Goal: Information Seeking & Learning: Learn about a topic

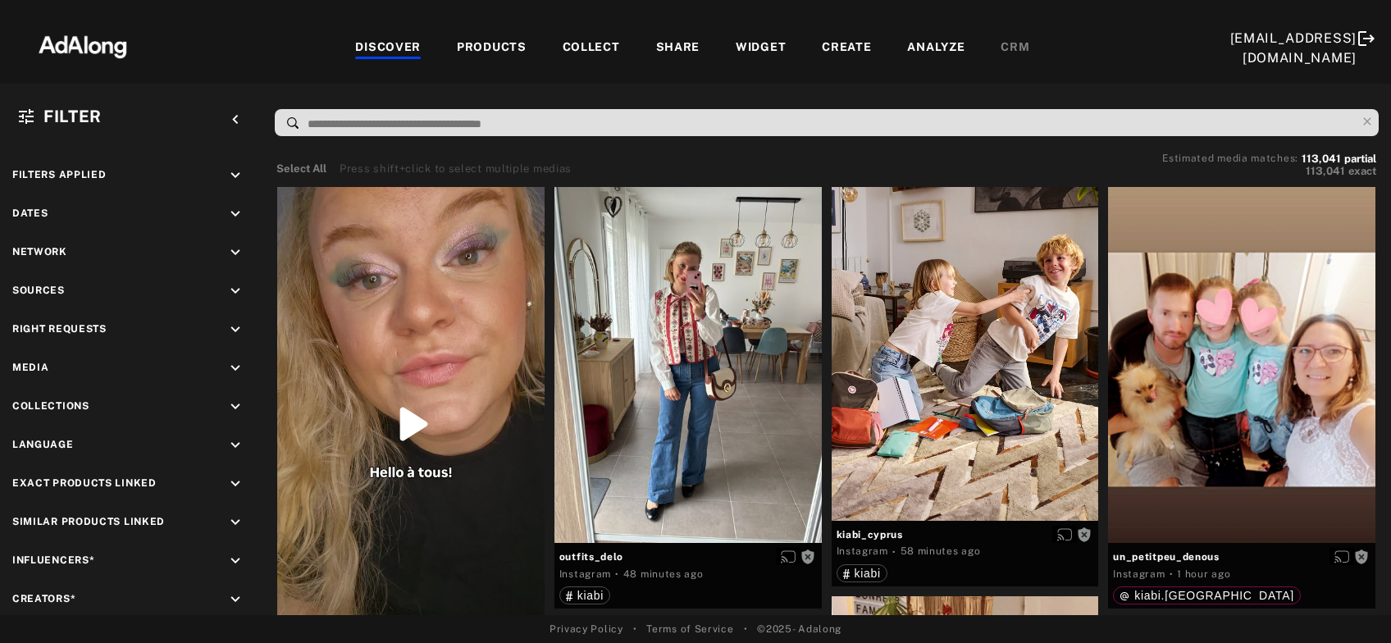
click at [1055, 78] on nav "DISCOVER PRODUCTS COLLECT SHARE WIDGET CREATE ANALYZE CRM kiabi@adalong.com" at bounding box center [695, 42] width 1391 height 84
click at [236, 211] on icon "keyboard_arrow_down" at bounding box center [235, 214] width 18 height 18
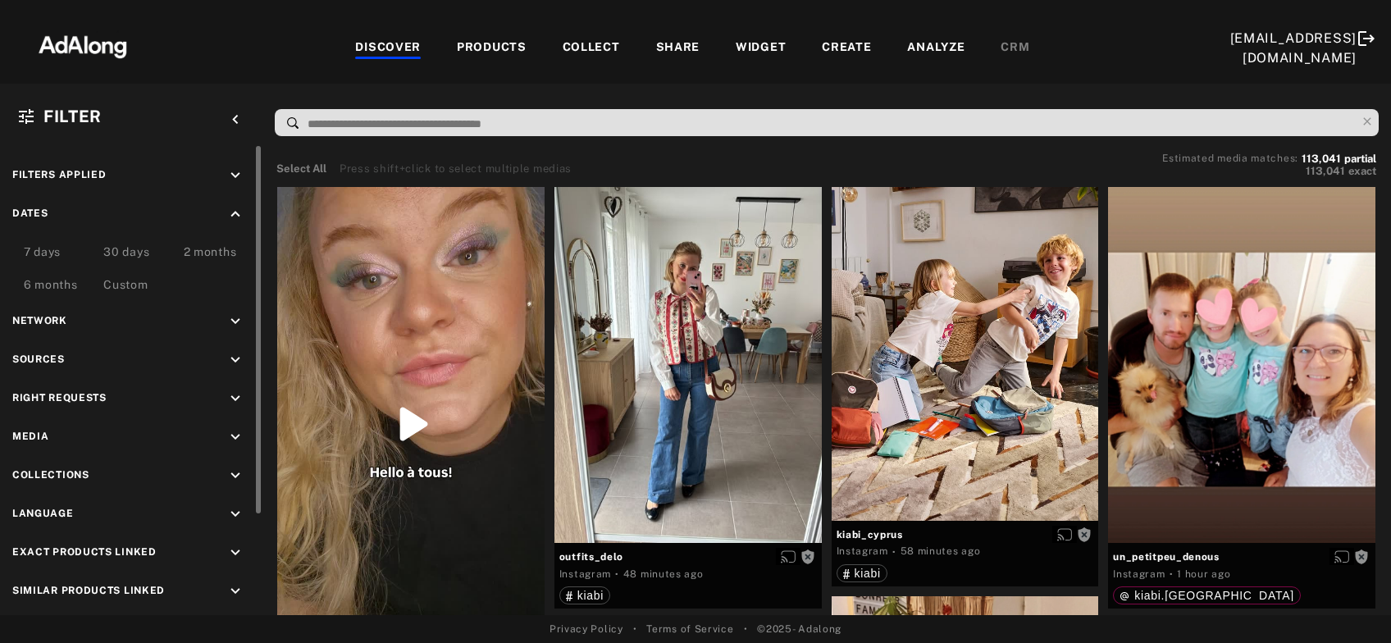
click at [134, 286] on div "Custom" at bounding box center [125, 286] width 44 height 20
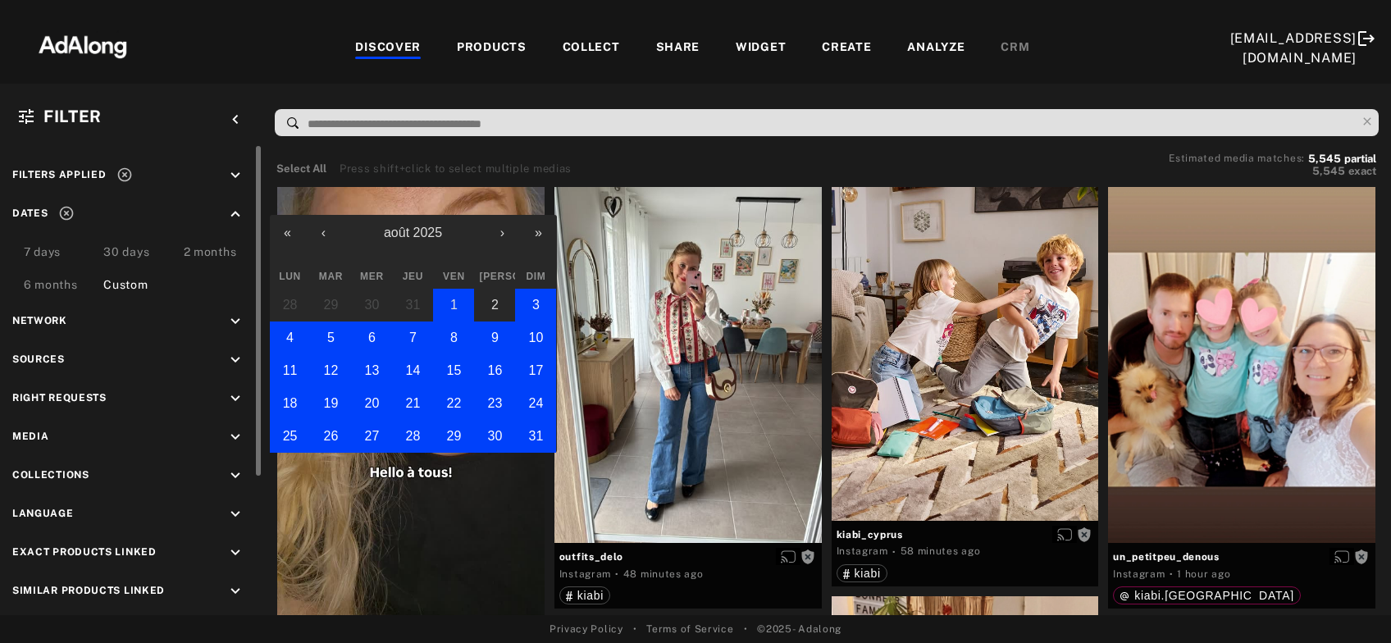
click at [443, 306] on button "1" at bounding box center [453, 305] width 41 height 33
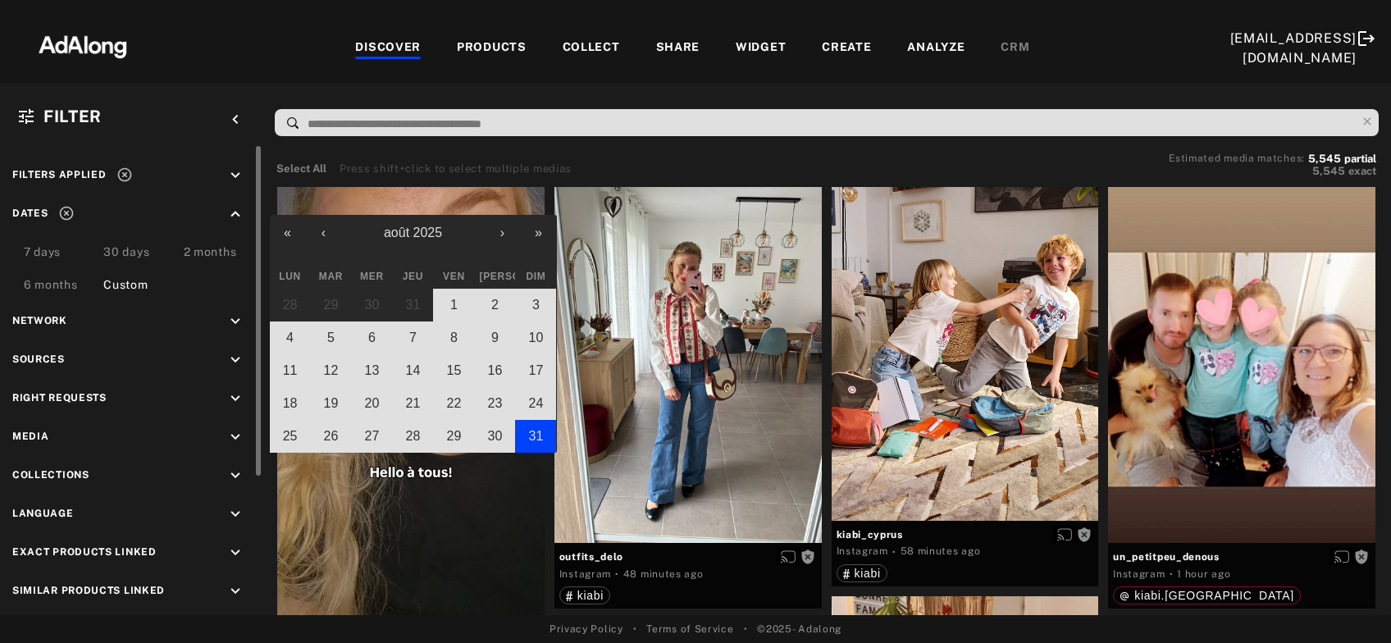
click at [534, 440] on abbr "31" at bounding box center [536, 436] width 15 height 14
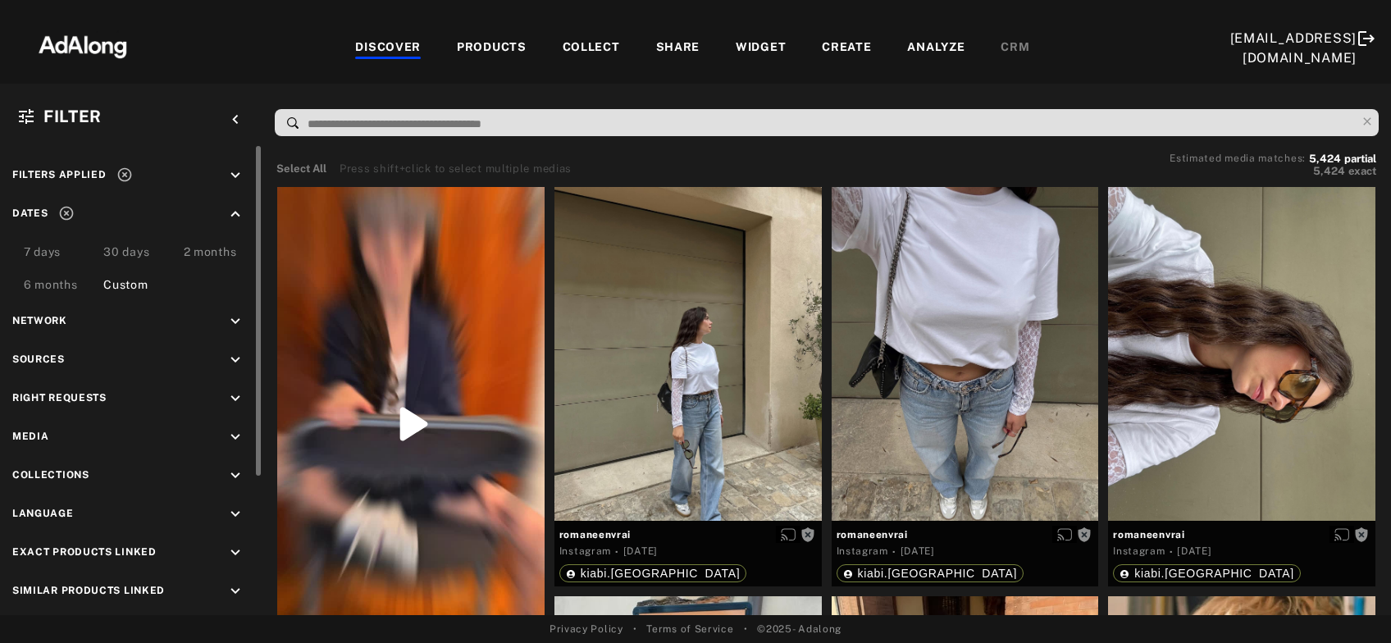
click at [235, 393] on icon "keyboard_arrow_down" at bounding box center [235, 399] width 18 height 18
click at [27, 438] on icon at bounding box center [30, 437] width 12 height 12
click at [28, 456] on icon at bounding box center [30, 459] width 12 height 12
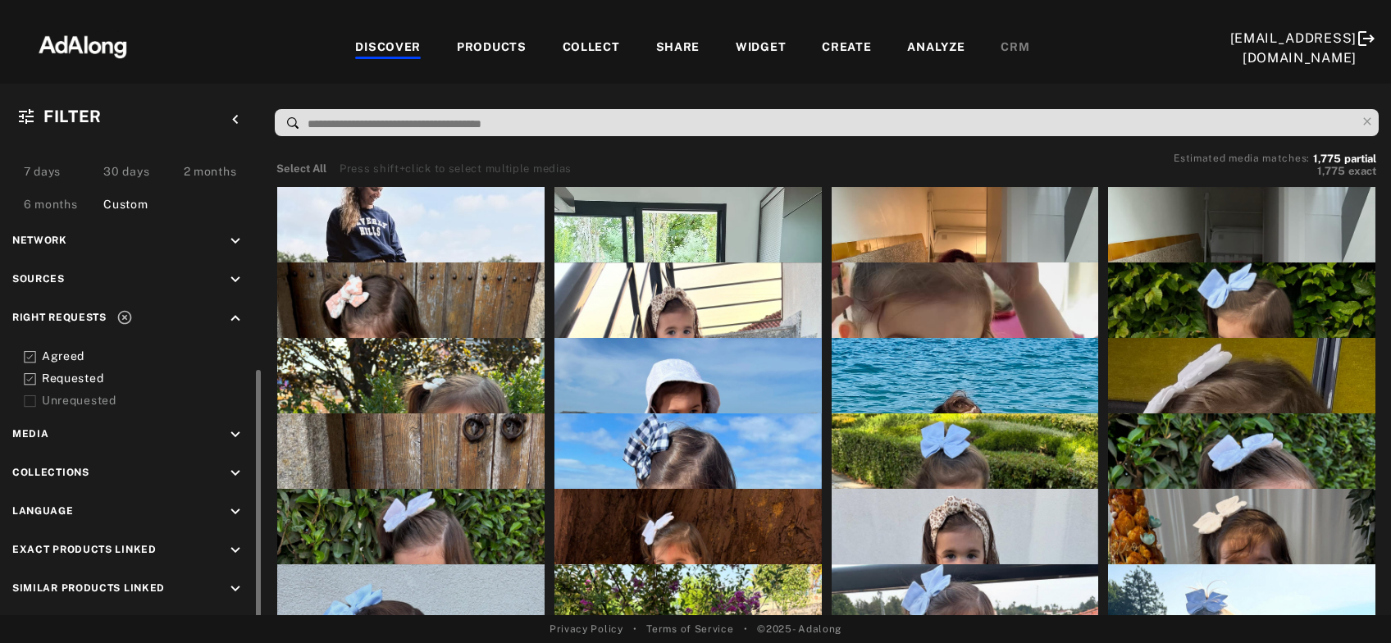
scroll to position [187, 0]
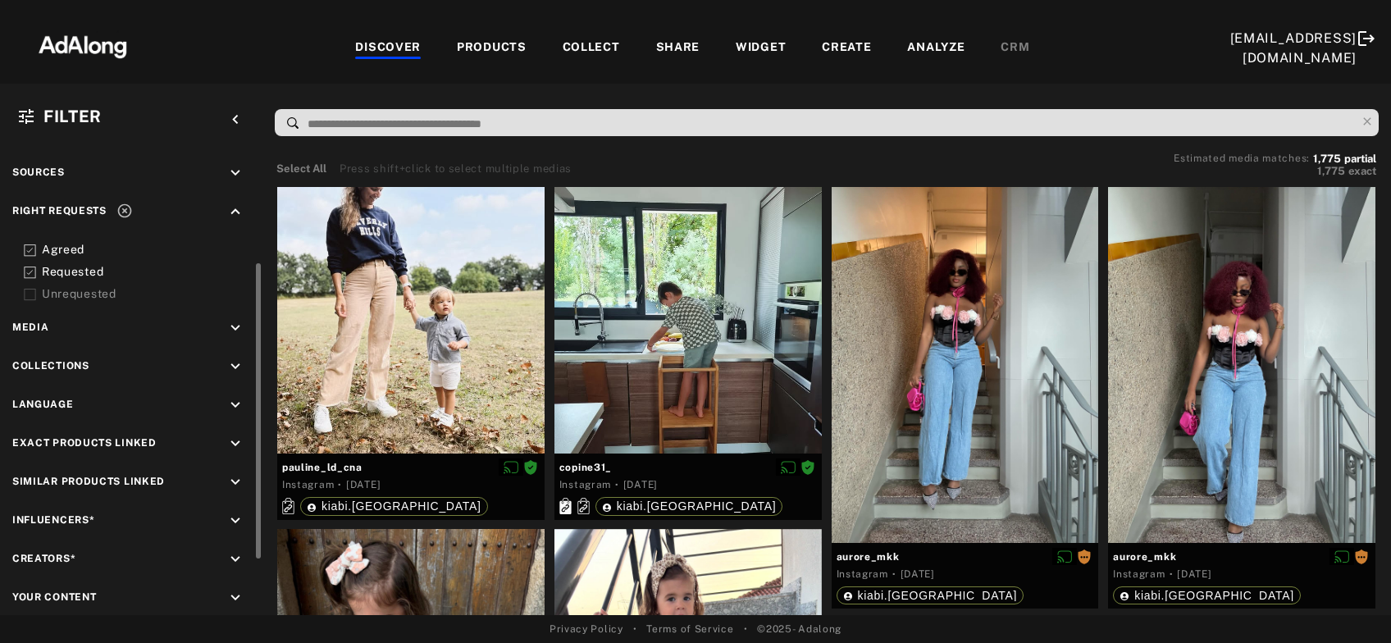
click at [240, 512] on icon "keyboard_arrow_down" at bounding box center [235, 521] width 18 height 18
click at [208, 550] on div "EXCLUSION" at bounding box center [186, 558] width 60 height 17
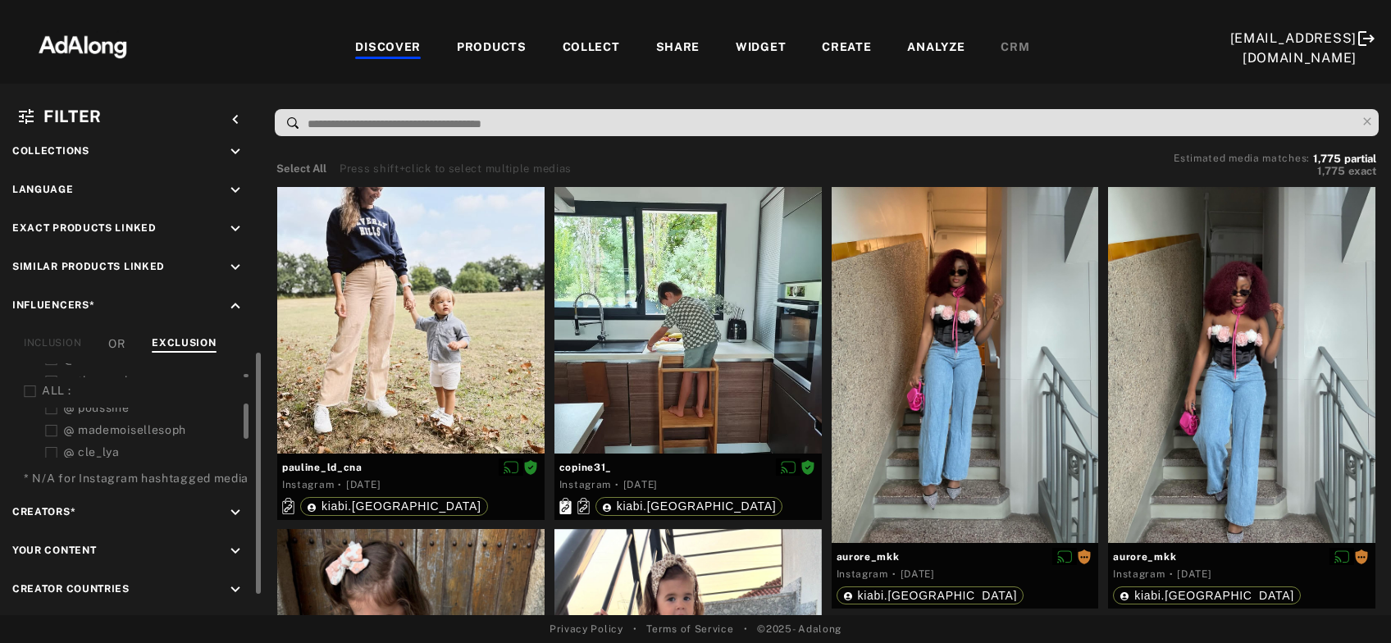
scroll to position [264, 0]
click at [30, 385] on icon at bounding box center [30, 391] width 12 height 12
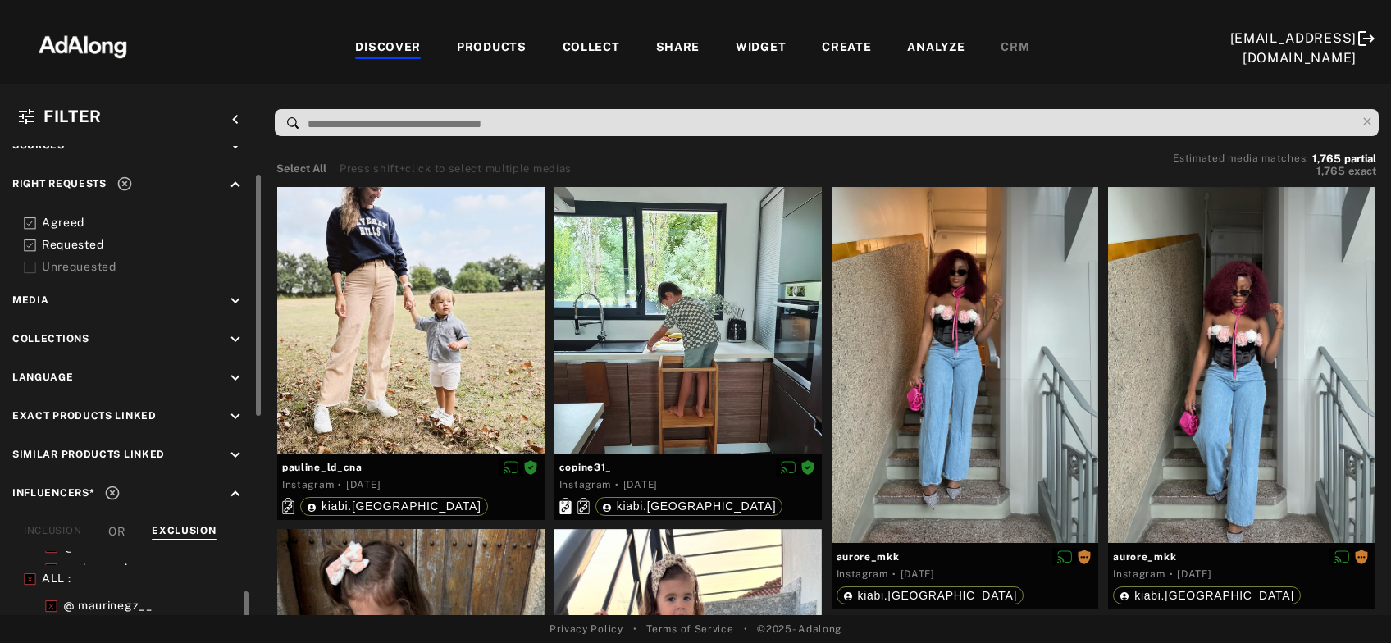
scroll to position [161, 0]
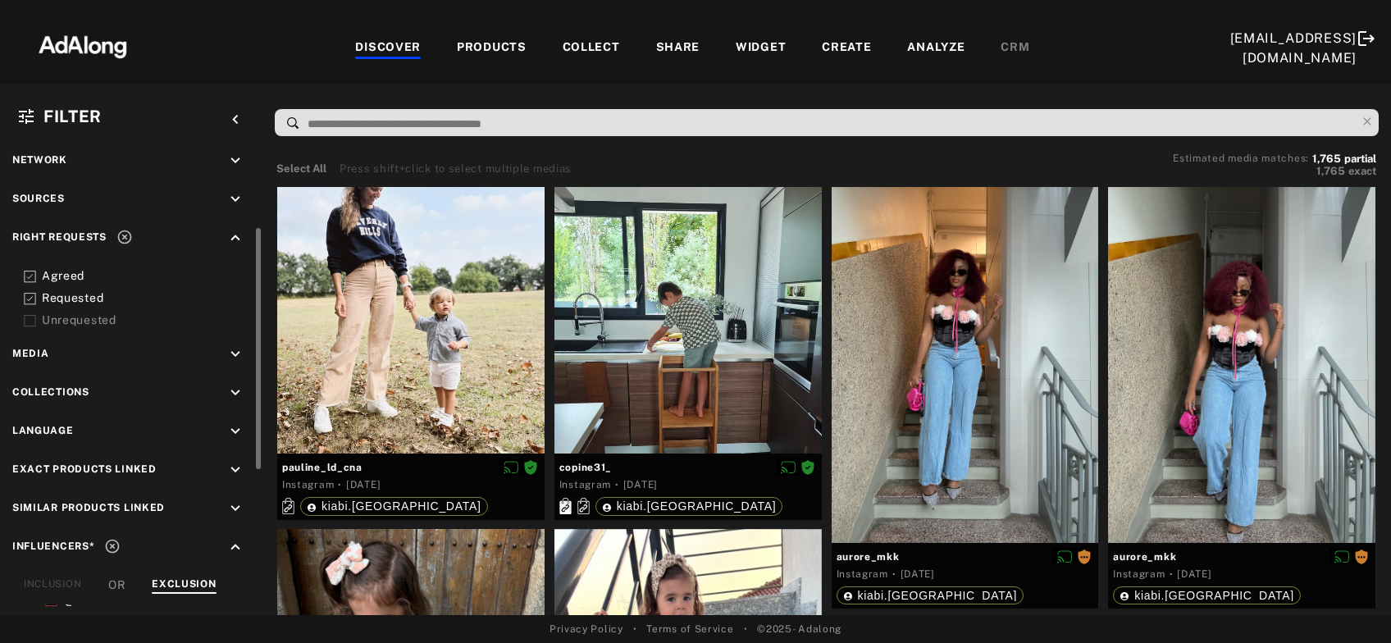
click at [31, 299] on icon at bounding box center [30, 299] width 12 height 12
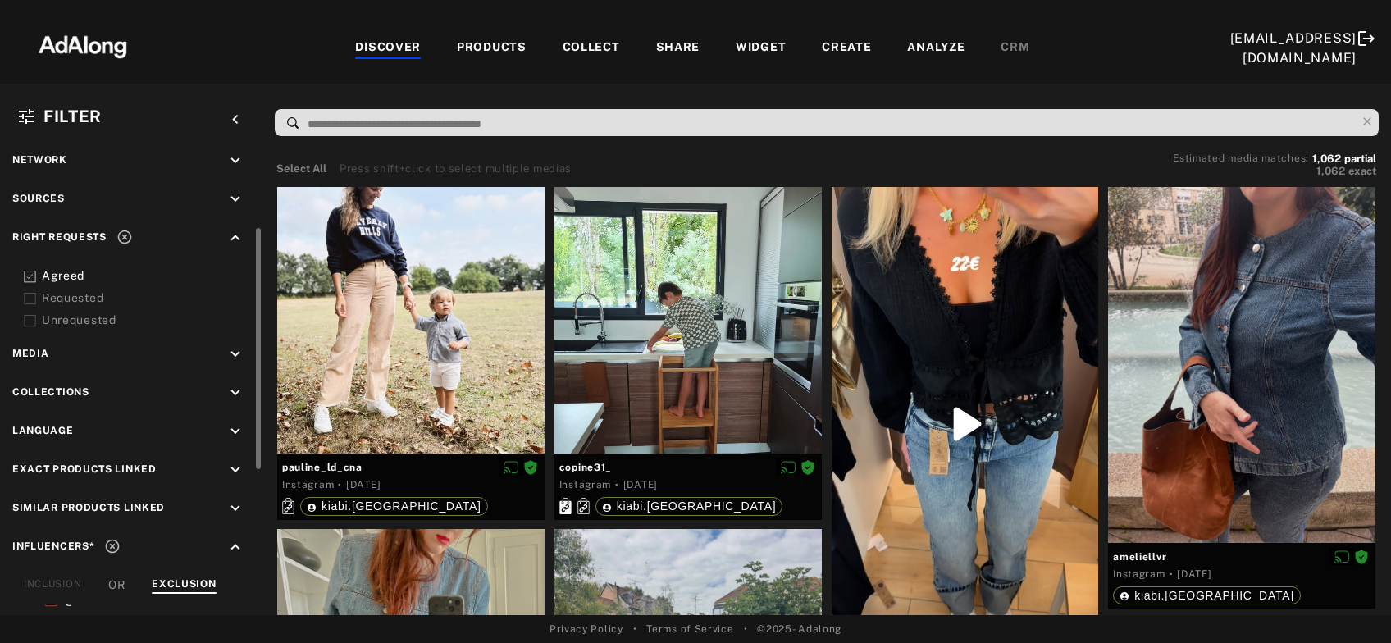
click at [31, 267] on div at bounding box center [30, 275] width 12 height 17
click at [234, 357] on icon "keyboard_arrow_down" at bounding box center [235, 354] width 18 height 18
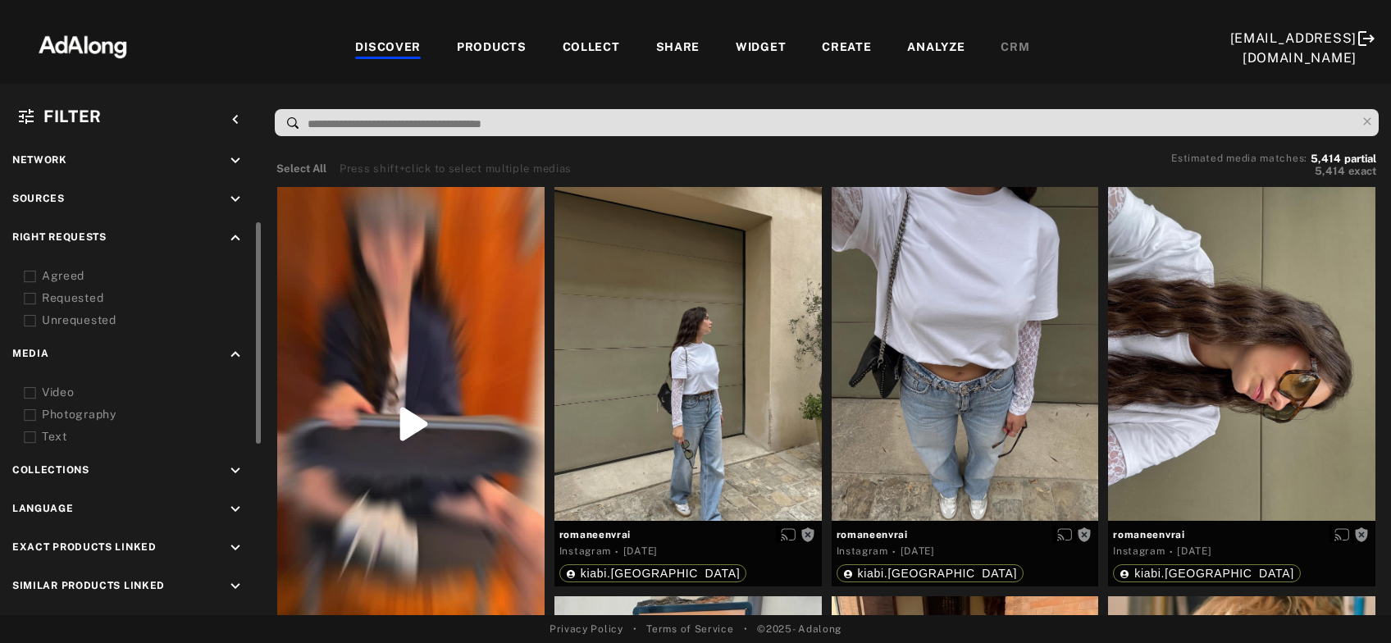
click at [32, 391] on icon at bounding box center [30, 393] width 12 height 12
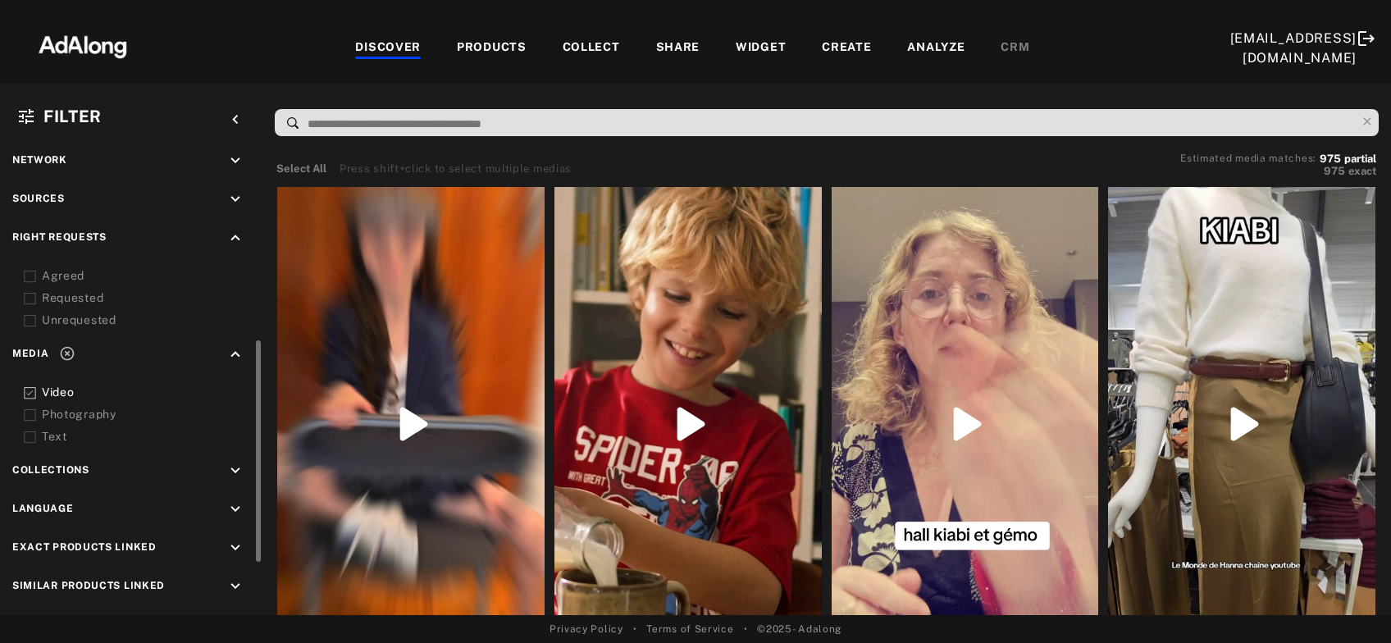
scroll to position [241, 0]
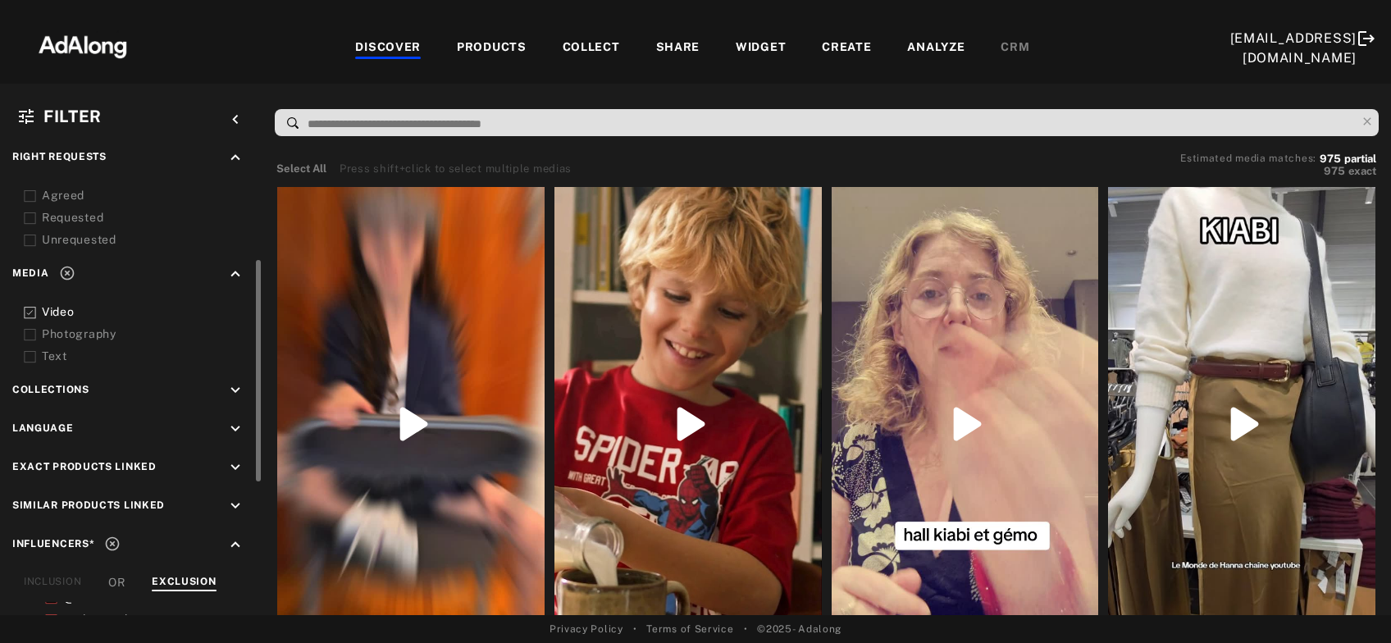
click at [110, 537] on icon at bounding box center [112, 543] width 16 height 16
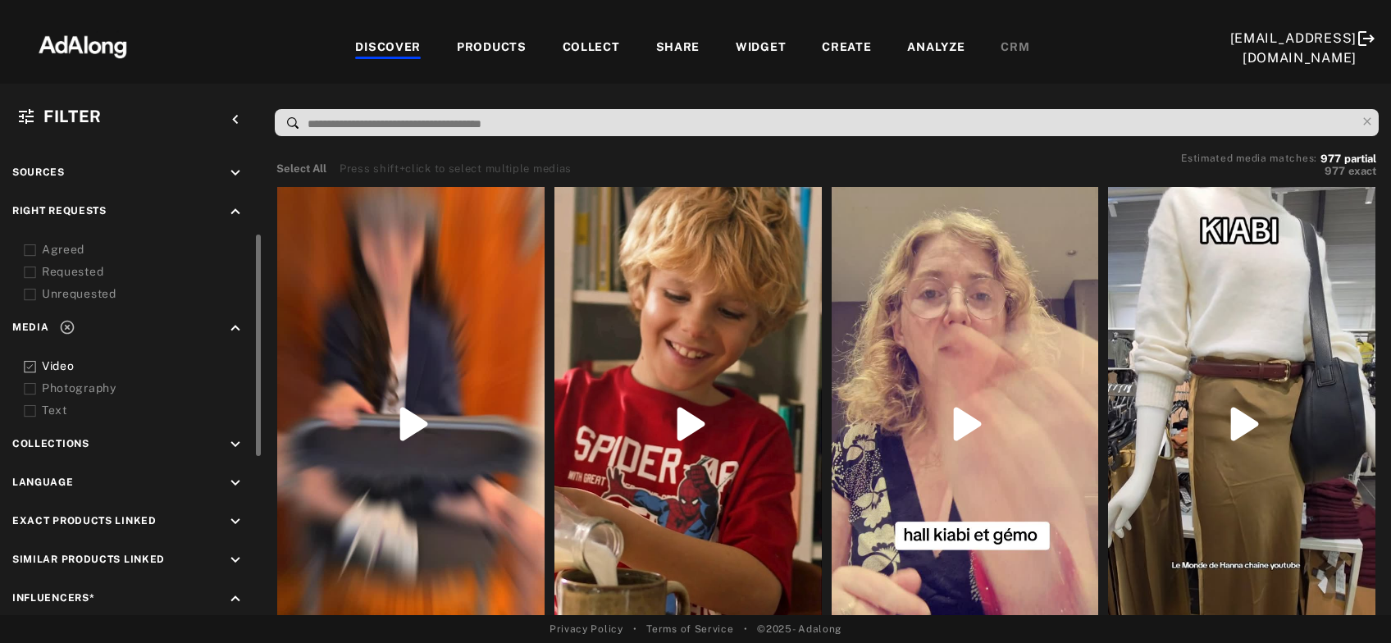
scroll to position [134, 0]
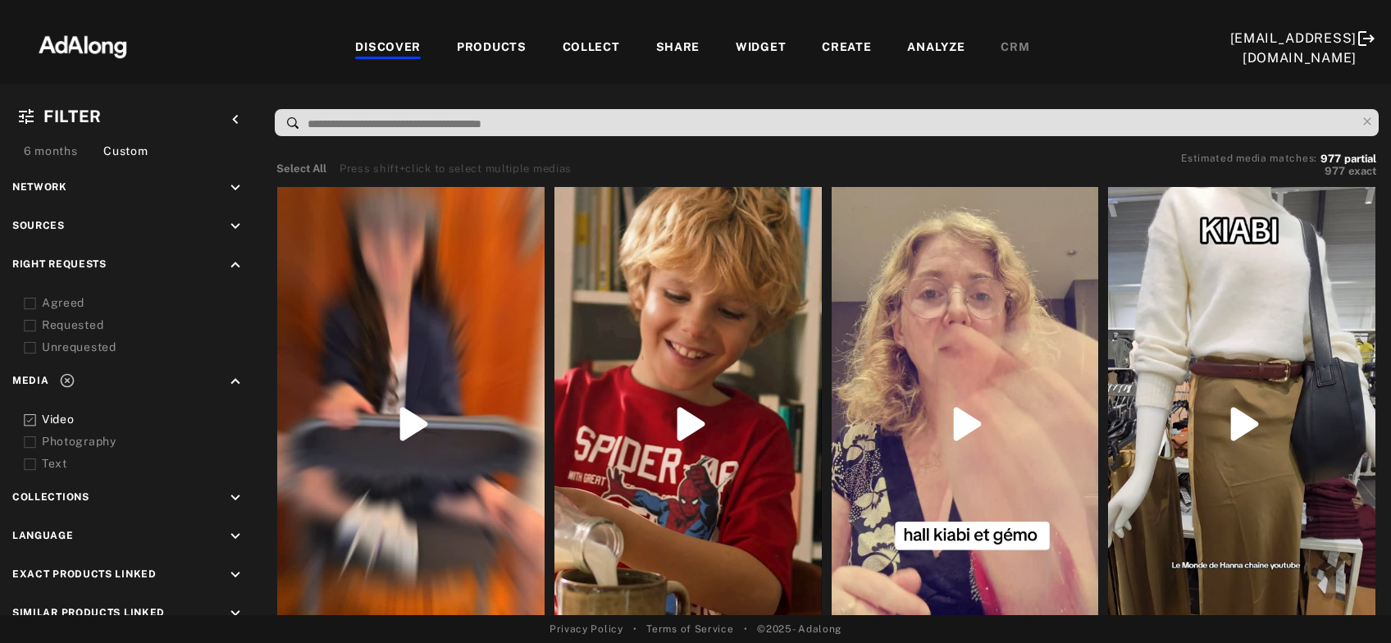
click at [26, 417] on icon at bounding box center [30, 420] width 12 height 12
click at [24, 438] on icon at bounding box center [30, 442] width 12 height 12
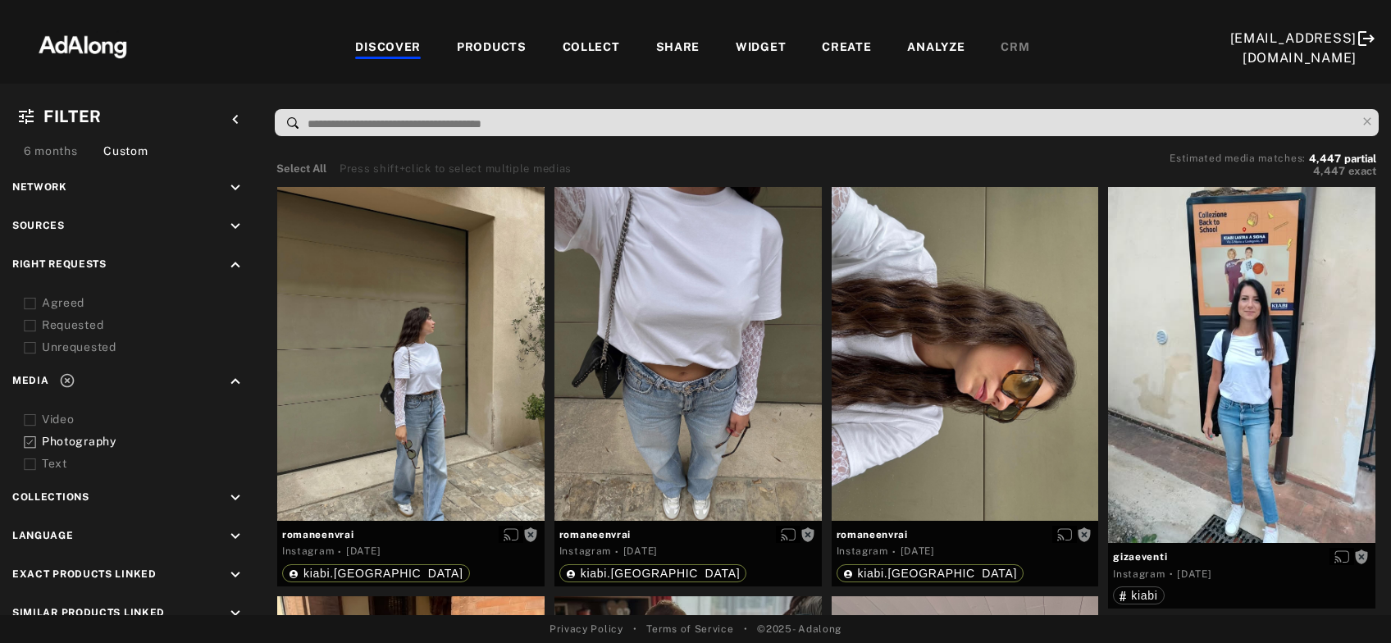
click at [30, 298] on rect at bounding box center [30, 303] width 11 height 11
click at [30, 321] on rect at bounding box center [30, 326] width 11 height 11
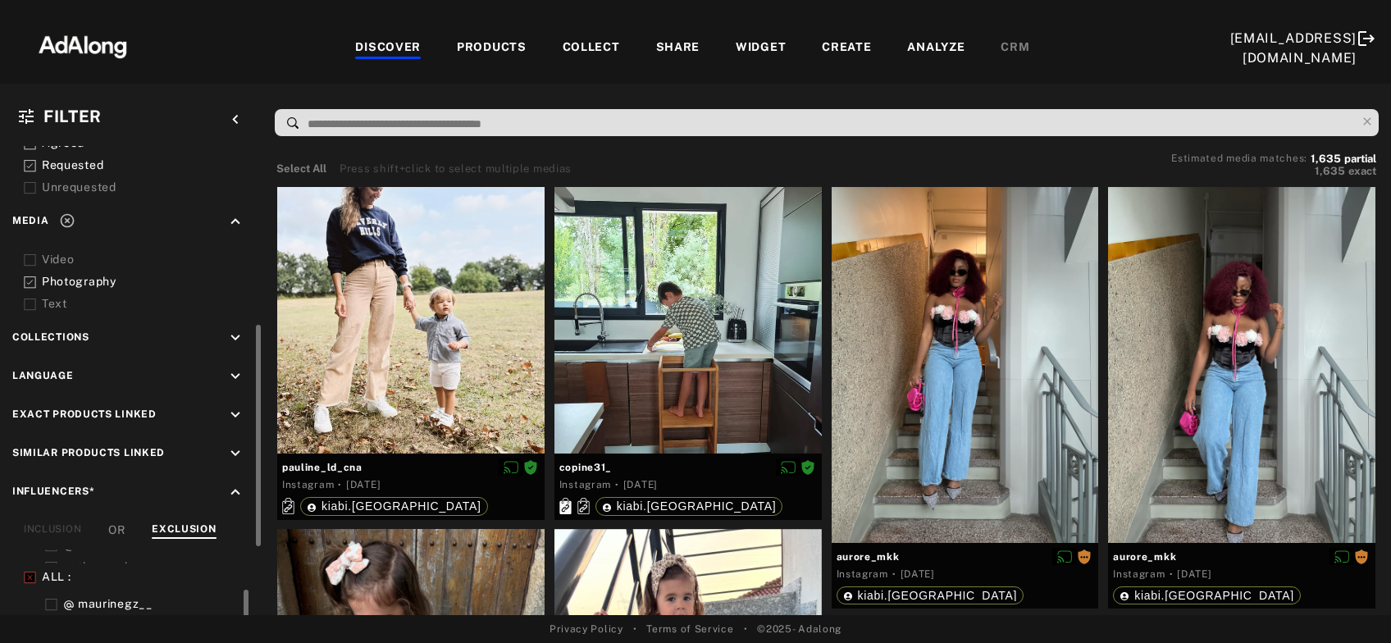
scroll to position [321, 0]
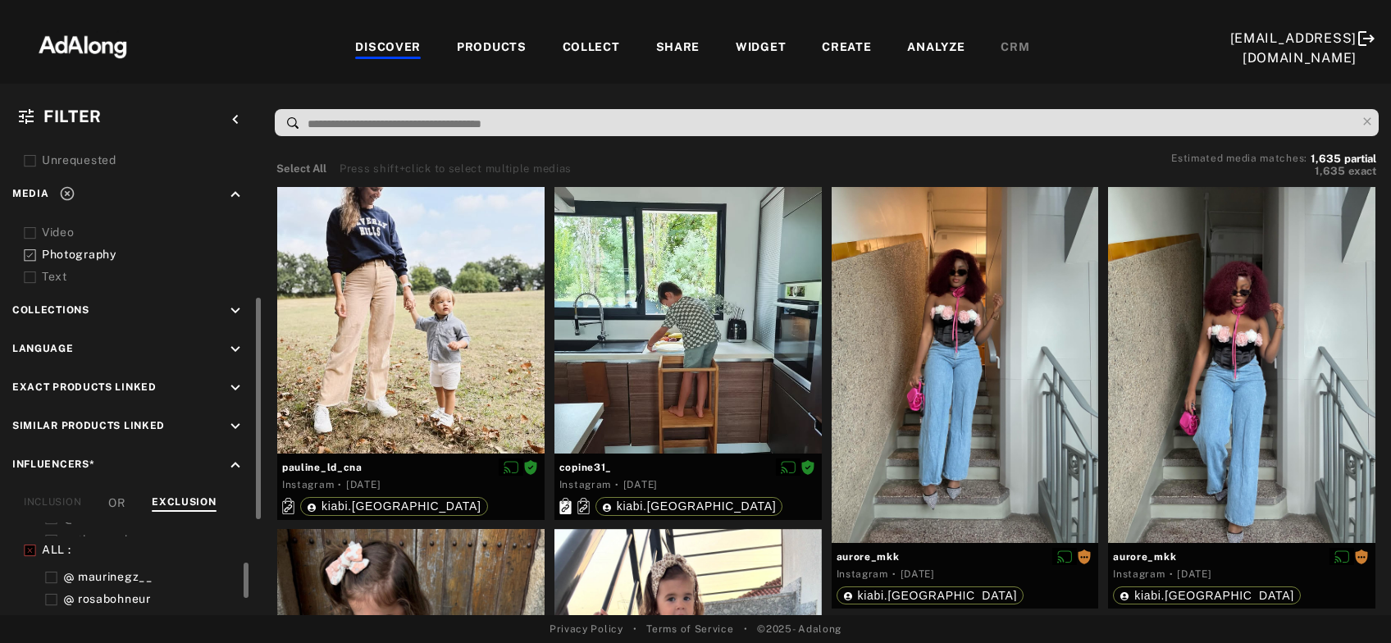
click at [26, 545] on icon at bounding box center [30, 550] width 11 height 11
click at [26, 545] on icon at bounding box center [30, 551] width 12 height 12
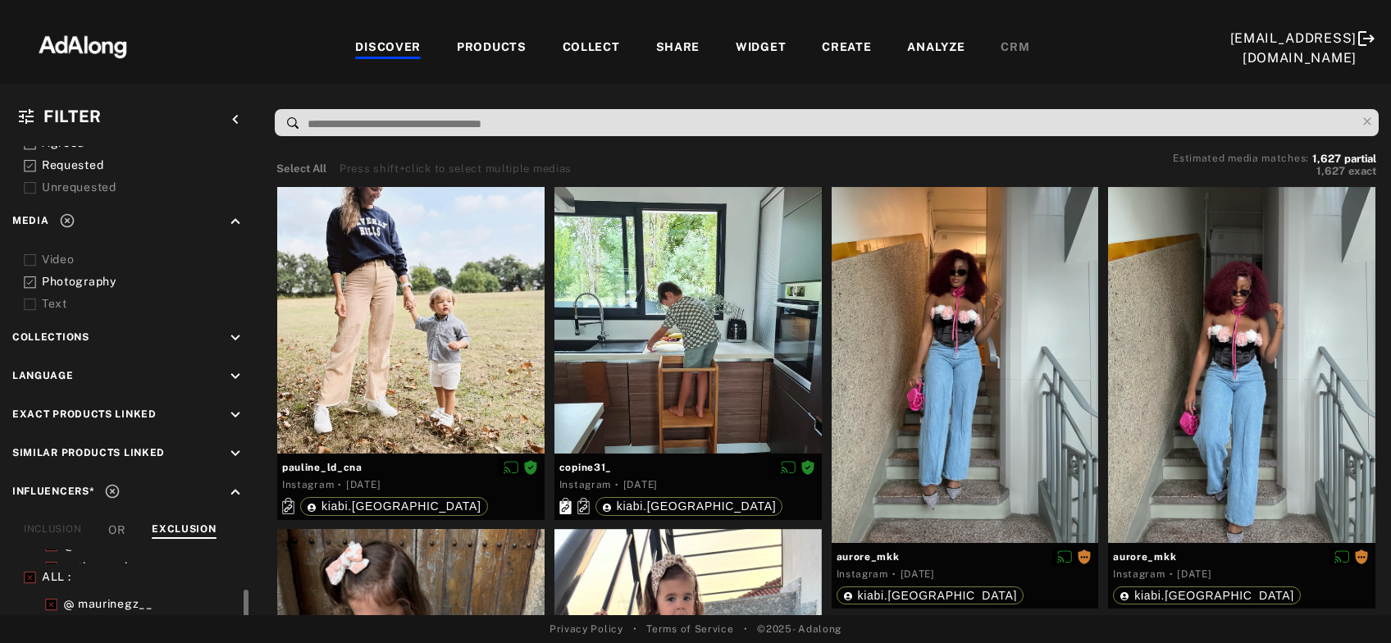
click at [34, 277] on rect at bounding box center [30, 282] width 11 height 11
click at [28, 257] on icon at bounding box center [30, 260] width 12 height 12
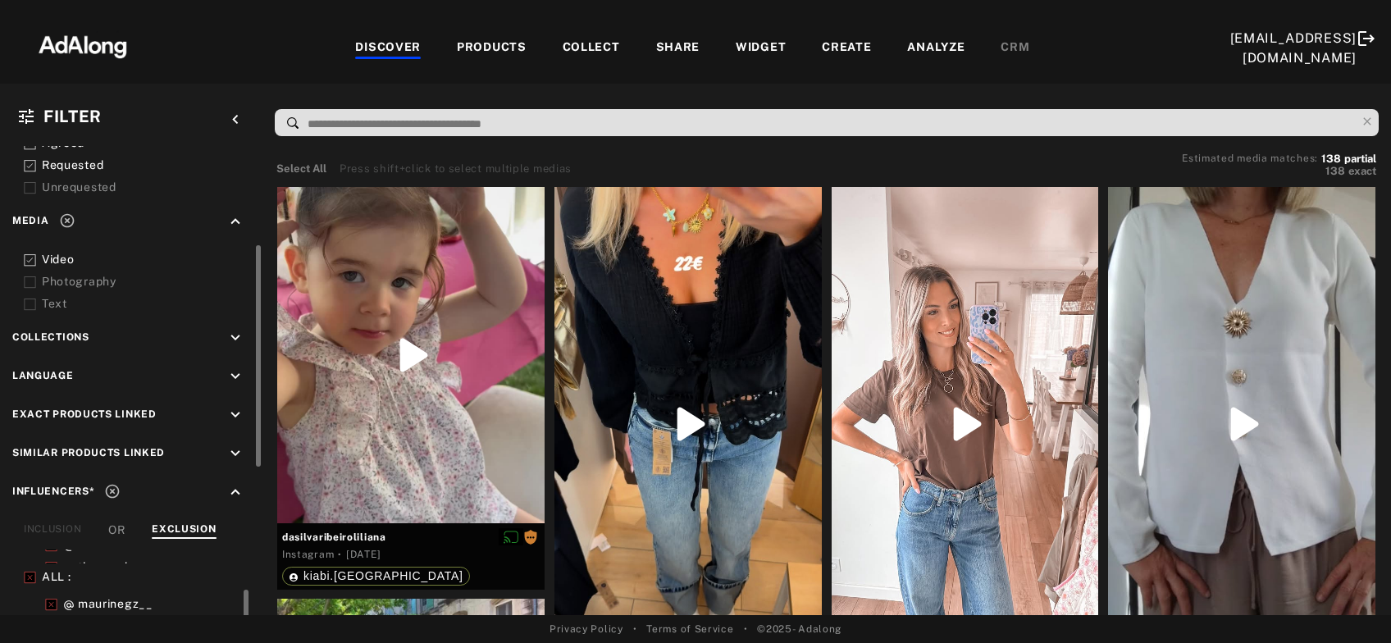
scroll to position [267, 0]
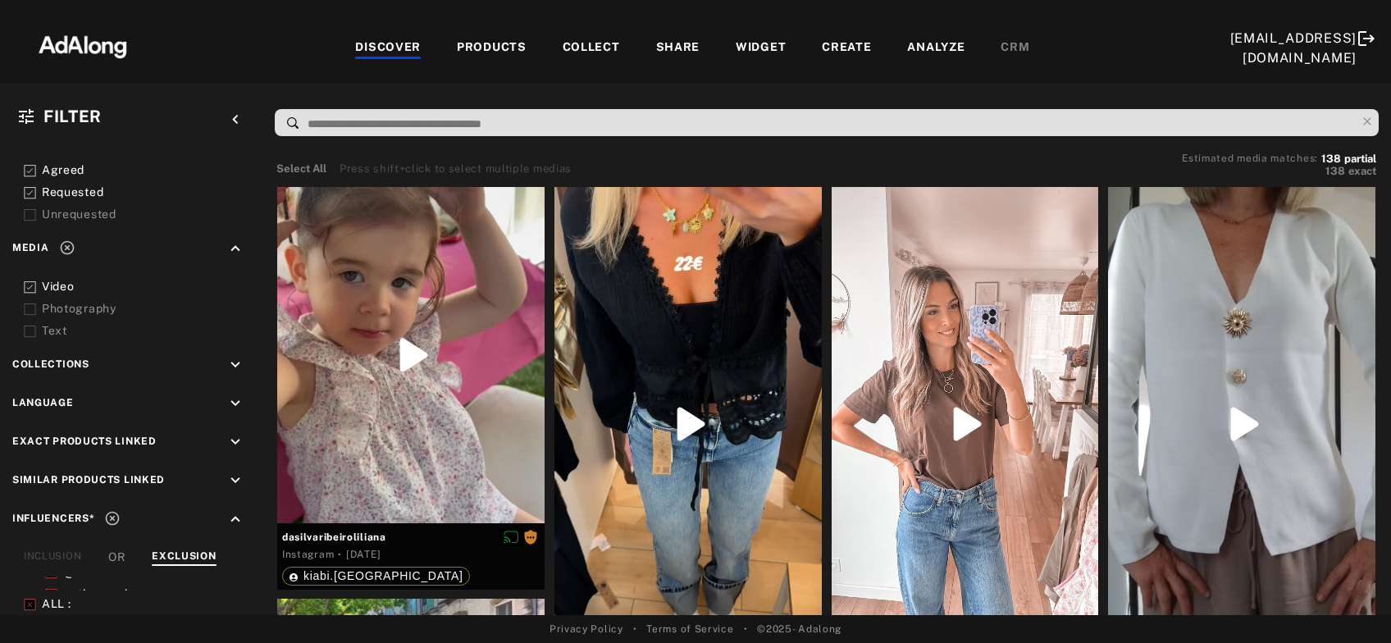
click at [28, 308] on icon at bounding box center [30, 309] width 12 height 12
click at [29, 283] on icon at bounding box center [30, 287] width 12 height 12
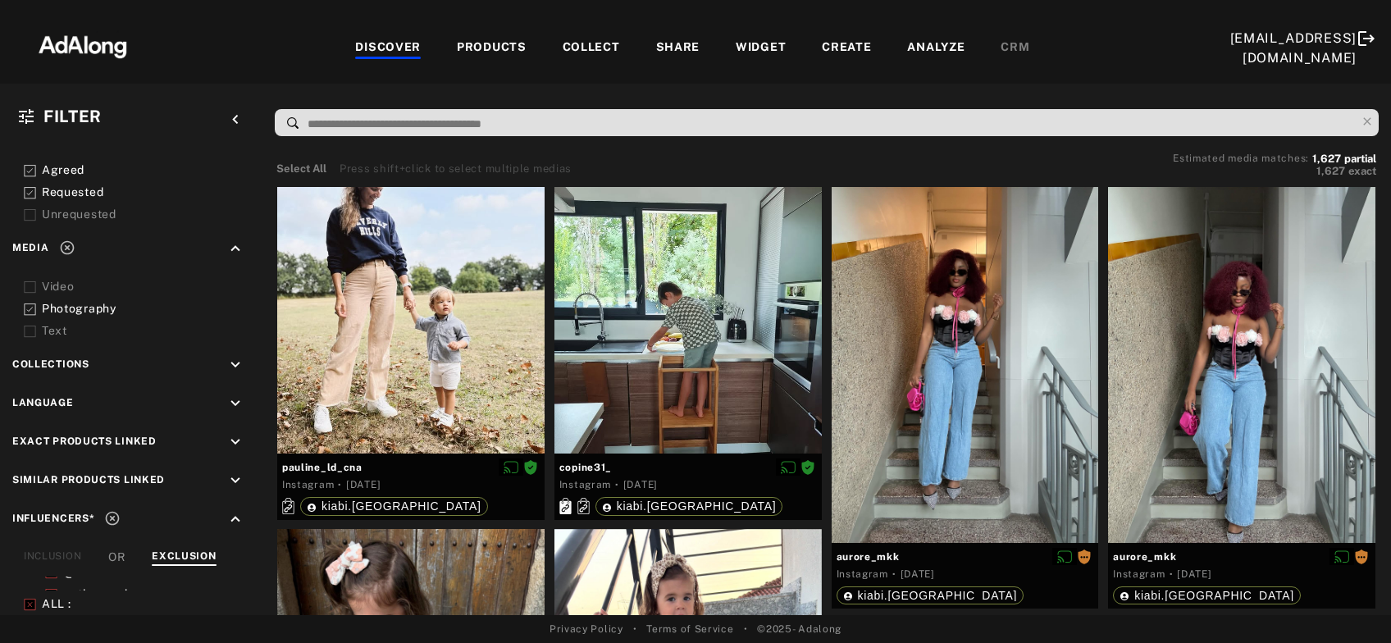
click at [32, 192] on icon at bounding box center [30, 193] width 12 height 12
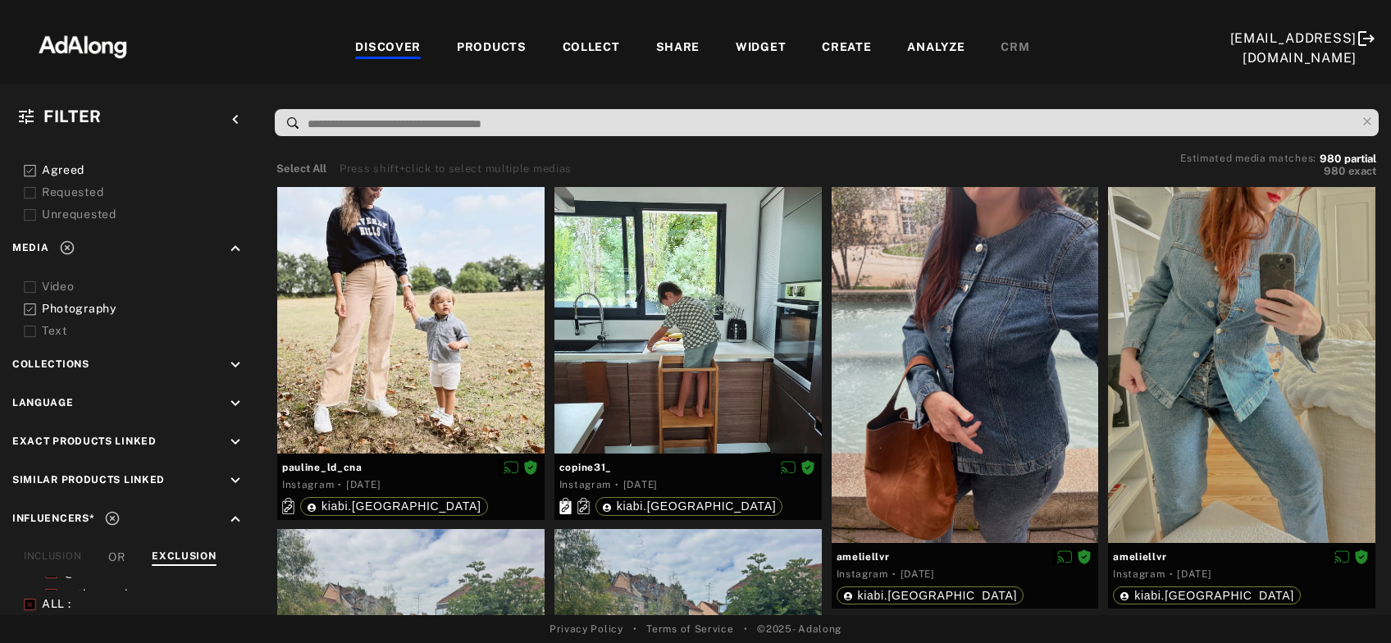
drag, startPoint x: 31, startPoint y: 305, endPoint x: 27, endPoint y: 291, distance: 14.5
click at [30, 308] on polyline at bounding box center [30, 310] width 6 height 4
click at [26, 285] on icon at bounding box center [30, 287] width 12 height 12
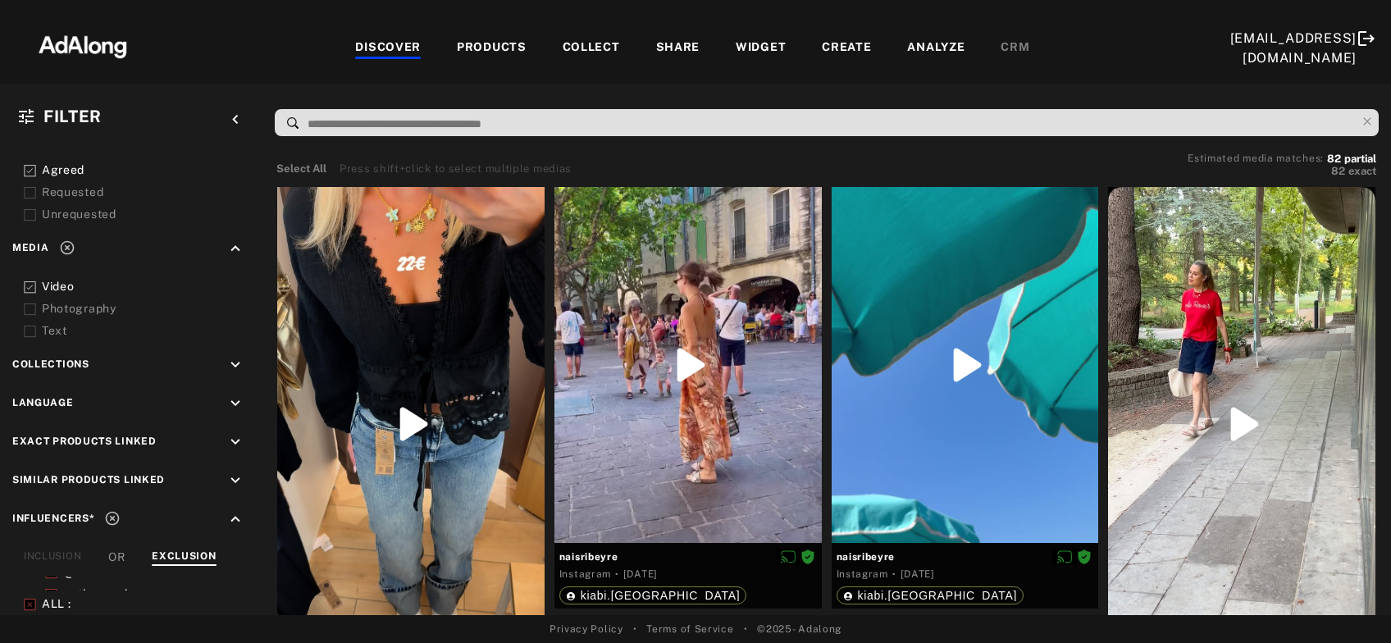
click at [28, 285] on polyline at bounding box center [30, 287] width 6 height 4
click at [28, 307] on icon at bounding box center [30, 309] width 12 height 12
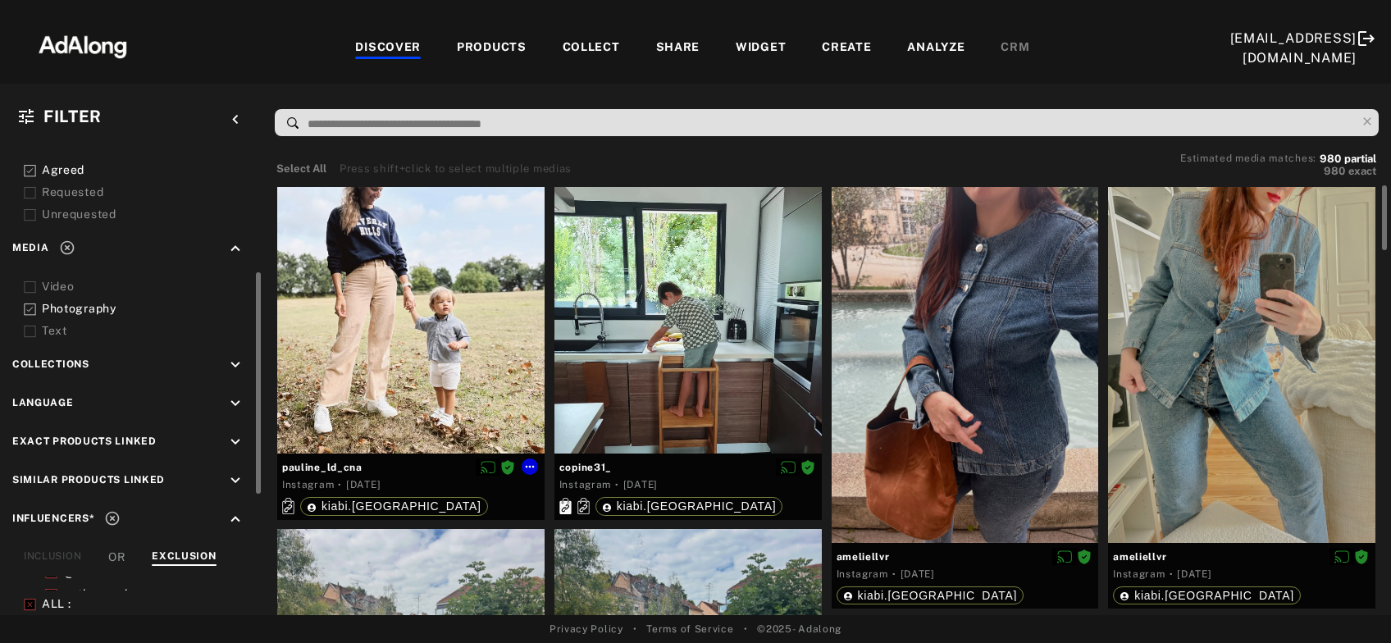
click at [411, 309] on div at bounding box center [410, 320] width 267 height 267
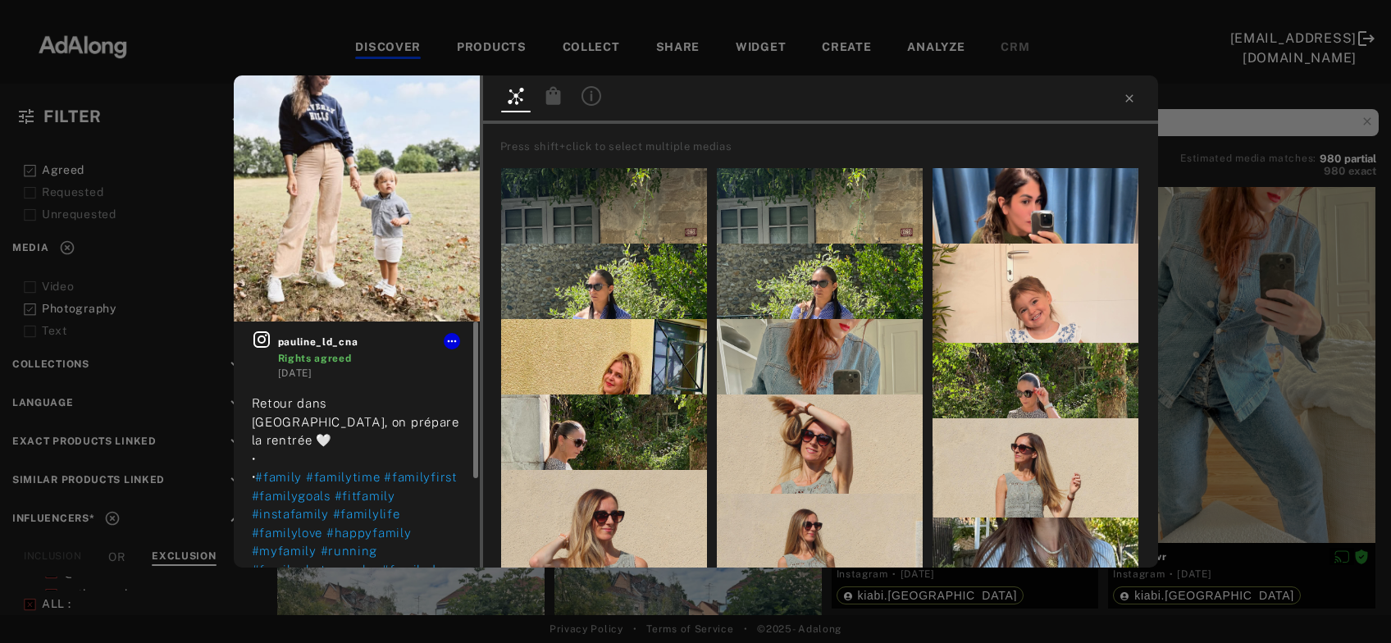
click at [258, 340] on icon at bounding box center [261, 339] width 16 height 16
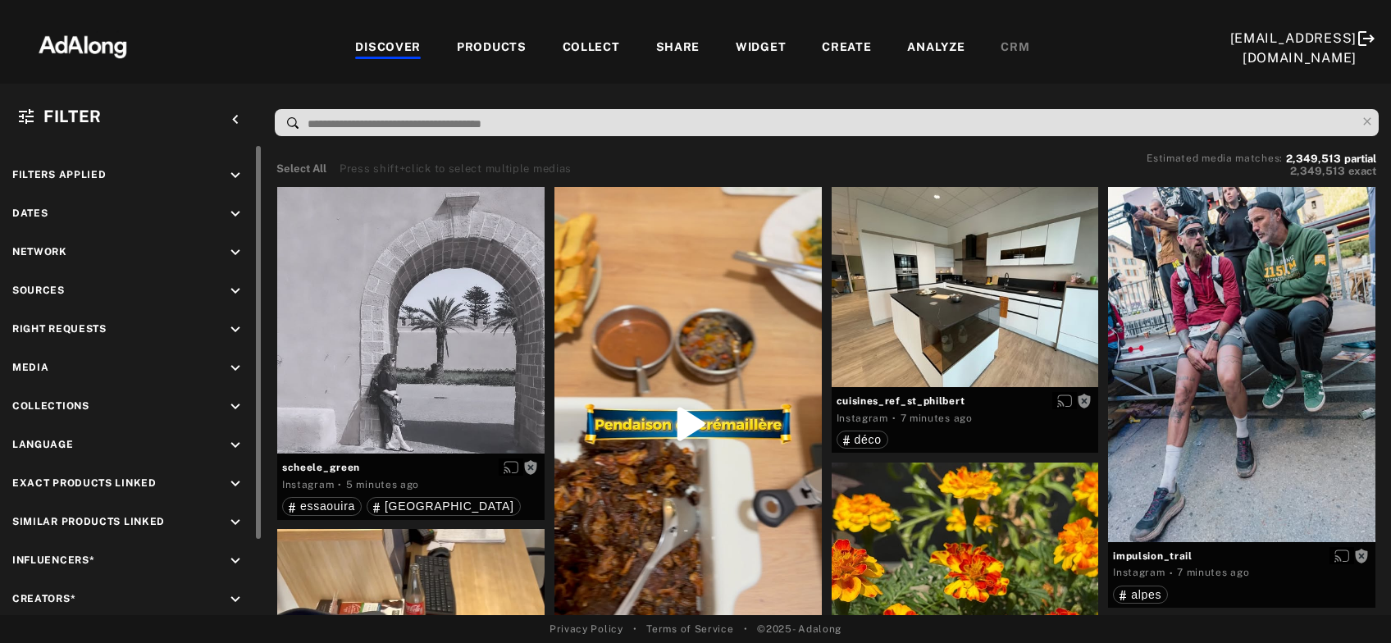
click at [236, 217] on icon "keyboard_arrow_down" at bounding box center [235, 214] width 18 height 18
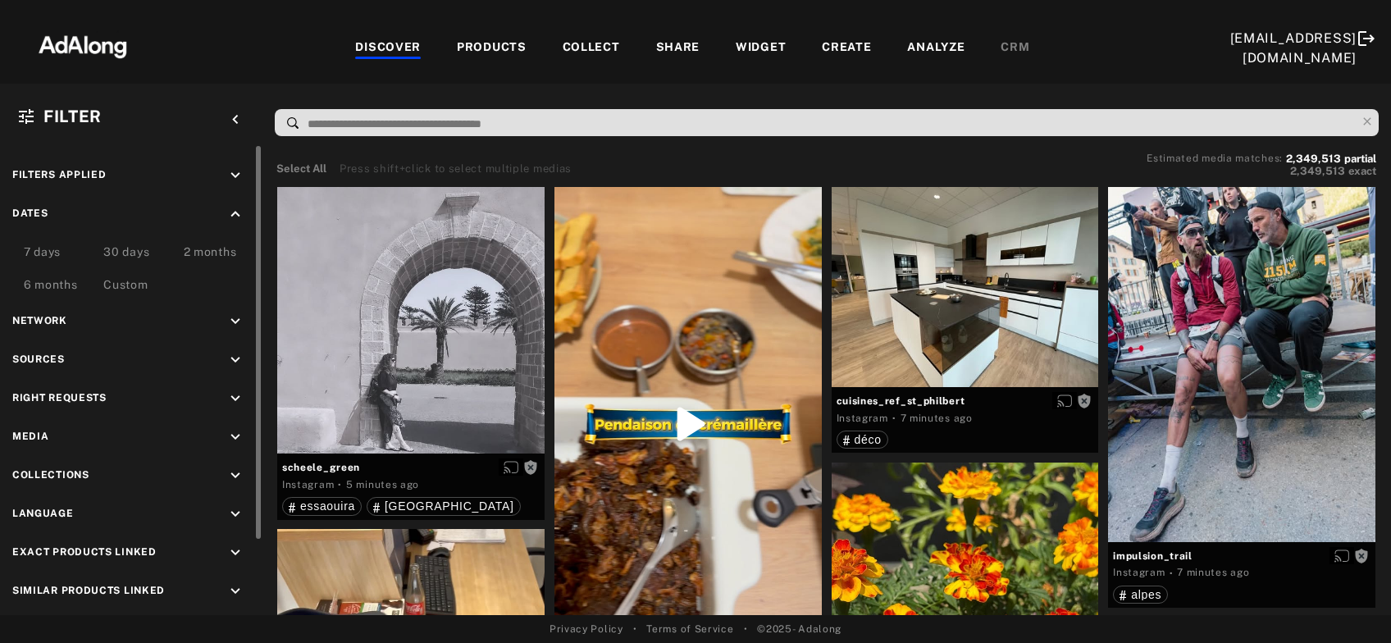
click at [132, 282] on div "Custom" at bounding box center [125, 286] width 44 height 20
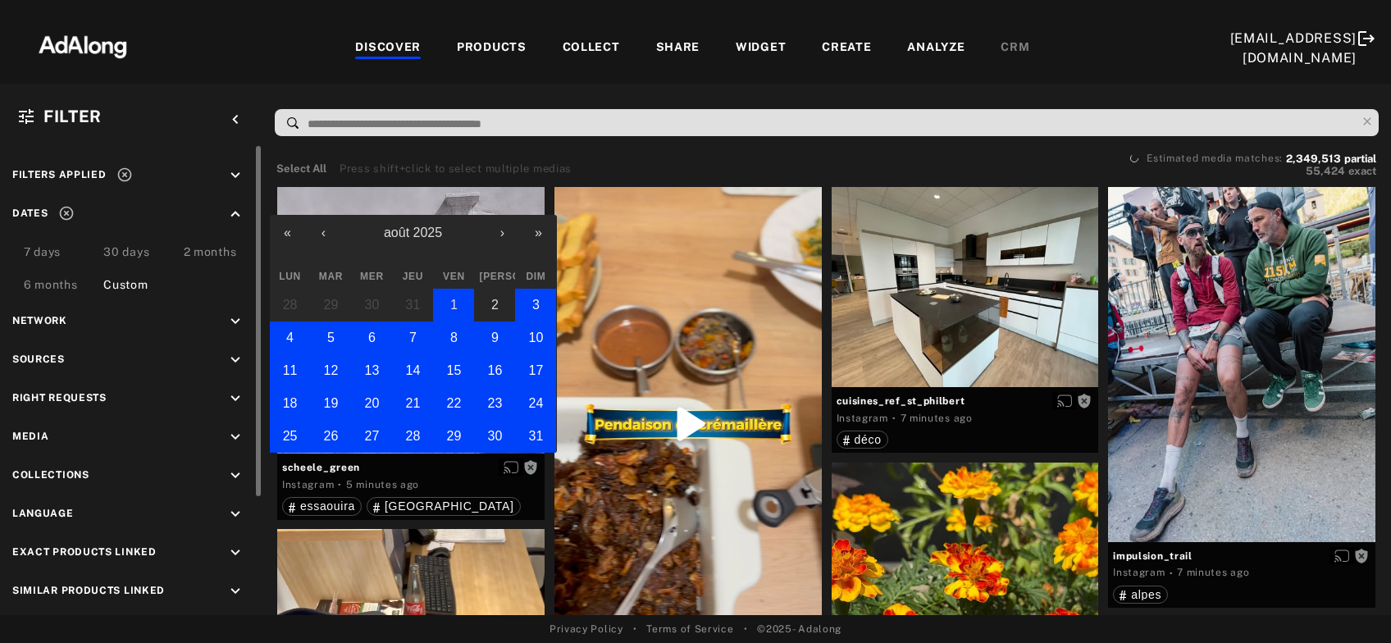
click at [462, 301] on button "1" at bounding box center [453, 305] width 41 height 33
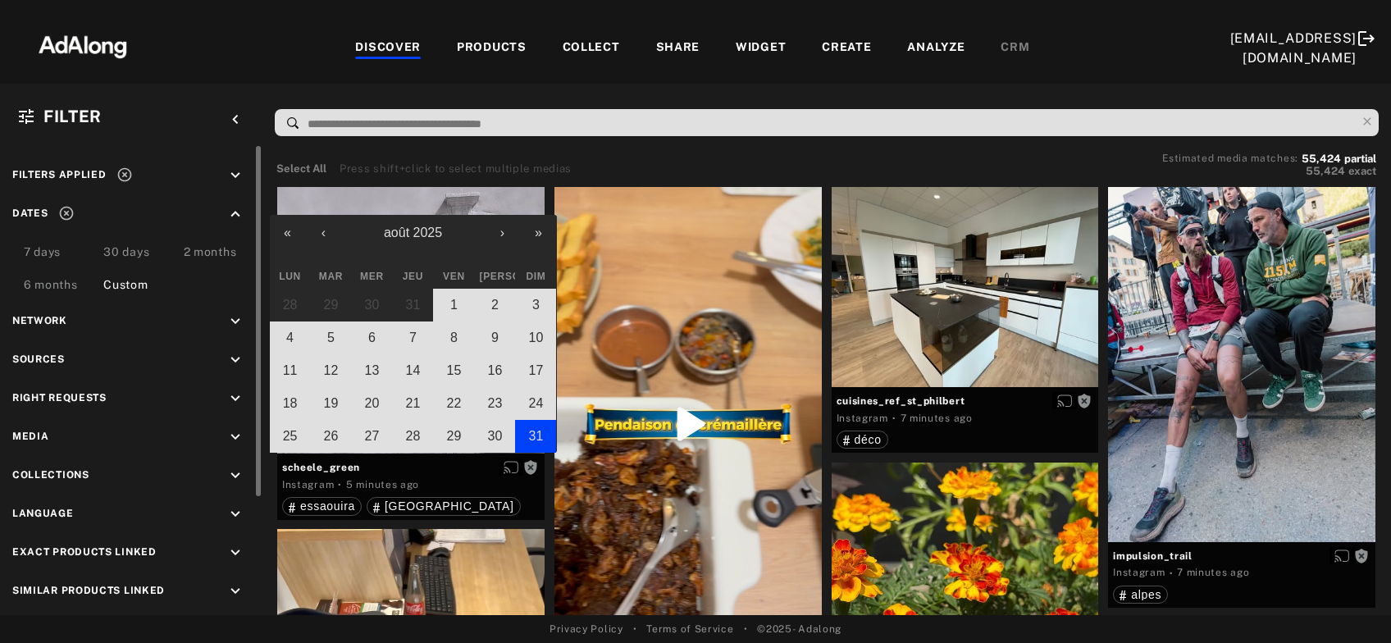
click at [533, 431] on abbr "31" at bounding box center [536, 436] width 15 height 14
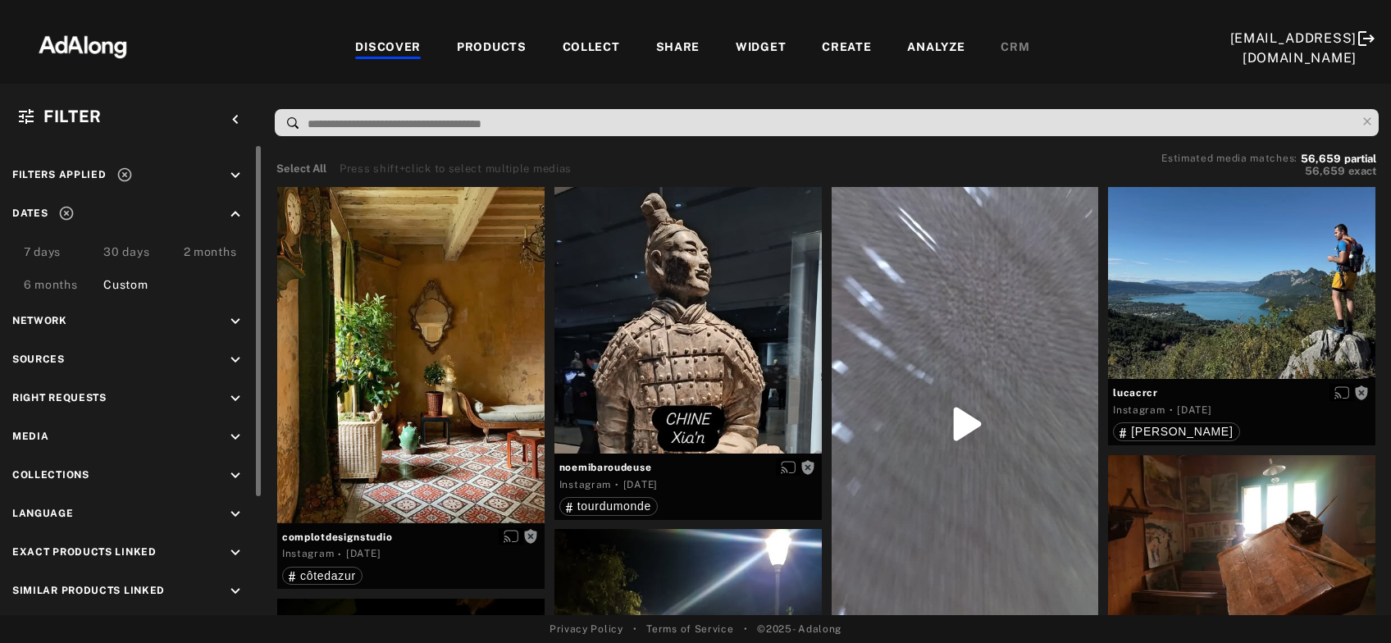
click at [236, 397] on icon "keyboard_arrow_down" at bounding box center [235, 399] width 18 height 18
click at [24, 435] on icon at bounding box center [30, 437] width 12 height 12
click at [31, 465] on div at bounding box center [30, 458] width 12 height 17
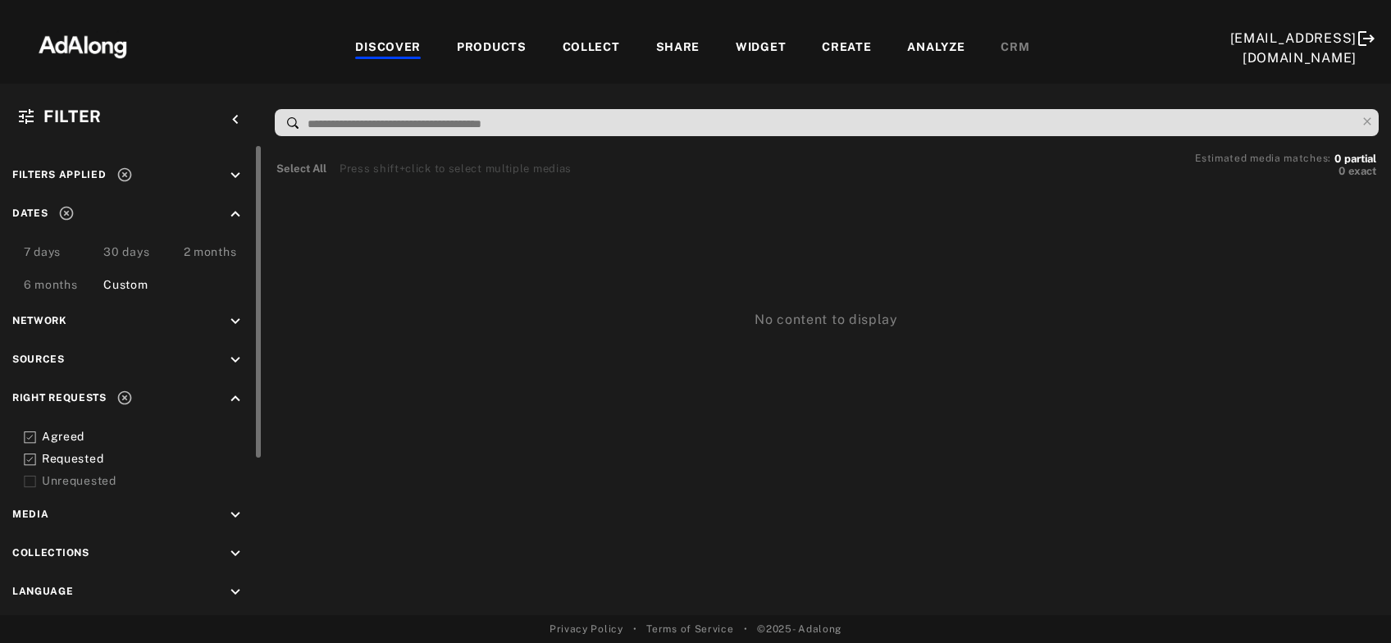
click at [127, 394] on icon at bounding box center [124, 398] width 14 height 14
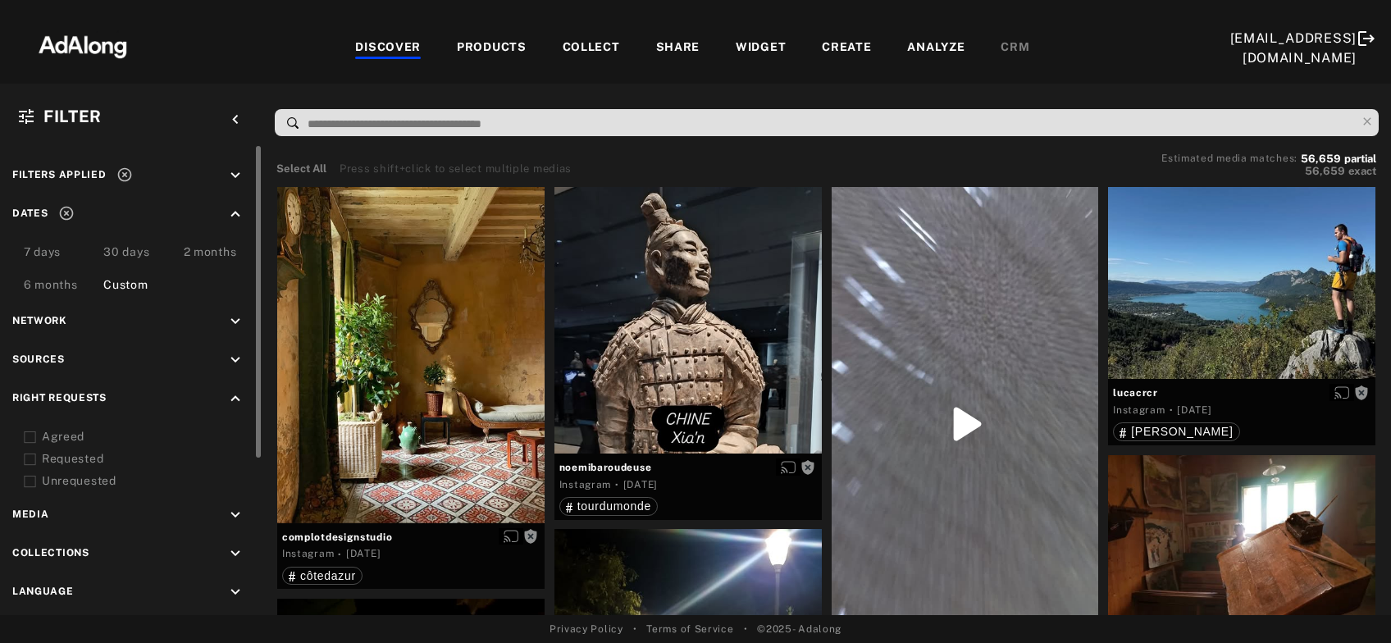
click at [58, 216] on icon at bounding box center [66, 213] width 16 height 16
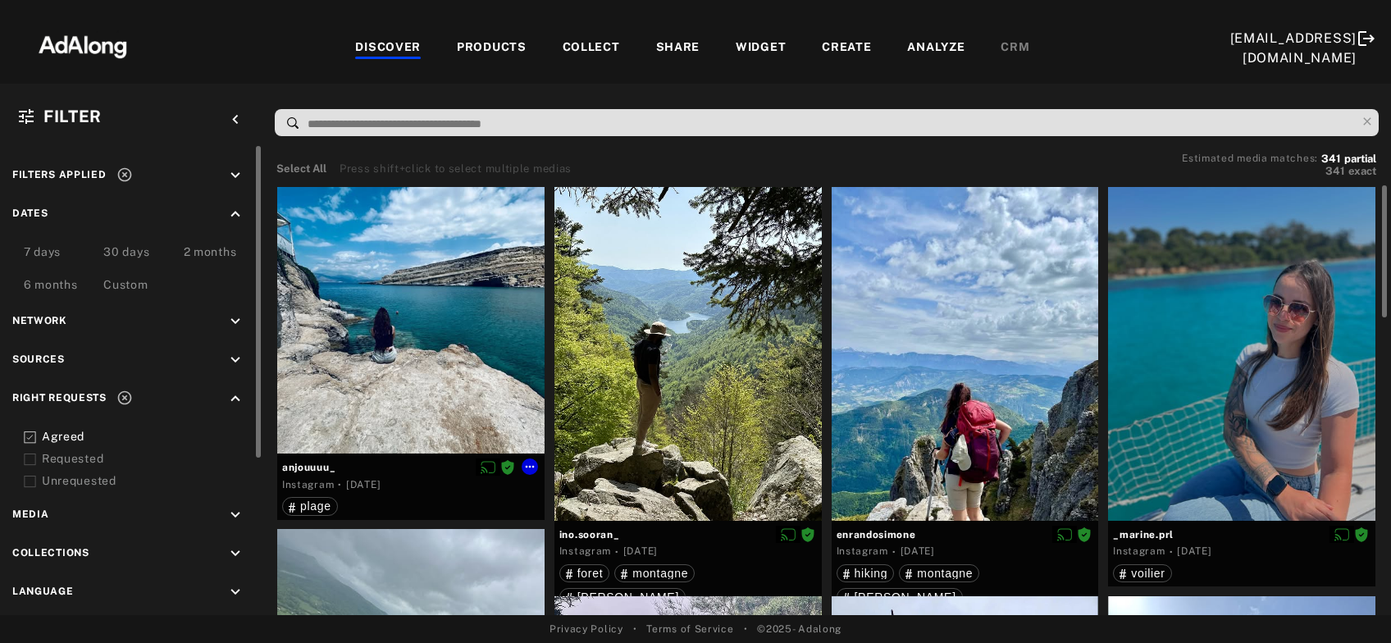
click at [375, 398] on div at bounding box center [410, 320] width 267 height 267
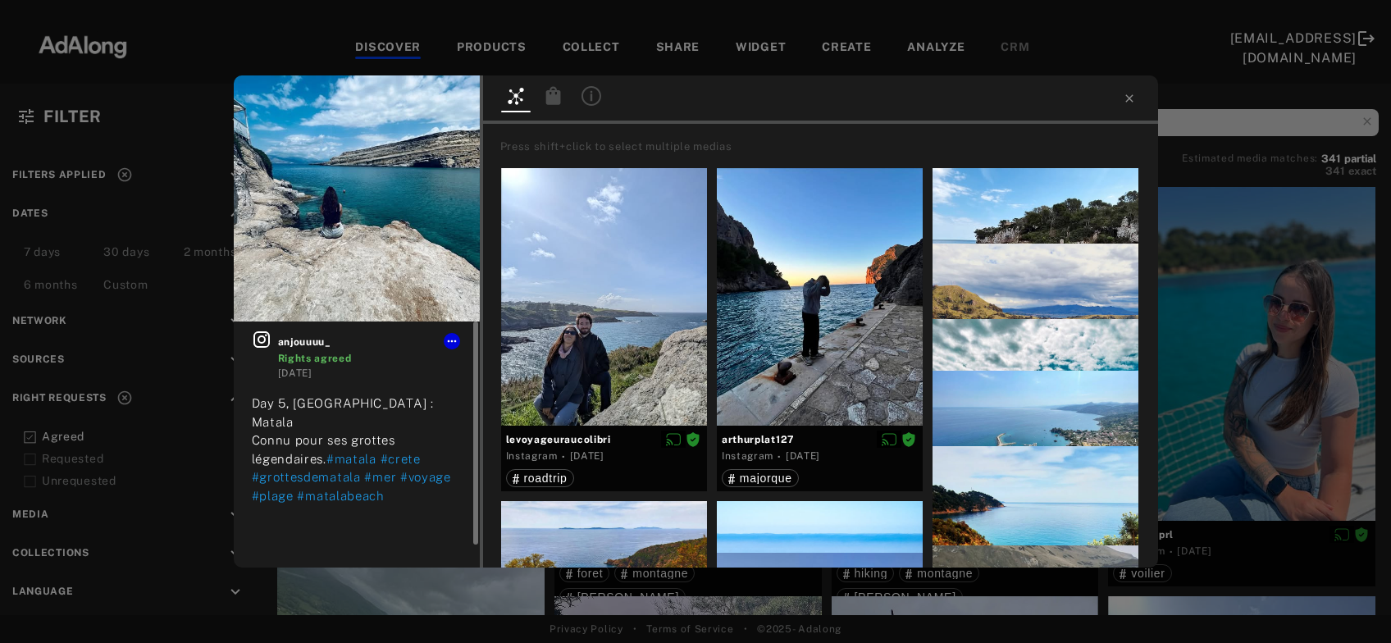
click at [257, 344] on icon at bounding box center [262, 340] width 20 height 20
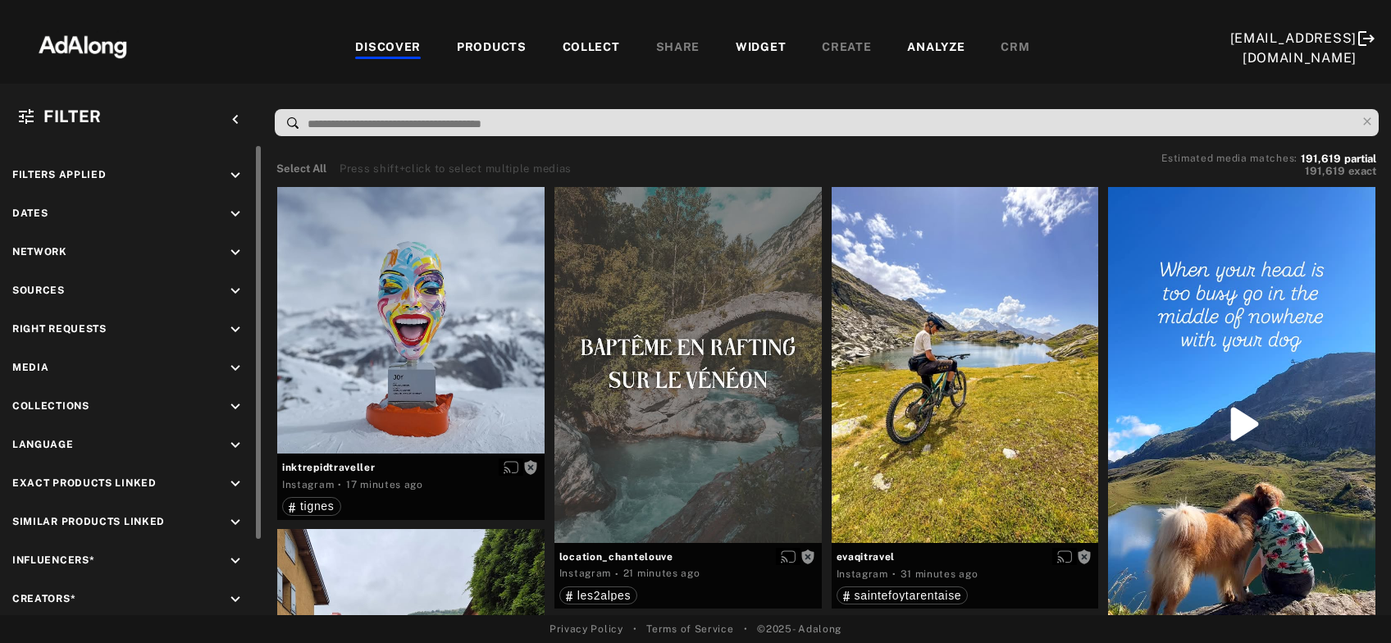
click at [226, 211] on div "Dates keyboard_arrow_down" at bounding box center [131, 216] width 238 height 22
click at [239, 212] on icon "keyboard_arrow_down" at bounding box center [235, 214] width 18 height 18
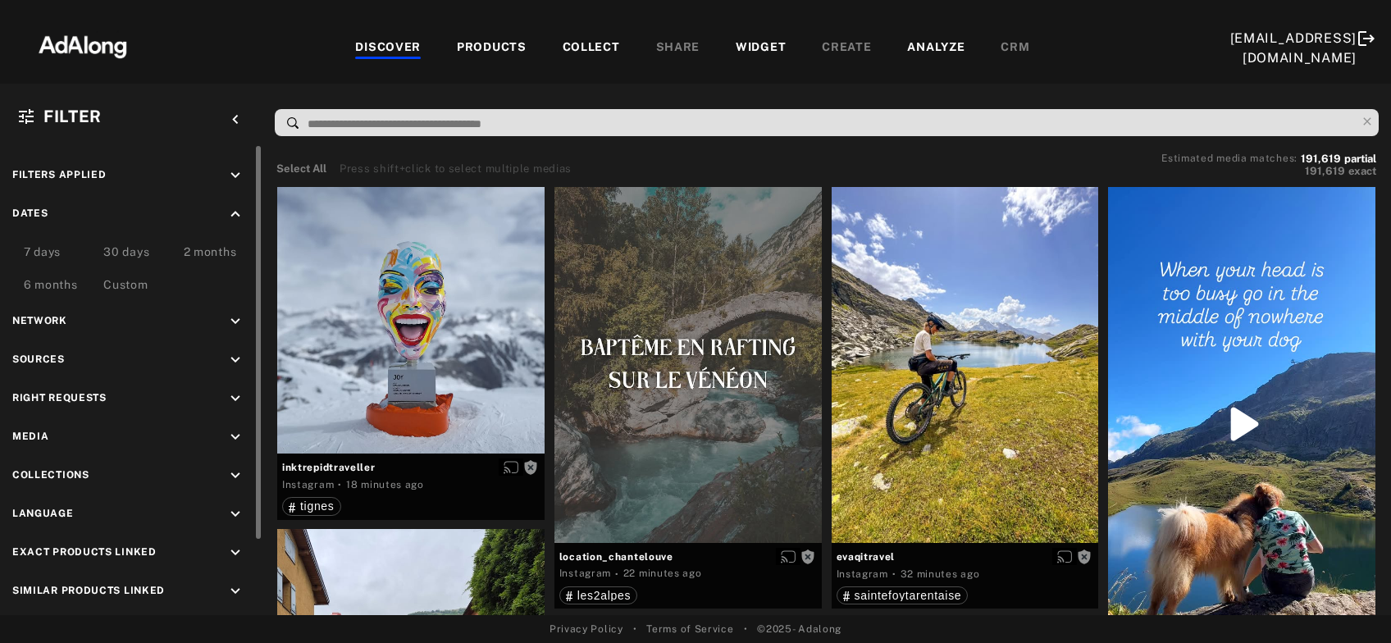
click at [131, 288] on div "Custom" at bounding box center [125, 286] width 44 height 20
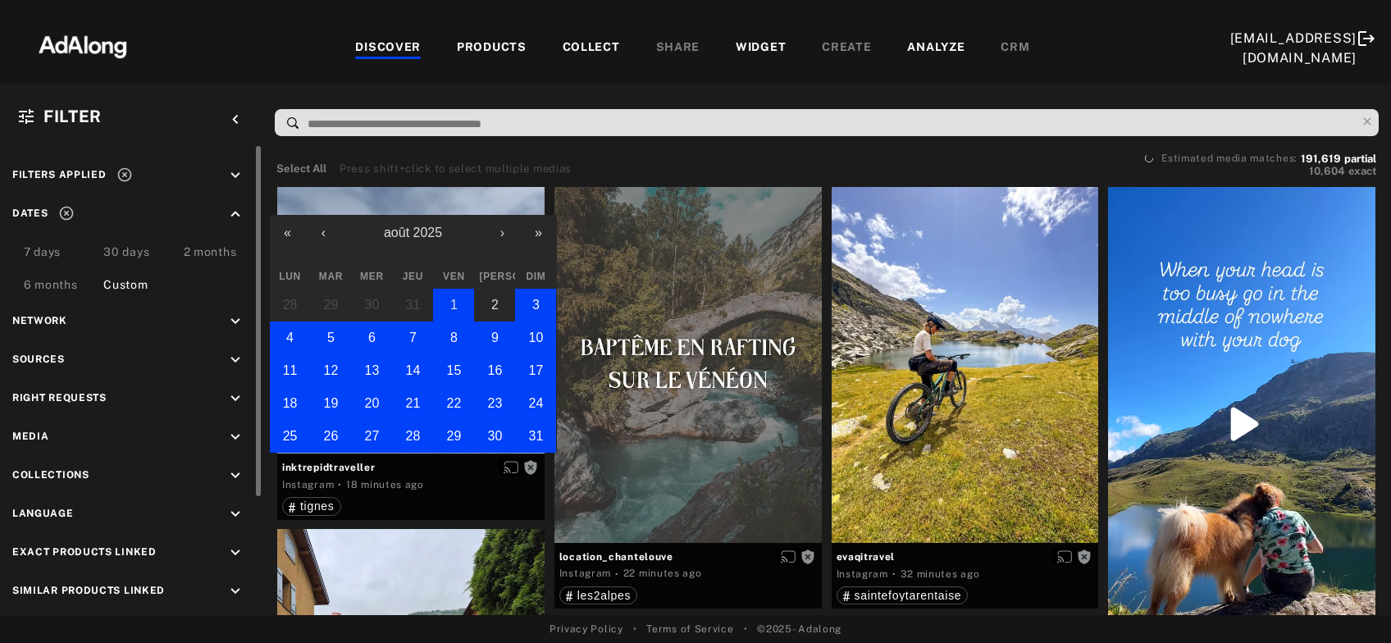
click at [450, 310] on button "1" at bounding box center [453, 305] width 41 height 33
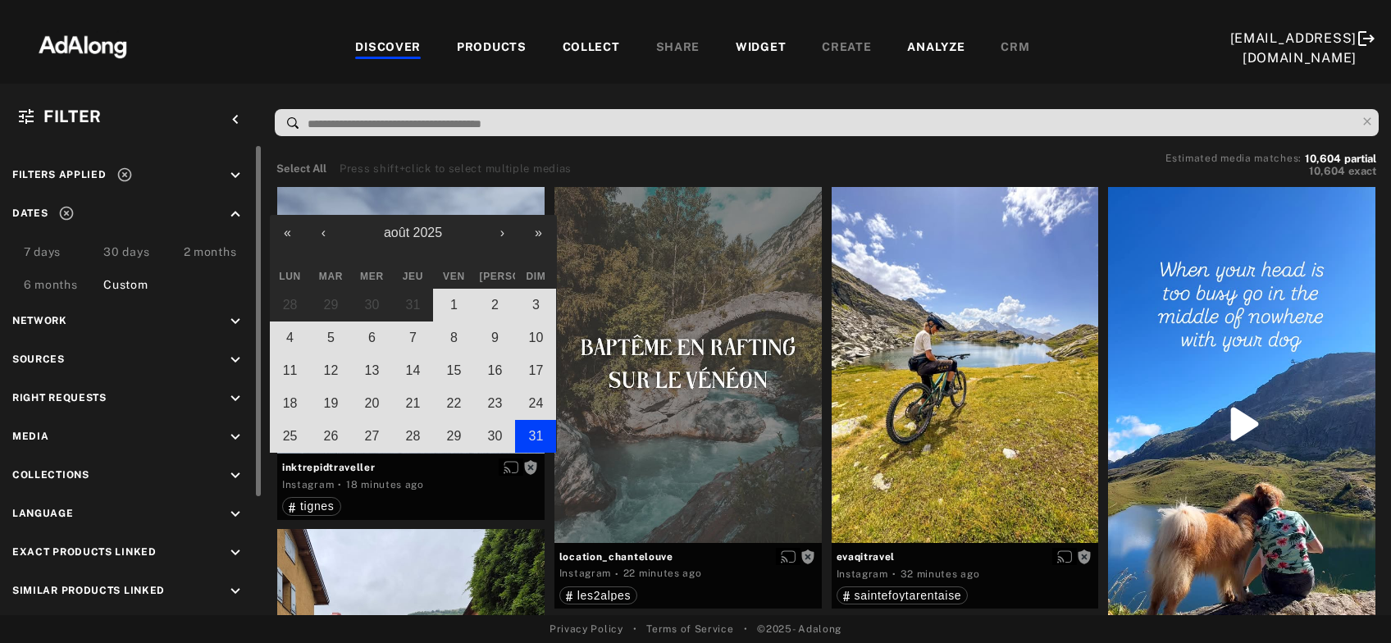
click at [521, 426] on button "31" at bounding box center [535, 436] width 41 height 33
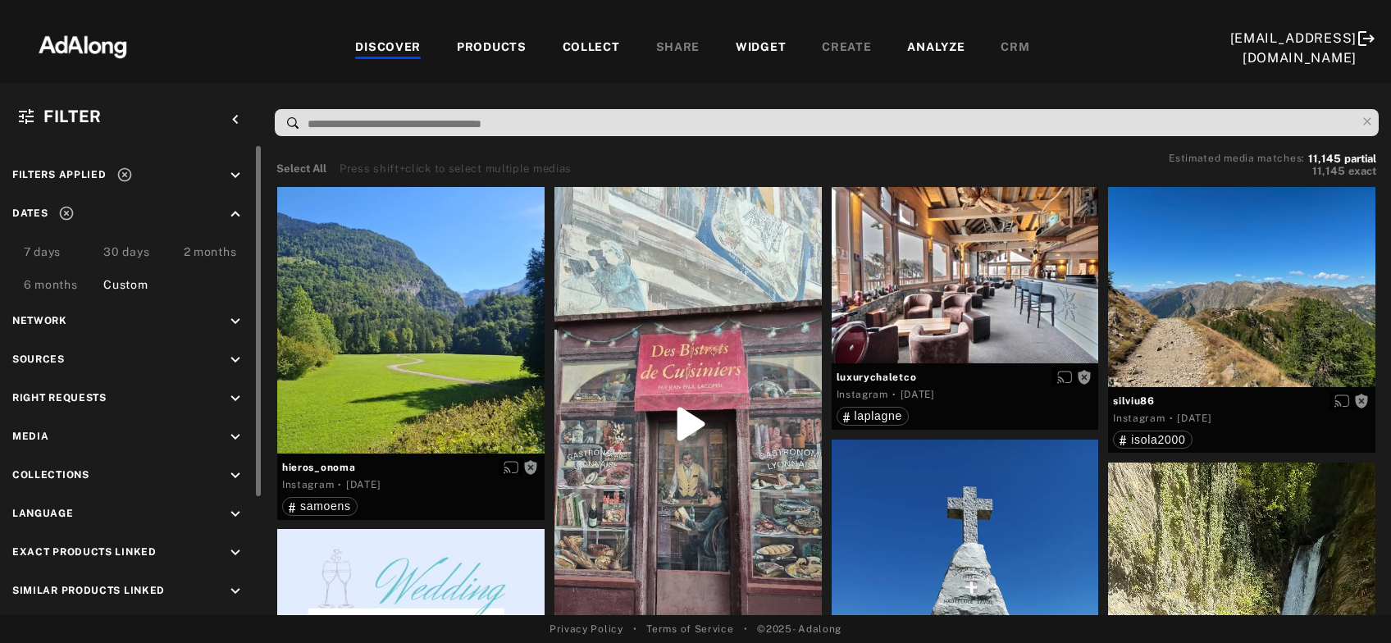
click at [236, 394] on icon "keyboard_arrow_down" at bounding box center [235, 399] width 18 height 18
click at [25, 435] on rect at bounding box center [30, 437] width 11 height 11
click at [29, 457] on icon at bounding box center [30, 459] width 12 height 12
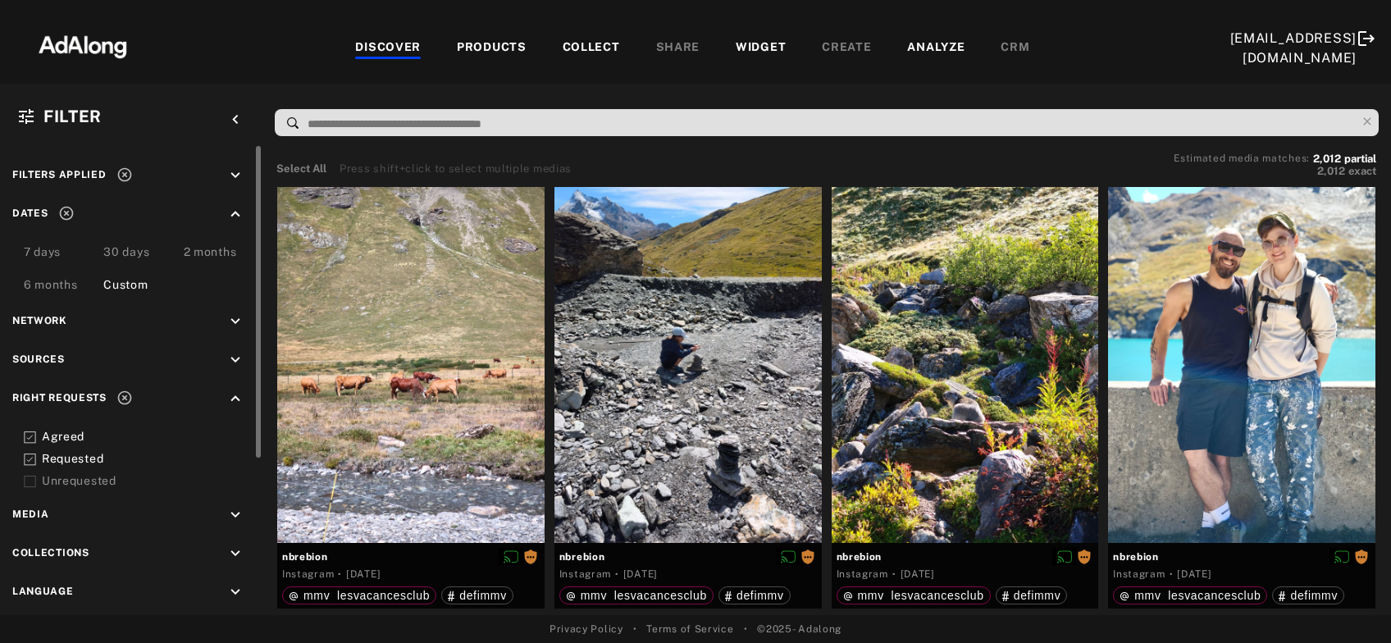
click at [31, 458] on polyline at bounding box center [30, 460] width 6 height 4
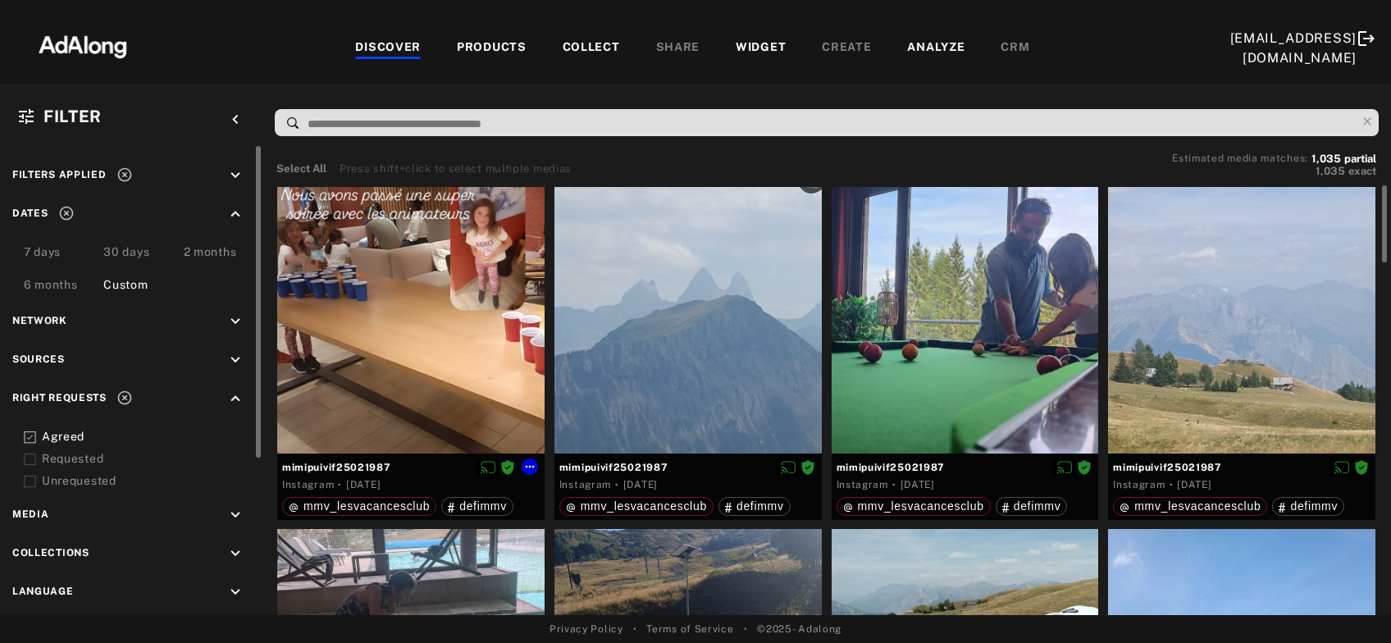
click at [379, 373] on div at bounding box center [410, 320] width 267 height 267
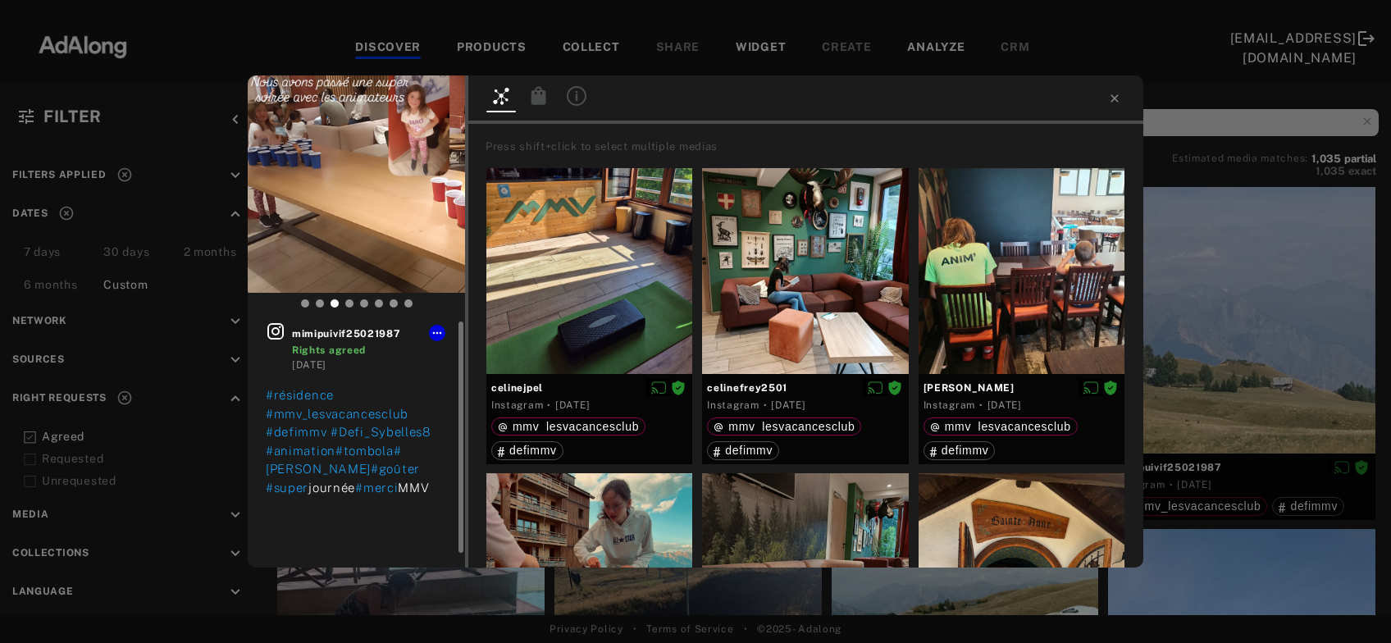
click at [281, 339] on icon at bounding box center [275, 331] width 16 height 16
click at [273, 341] on icon at bounding box center [276, 331] width 20 height 20
click at [280, 332] on icon at bounding box center [275, 331] width 16 height 16
click at [175, 331] on div "mimipuivif25021987 Rights agreed 6 days ago #résidence #mmv_lesvacancesclub #de…" at bounding box center [695, 321] width 1391 height 643
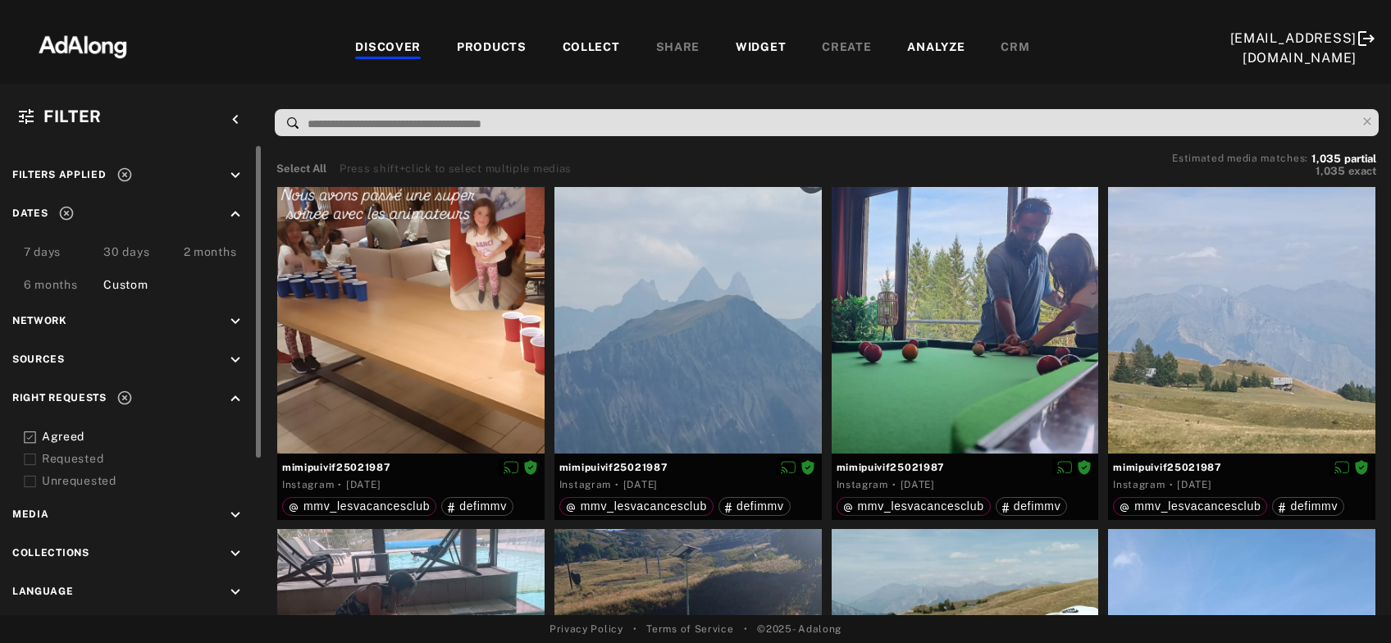
click at [117, 173] on icon at bounding box center [124, 175] width 14 height 14
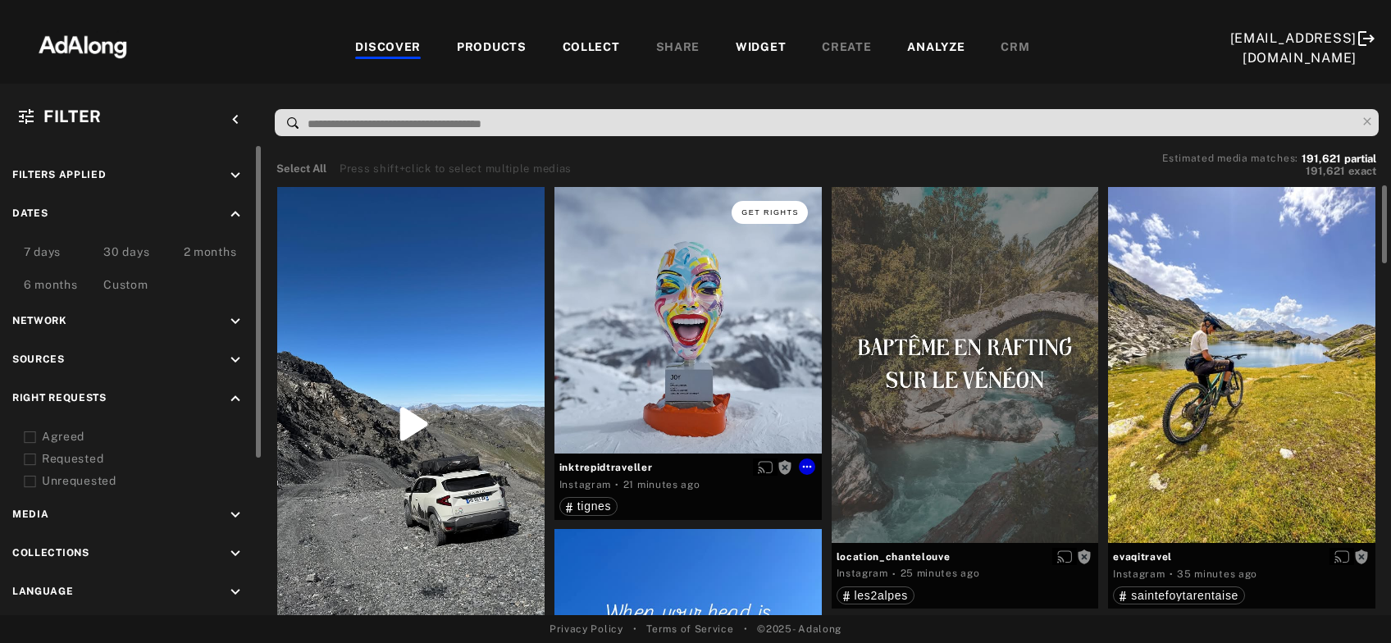
click at [767, 207] on button "Get rights" at bounding box center [768, 212] width 75 height 23
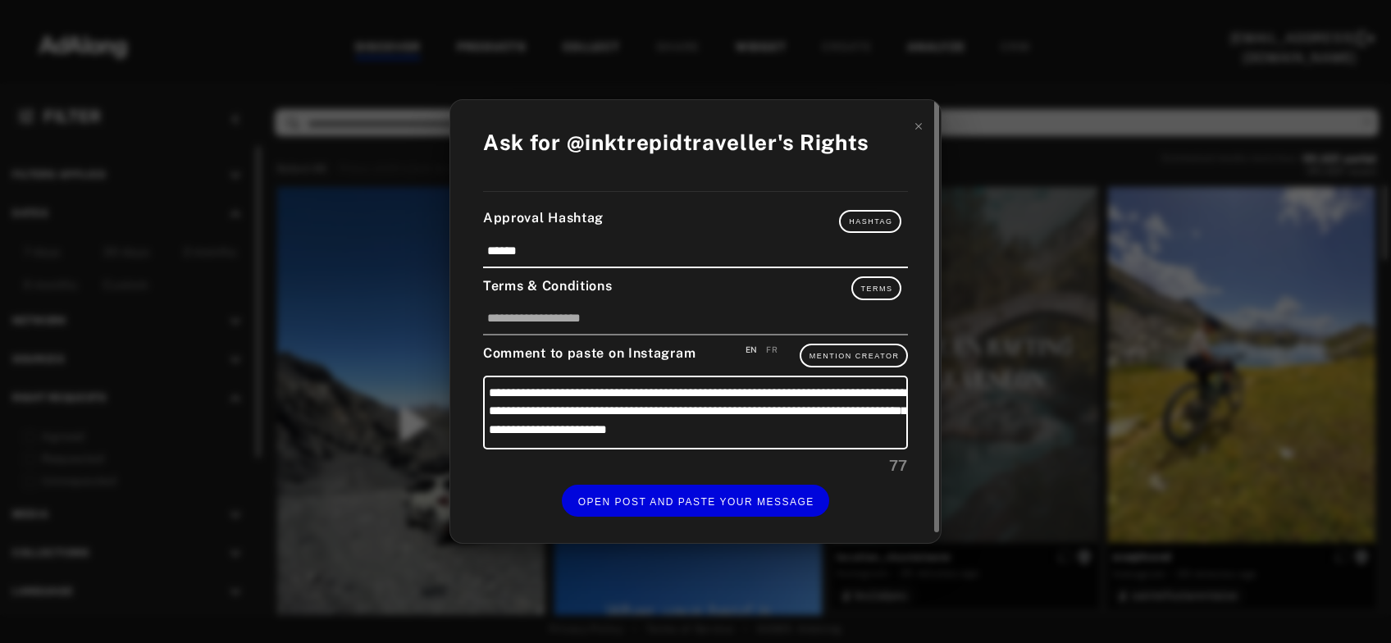
click at [773, 349] on div "FR" at bounding box center [771, 350] width 11 height 12
type textarea "**********"
click at [918, 131] on icon at bounding box center [918, 126] width 11 height 11
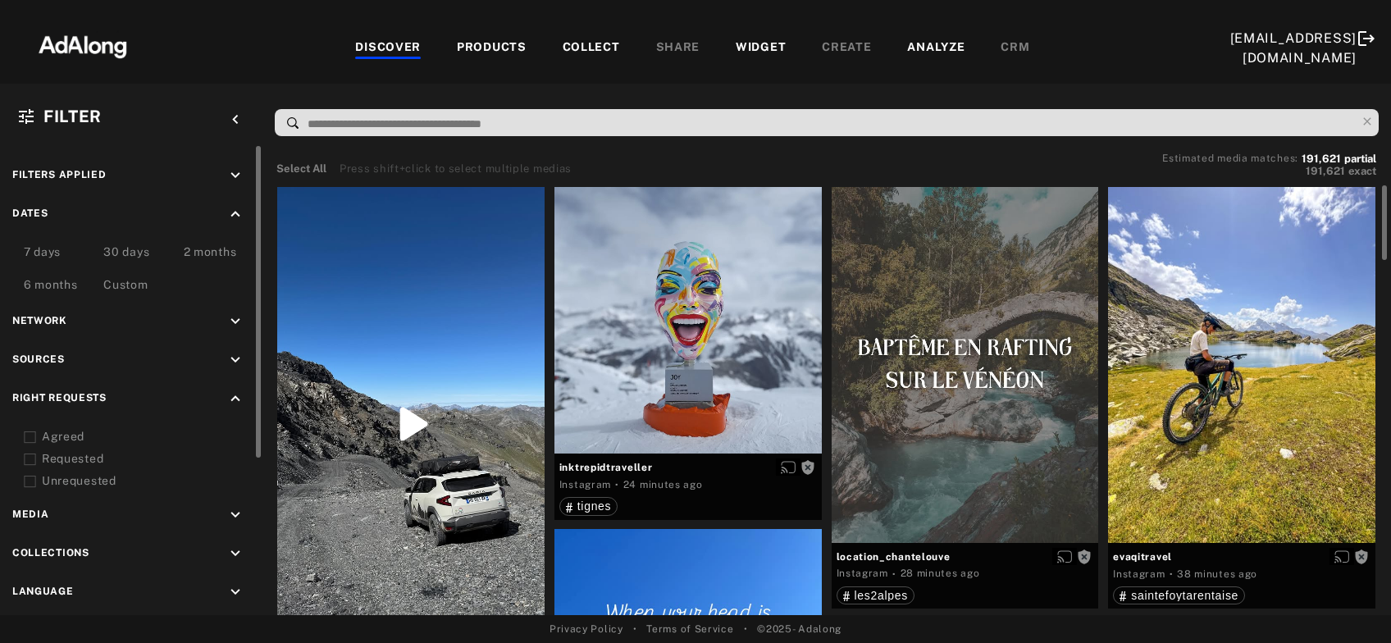
click at [28, 436] on icon at bounding box center [30, 437] width 12 height 12
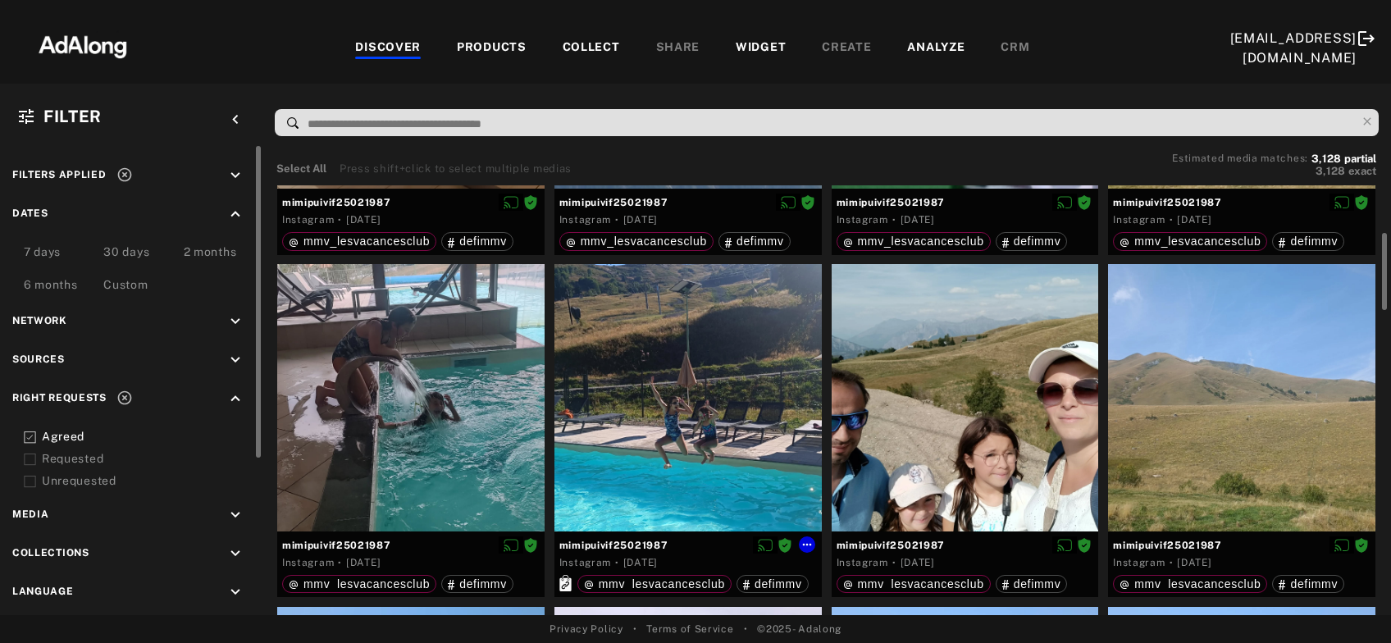
scroll to position [353, 0]
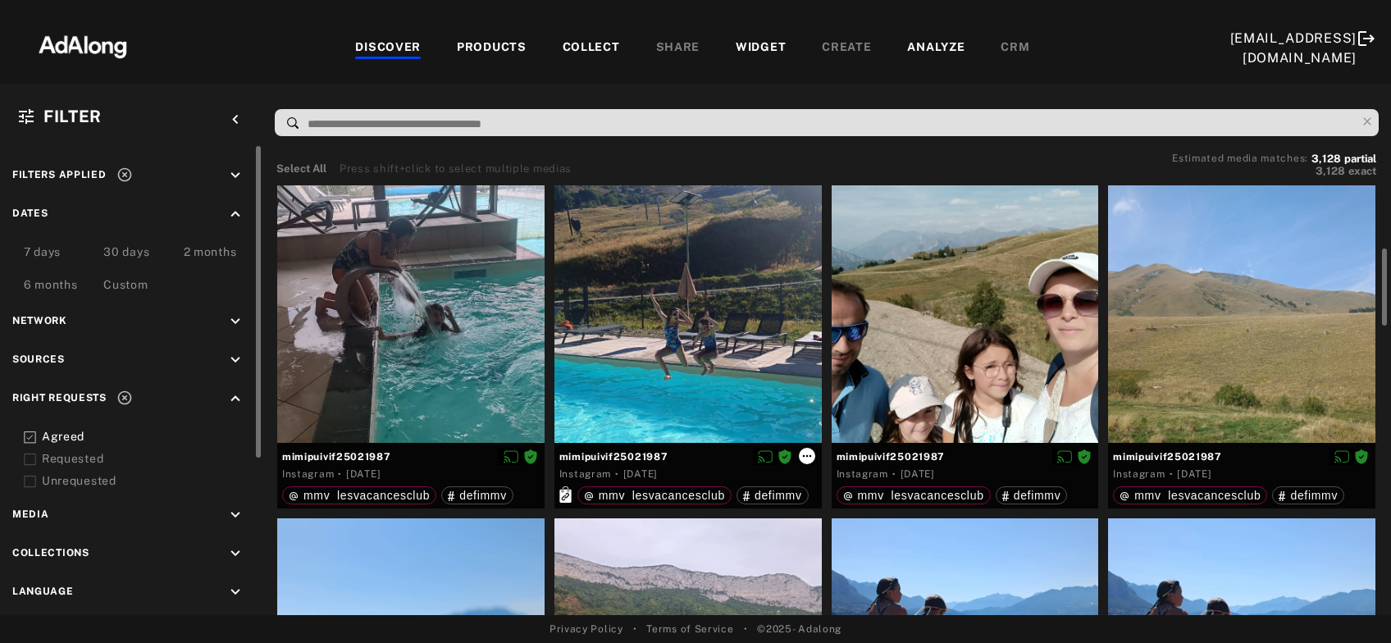
click at [807, 458] on icon at bounding box center [806, 455] width 13 height 13
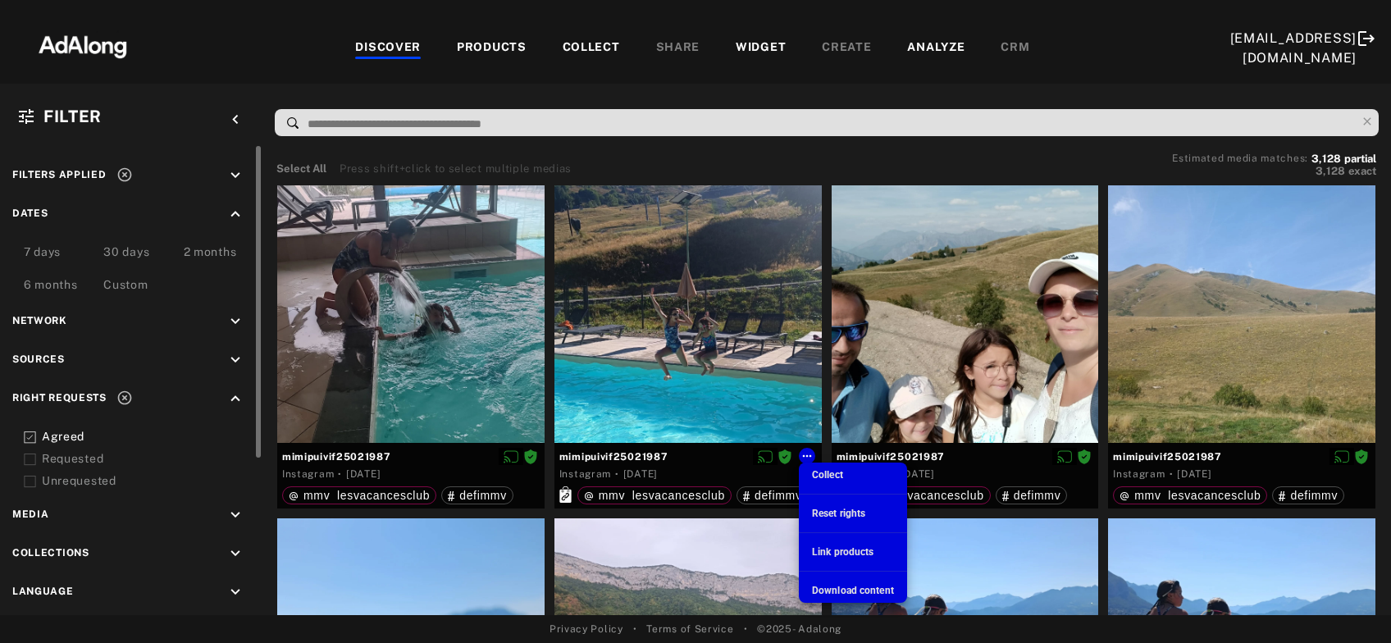
click at [838, 587] on span "Download content" at bounding box center [853, 590] width 82 height 11
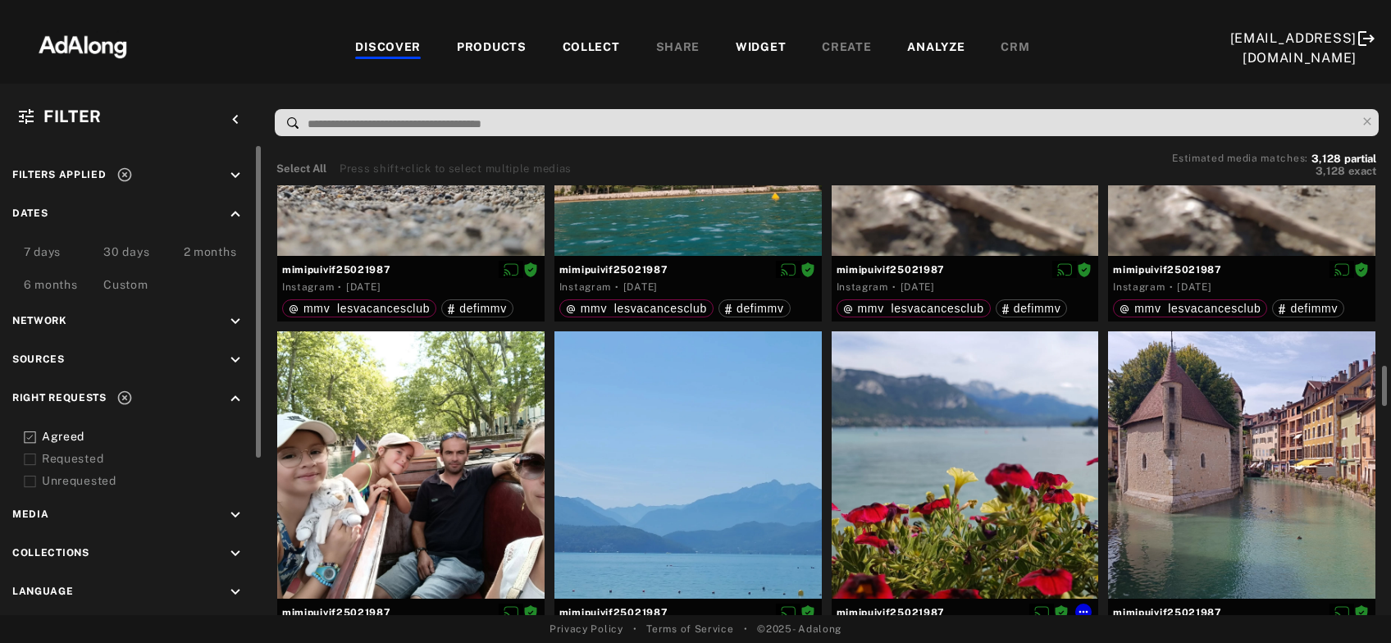
scroll to position [972, 0]
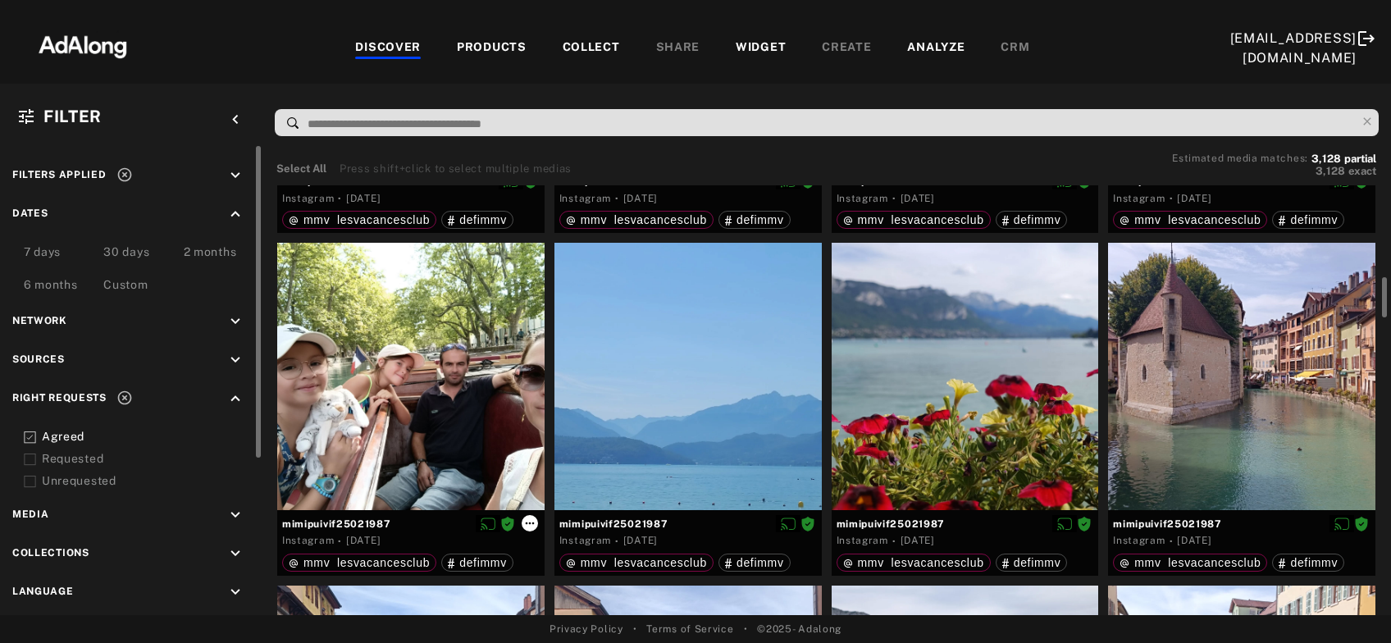
click at [525, 520] on icon at bounding box center [529, 523] width 13 height 13
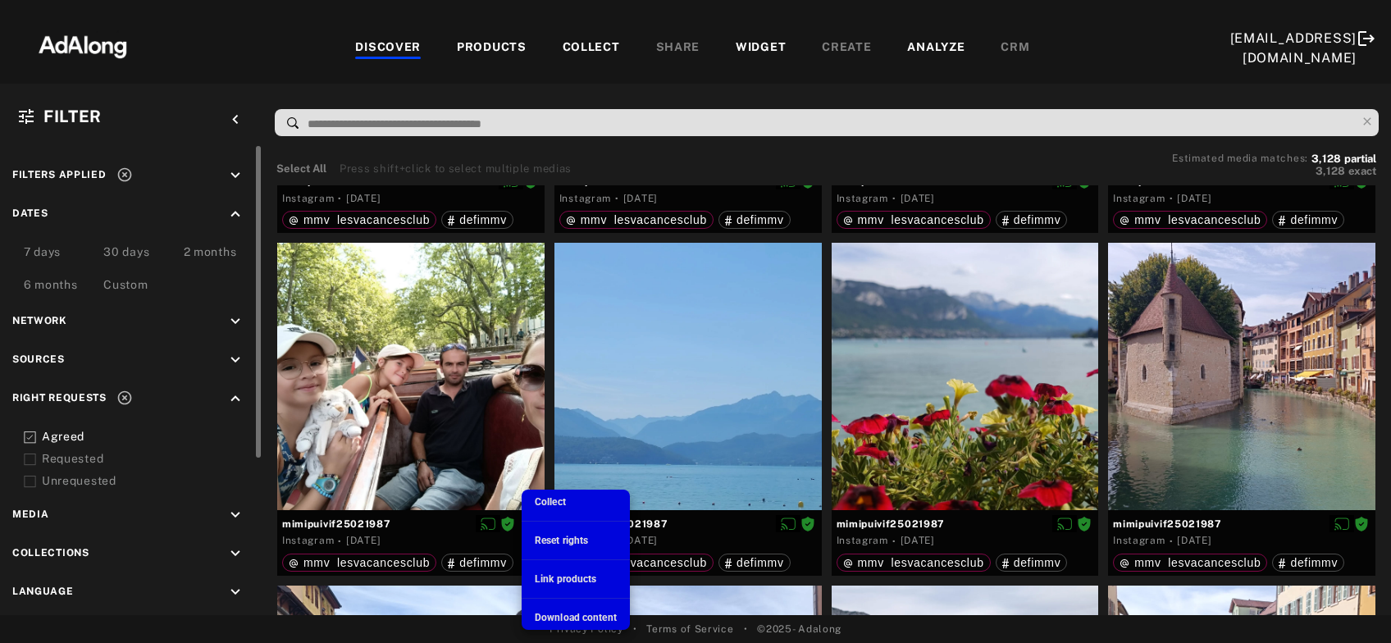
click at [827, 544] on div at bounding box center [695, 321] width 1391 height 643
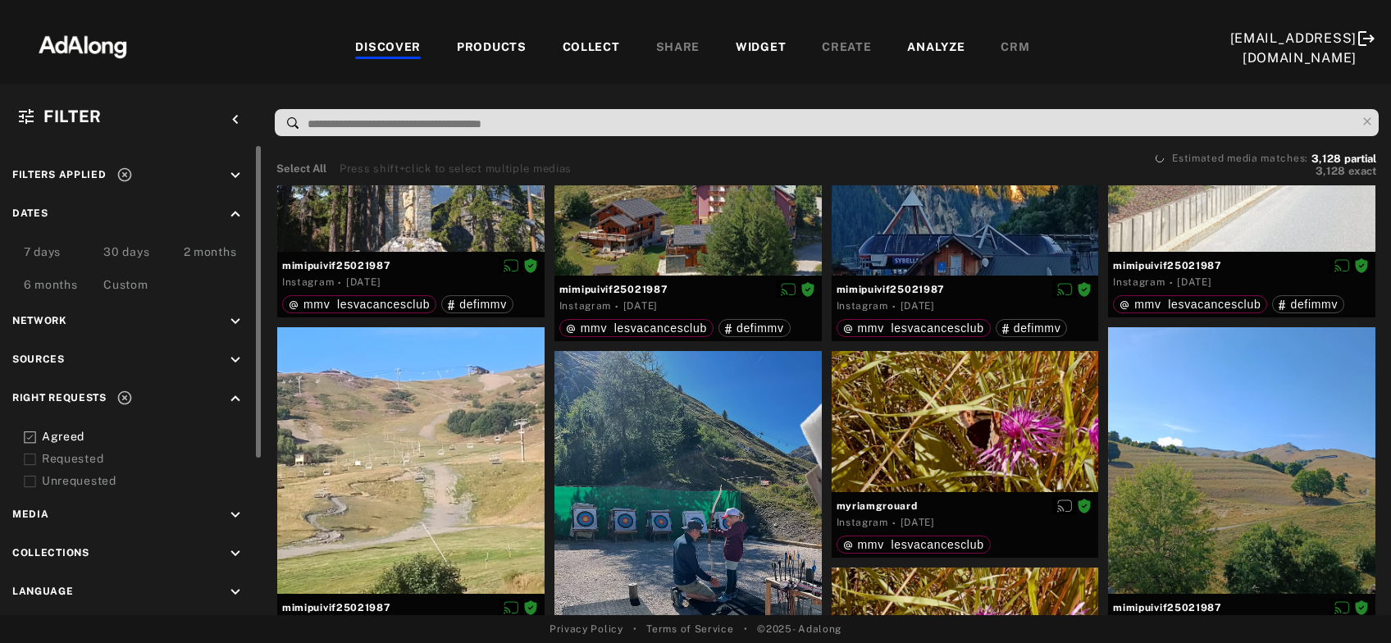
scroll to position [4332, 0]
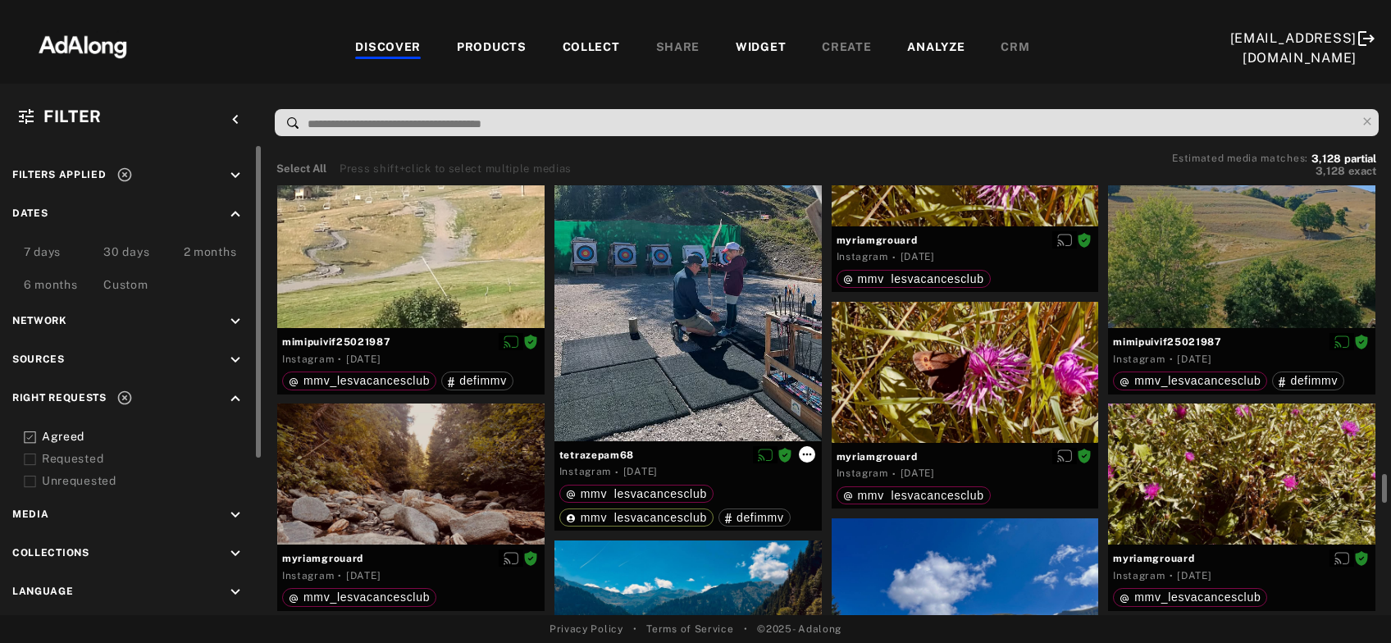
click at [805, 453] on icon at bounding box center [806, 454] width 13 height 13
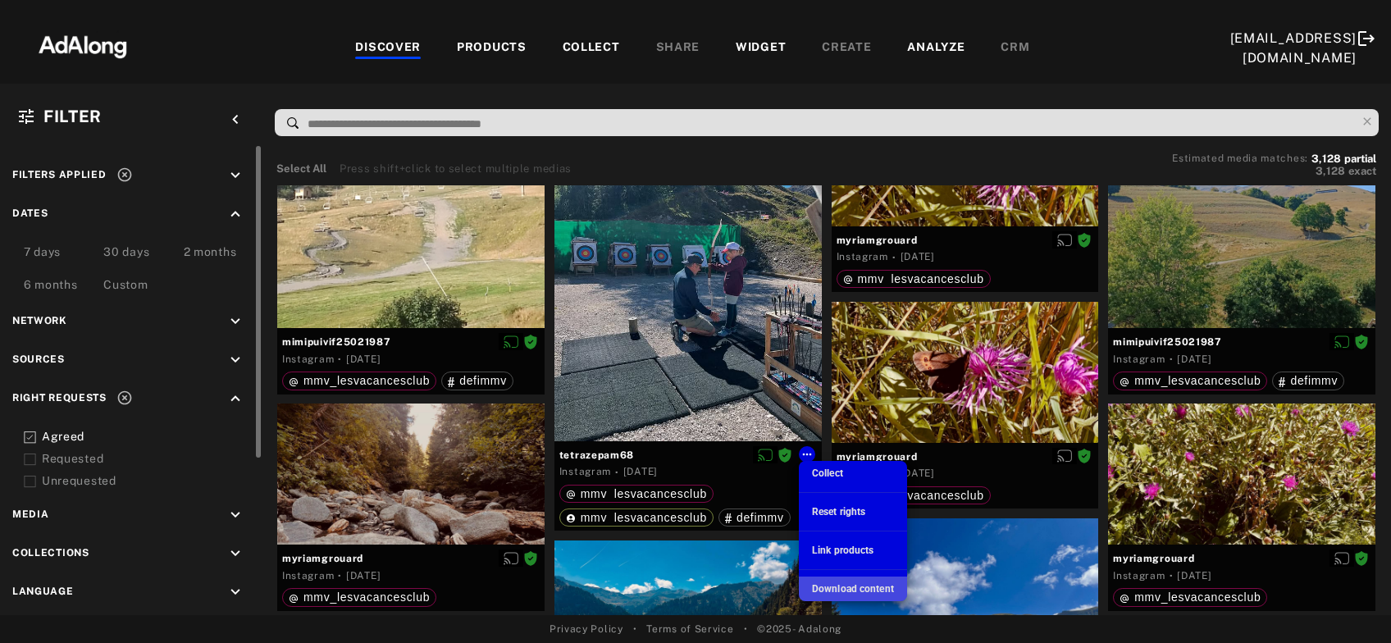
click at [836, 587] on span "Download content" at bounding box center [853, 588] width 82 height 11
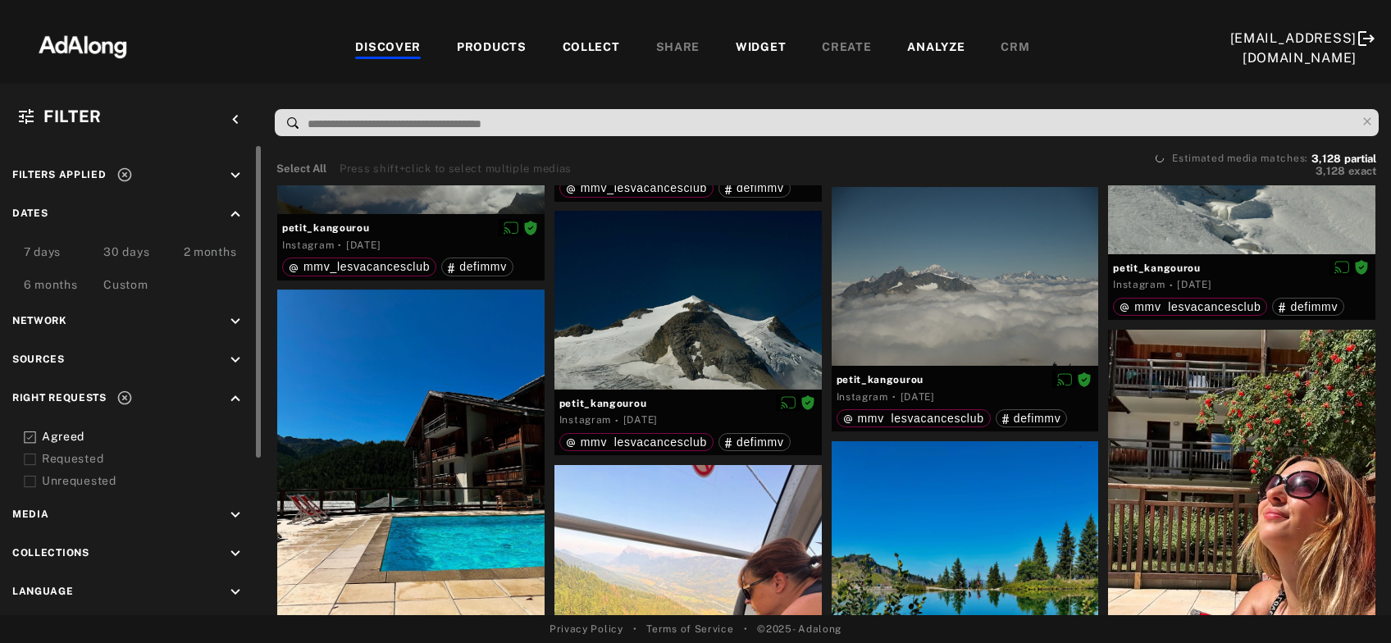
scroll to position [6806, 0]
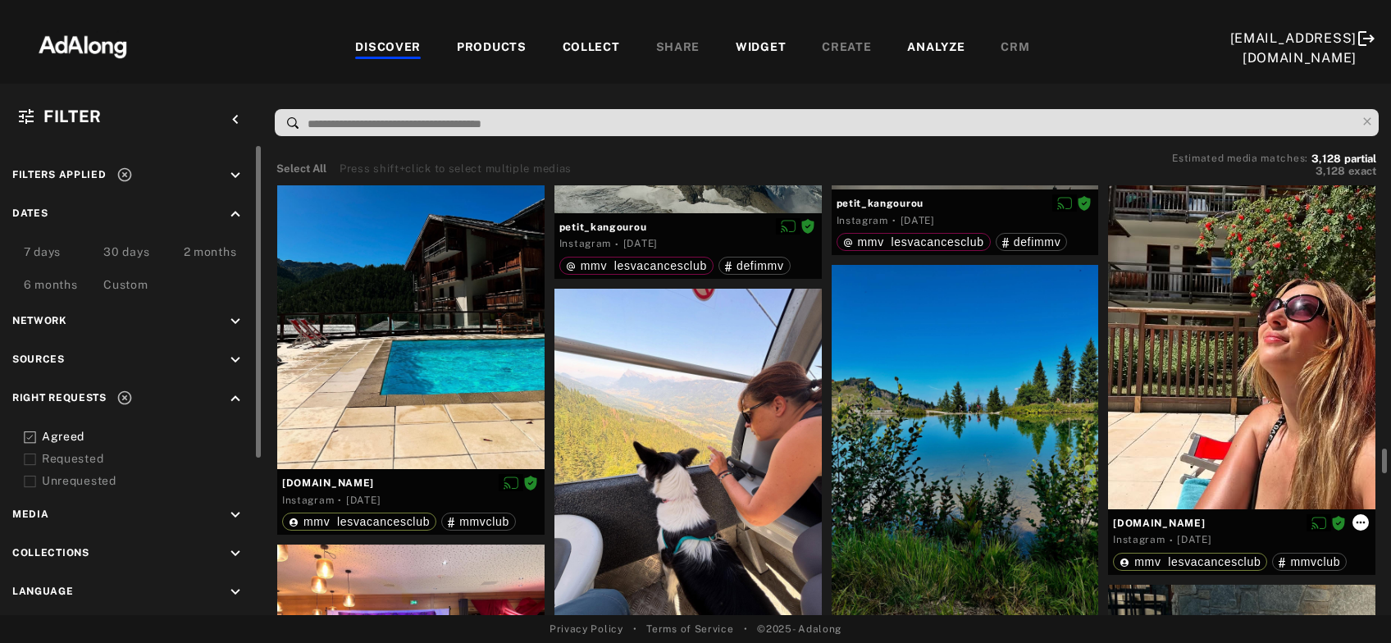
click at [1363, 521] on icon at bounding box center [1360, 522] width 13 height 13
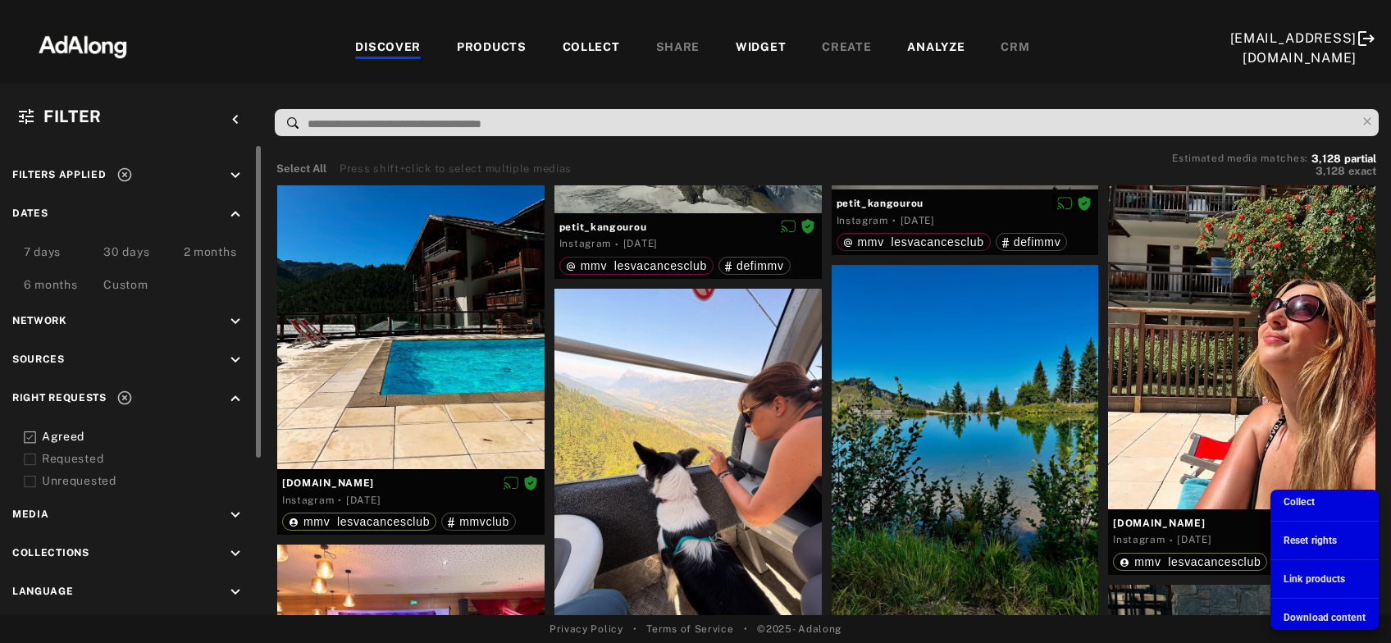
click at [1290, 619] on span "Download content" at bounding box center [1324, 617] width 82 height 11
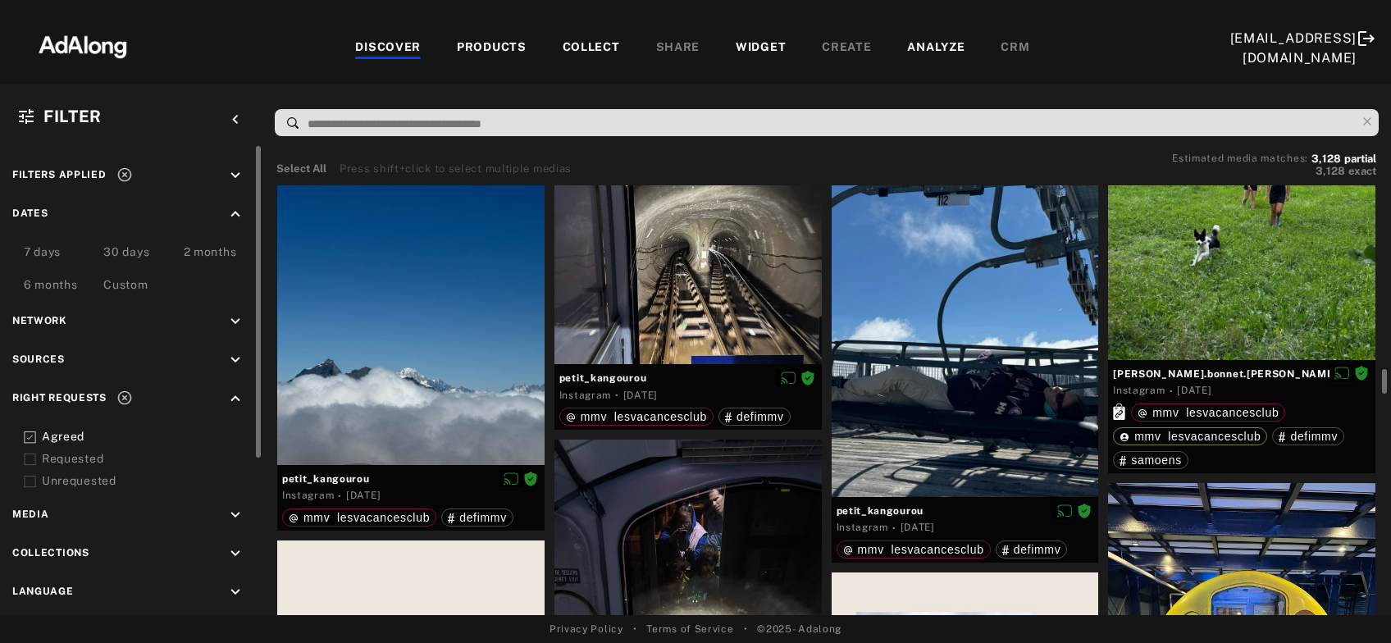
scroll to position [7779, 0]
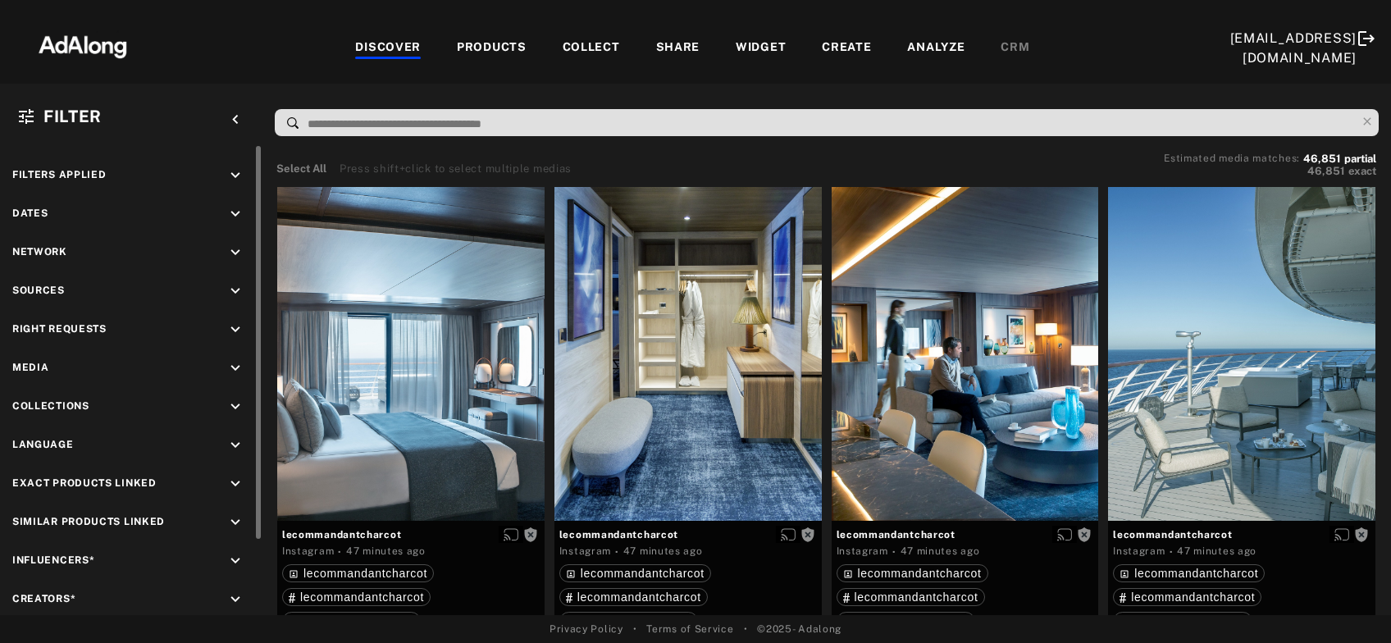
click at [236, 214] on icon "keyboard_arrow_down" at bounding box center [235, 214] width 18 height 18
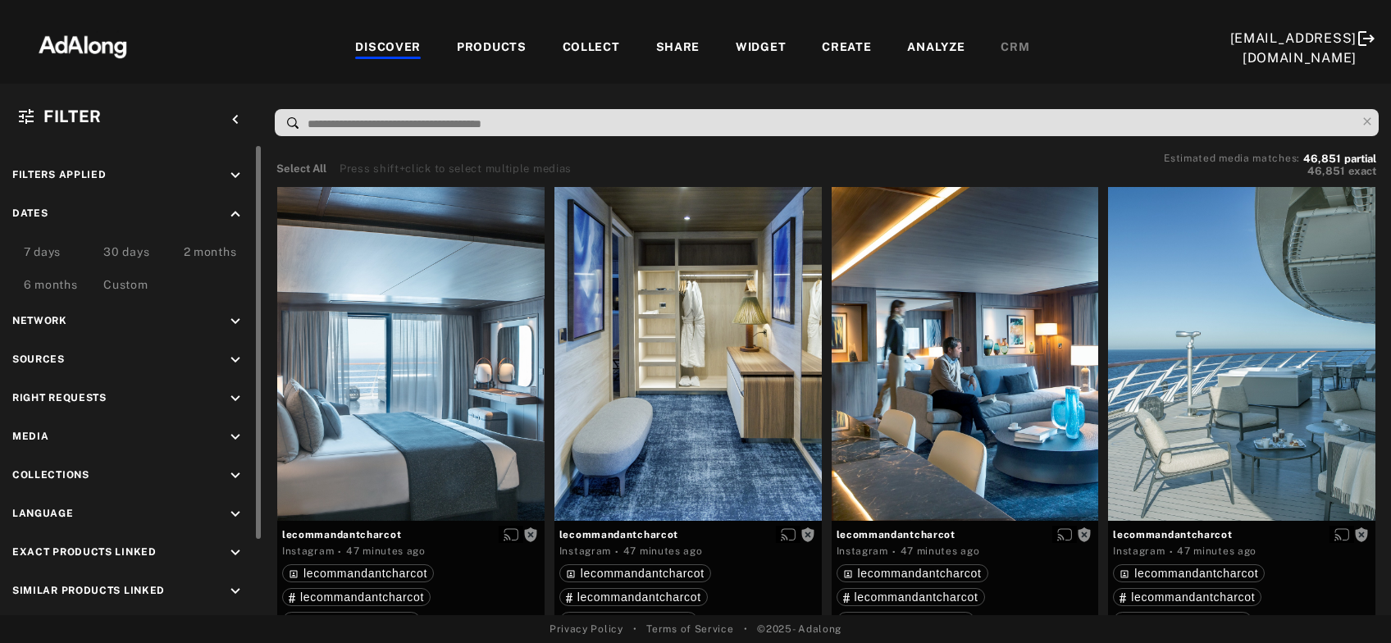
click at [130, 289] on div "Custom" at bounding box center [125, 286] width 44 height 20
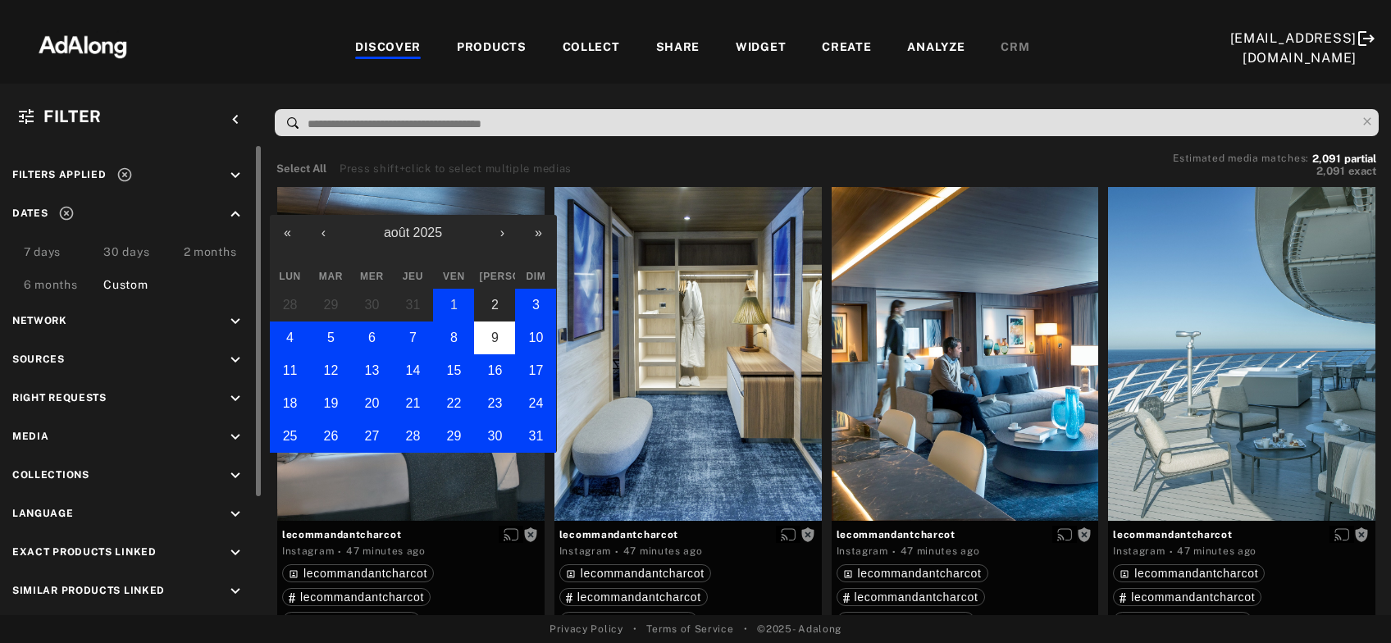
drag, startPoint x: 450, startPoint y: 308, endPoint x: 475, endPoint y: 339, distance: 39.7
click at [451, 308] on abbr "1" at bounding box center [453, 305] width 7 height 14
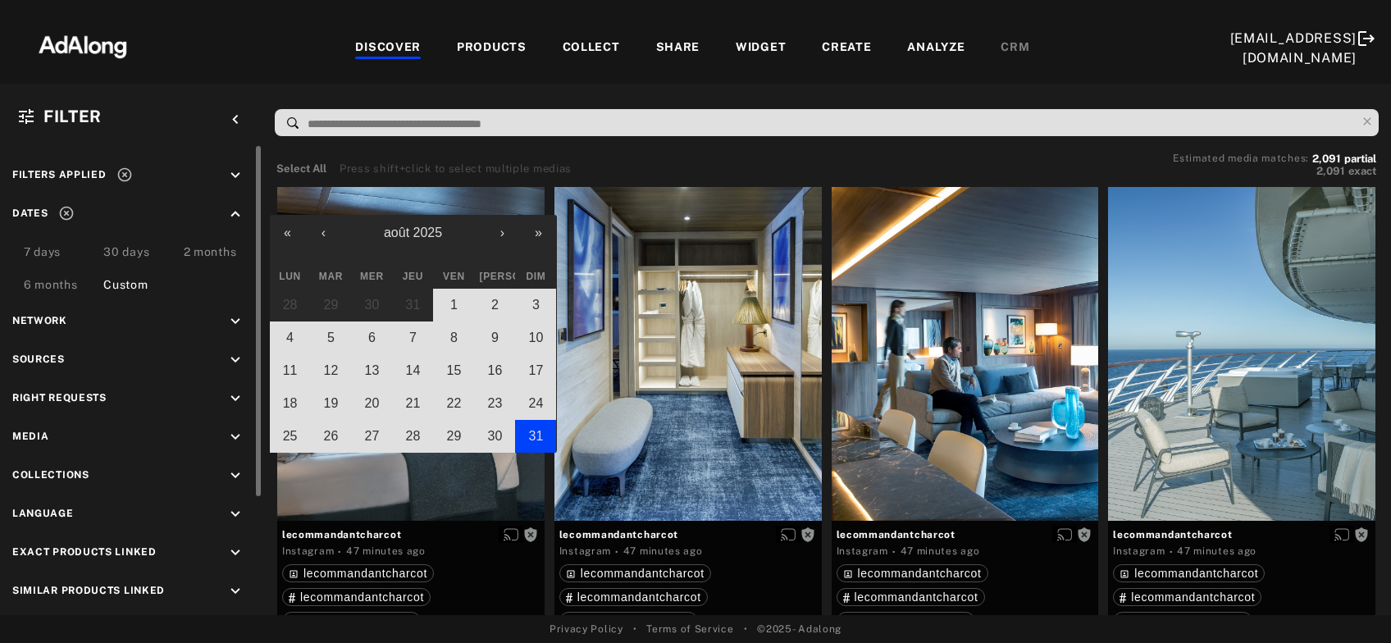
click at [544, 432] on button "31" at bounding box center [535, 436] width 41 height 33
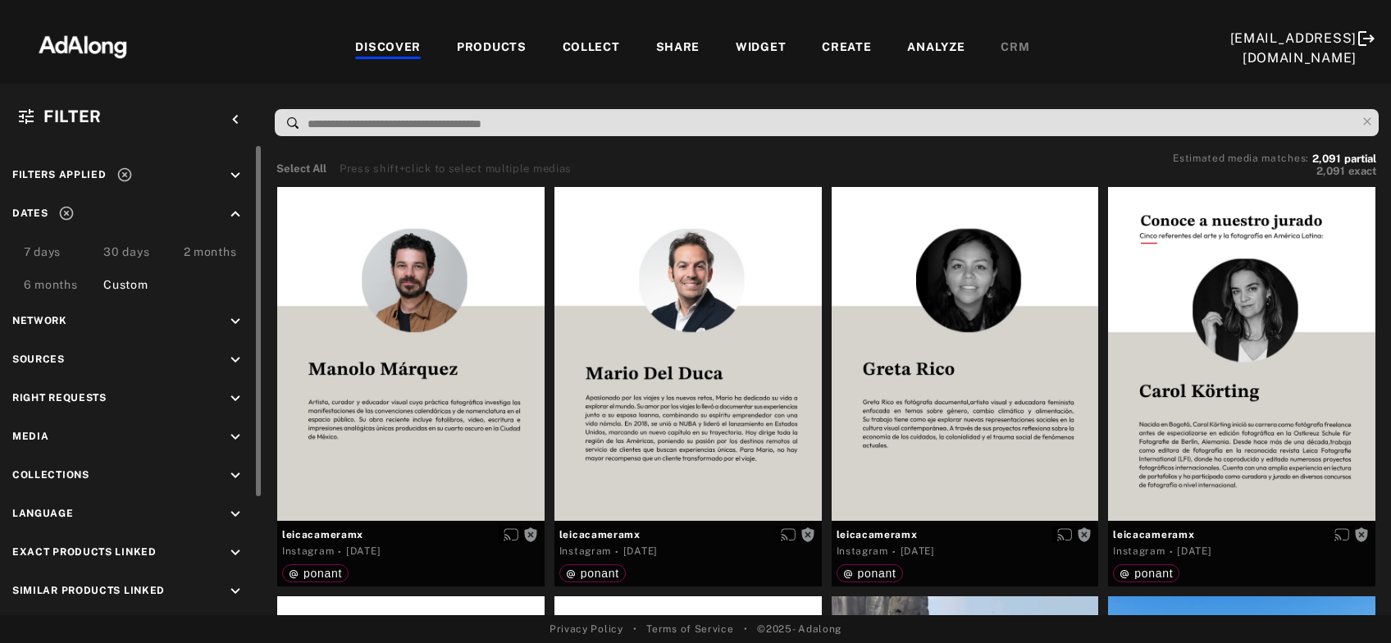
click at [235, 403] on icon "keyboard_arrow_down" at bounding box center [235, 399] width 18 height 18
click at [28, 435] on icon at bounding box center [30, 437] width 12 height 12
click at [29, 459] on icon at bounding box center [30, 459] width 12 height 12
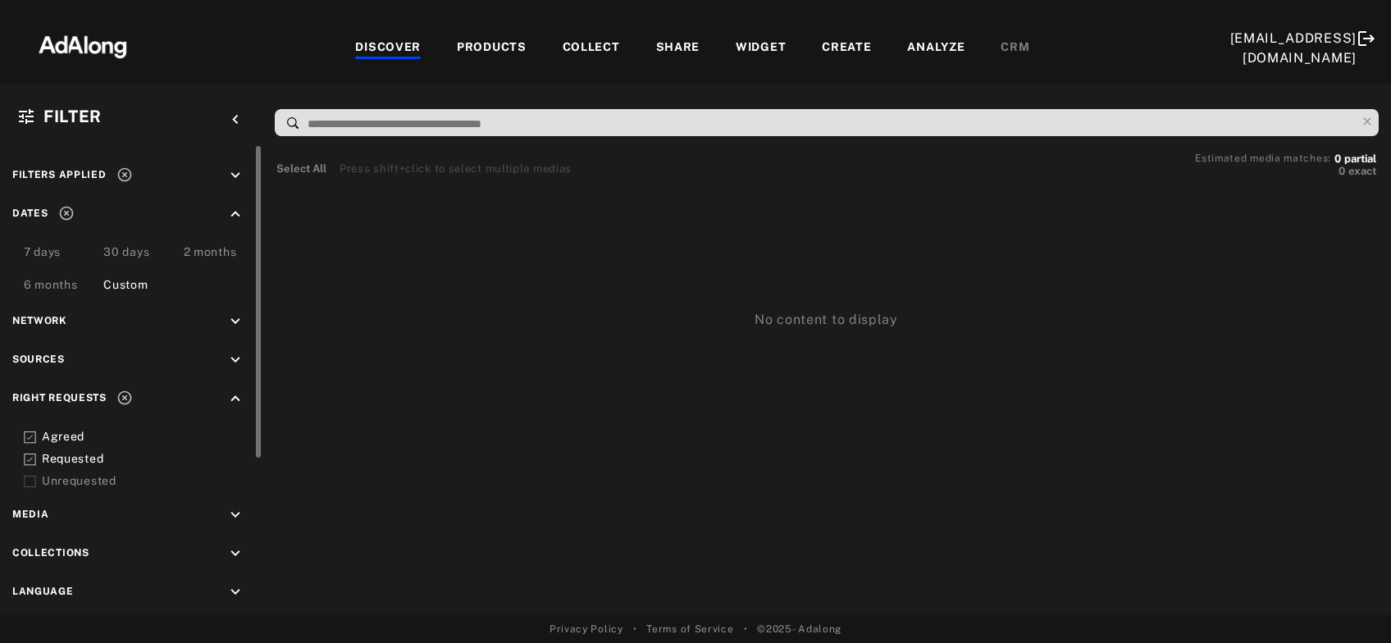
click at [30, 454] on icon at bounding box center [30, 459] width 12 height 12
click at [125, 175] on icon at bounding box center [124, 174] width 16 height 16
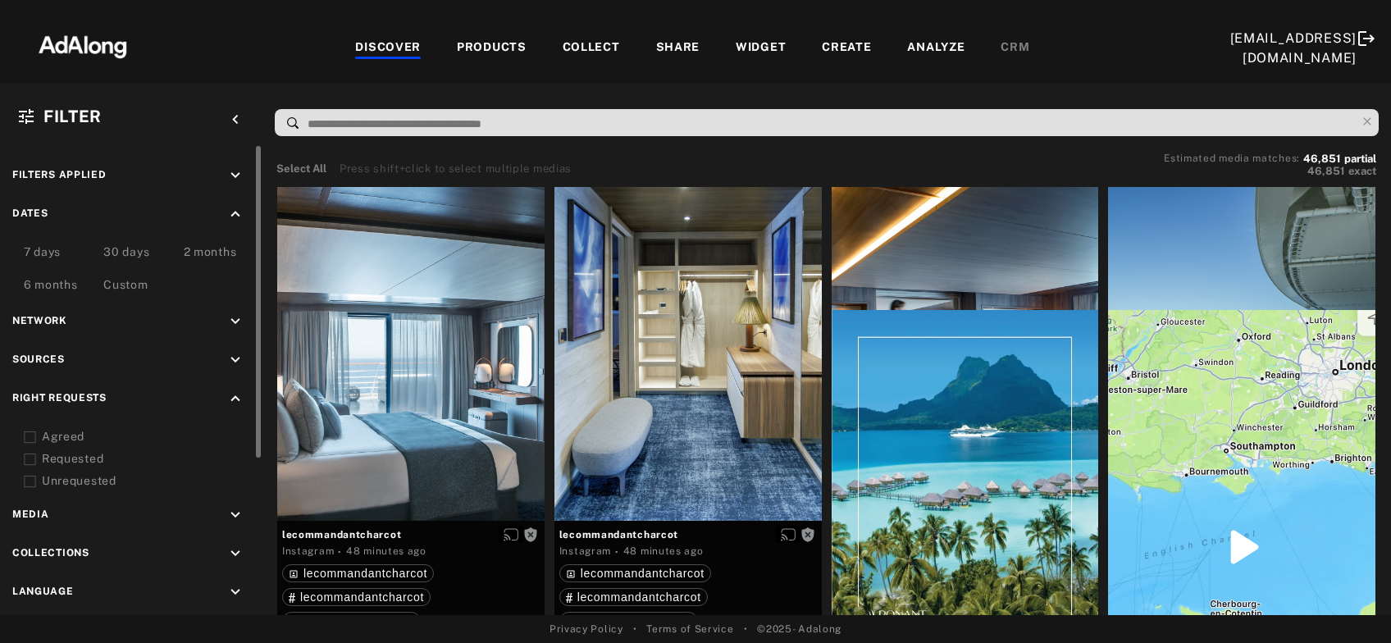
click at [29, 435] on icon at bounding box center [30, 437] width 12 height 12
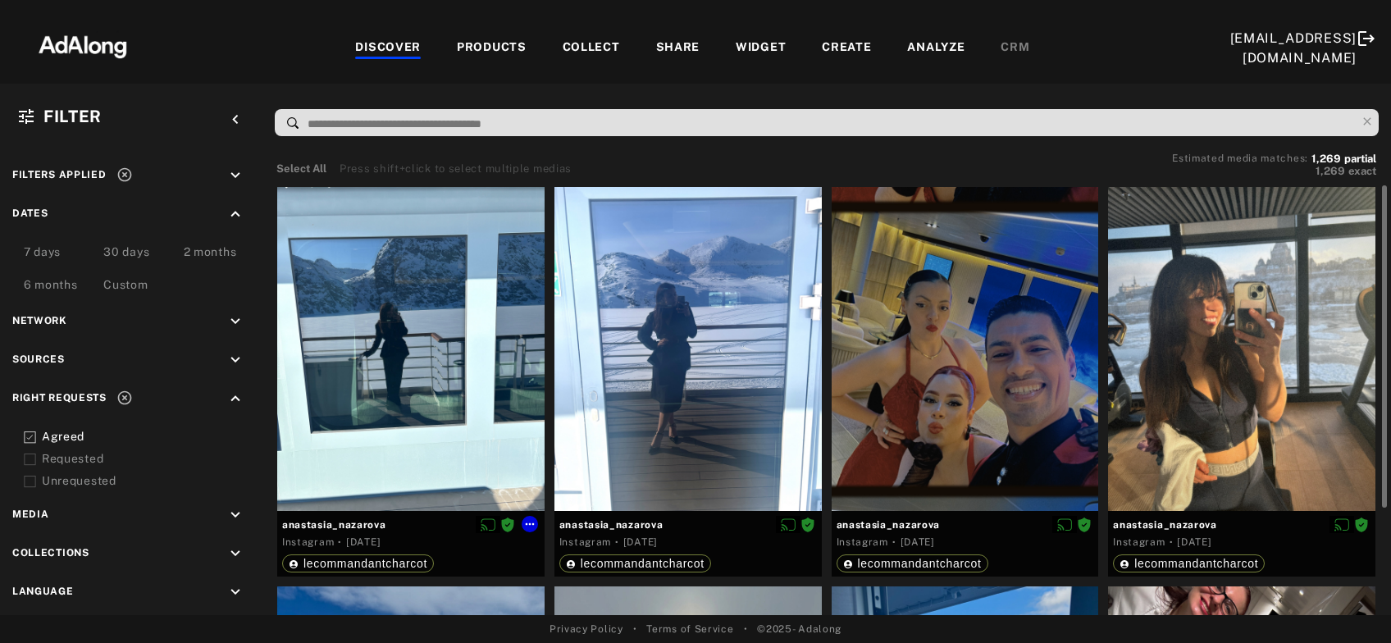
click at [448, 394] on div at bounding box center [410, 349] width 267 height 324
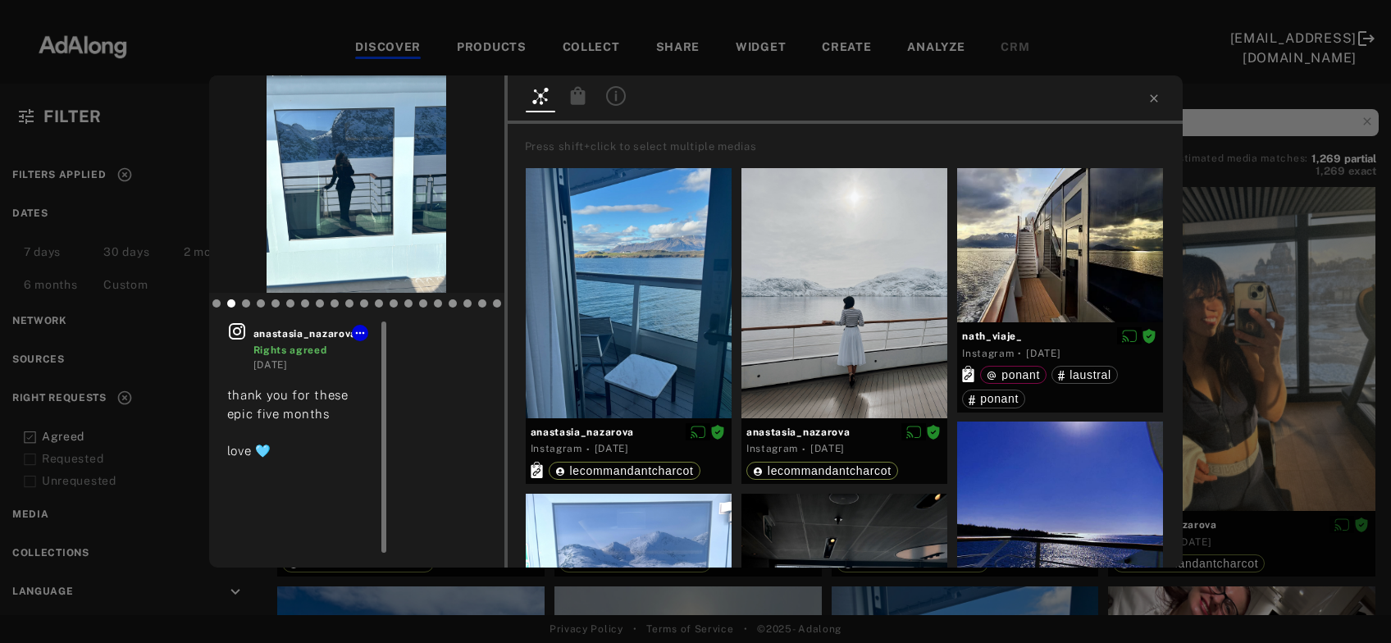
click at [235, 330] on icon at bounding box center [237, 331] width 20 height 20
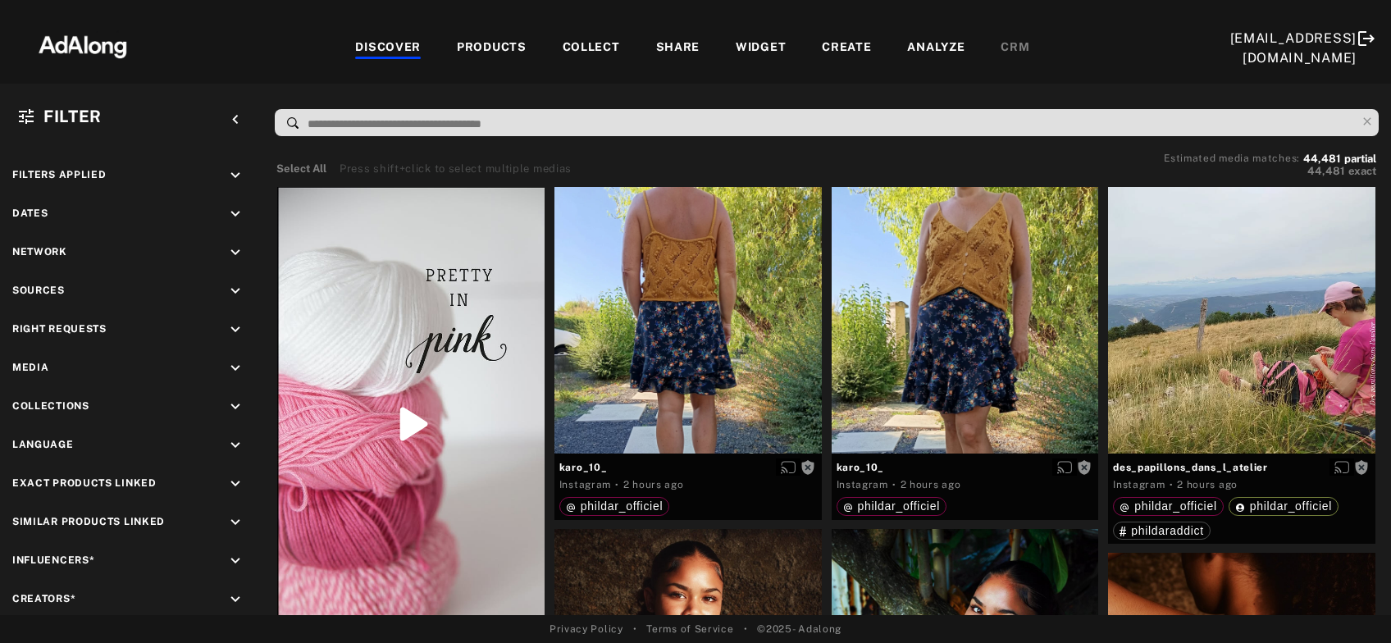
click at [1178, 146] on div at bounding box center [826, 125] width 1128 height 42
click at [233, 211] on icon "keyboard_arrow_down" at bounding box center [235, 214] width 18 height 18
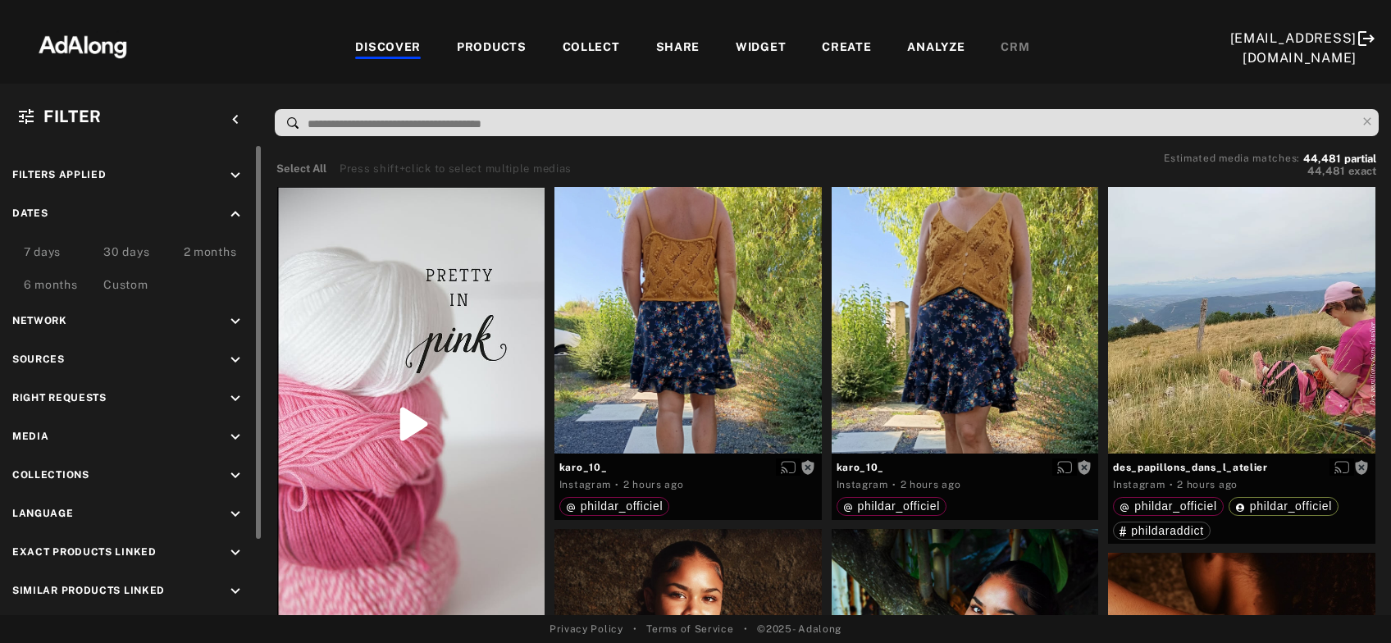
click at [126, 284] on div "Custom" at bounding box center [125, 286] width 44 height 20
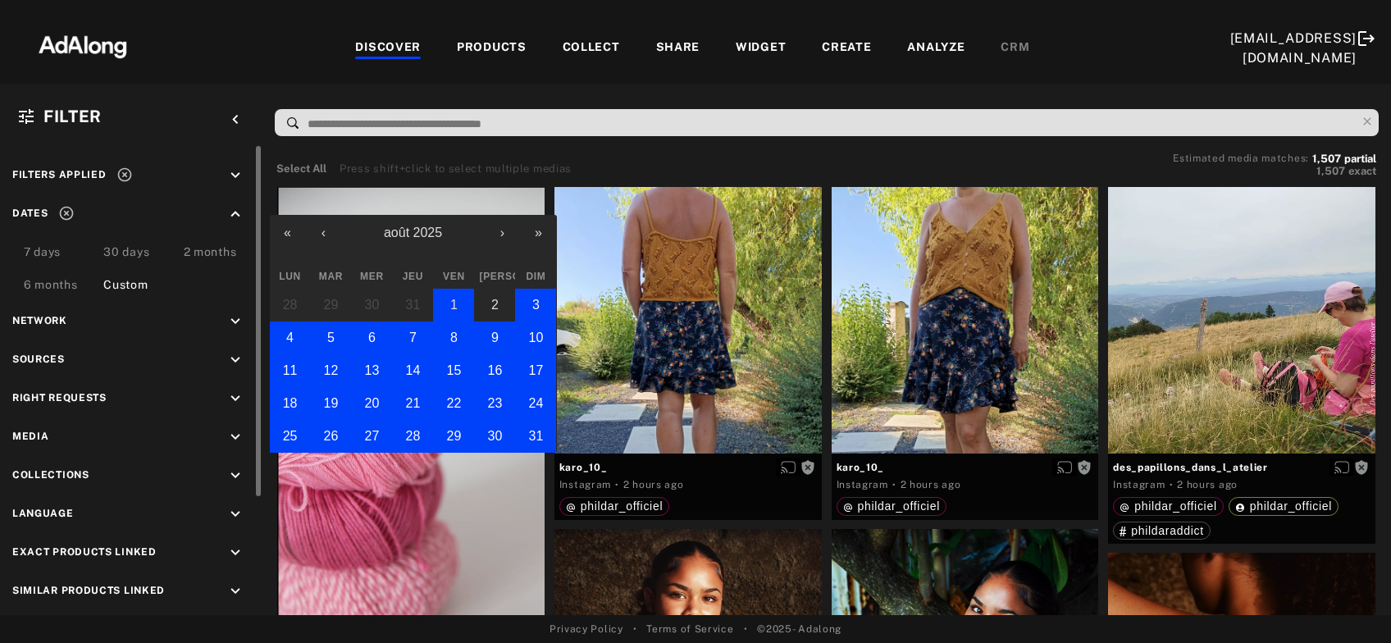
click at [448, 310] on button "1" at bounding box center [453, 305] width 41 height 33
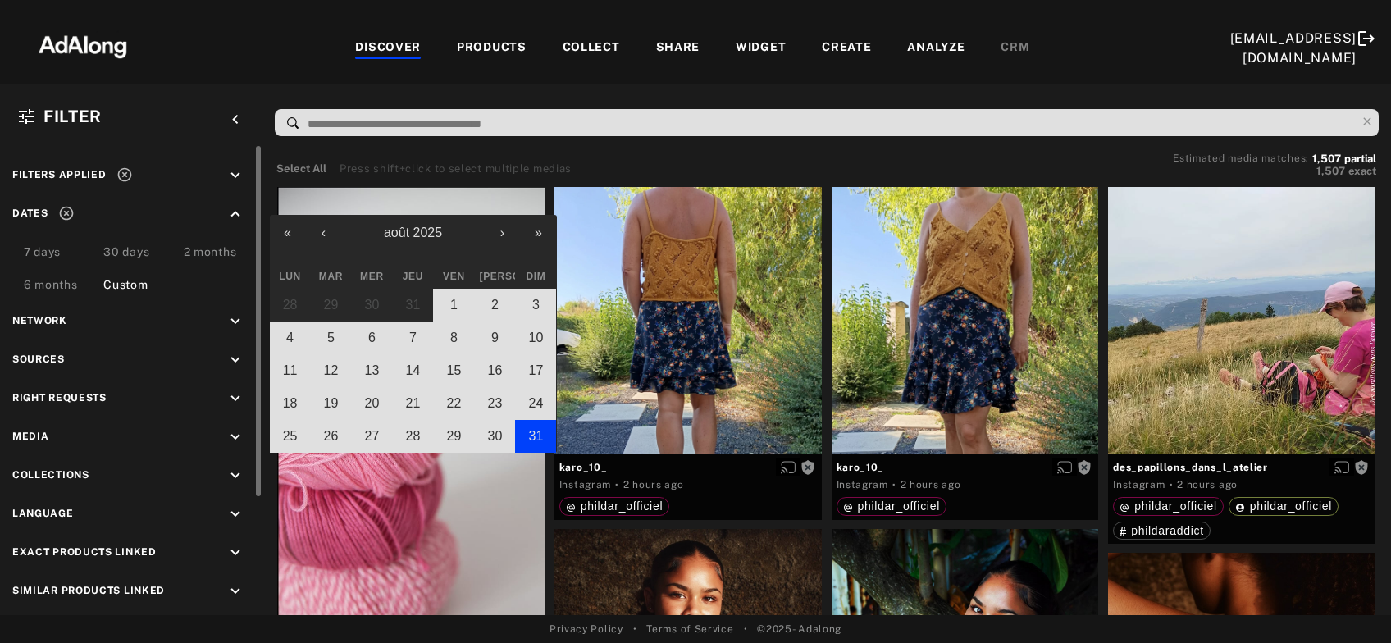
click at [535, 430] on abbr "31" at bounding box center [536, 436] width 15 height 14
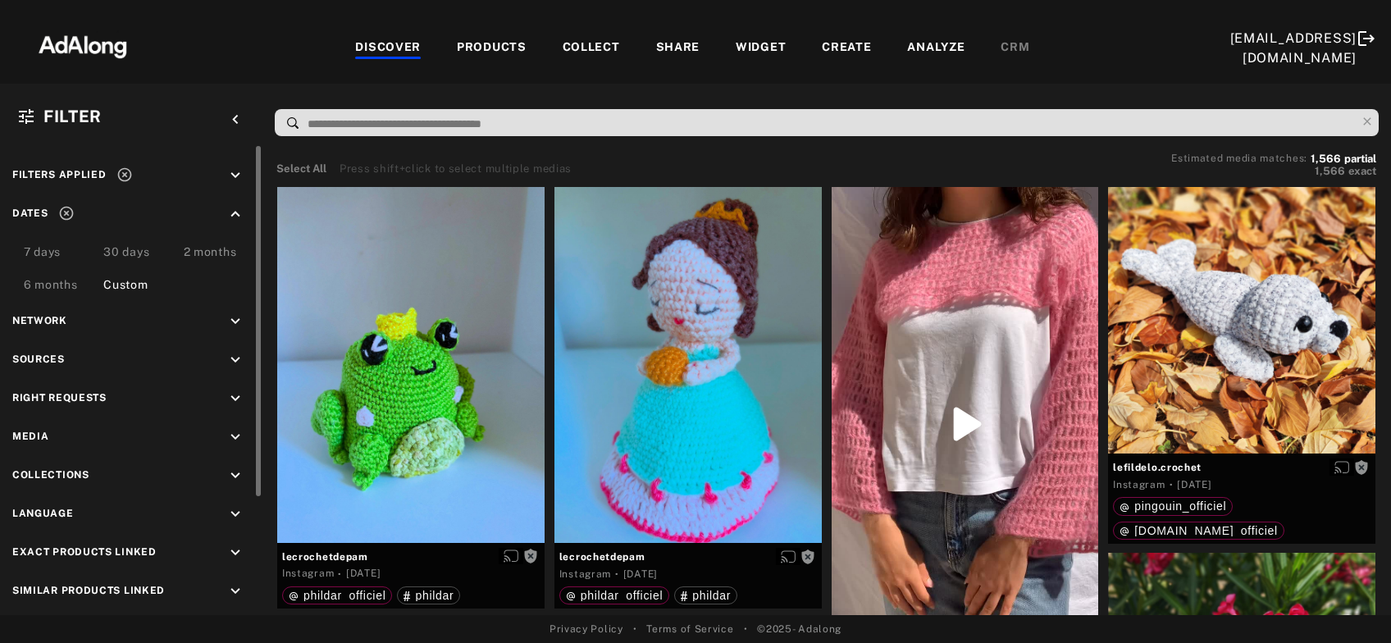
click at [238, 390] on icon "keyboard_arrow_down" at bounding box center [235, 399] width 18 height 18
click at [31, 432] on icon at bounding box center [30, 437] width 12 height 12
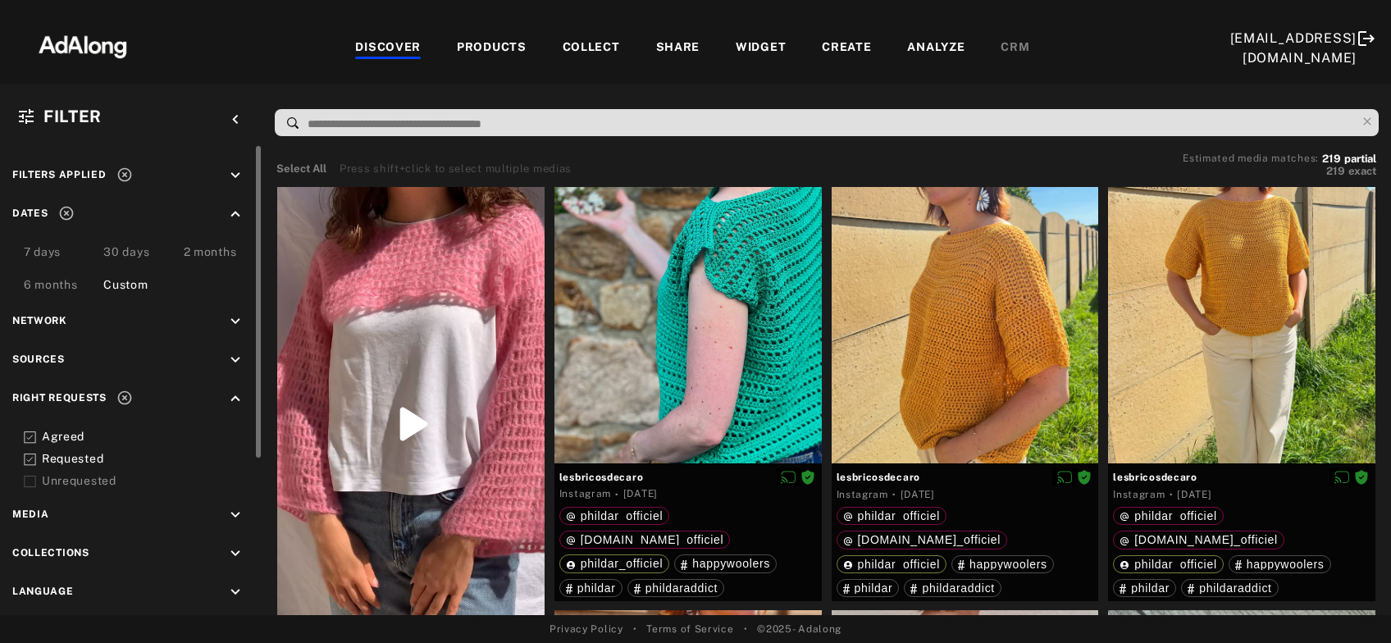
click at [32, 463] on icon at bounding box center [30, 459] width 12 height 12
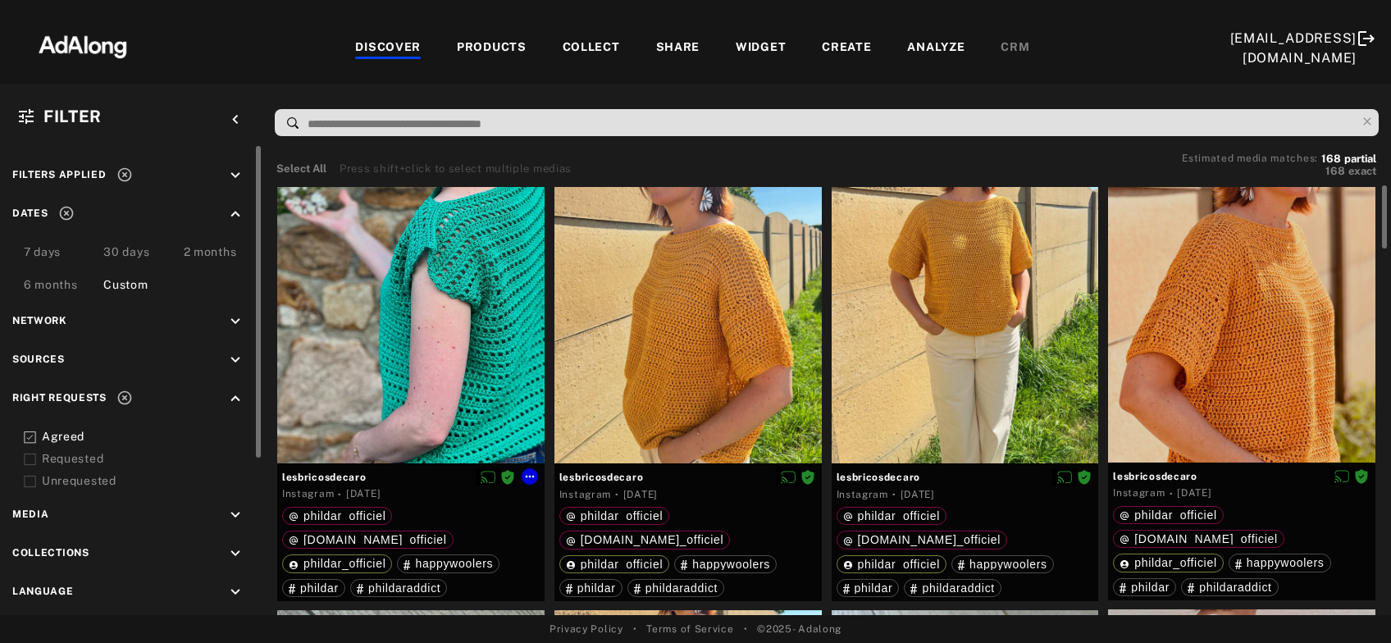
click at [392, 389] on div at bounding box center [410, 325] width 267 height 276
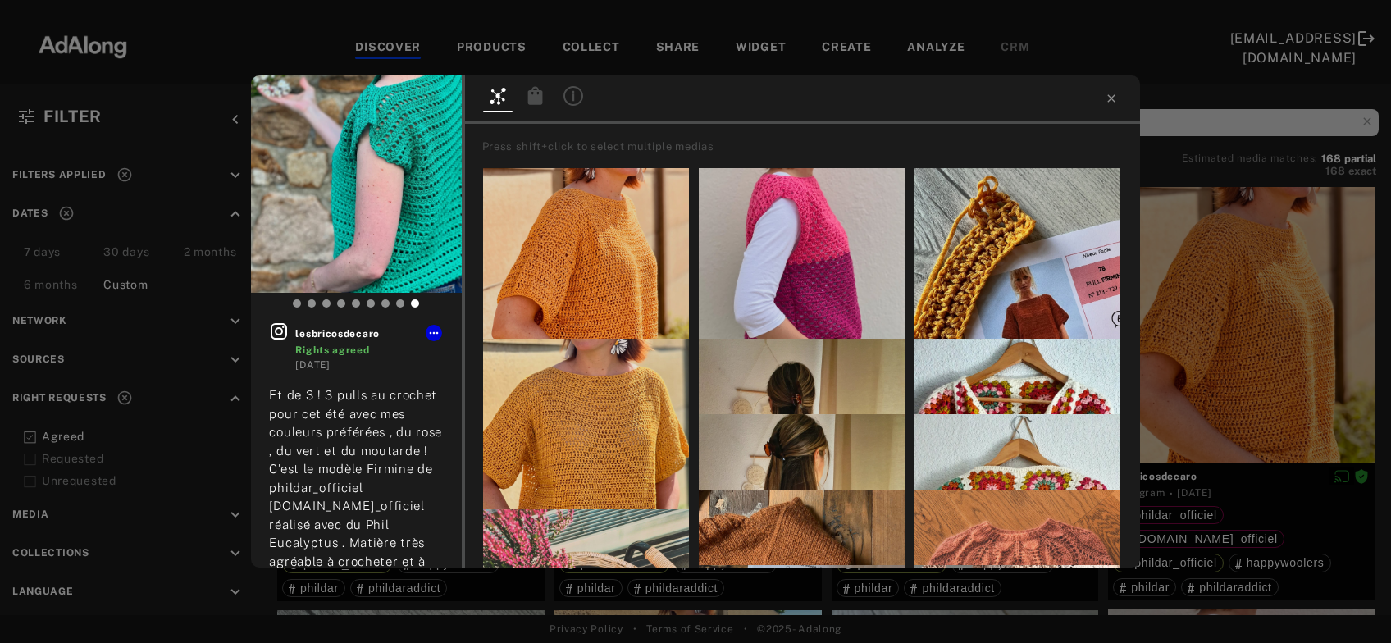
scroll to position [176, 0]
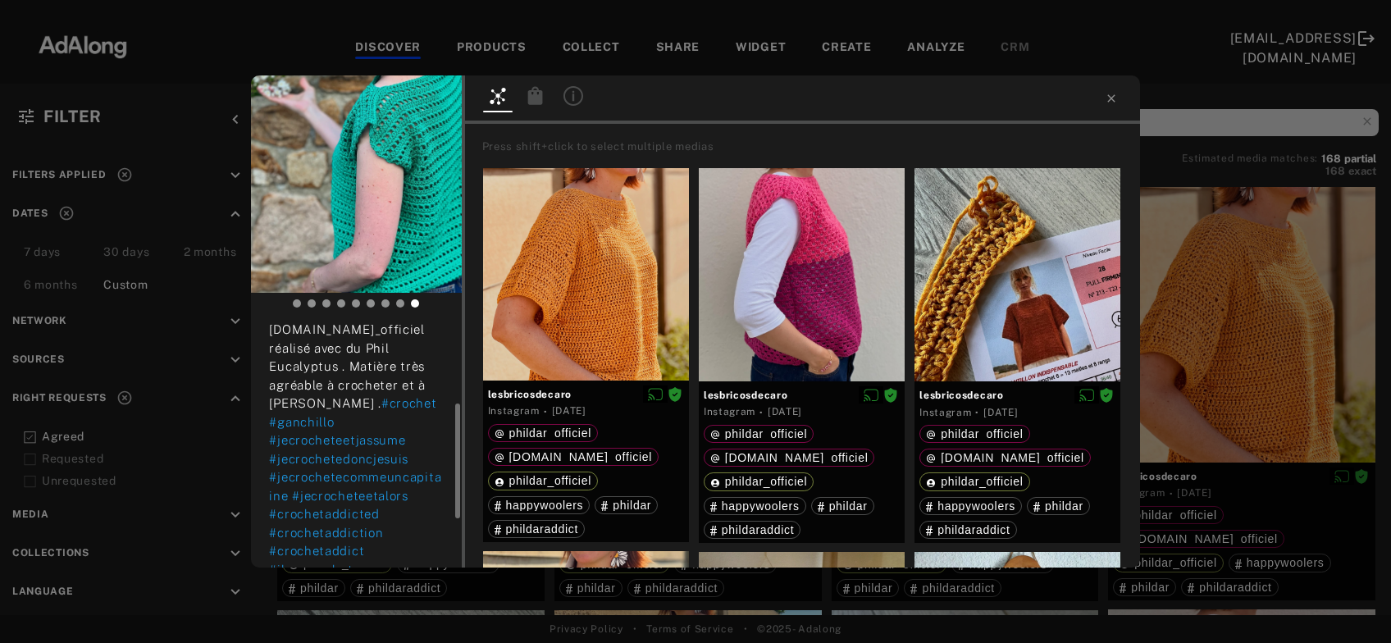
click at [1251, 358] on div "lesbricosdecaro Rights agreed 2 days ago Et de 3 ! 3 pulls au crochet pour cet …" at bounding box center [695, 321] width 1391 height 643
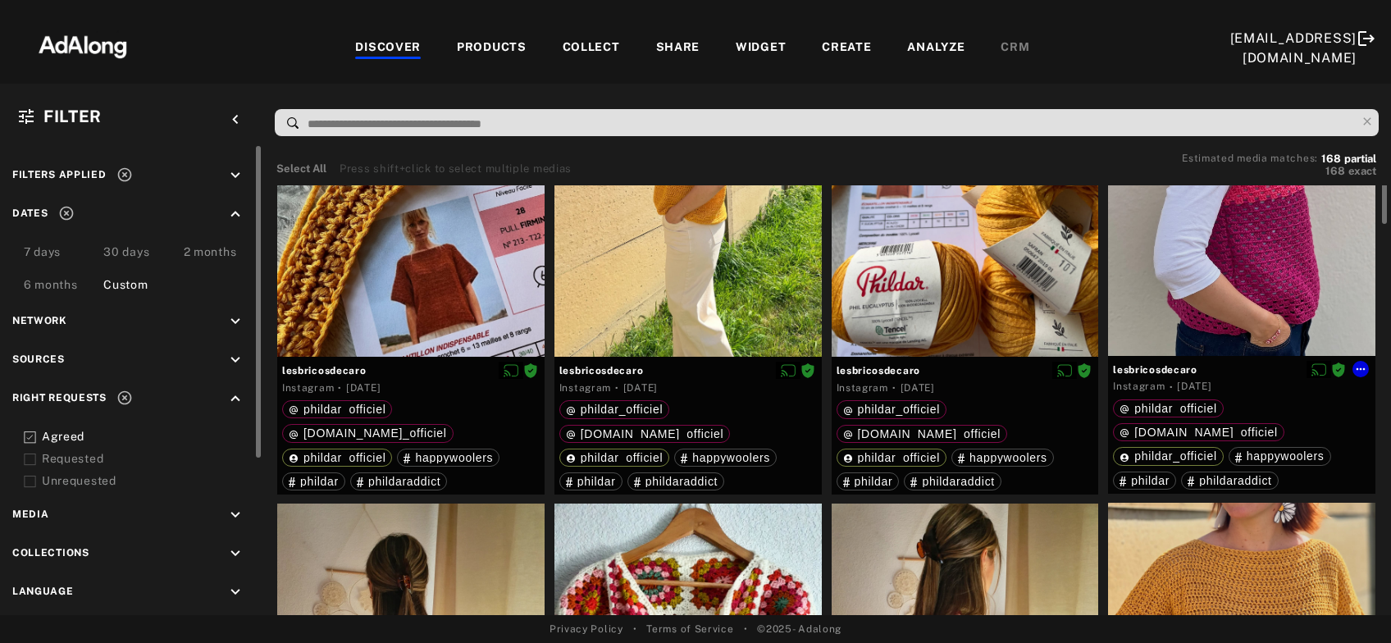
scroll to position [441, 0]
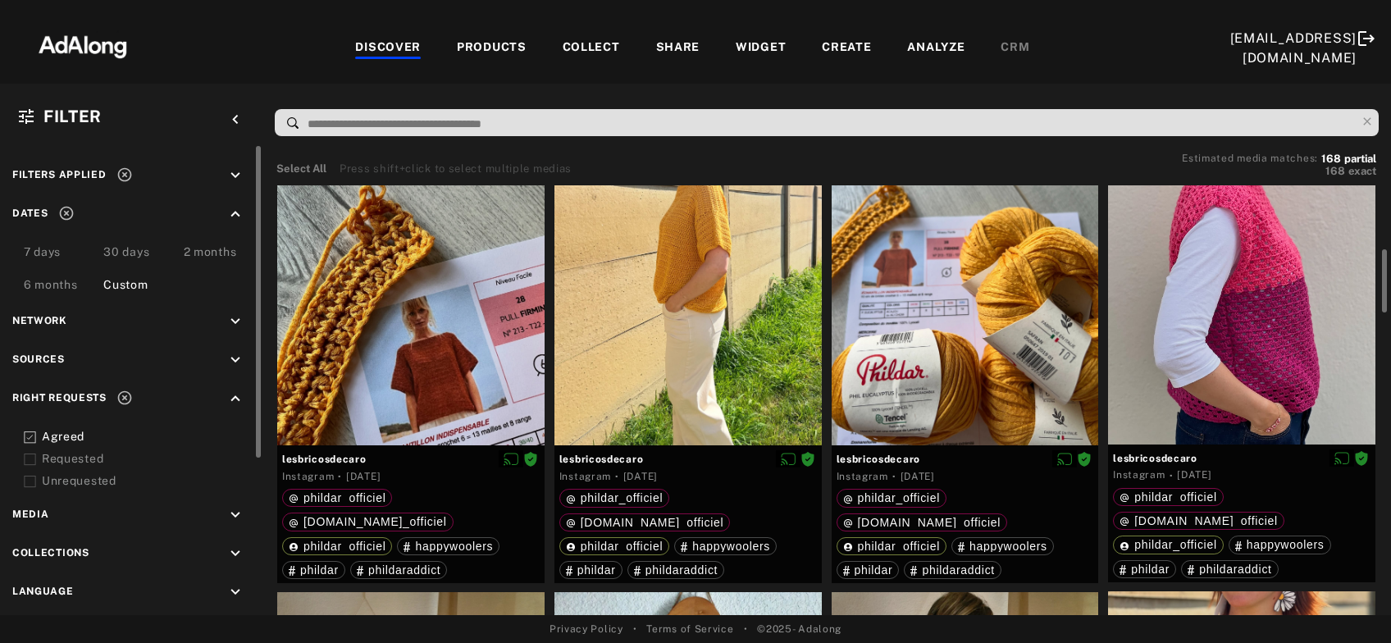
click at [237, 367] on icon "keyboard_arrow_down" at bounding box center [235, 360] width 18 height 18
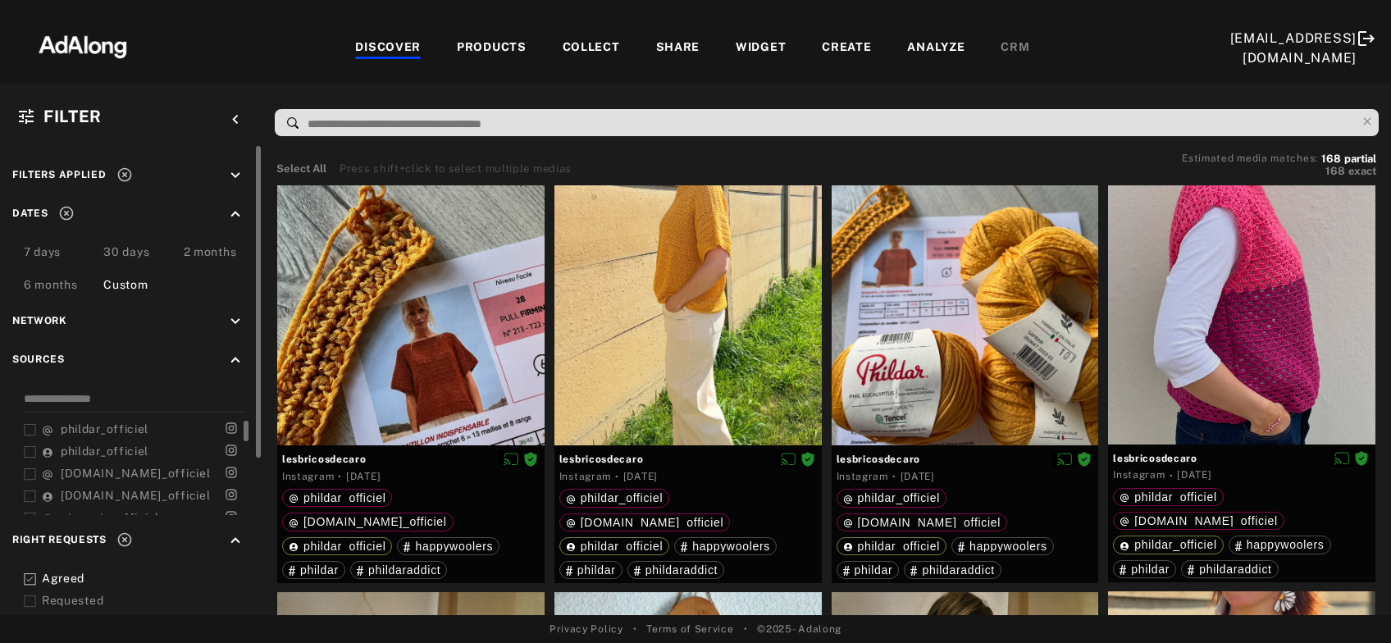
click at [158, 475] on span "happywool.com_officiel" at bounding box center [135, 473] width 149 height 13
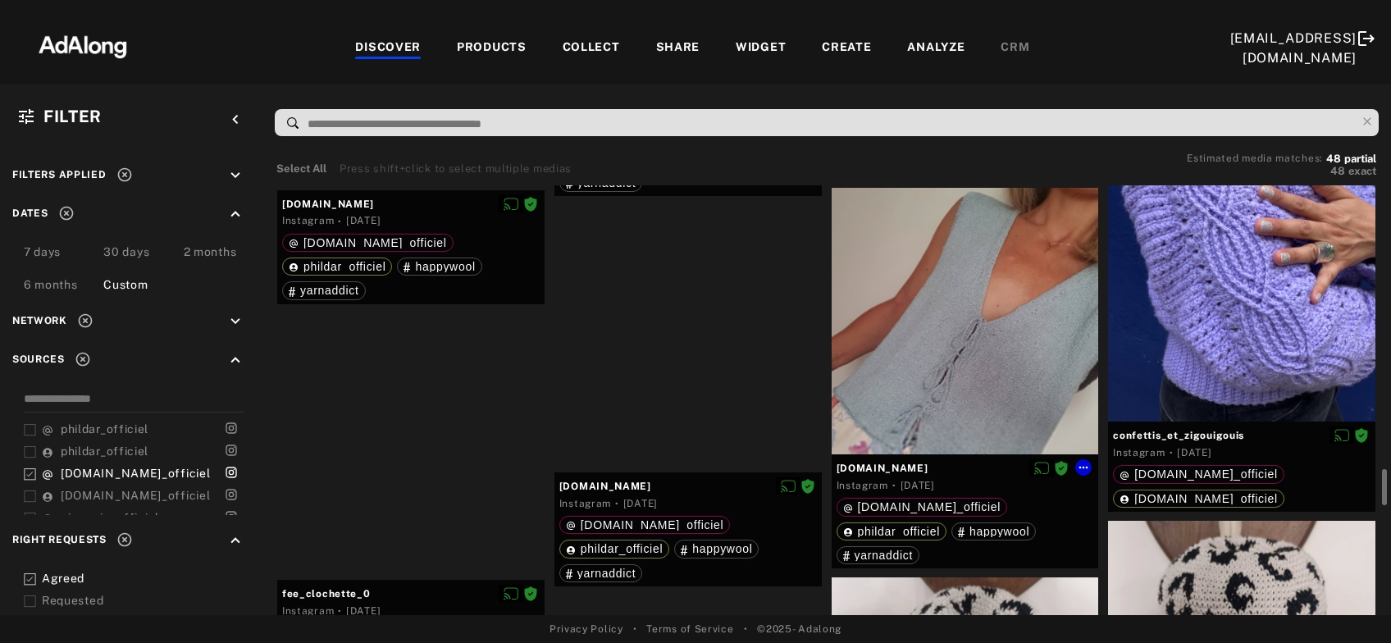
scroll to position [2297, 0]
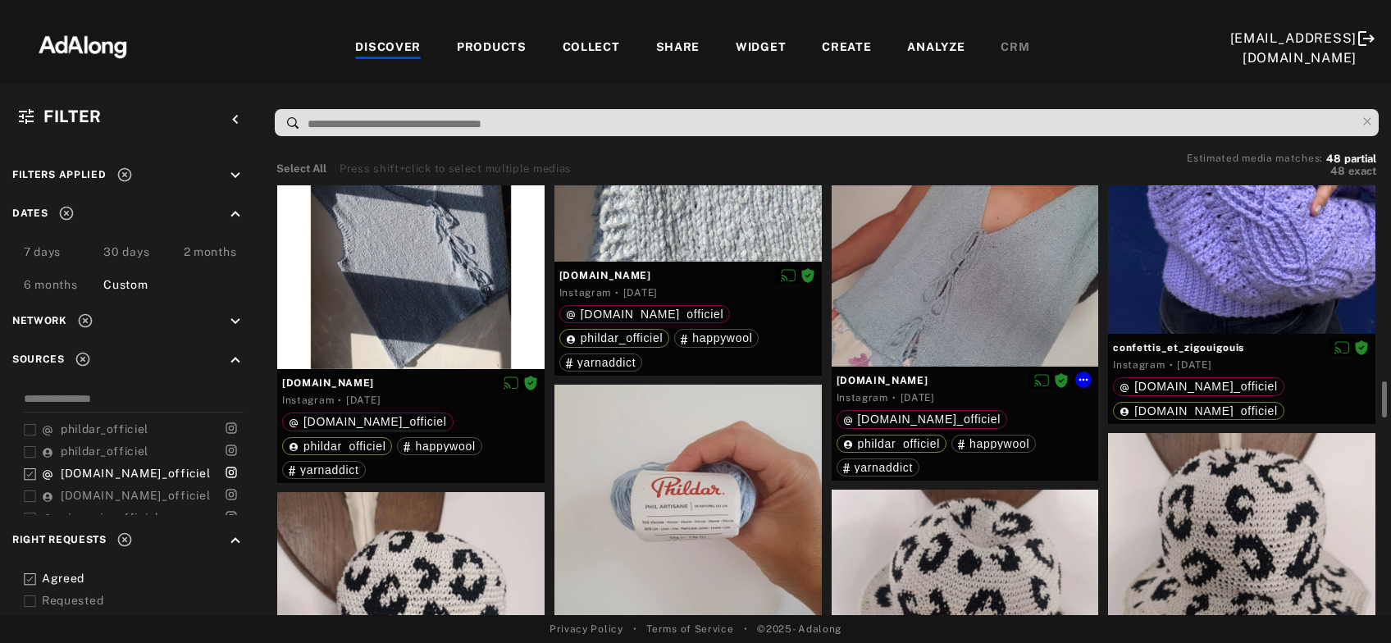
click at [950, 305] on div at bounding box center [965, 233] width 267 height 267
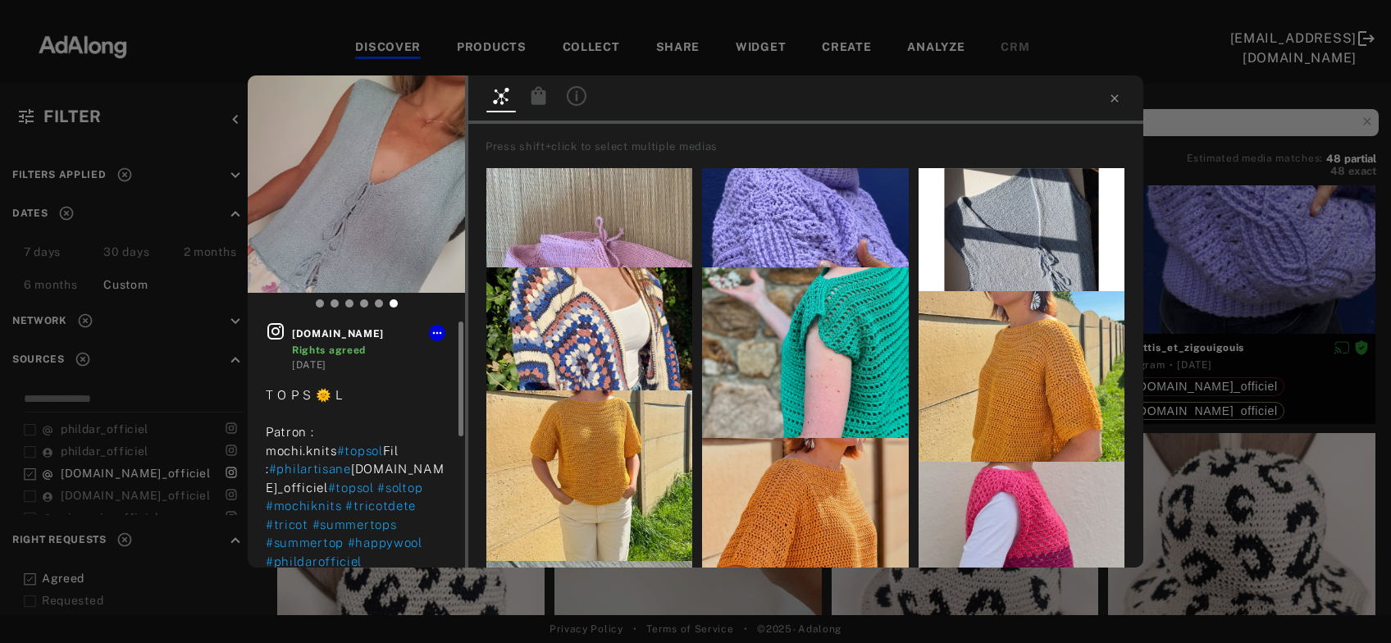
click at [281, 329] on icon at bounding box center [276, 331] width 20 height 20
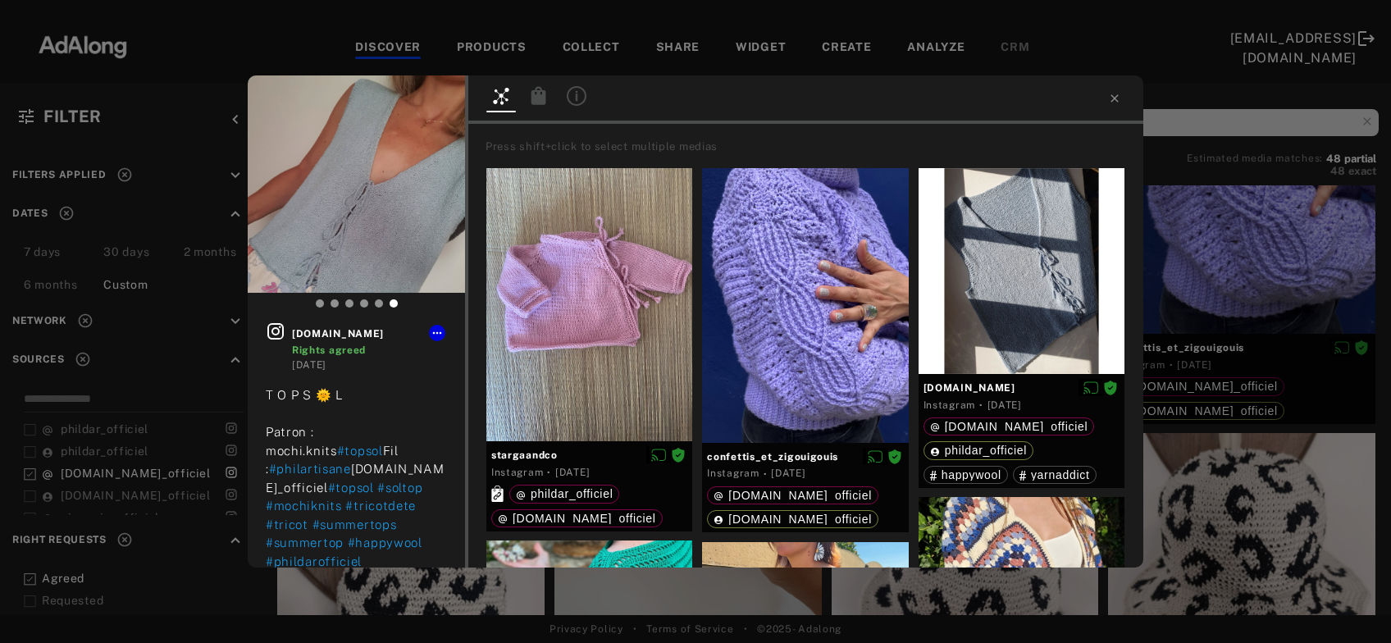
click at [1219, 310] on div "knit.purl.and.smile Rights agreed 3 weeks ago T O P S 🌞 L Patron : mochi.knits …" at bounding box center [695, 321] width 1391 height 643
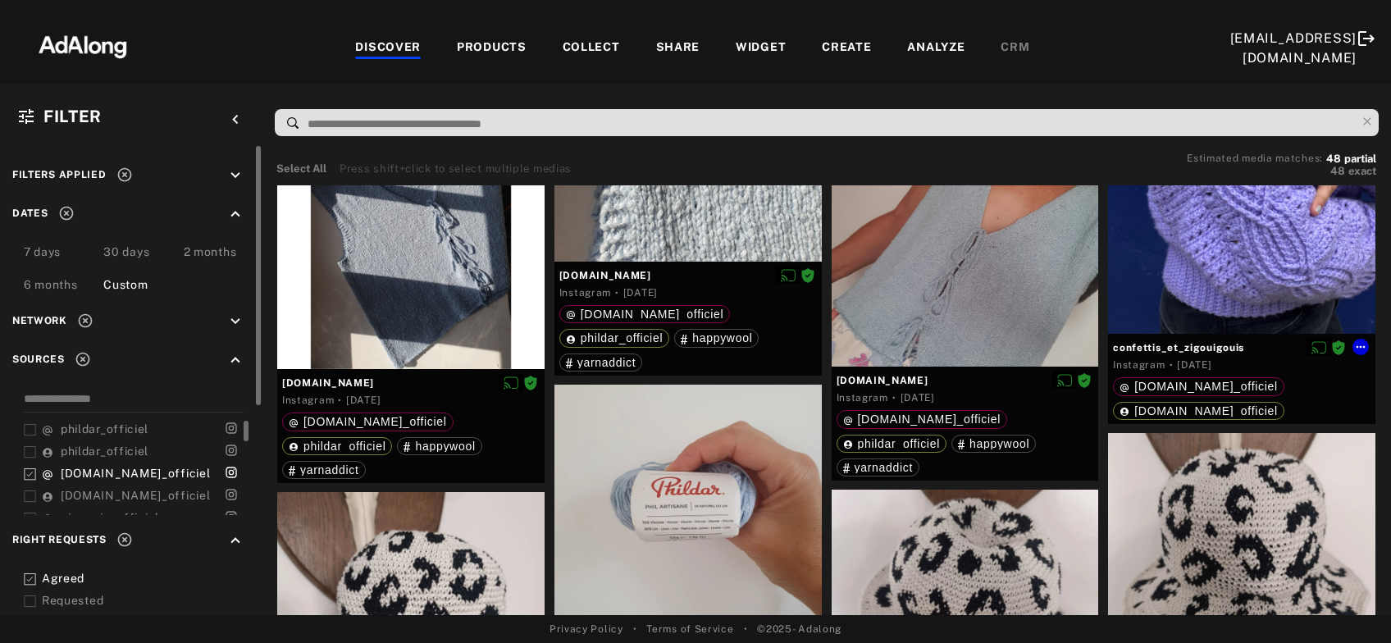
scroll to position [1944, 0]
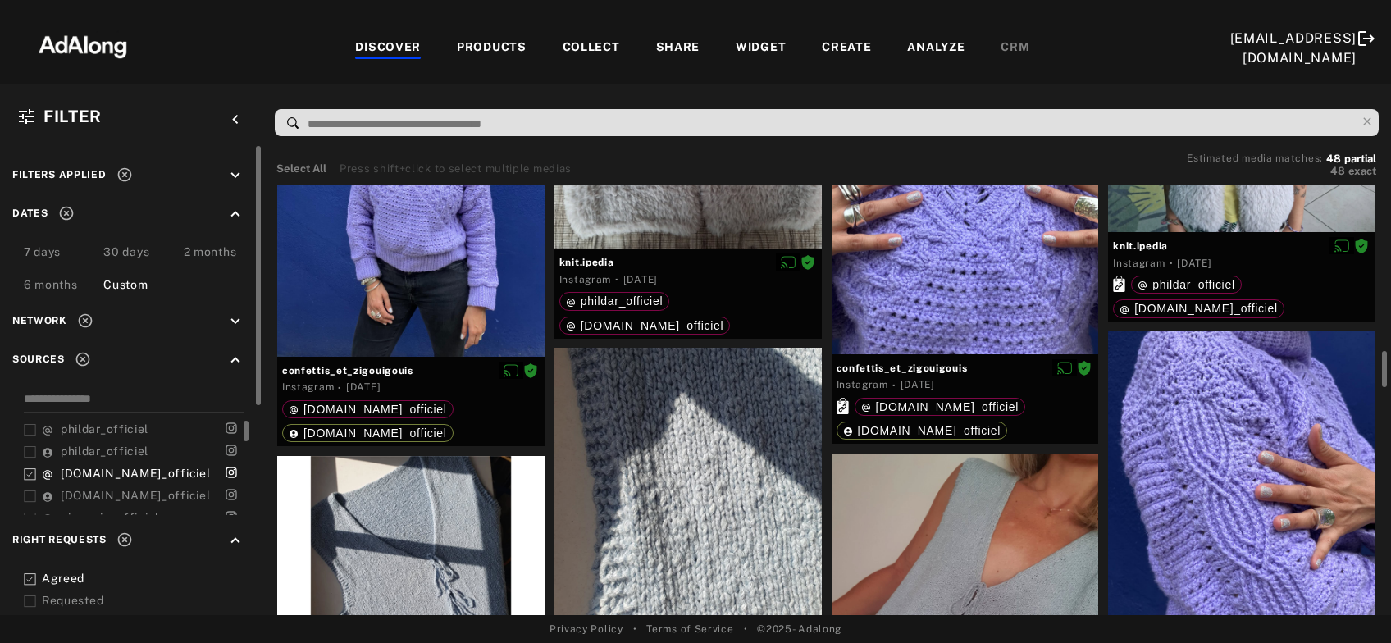
click at [27, 474] on icon at bounding box center [30, 474] width 12 height 12
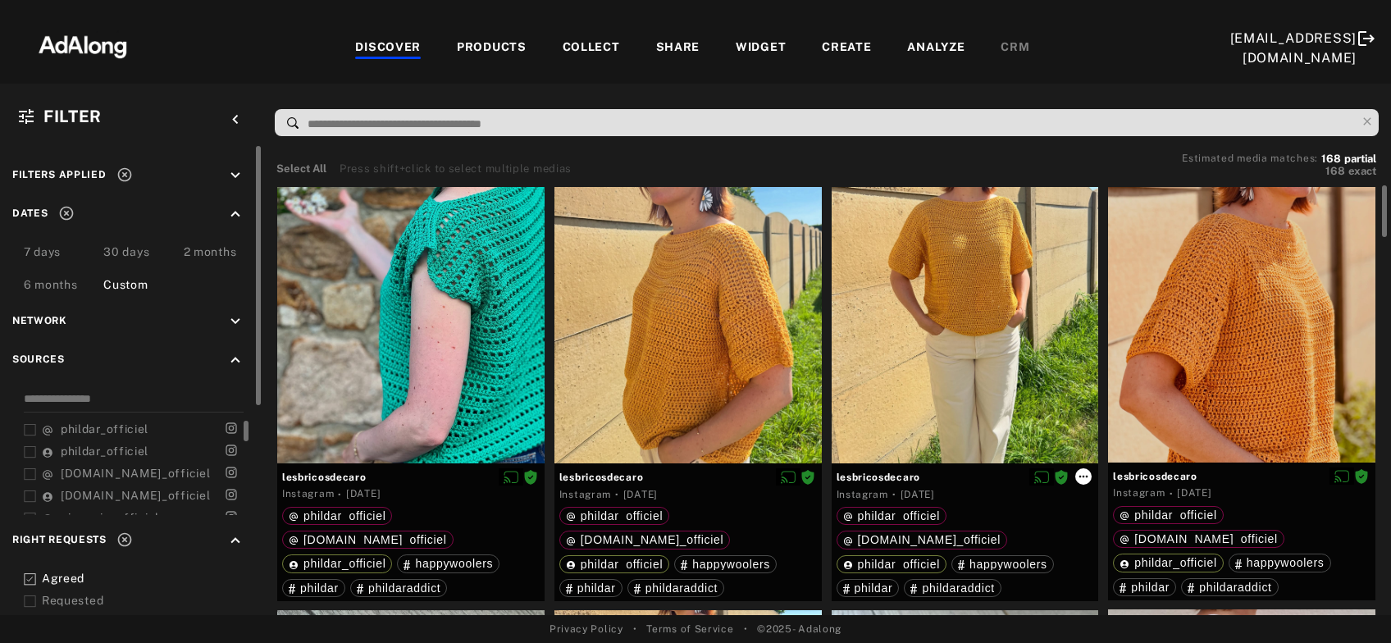
click at [1082, 476] on icon at bounding box center [1083, 476] width 13 height 13
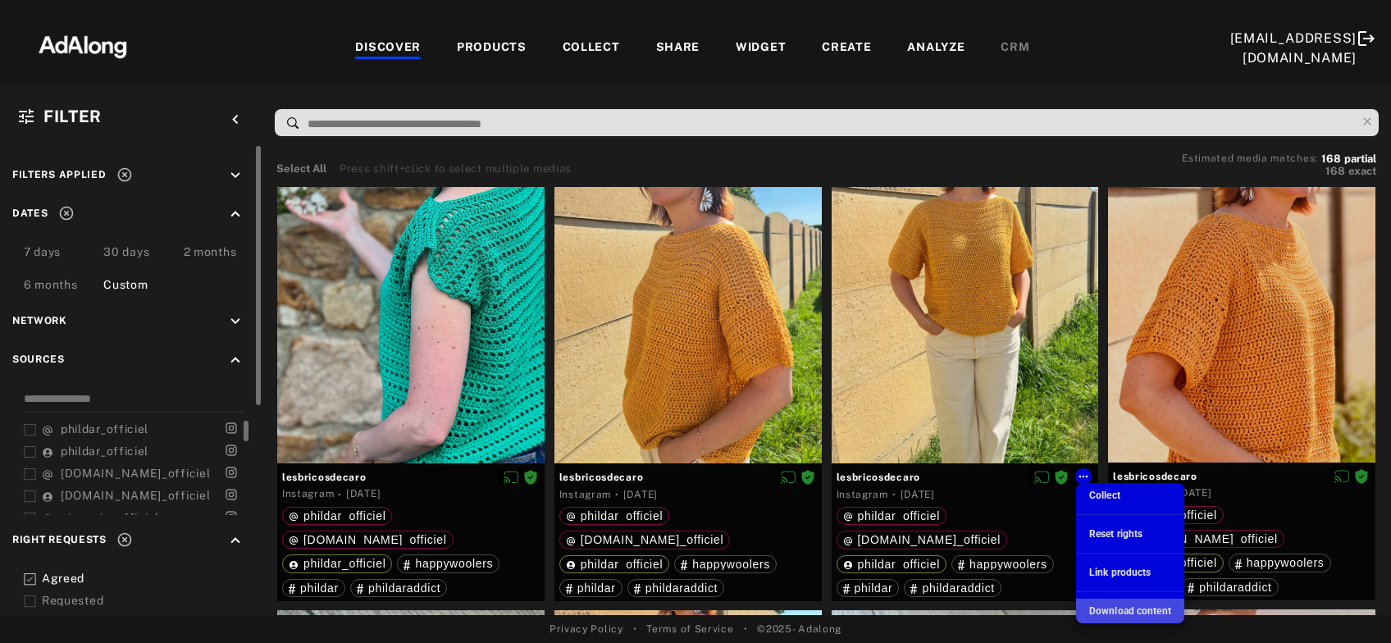
click at [1137, 612] on span "Download content" at bounding box center [1130, 610] width 82 height 11
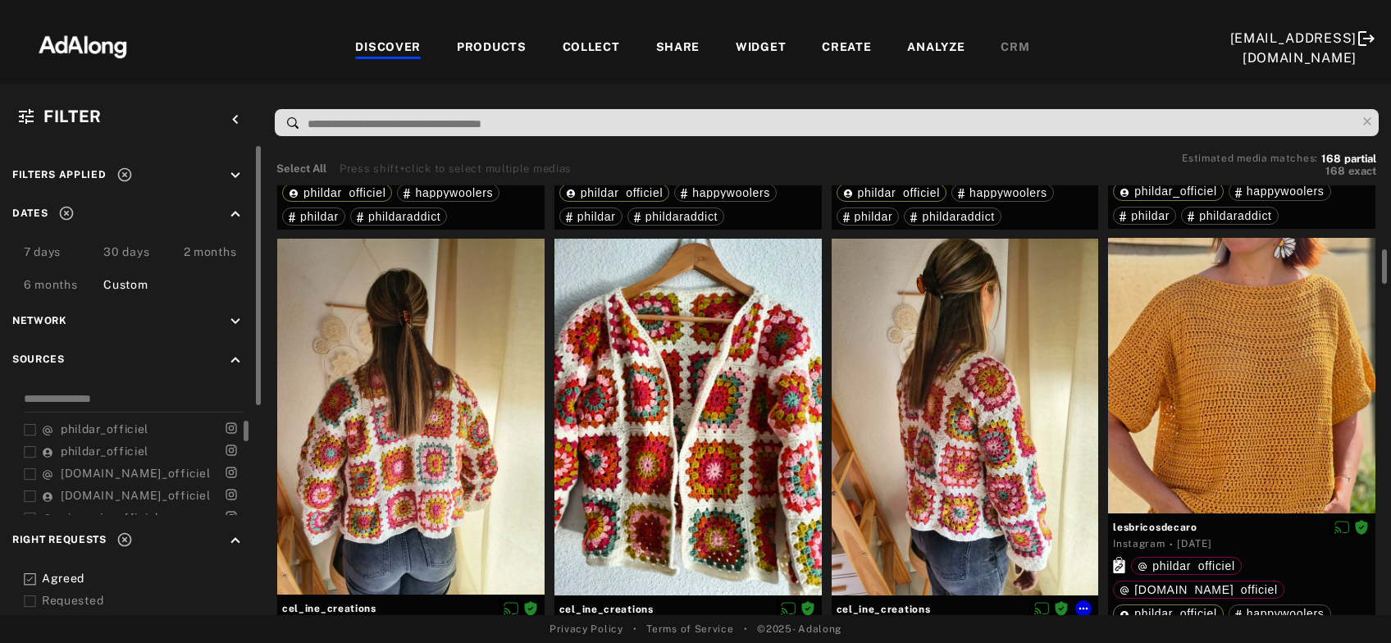
scroll to position [883, 0]
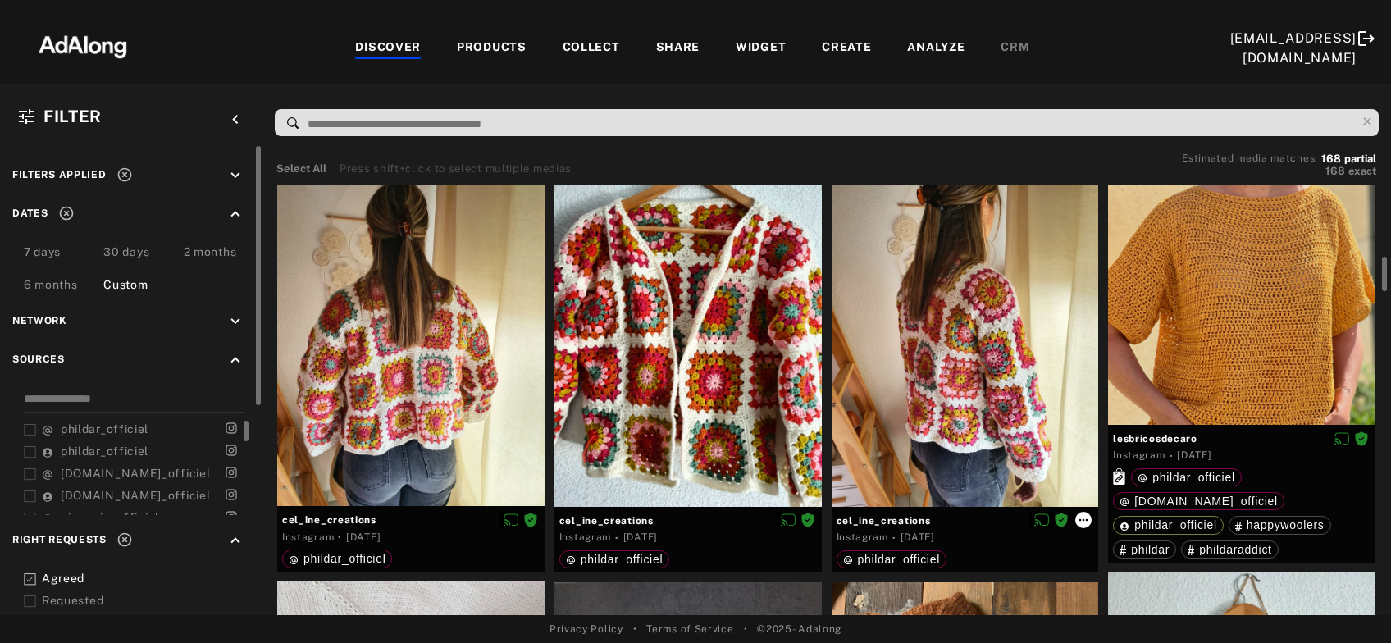
click at [1083, 518] on icon at bounding box center [1083, 519] width 13 height 13
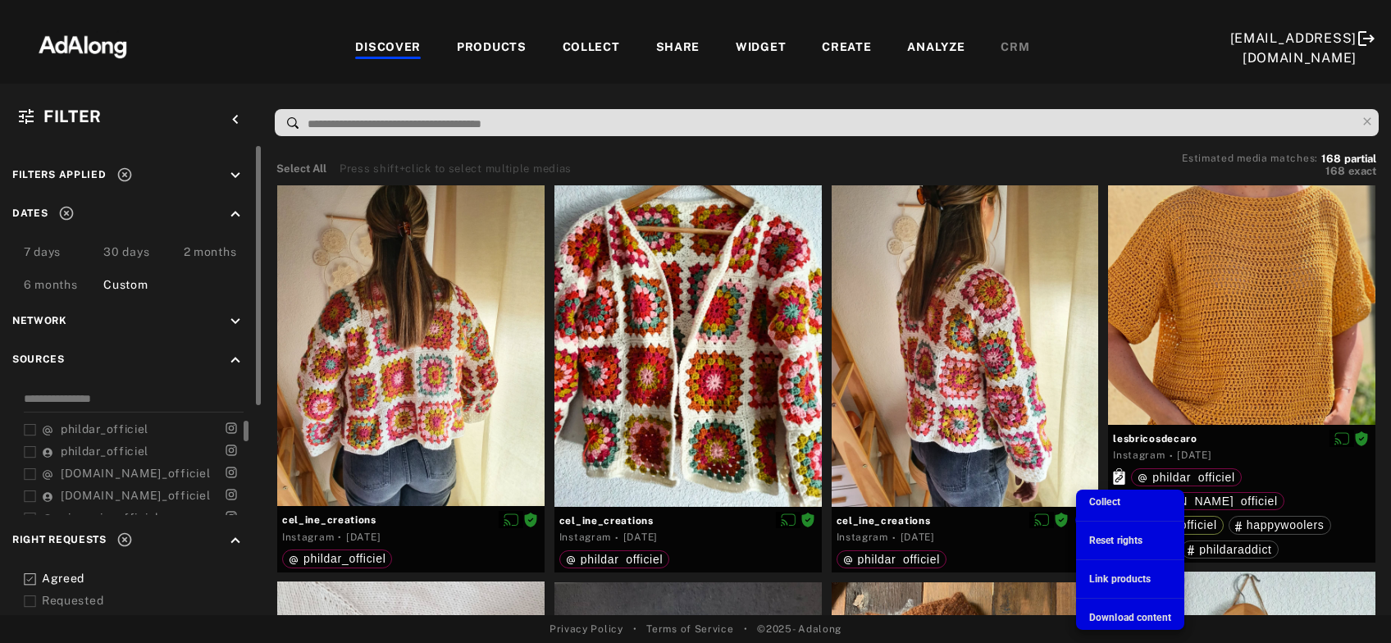
click at [1131, 613] on span "Download content" at bounding box center [1130, 617] width 82 height 11
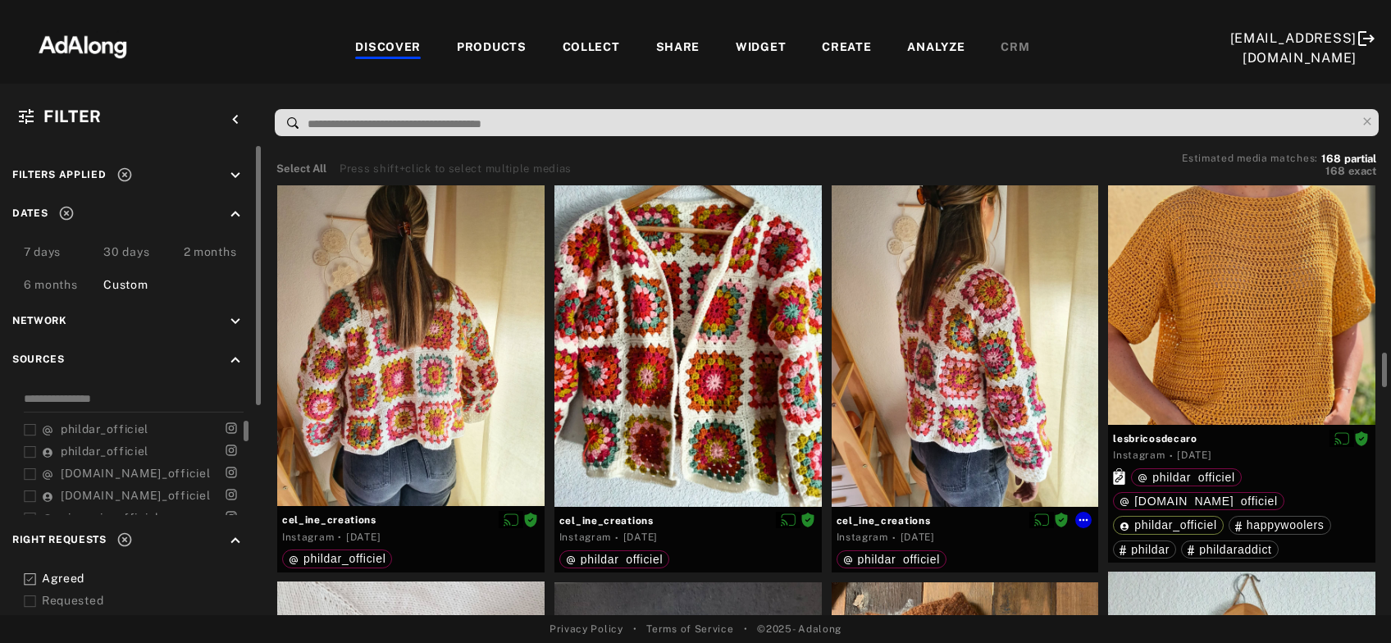
scroll to position [1237, 0]
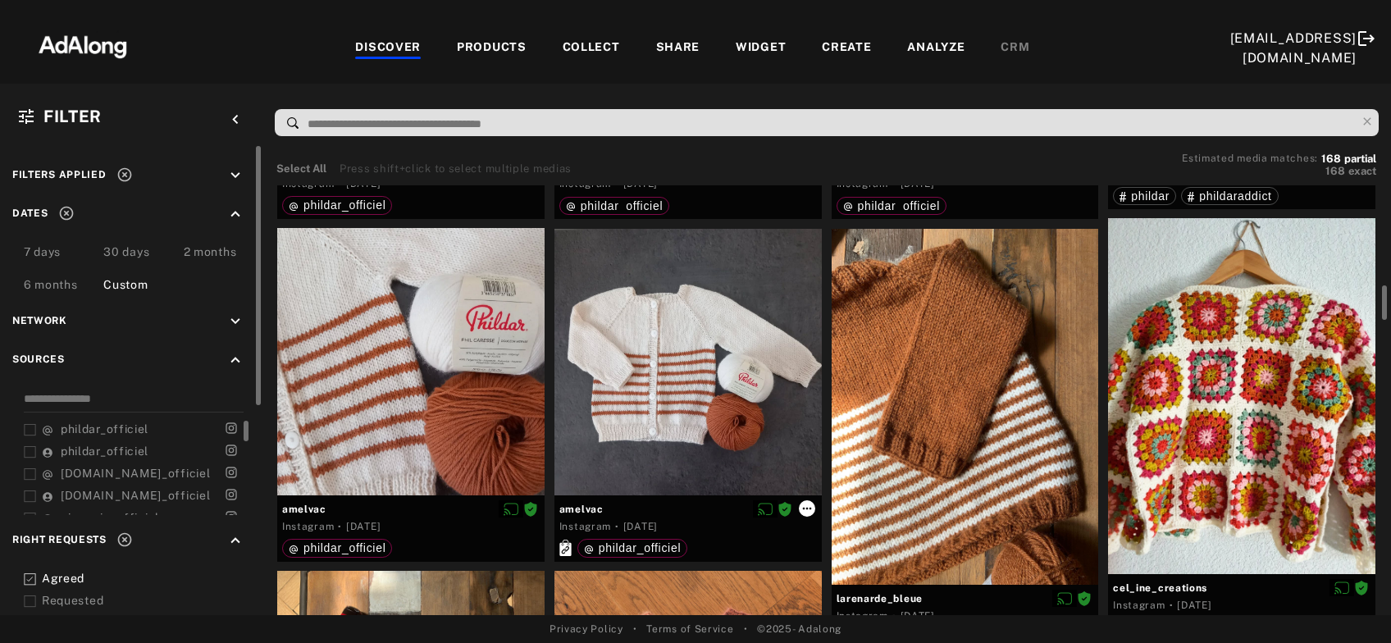
click at [804, 505] on icon at bounding box center [806, 508] width 13 height 13
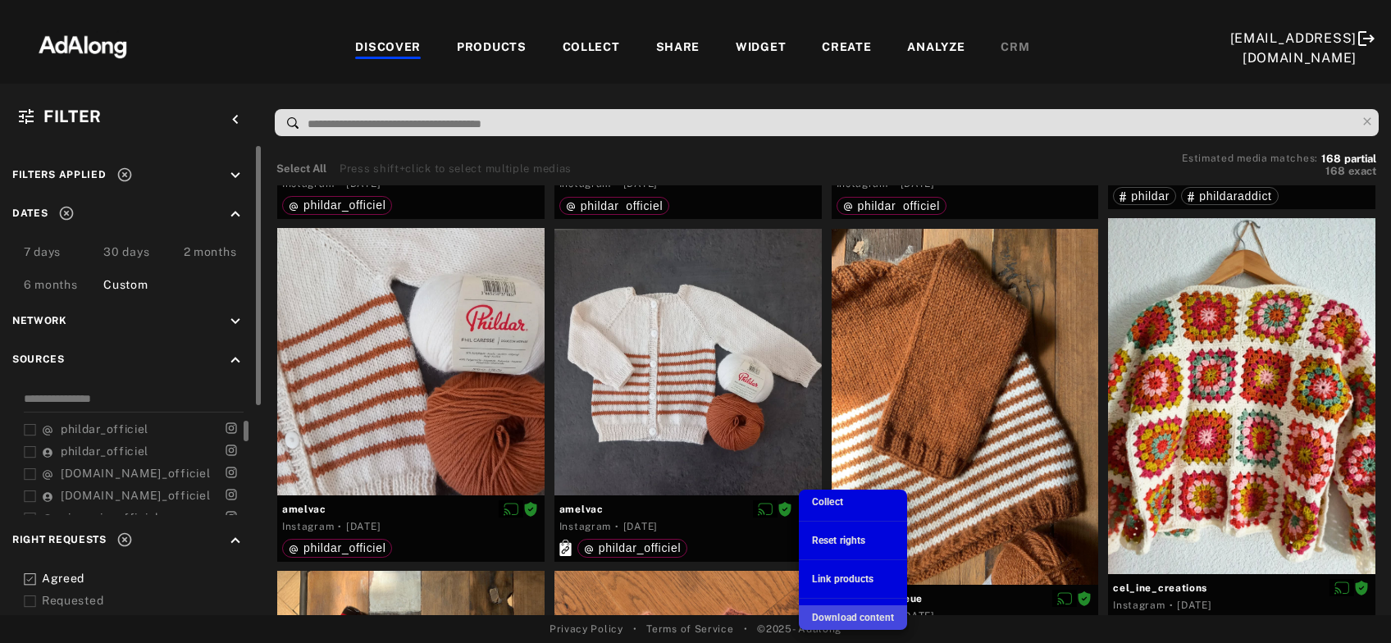
click at [841, 620] on span "Download content" at bounding box center [853, 617] width 82 height 11
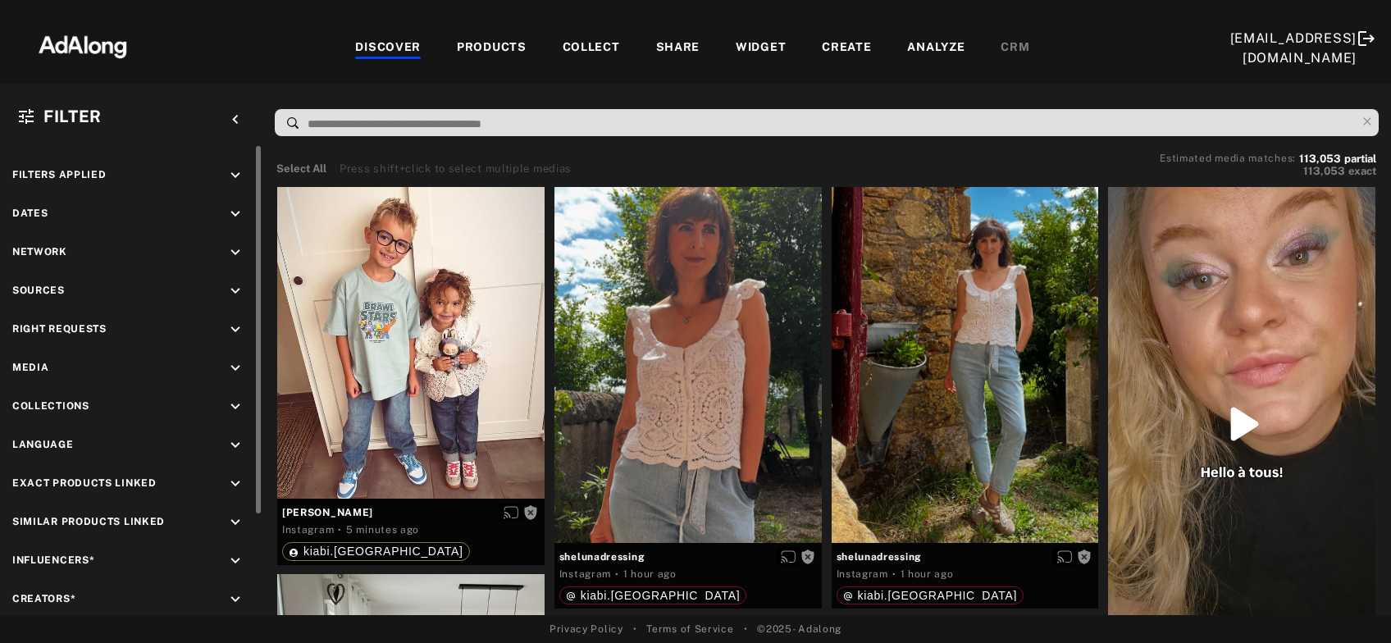
click at [233, 328] on icon "keyboard_arrow_down" at bounding box center [235, 330] width 18 height 18
click at [30, 372] on rect at bounding box center [30, 368] width 11 height 11
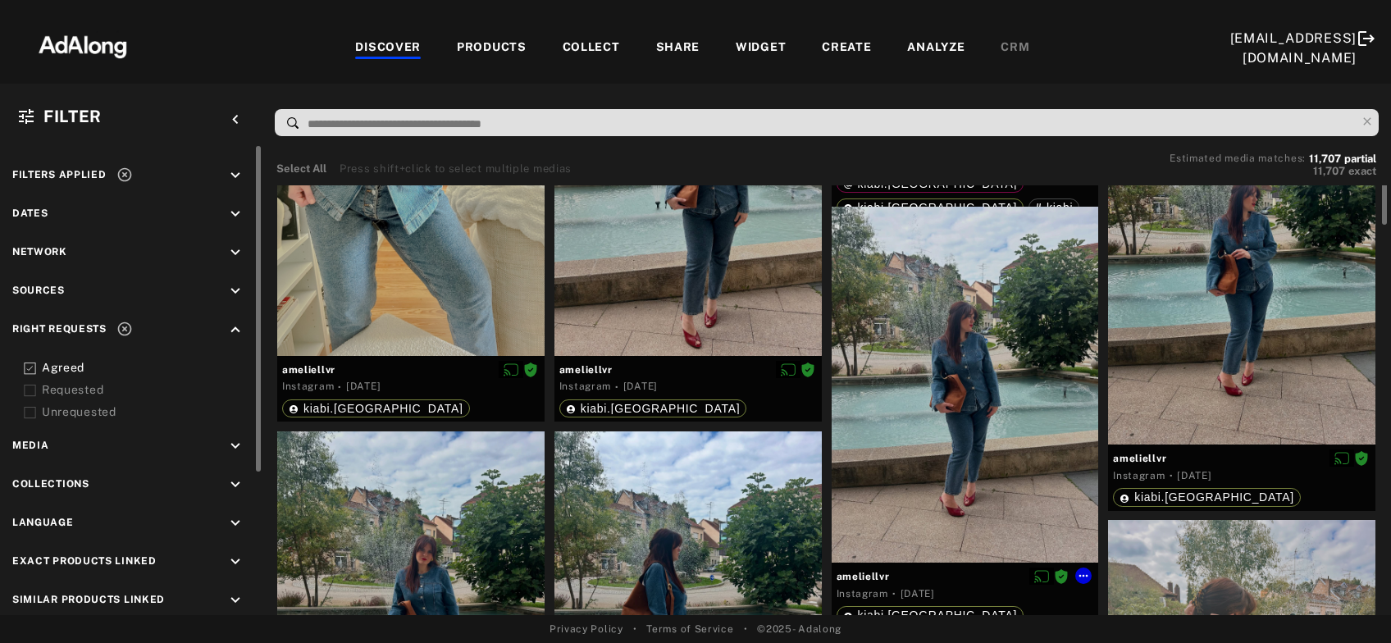
scroll to position [441, 0]
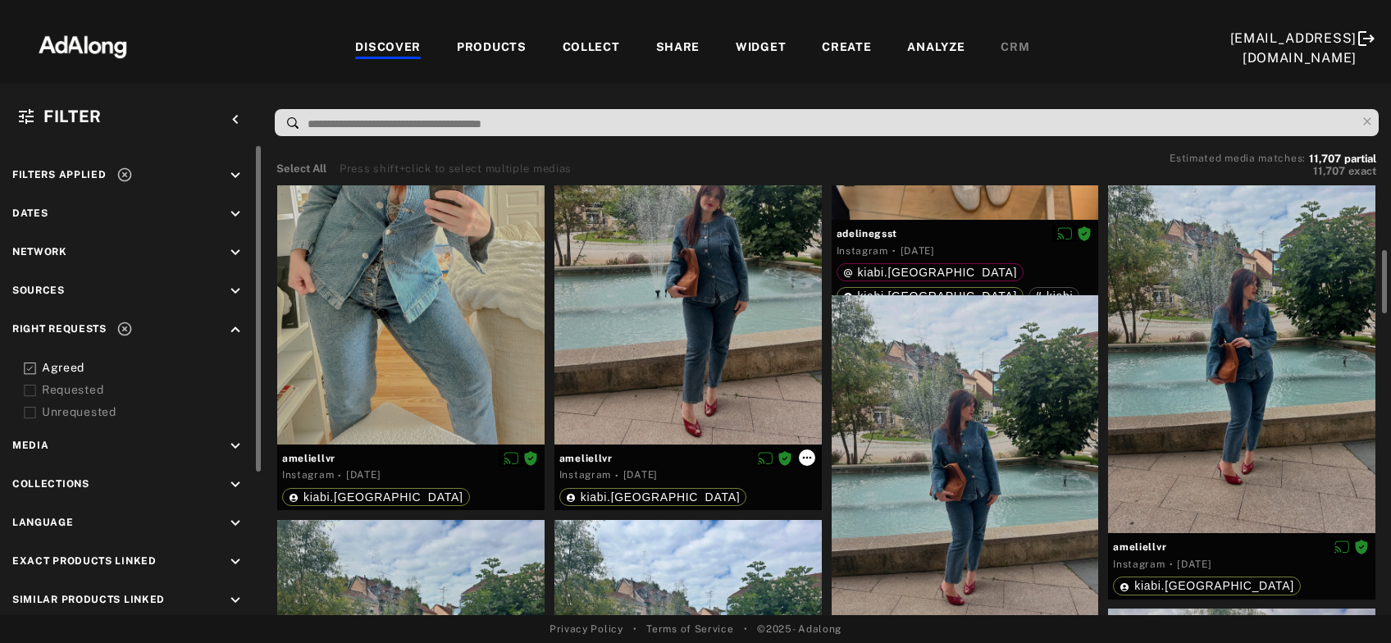
click at [808, 453] on icon at bounding box center [806, 457] width 13 height 13
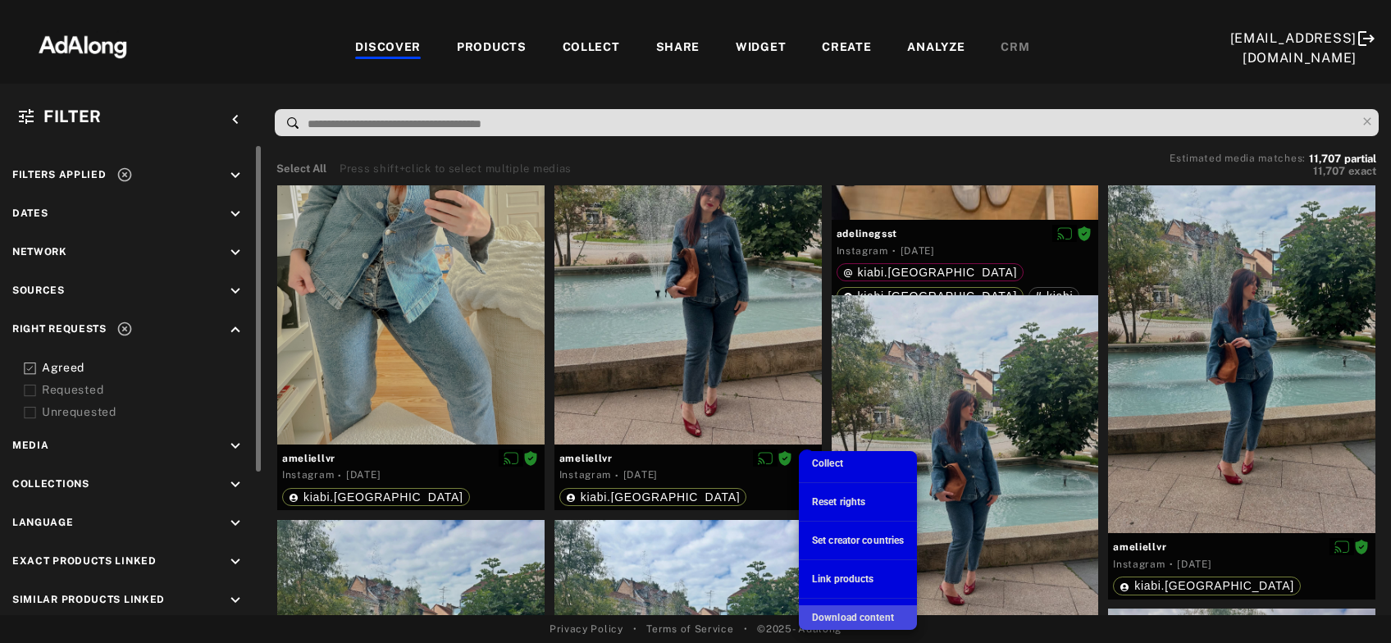
click at [855, 613] on span "Download content" at bounding box center [853, 617] width 82 height 11
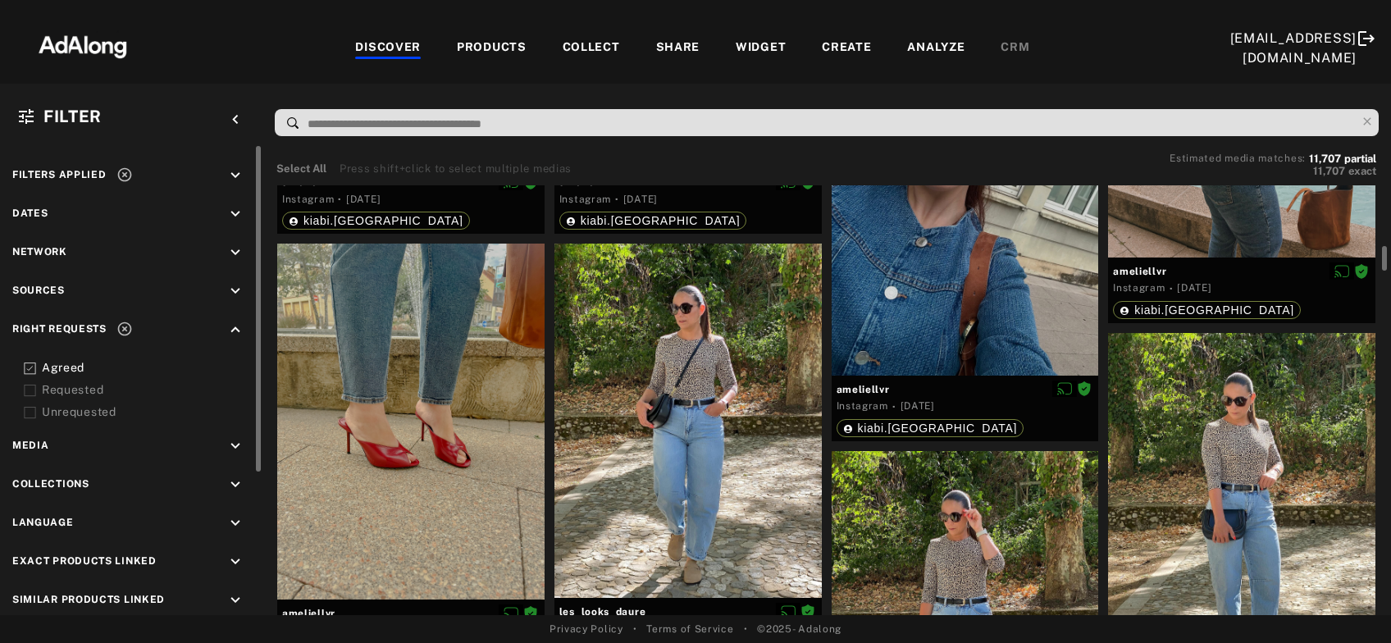
scroll to position [1237, 0]
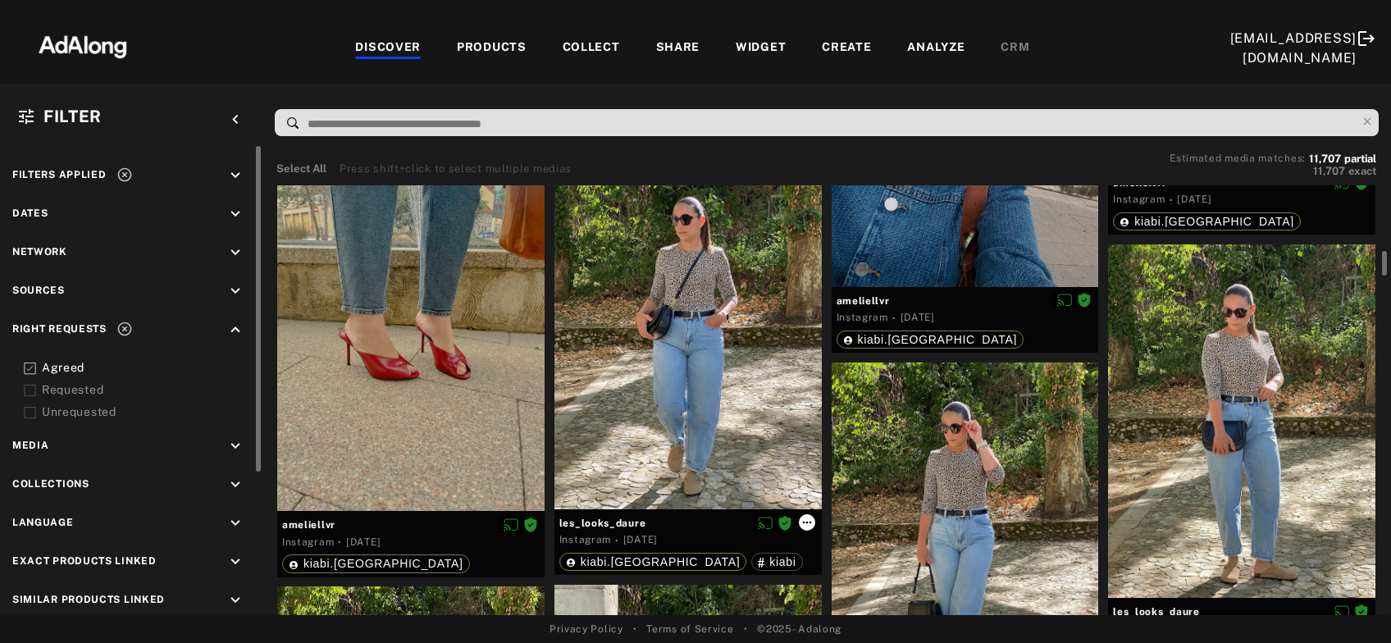
click at [810, 522] on icon at bounding box center [806, 522] width 13 height 13
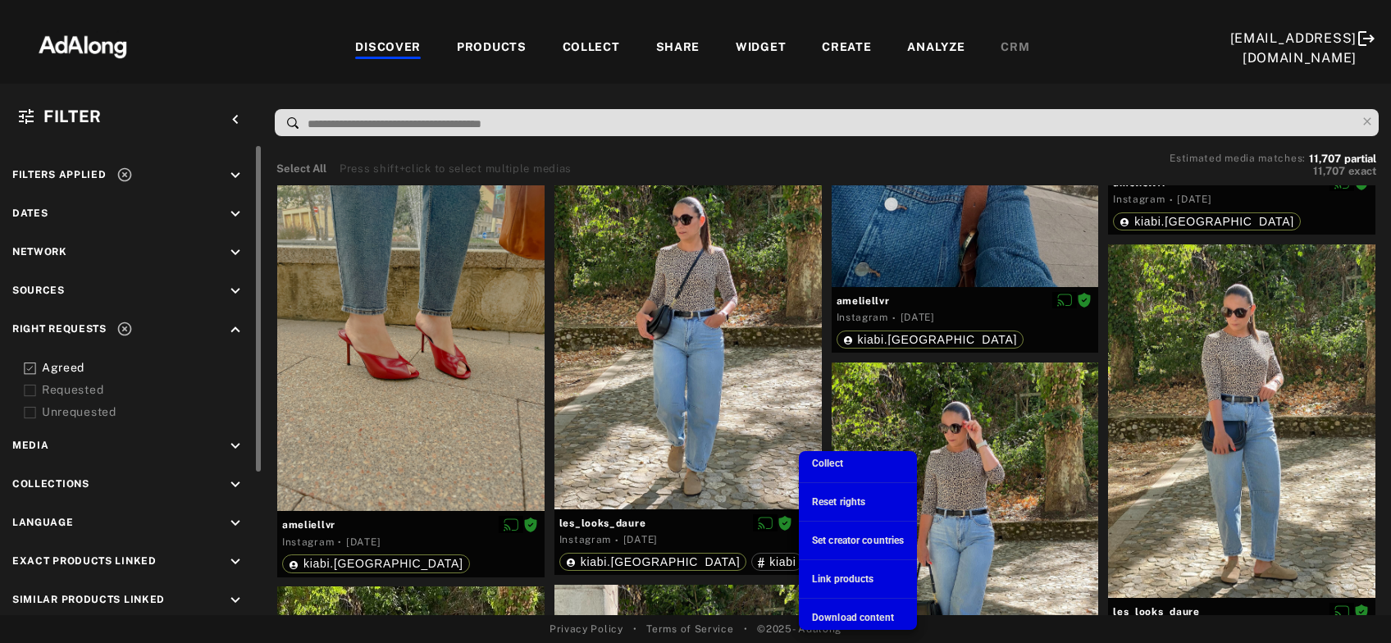
click at [848, 617] on span "Download content" at bounding box center [853, 617] width 82 height 11
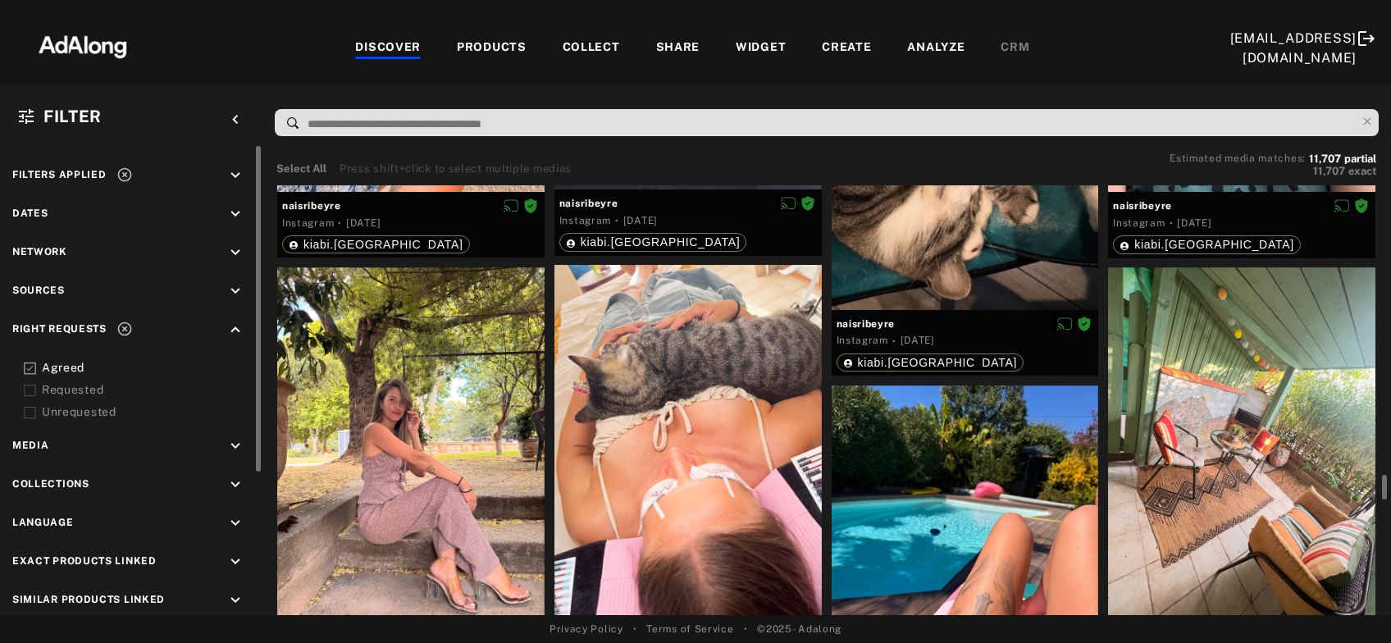
scroll to position [3800, 0]
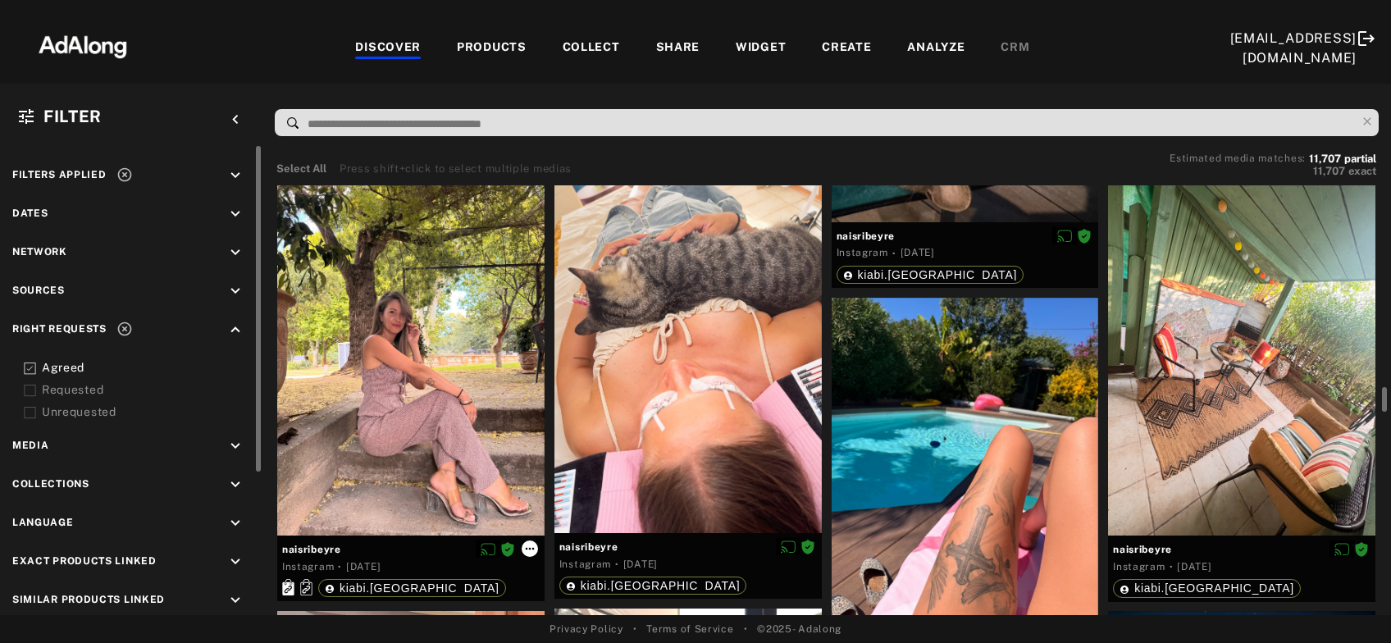
click at [529, 548] on icon at bounding box center [529, 548] width 13 height 13
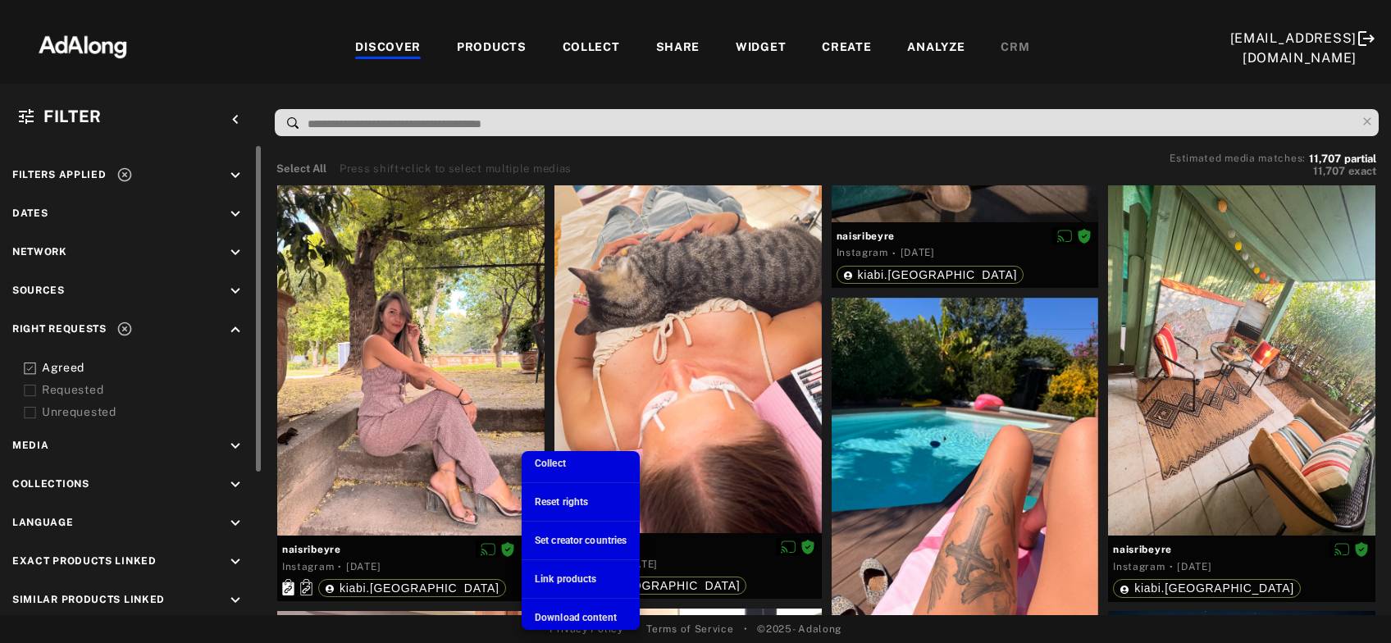
click at [569, 617] on span "Download content" at bounding box center [576, 617] width 82 height 11
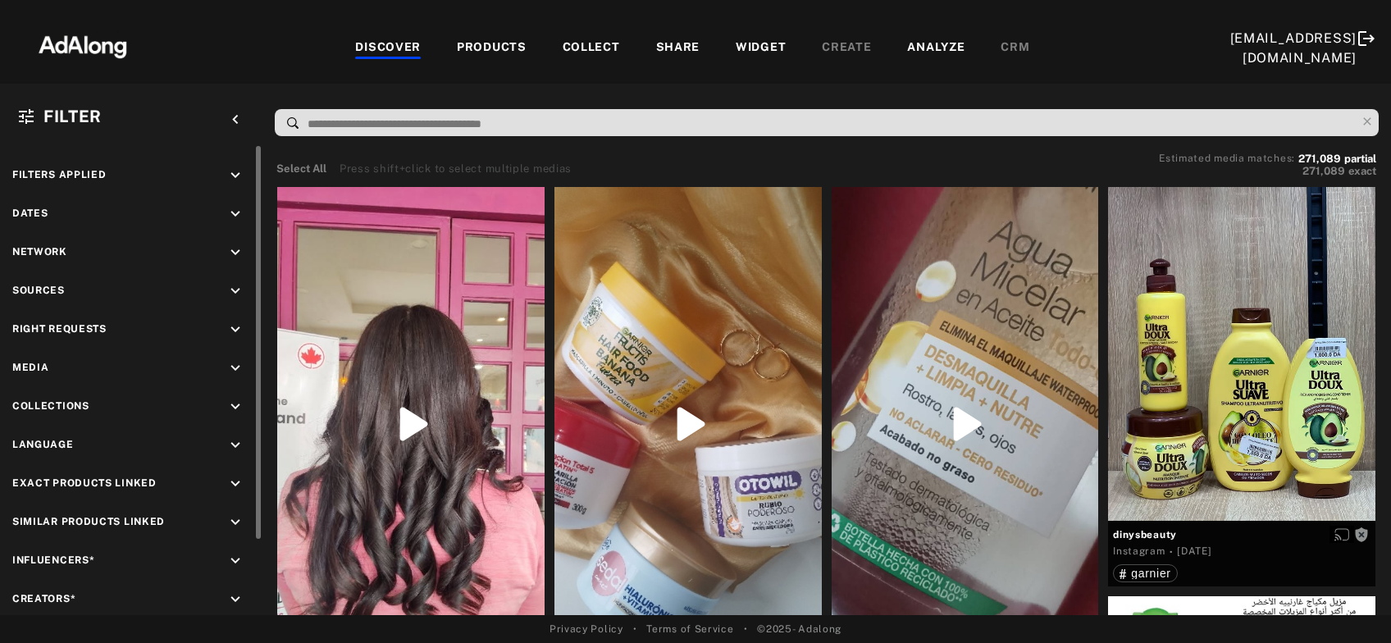
click at [244, 327] on icon "keyboard_arrow_down" at bounding box center [235, 330] width 18 height 18
click at [30, 368] on icon at bounding box center [30, 368] width 12 height 12
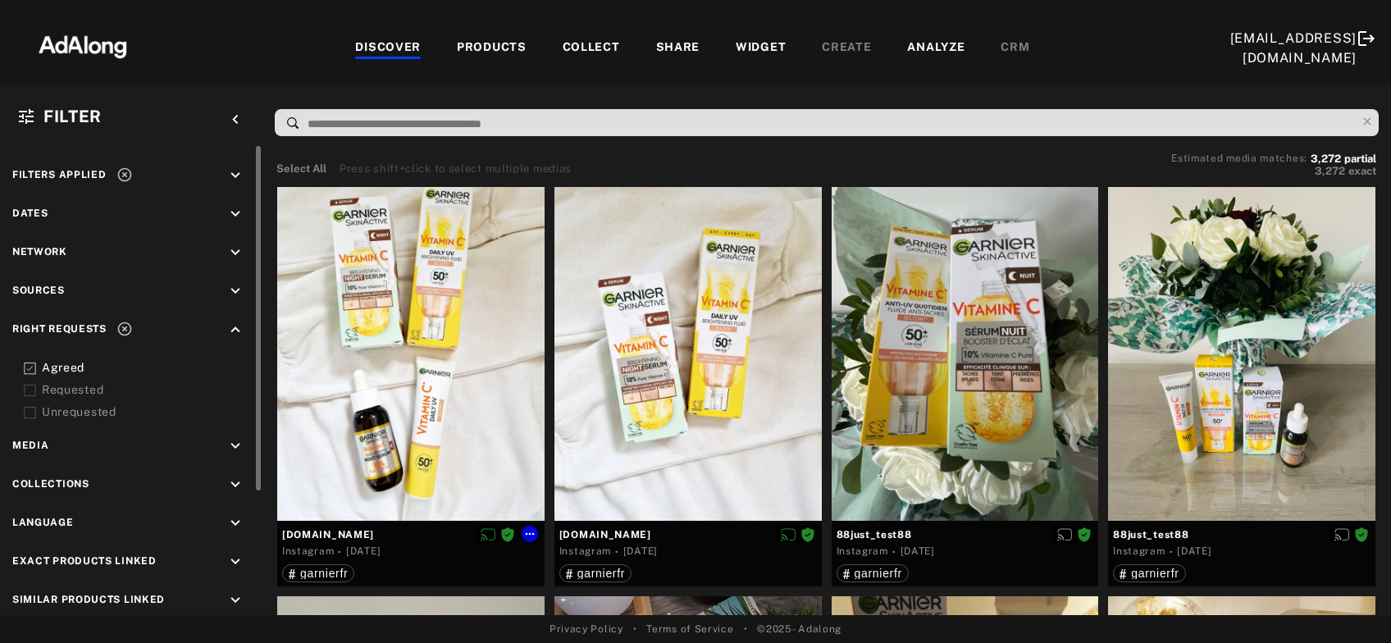
click at [423, 422] on div at bounding box center [410, 354] width 267 height 334
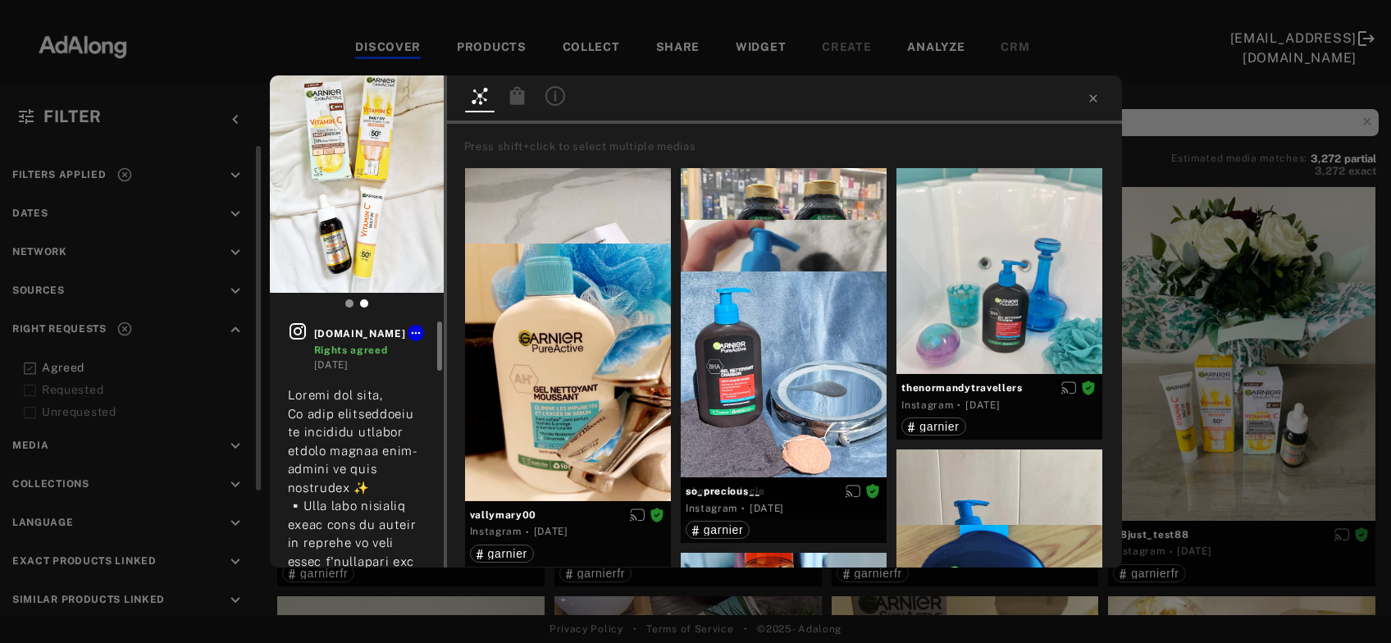
click at [299, 336] on icon at bounding box center [298, 331] width 20 height 20
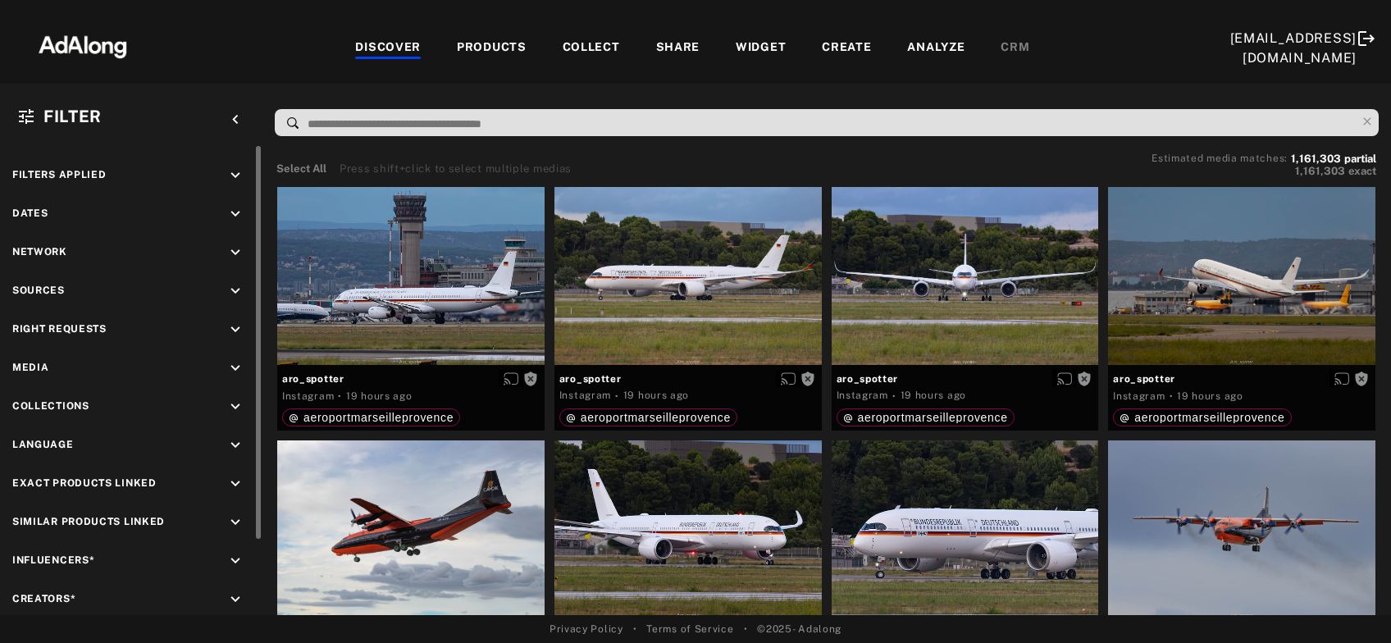
click at [233, 206] on icon "keyboard_arrow_down" at bounding box center [235, 214] width 18 height 18
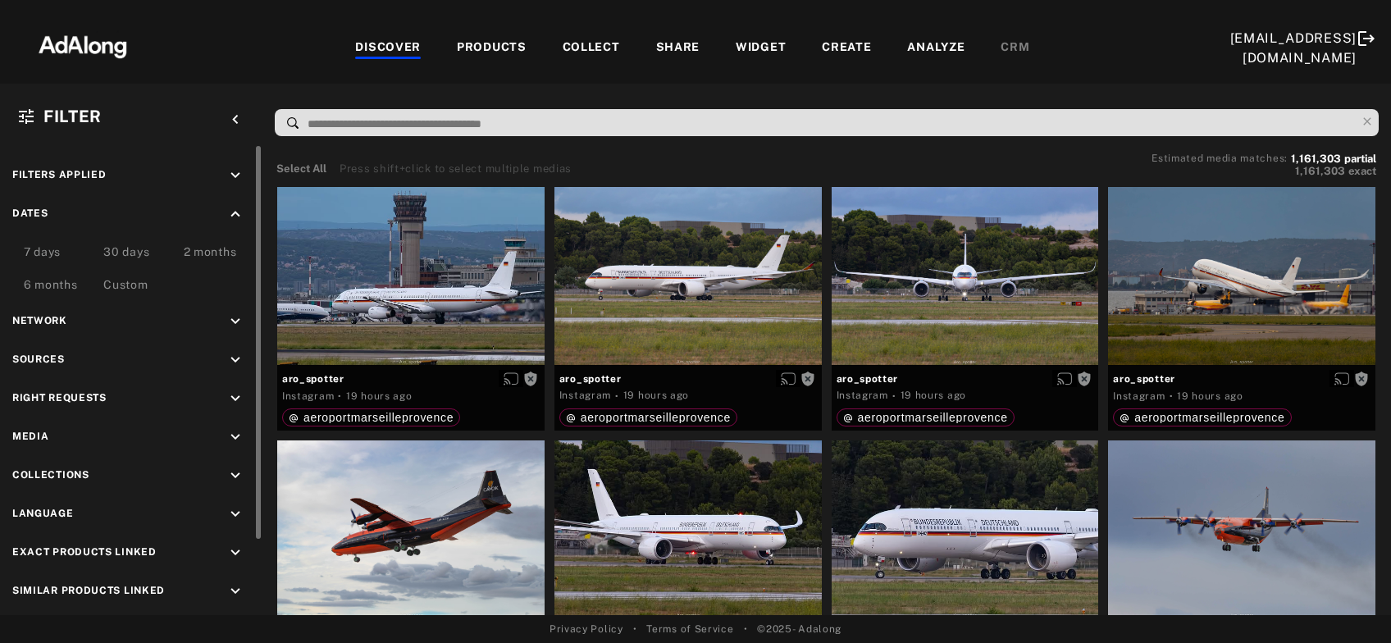
click at [139, 284] on div "Custom" at bounding box center [125, 286] width 44 height 20
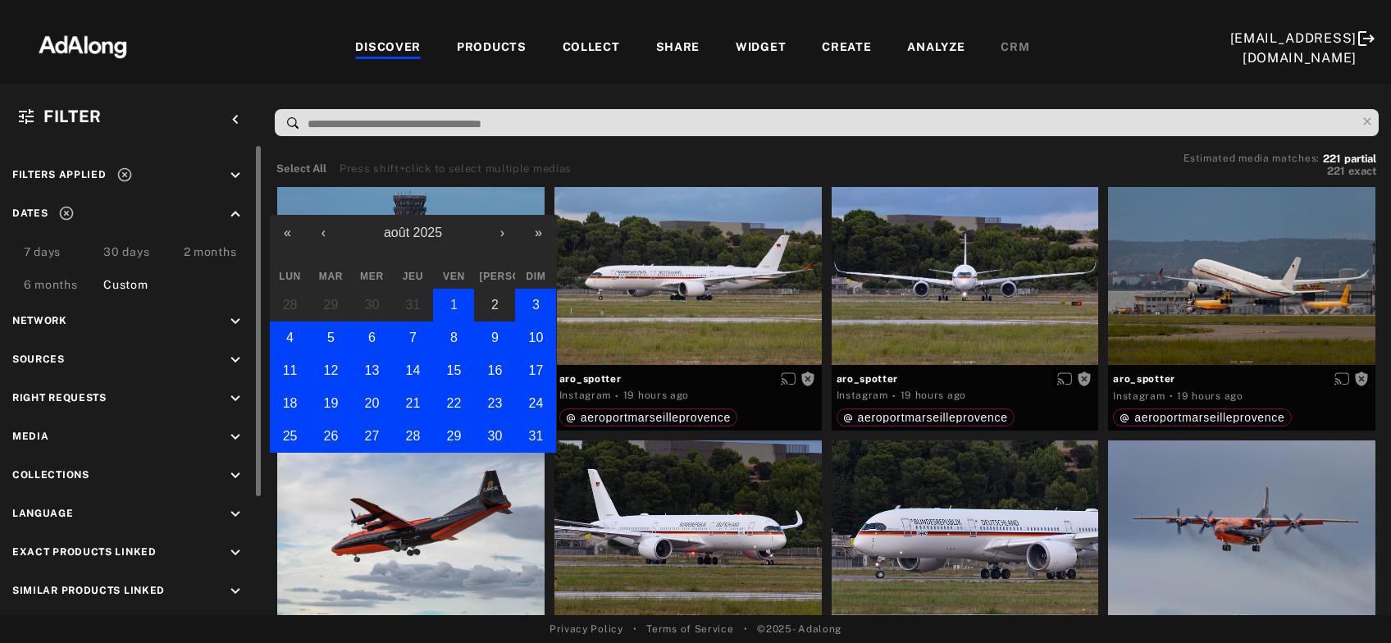
click at [457, 309] on abbr "1" at bounding box center [453, 305] width 7 height 14
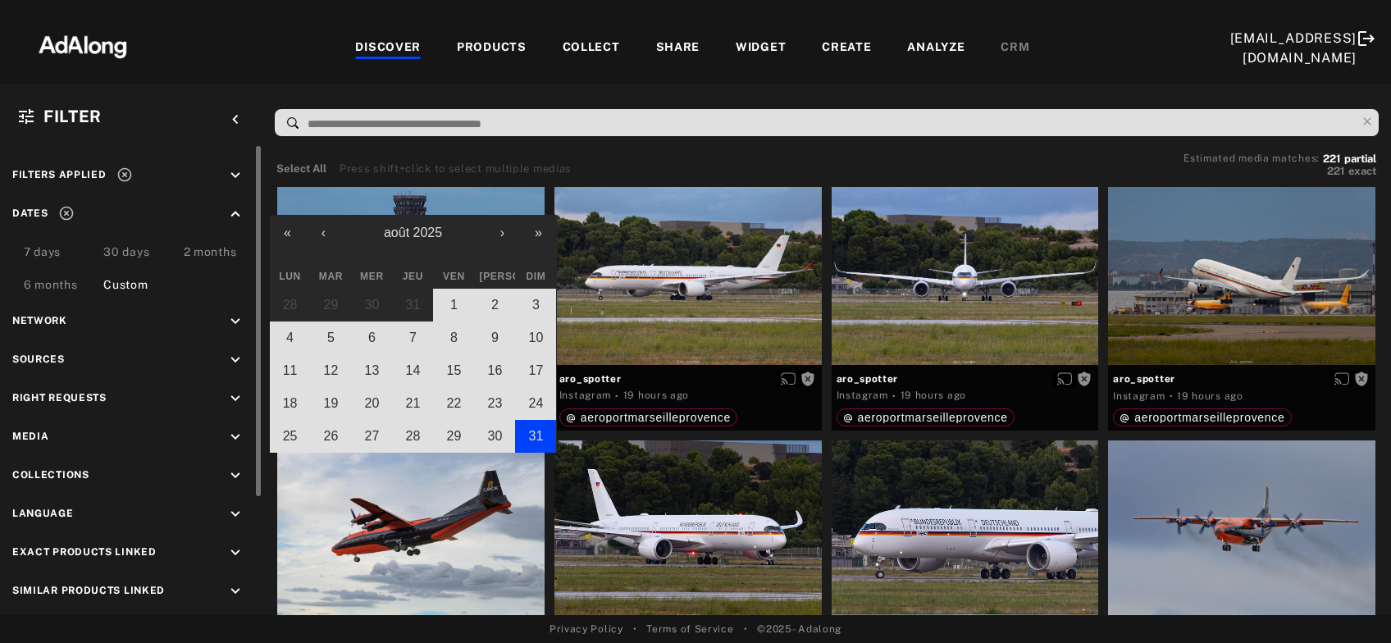
click at [524, 444] on button "31" at bounding box center [535, 436] width 41 height 33
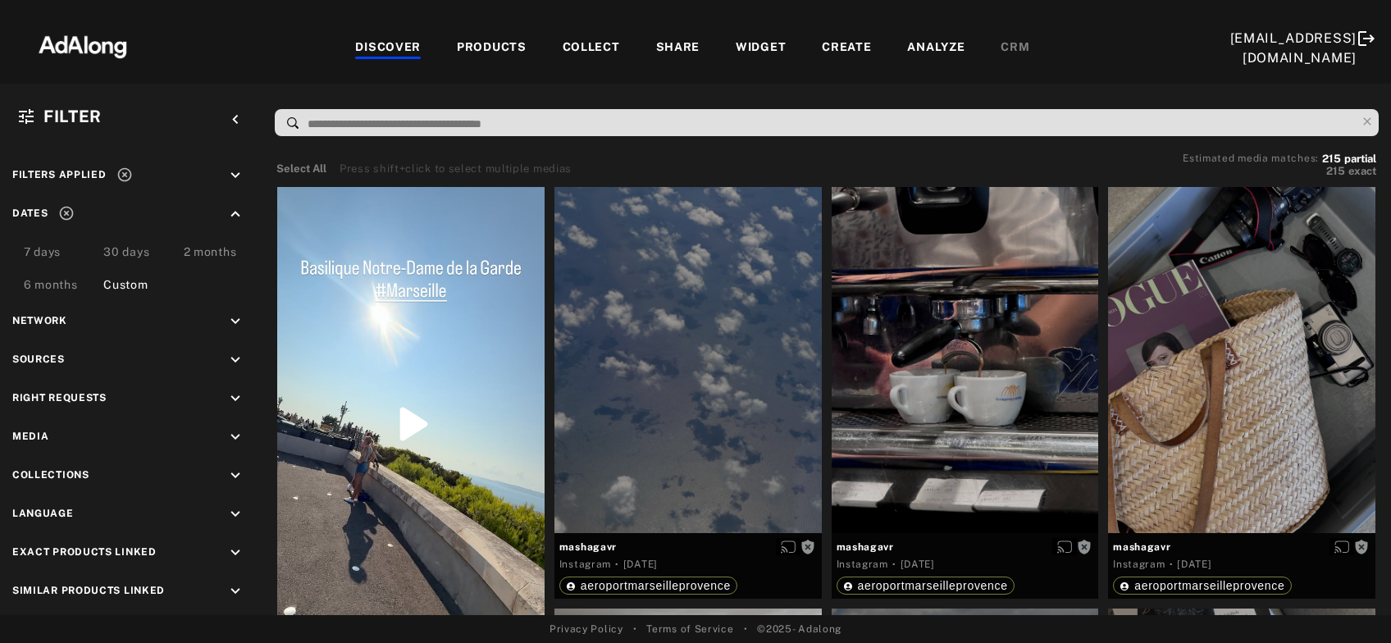
click at [64, 214] on icon at bounding box center [66, 214] width 14 height 14
click at [233, 385] on div "Filters applied keyboard_arrow_down Dates keyboard_arrow_up 7 days 30 days 2 mo…" at bounding box center [131, 462] width 262 height 633
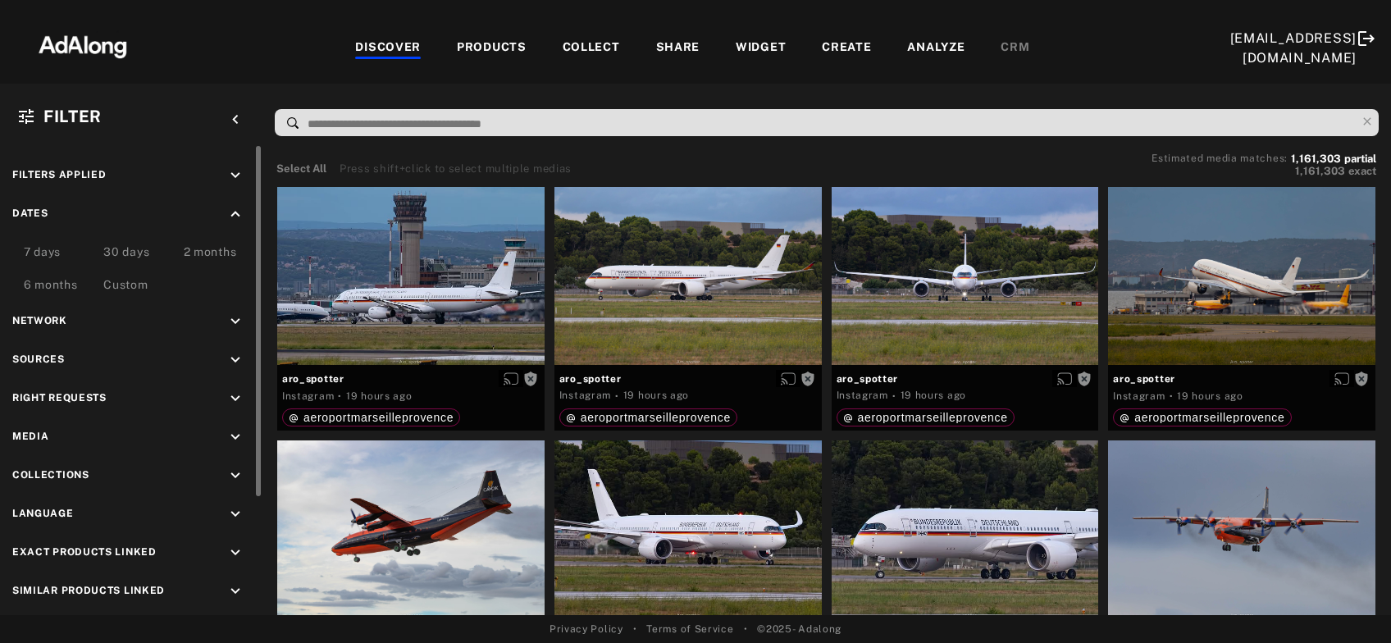
click at [233, 395] on icon "keyboard_arrow_down" at bounding box center [235, 399] width 18 height 18
click at [34, 434] on icon at bounding box center [30, 437] width 12 height 12
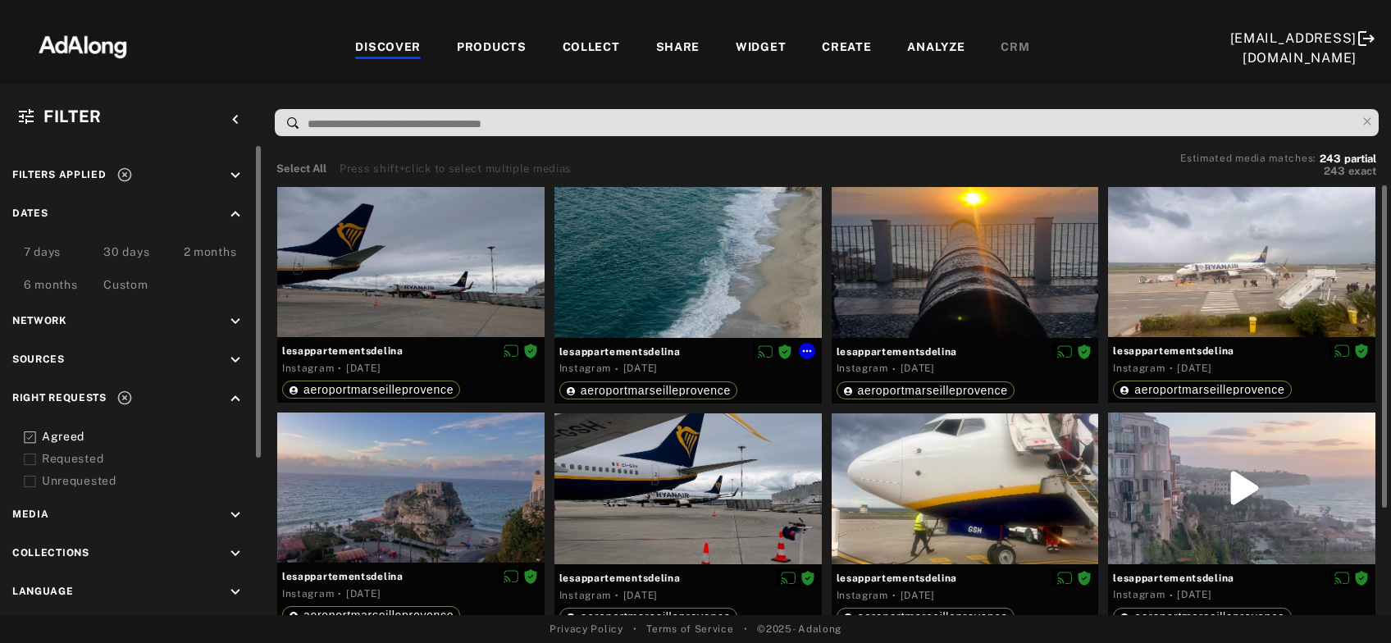
click at [624, 285] on div at bounding box center [687, 262] width 267 height 151
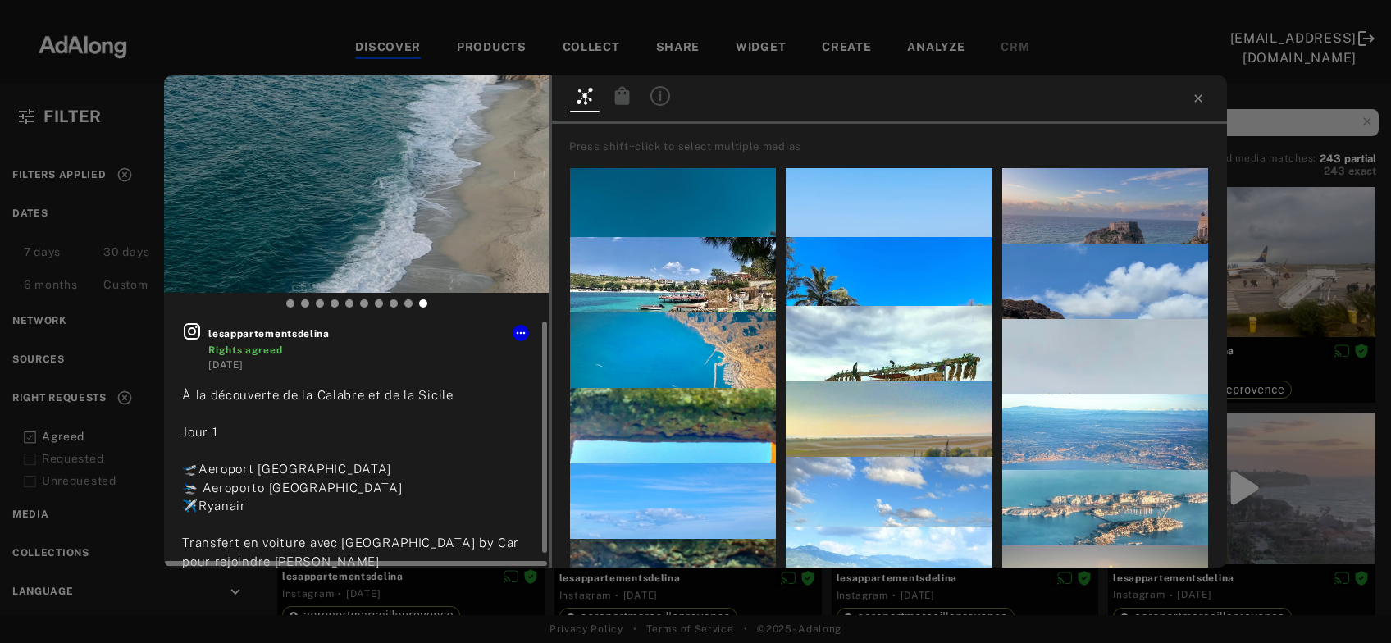
click at [189, 332] on icon at bounding box center [192, 331] width 16 height 16
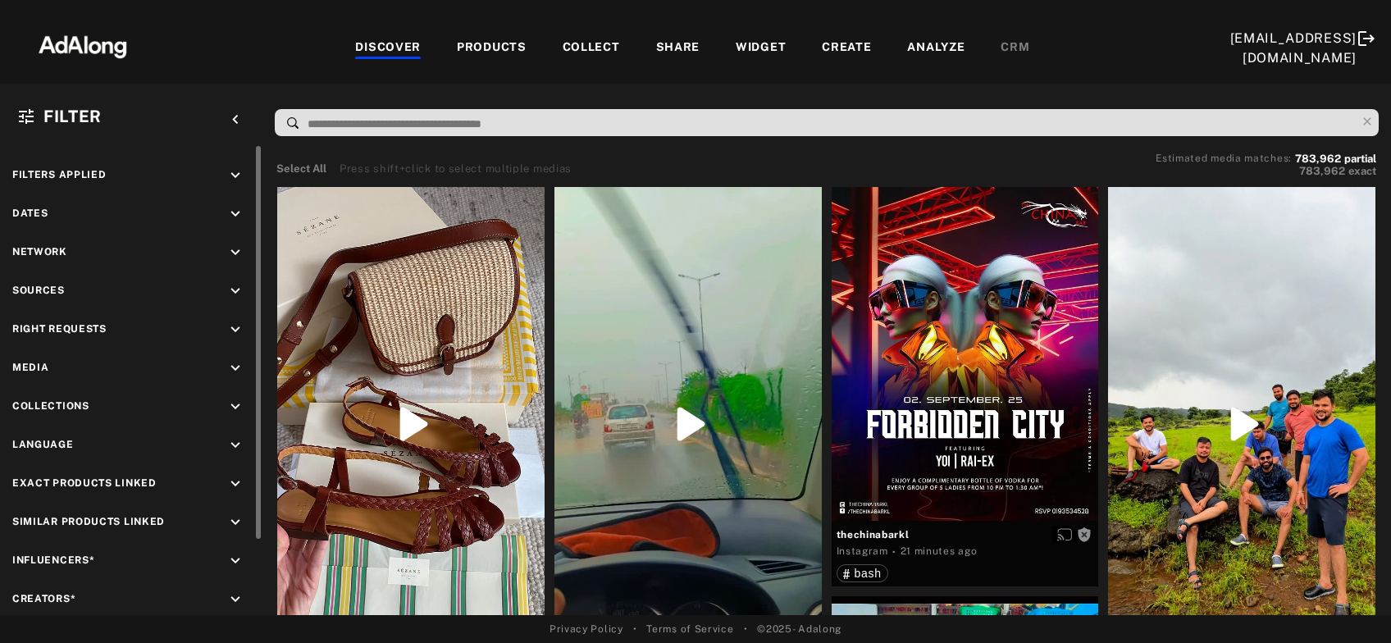
click at [239, 326] on icon "keyboard_arrow_down" at bounding box center [235, 330] width 18 height 18
click at [30, 370] on icon at bounding box center [30, 368] width 12 height 12
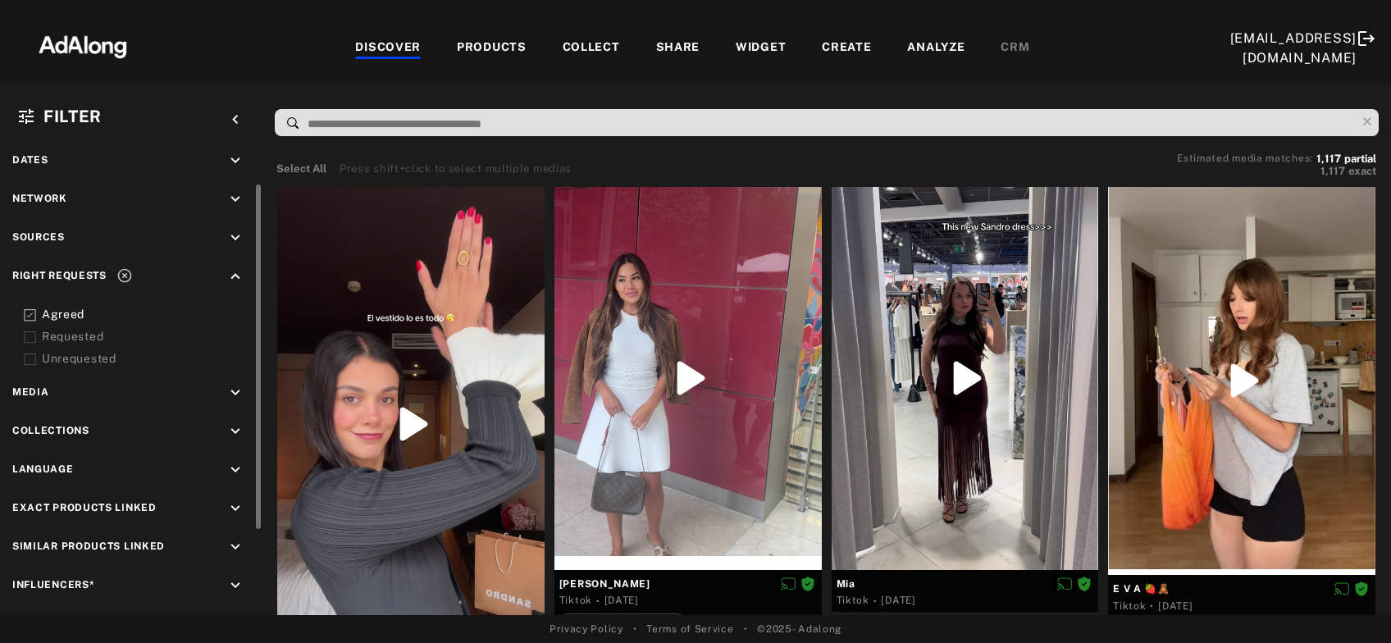
scroll to position [80, 0]
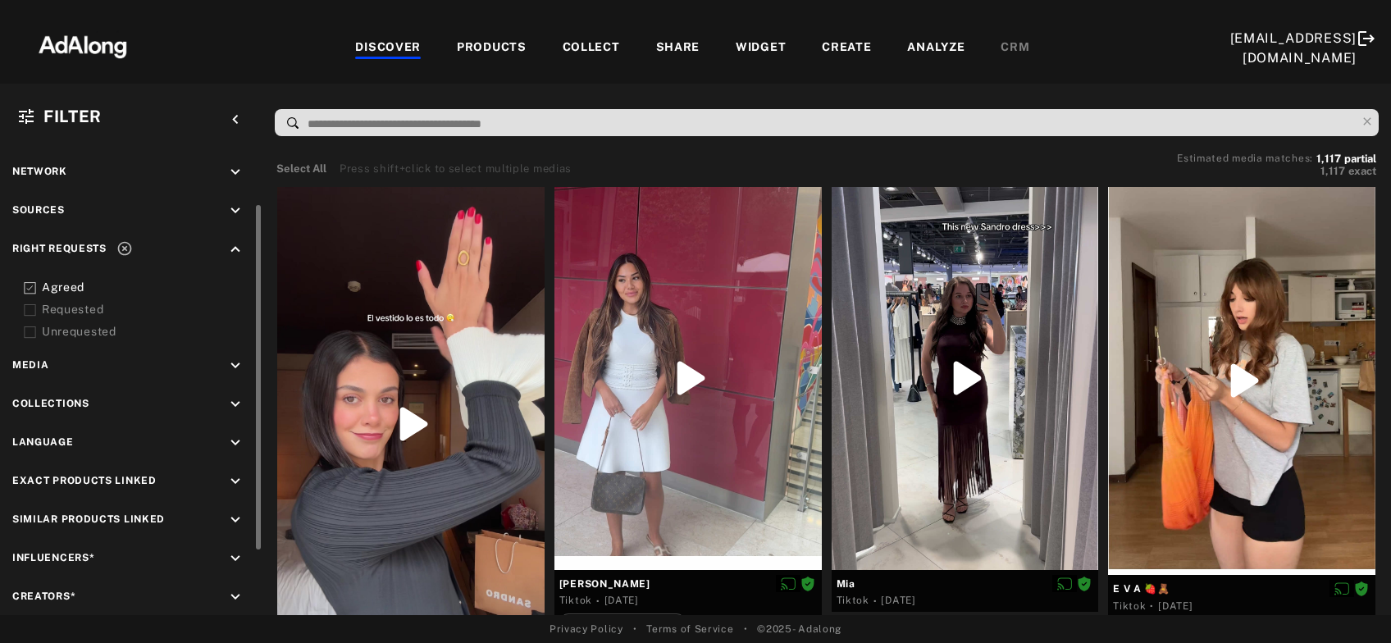
click at [243, 400] on icon "keyboard_arrow_down" at bounding box center [235, 404] width 18 height 18
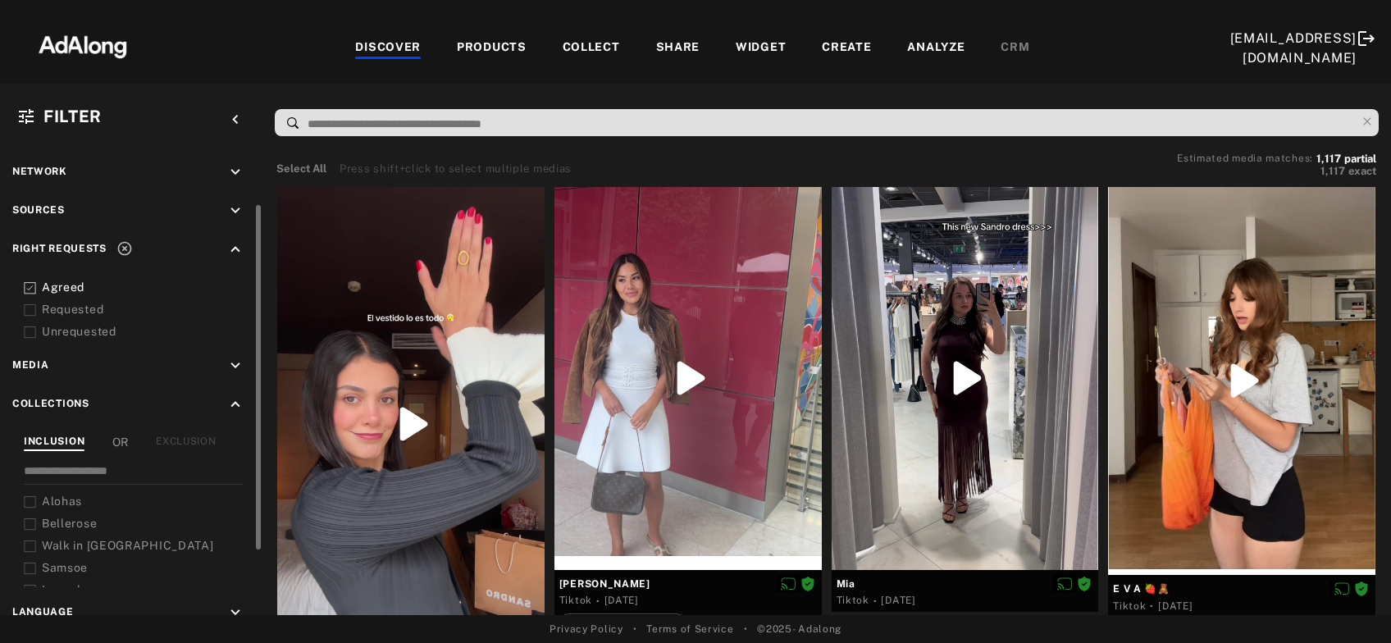
click at [208, 441] on div "EXCLUSION" at bounding box center [186, 442] width 60 height 17
click at [59, 498] on span "Alohas" at bounding box center [62, 500] width 40 height 13
click at [59, 518] on span "Bellerose" at bounding box center [69, 523] width 55 height 13
click at [61, 540] on span "Walk in [GEOGRAPHIC_DATA]" at bounding box center [128, 545] width 172 height 13
click at [61, 563] on span "Samsoe" at bounding box center [65, 567] width 46 height 13
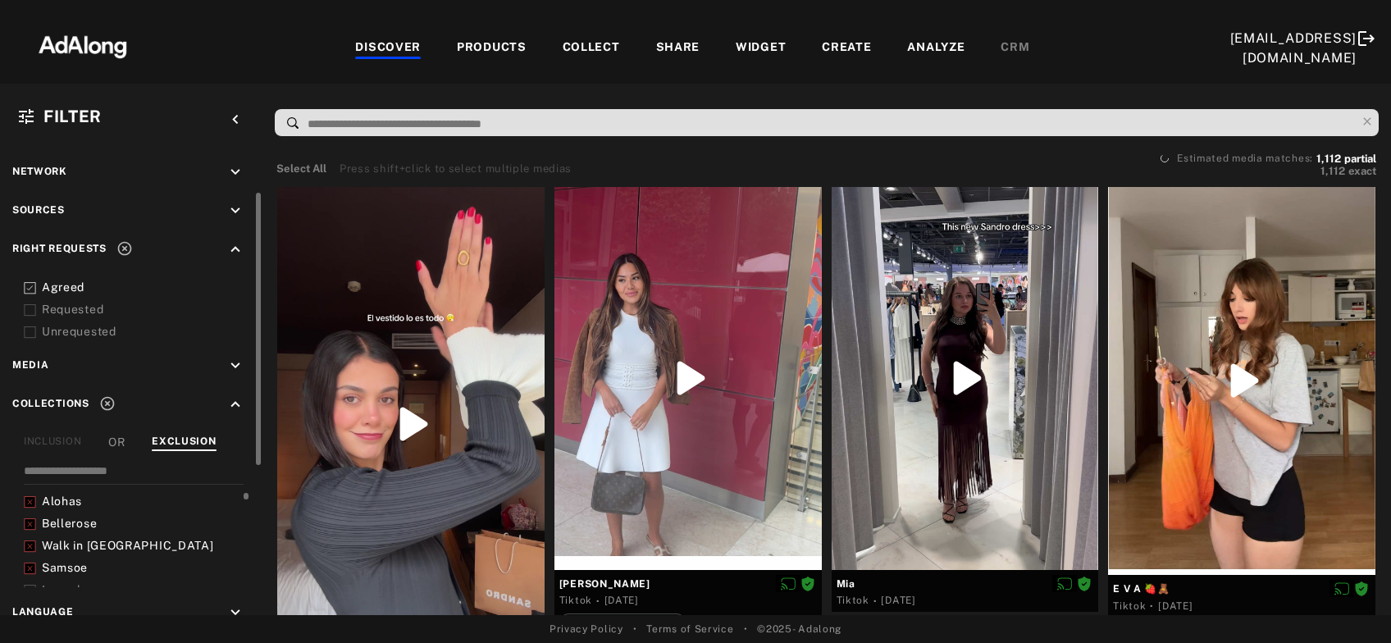
scroll to position [52, 0]
click at [67, 531] on span "Lancel" at bounding box center [61, 537] width 39 height 13
click at [84, 524] on span "Longchamp" at bounding box center [76, 528] width 68 height 13
click at [52, 545] on span "Levis" at bounding box center [57, 551] width 30 height 13
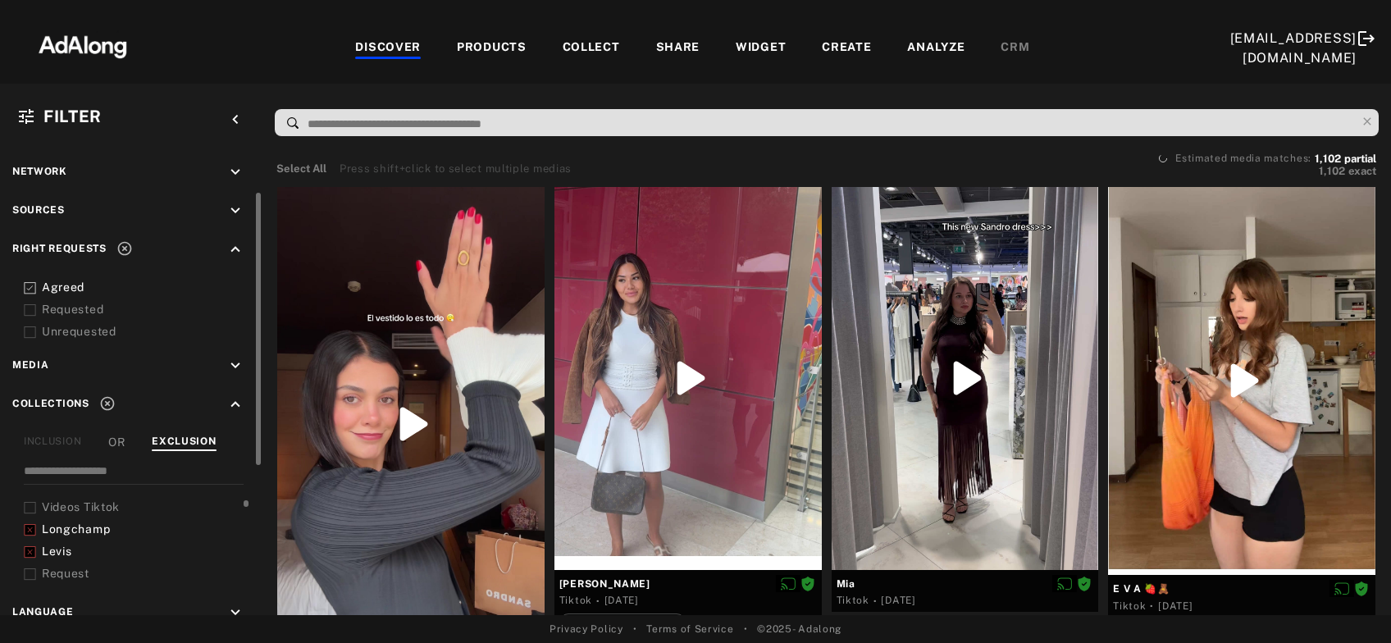
scroll to position [158, 0]
click at [71, 536] on span "Patagonia" at bounding box center [71, 541] width 59 height 13
click at [73, 565] on span "VanessaBruno" at bounding box center [83, 564] width 82 height 13
click at [67, 531] on span "Guess" at bounding box center [60, 533] width 36 height 13
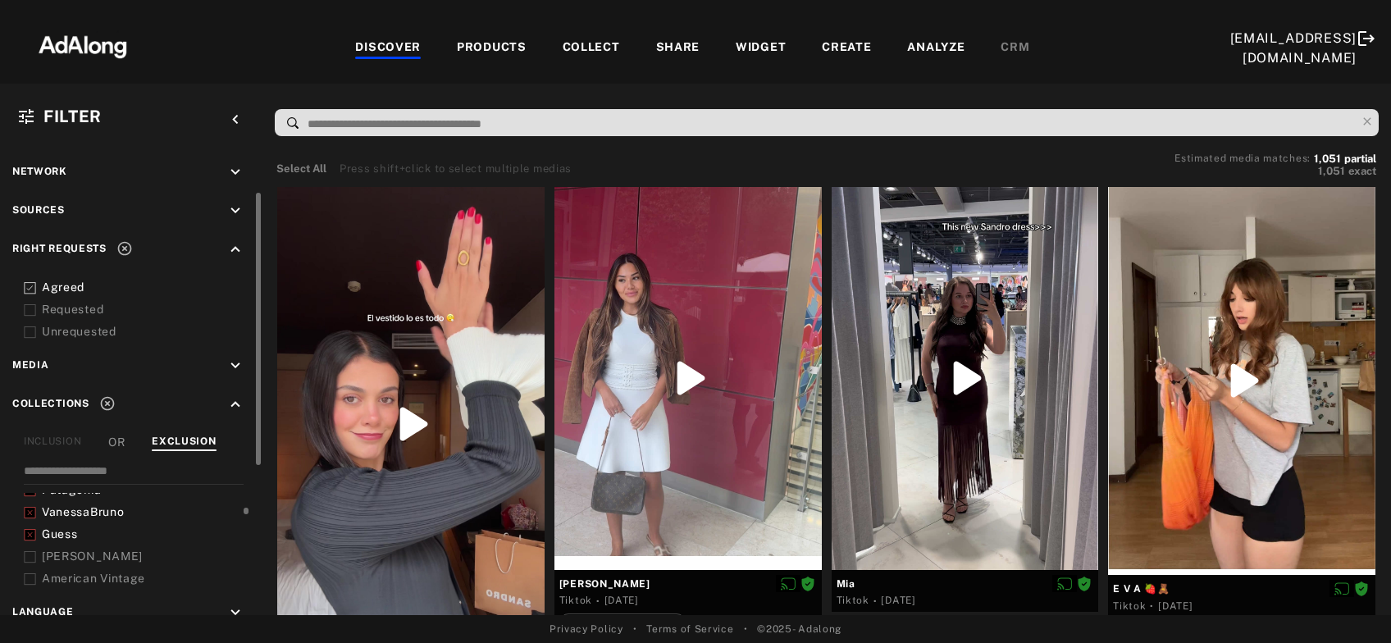
click at [69, 556] on span "[PERSON_NAME]" at bounding box center [92, 555] width 101 height 13
click at [69, 572] on span "American Vintage" at bounding box center [93, 578] width 103 height 13
drag, startPoint x: 66, startPoint y: 536, endPoint x: 68, endPoint y: 548, distance: 11.7
click at [66, 535] on span "Jonak" at bounding box center [92, 538] width 101 height 13
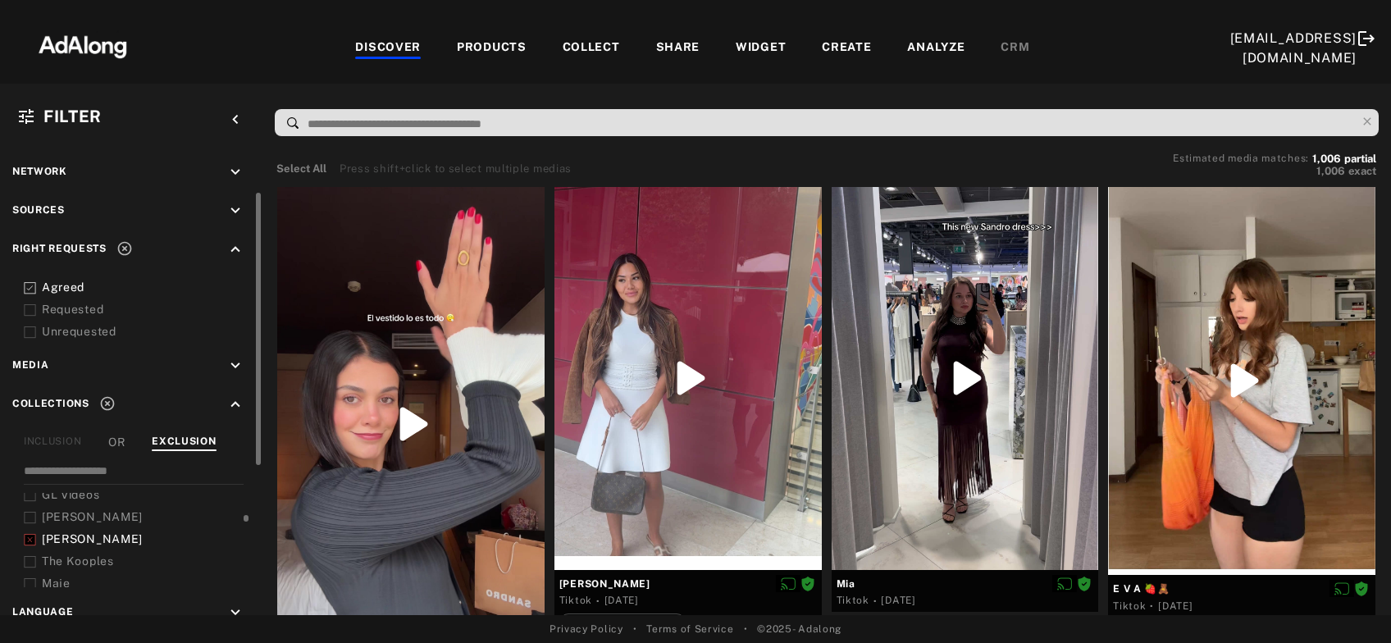
click at [68, 556] on span "The Kooples" at bounding box center [78, 560] width 72 height 13
click at [56, 576] on span "Maje" at bounding box center [56, 582] width 29 height 13
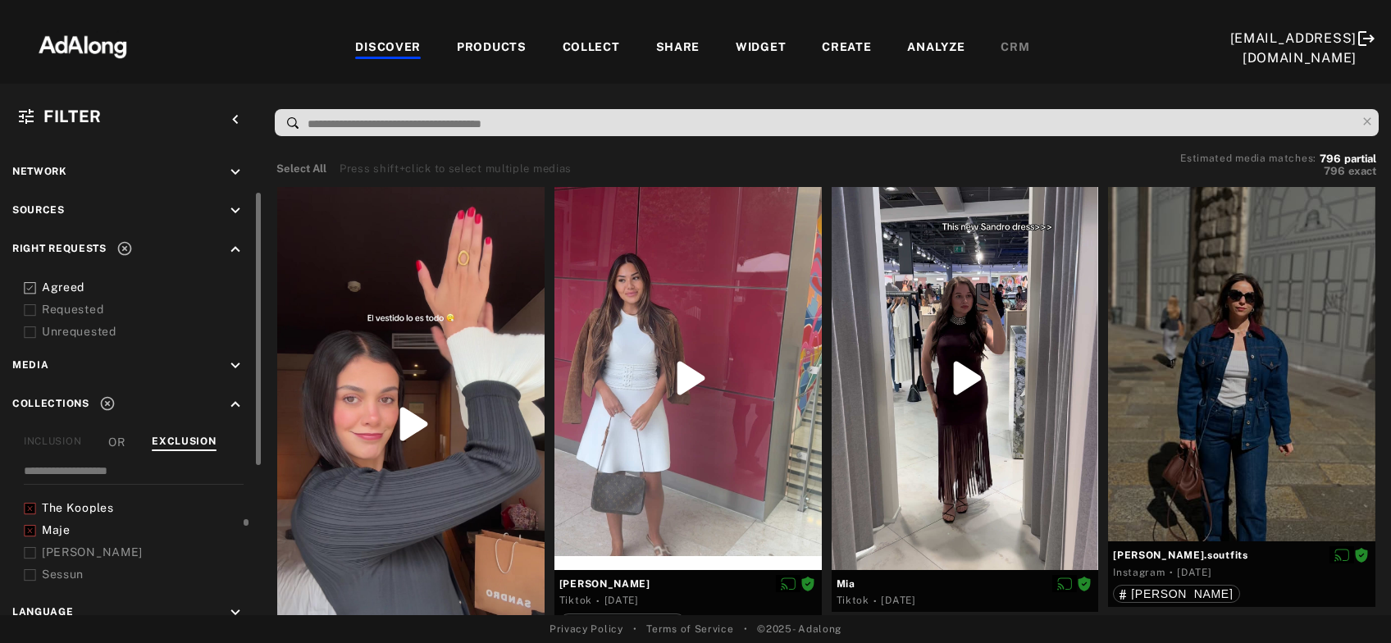
click at [76, 547] on span "Tommy Hilfiger" at bounding box center [92, 551] width 101 height 13
click at [62, 575] on span "Sessun" at bounding box center [63, 573] width 42 height 13
click at [79, 540] on span "Tara Jarmon" at bounding box center [92, 543] width 101 height 13
click at [68, 563] on span "Sandro" at bounding box center [92, 565] width 101 height 13
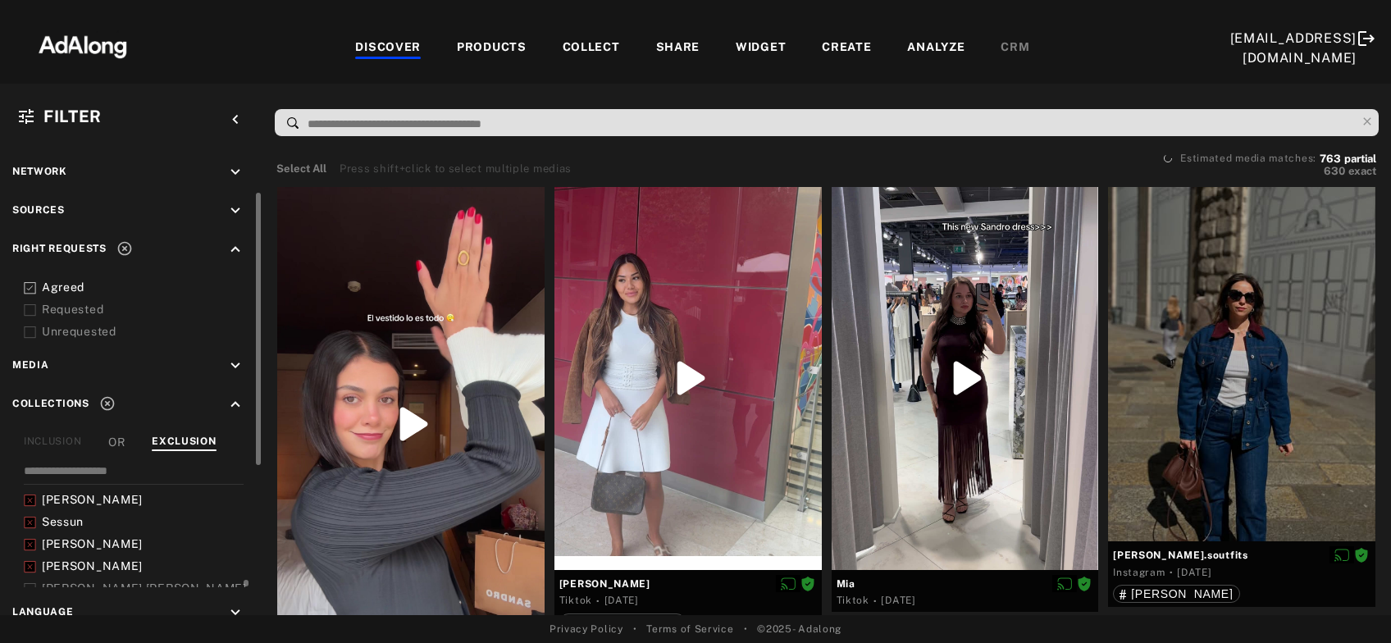
scroll to position [476, 0]
click at [86, 528] on span "Ralph Lauren" at bounding box center [144, 534] width 205 height 13
click at [70, 550] on span "Lacoste" at bounding box center [65, 556] width 47 height 13
click at [84, 572] on span "Hugo Boss" at bounding box center [92, 578] width 101 height 13
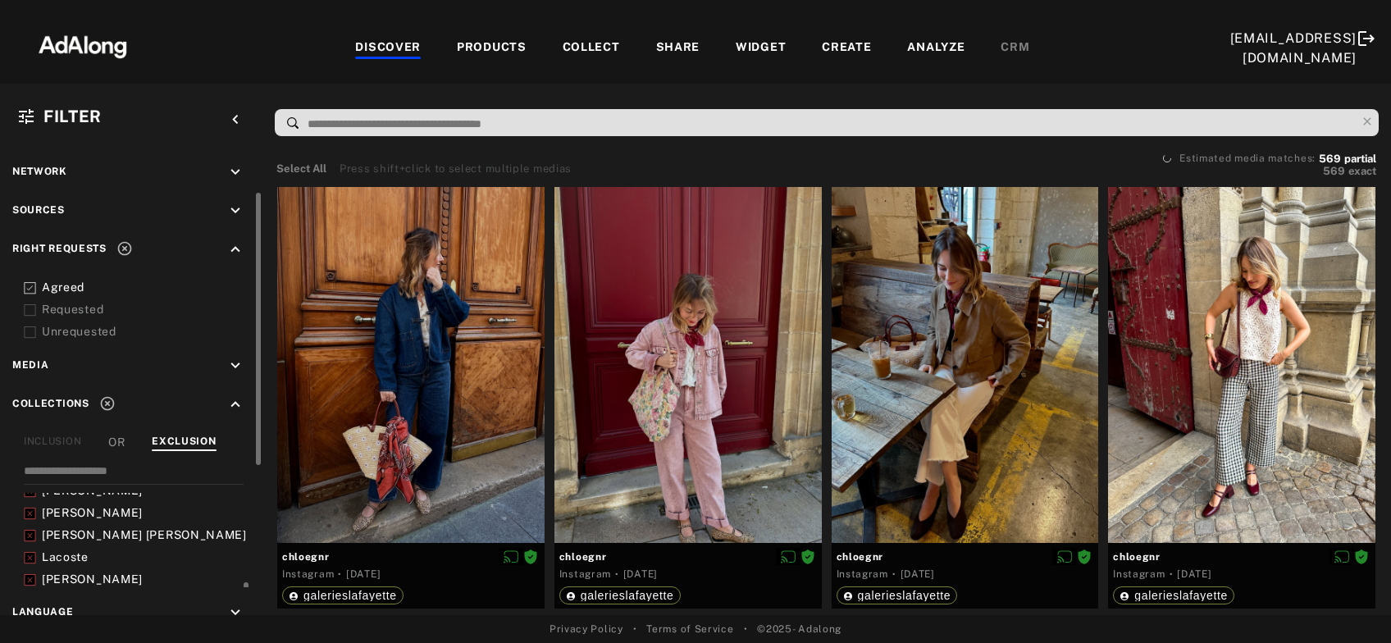
scroll to position [528, 0]
click at [91, 544] on span "CP Company" at bounding box center [79, 548] width 74 height 13
click at [103, 567] on span "Marc Jacobs" at bounding box center [92, 570] width 101 height 13
click at [66, 535] on span "Soeur" at bounding box center [59, 539] width 34 height 13
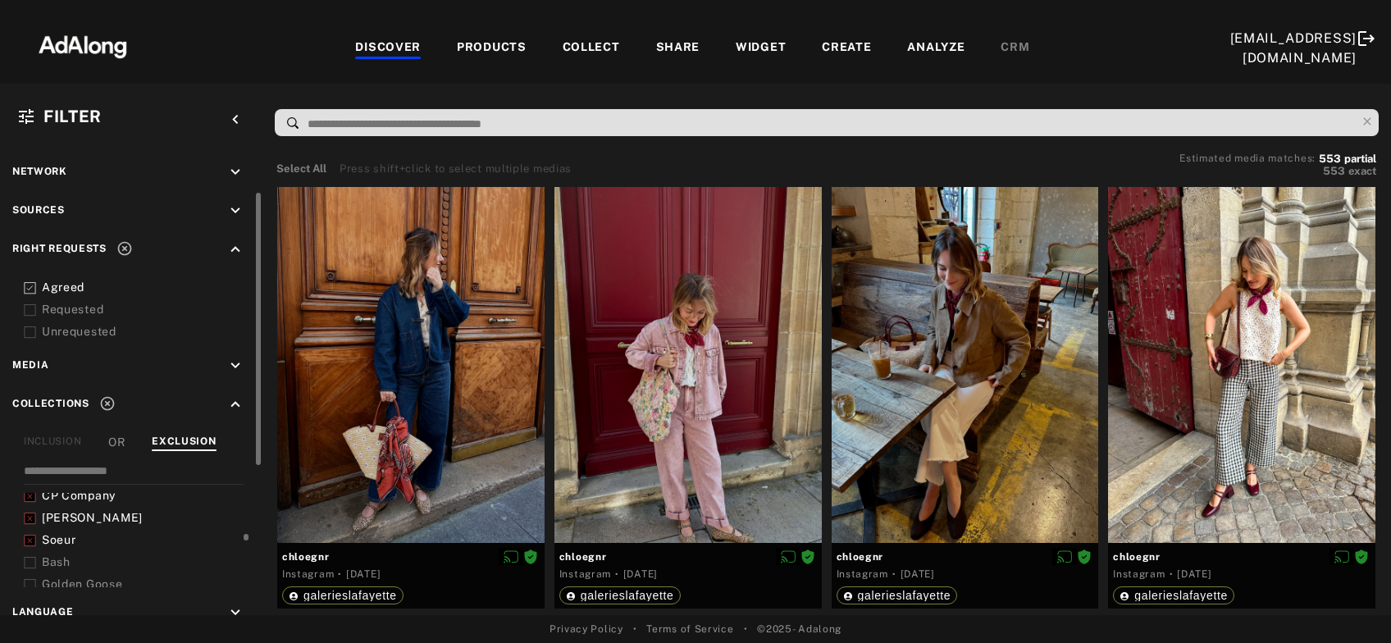
click at [59, 563] on span "Bash" at bounding box center [56, 561] width 29 height 13
click at [78, 581] on span "Golden Goose" at bounding box center [82, 583] width 80 height 13
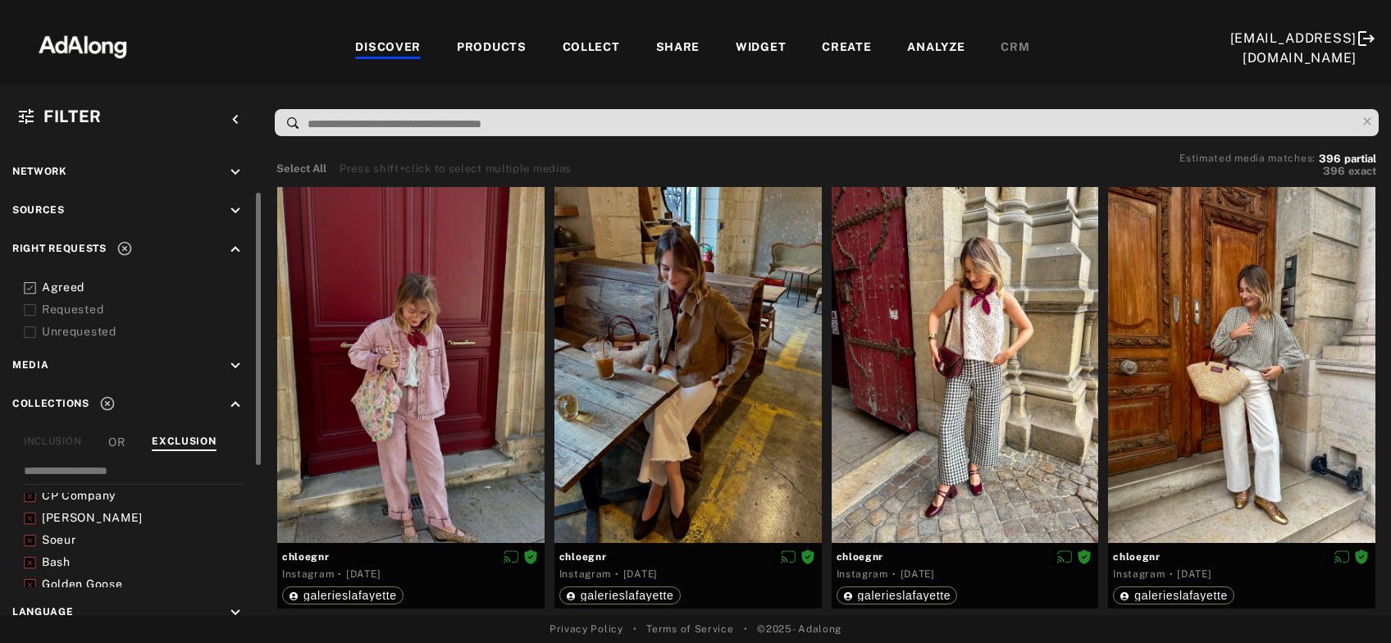
scroll to position [634, 0]
click at [78, 549] on span "Carhartt" at bounding box center [66, 553] width 48 height 13
click at [80, 569] on span "Claudie Pierlot" at bounding box center [92, 575] width 101 height 13
click at [66, 539] on span "AMI Paris" at bounding box center [118, 544] width 153 height 13
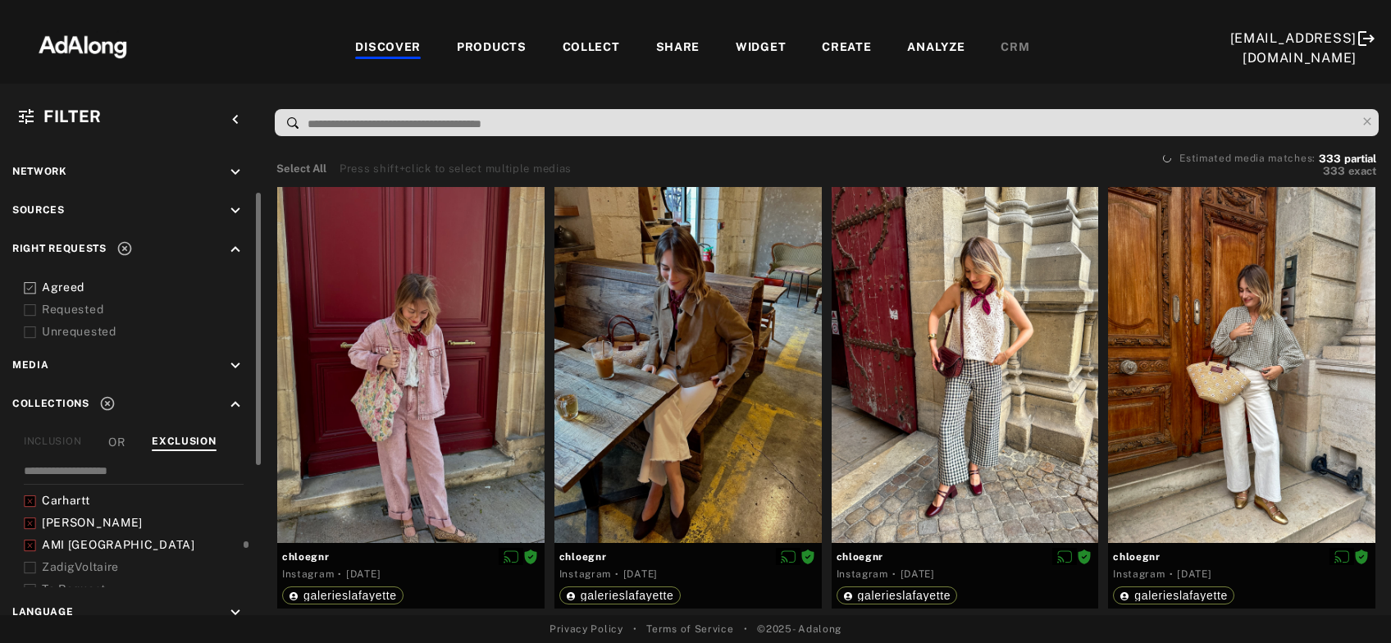
click at [74, 560] on span "ZadigVoltaire" at bounding box center [80, 566] width 77 height 13
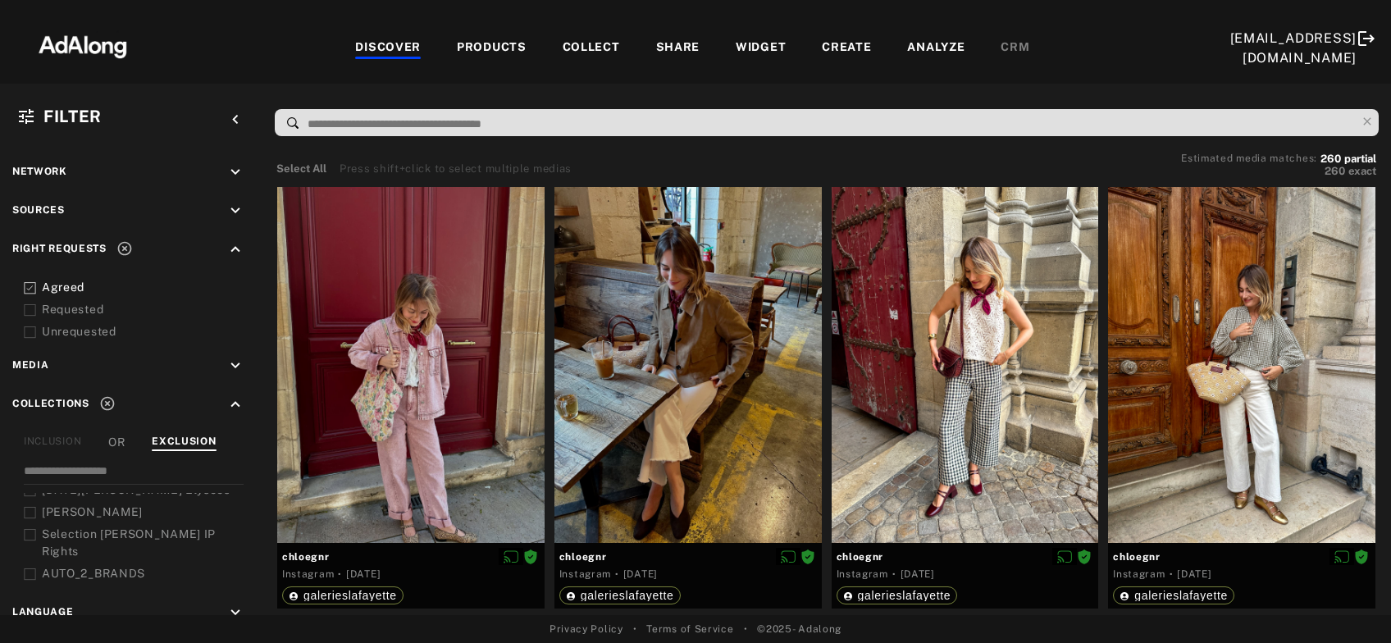
click at [122, 250] on icon at bounding box center [124, 248] width 16 height 16
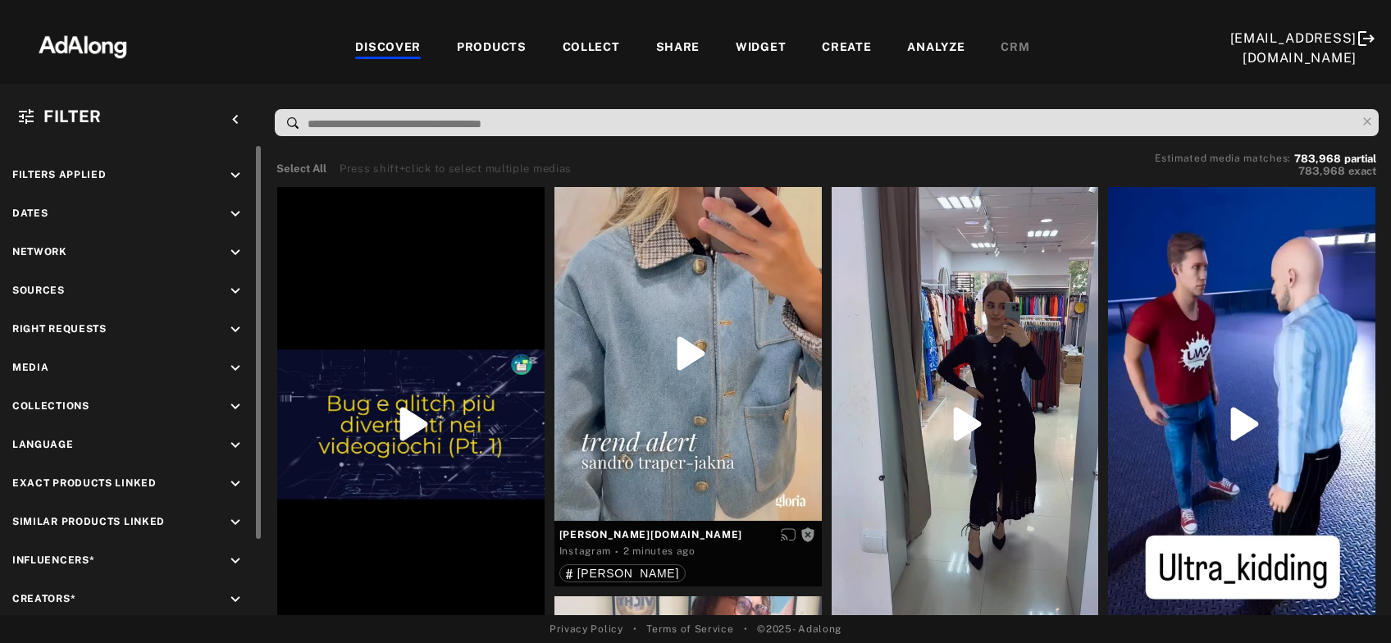
click at [231, 207] on icon "keyboard_arrow_down" at bounding box center [235, 214] width 18 height 18
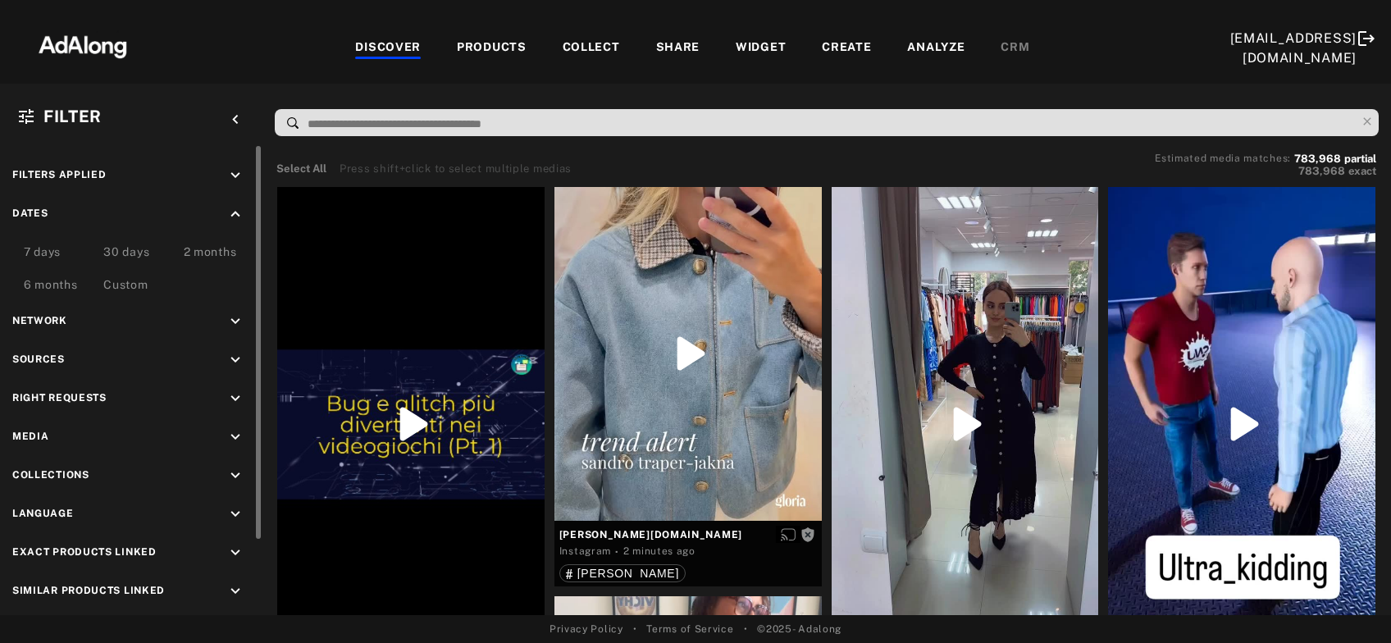
click at [119, 287] on div "Custom" at bounding box center [125, 286] width 44 height 20
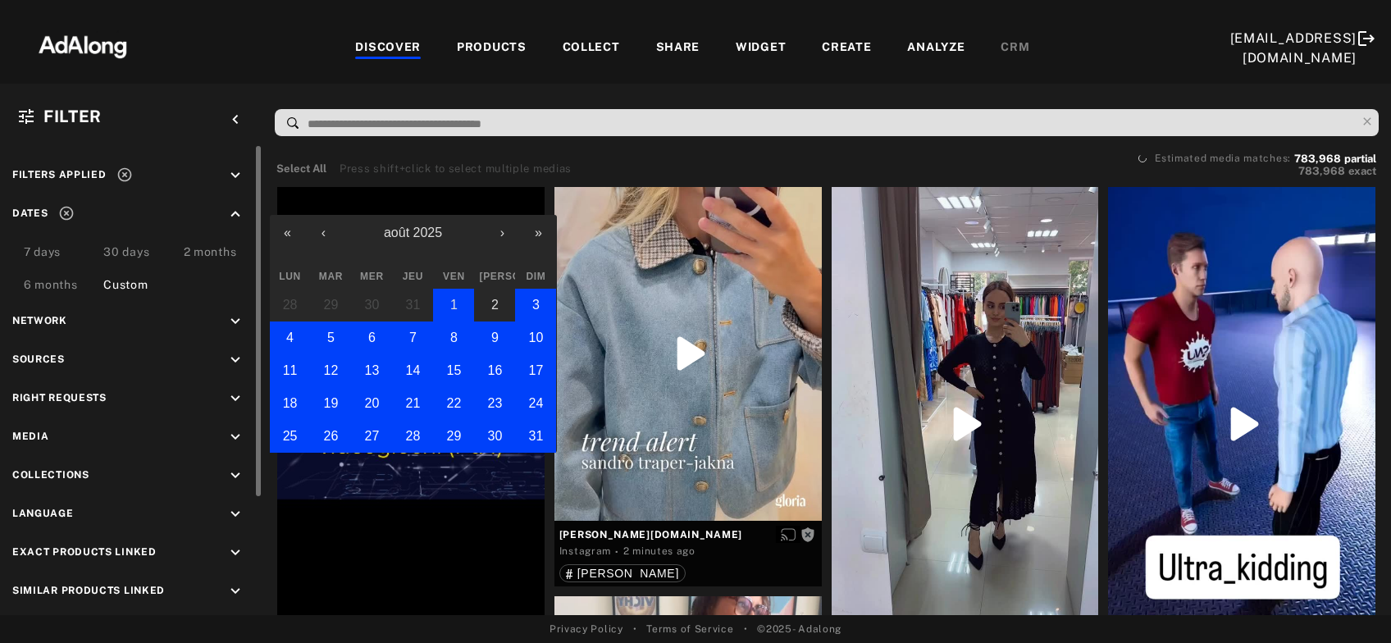
click at [460, 301] on button "1" at bounding box center [453, 305] width 41 height 33
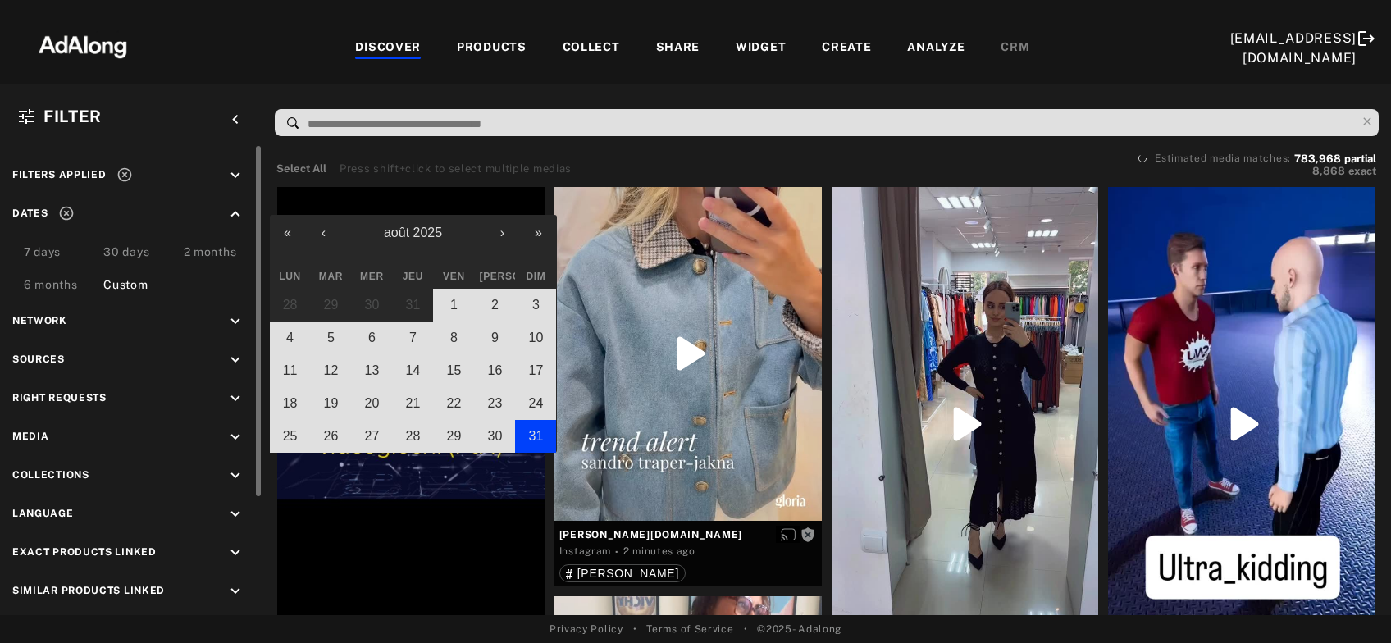
click at [526, 432] on button "31" at bounding box center [535, 436] width 41 height 33
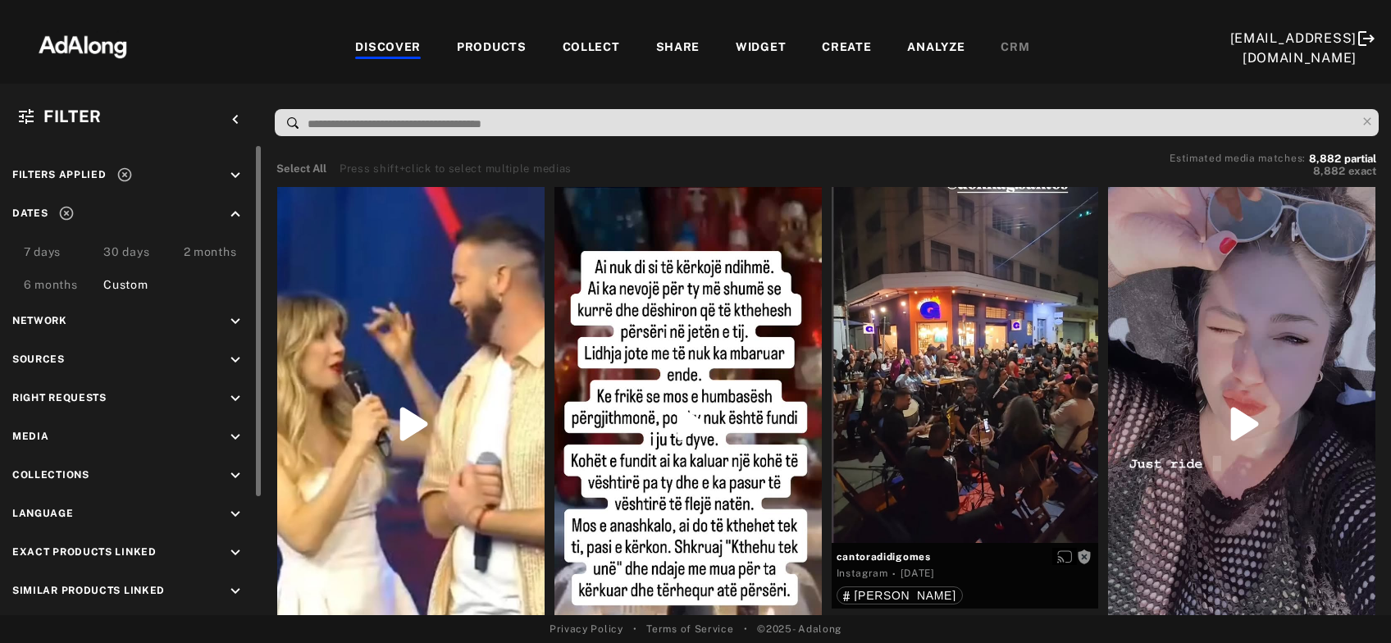
click at [239, 394] on icon "keyboard_arrow_down" at bounding box center [235, 399] width 18 height 18
click at [33, 432] on icon at bounding box center [30, 437] width 12 height 12
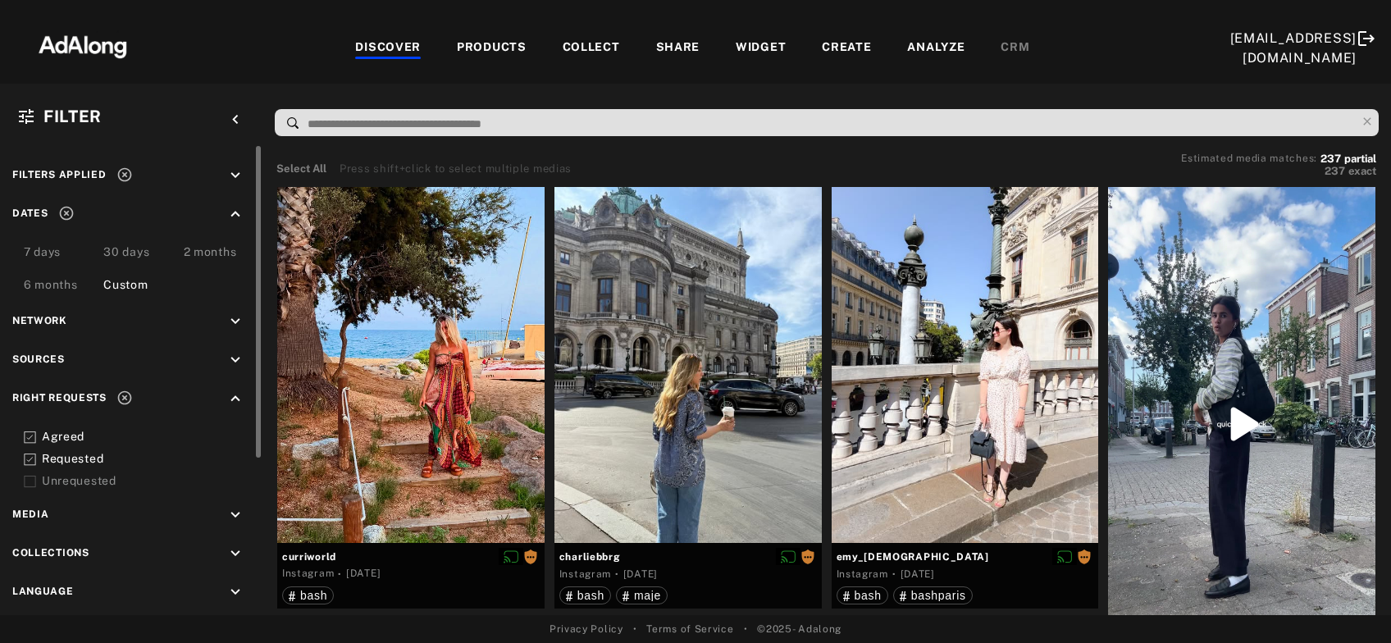
click at [230, 177] on icon "keyboard_arrow_down" at bounding box center [235, 175] width 18 height 18
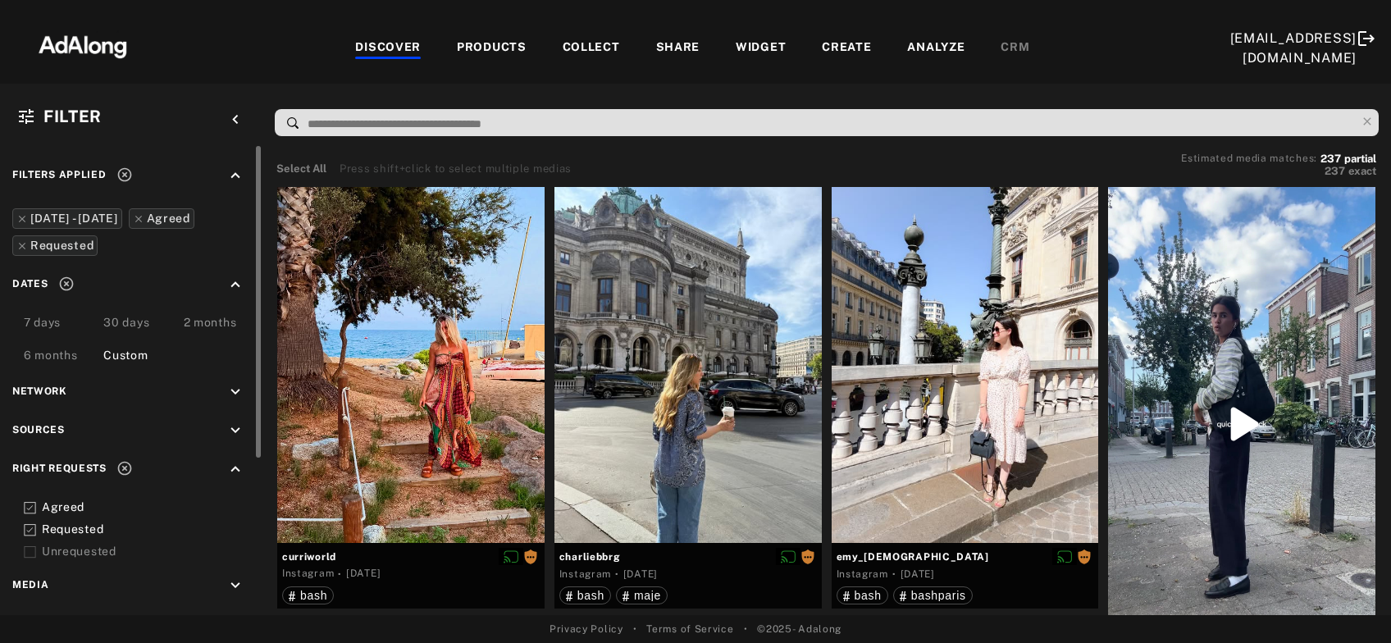
click at [230, 177] on icon "keyboard_arrow_up" at bounding box center [235, 175] width 18 height 18
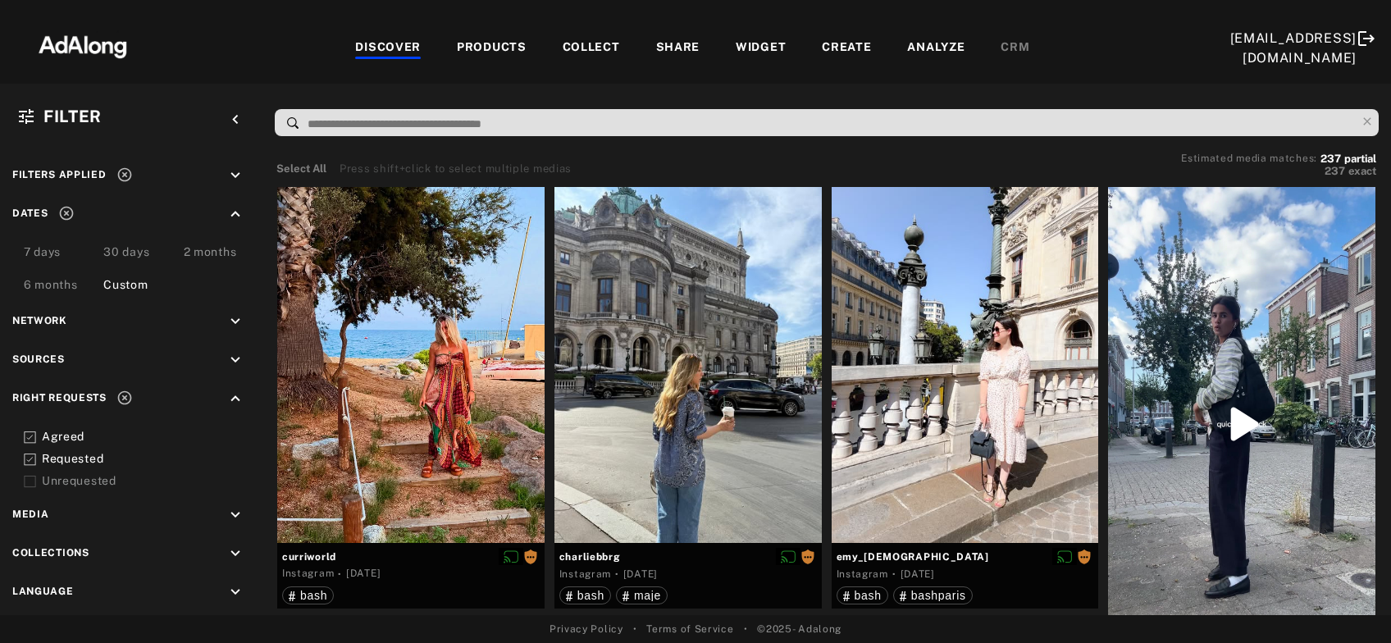
click at [35, 458] on rect at bounding box center [30, 459] width 11 height 11
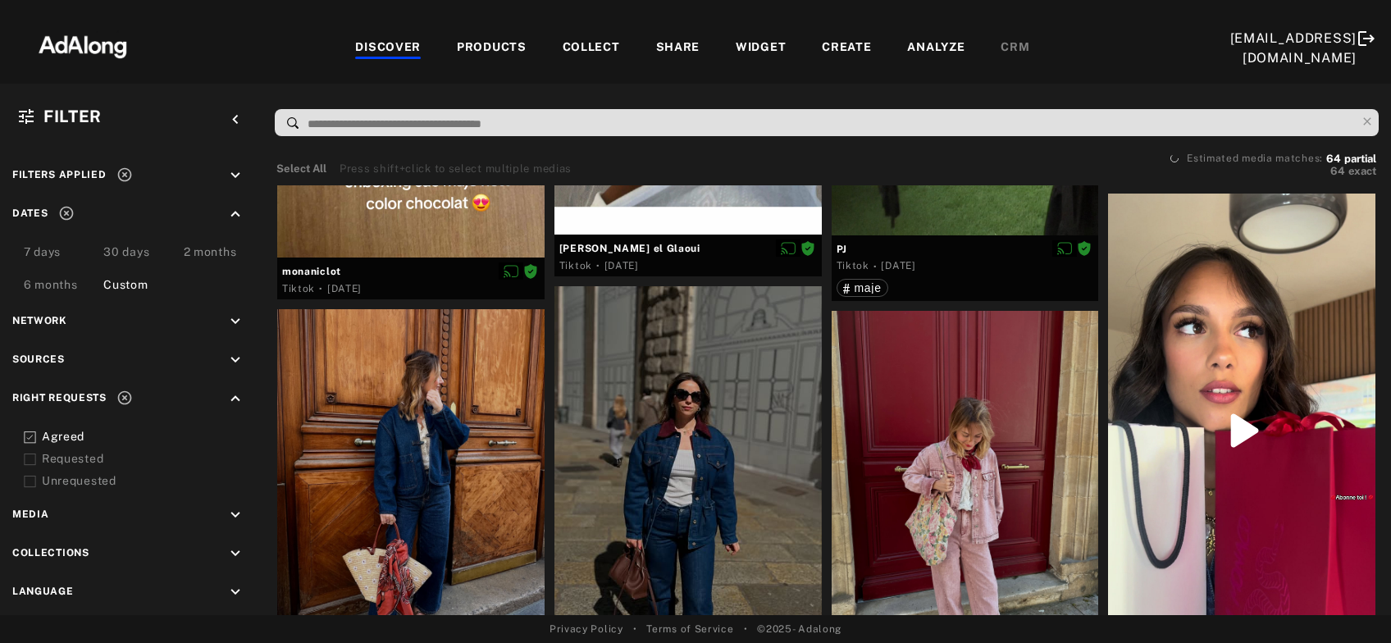
scroll to position [1591, 0]
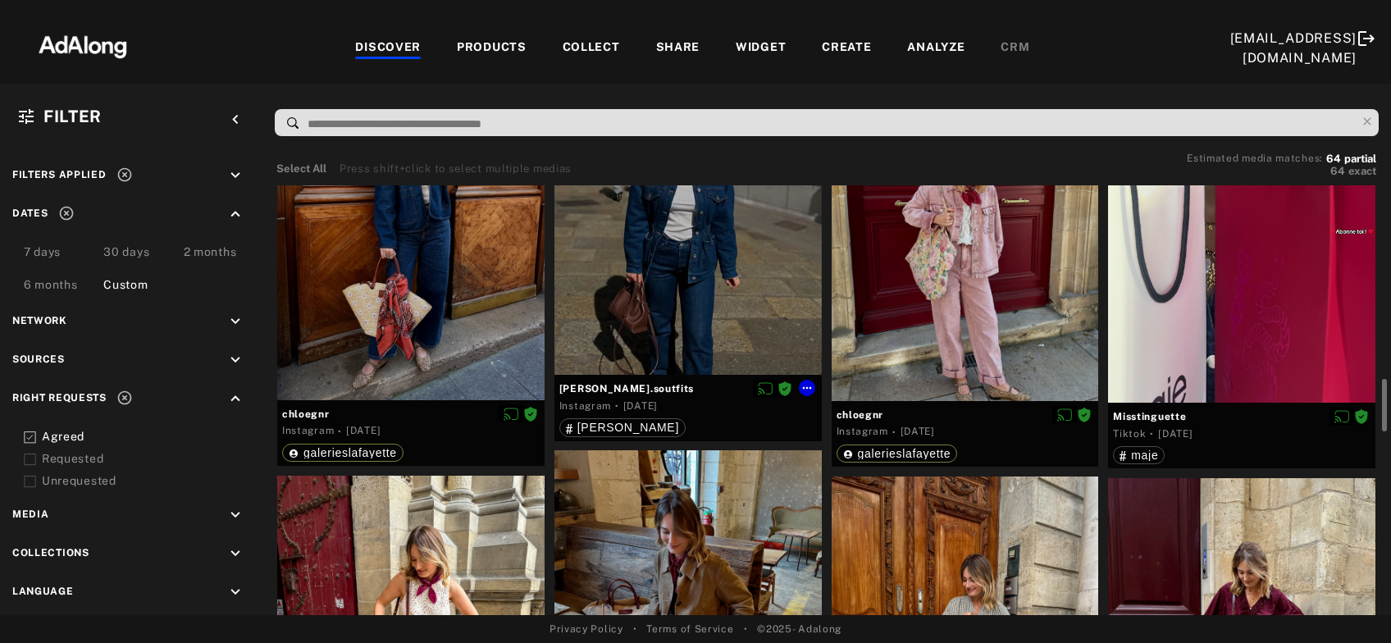
click at [612, 332] on div at bounding box center [687, 198] width 267 height 354
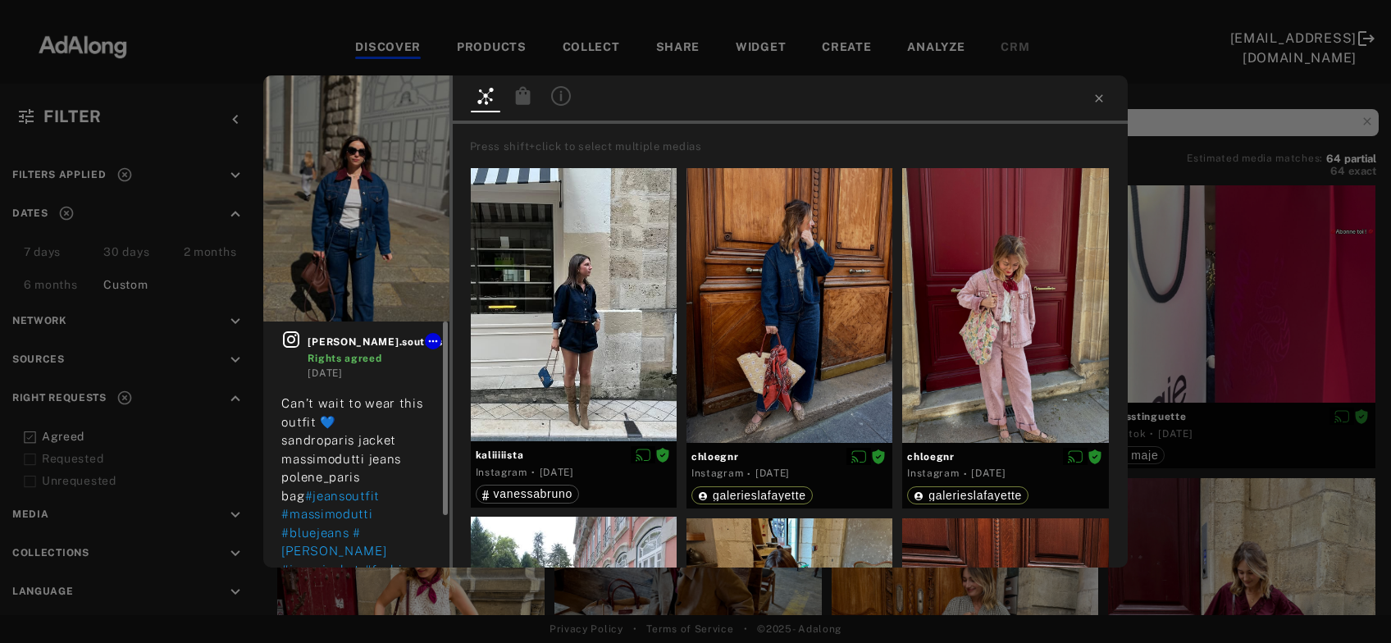
click at [295, 339] on icon at bounding box center [291, 339] width 16 height 16
click at [426, 339] on icon at bounding box center [432, 341] width 13 height 13
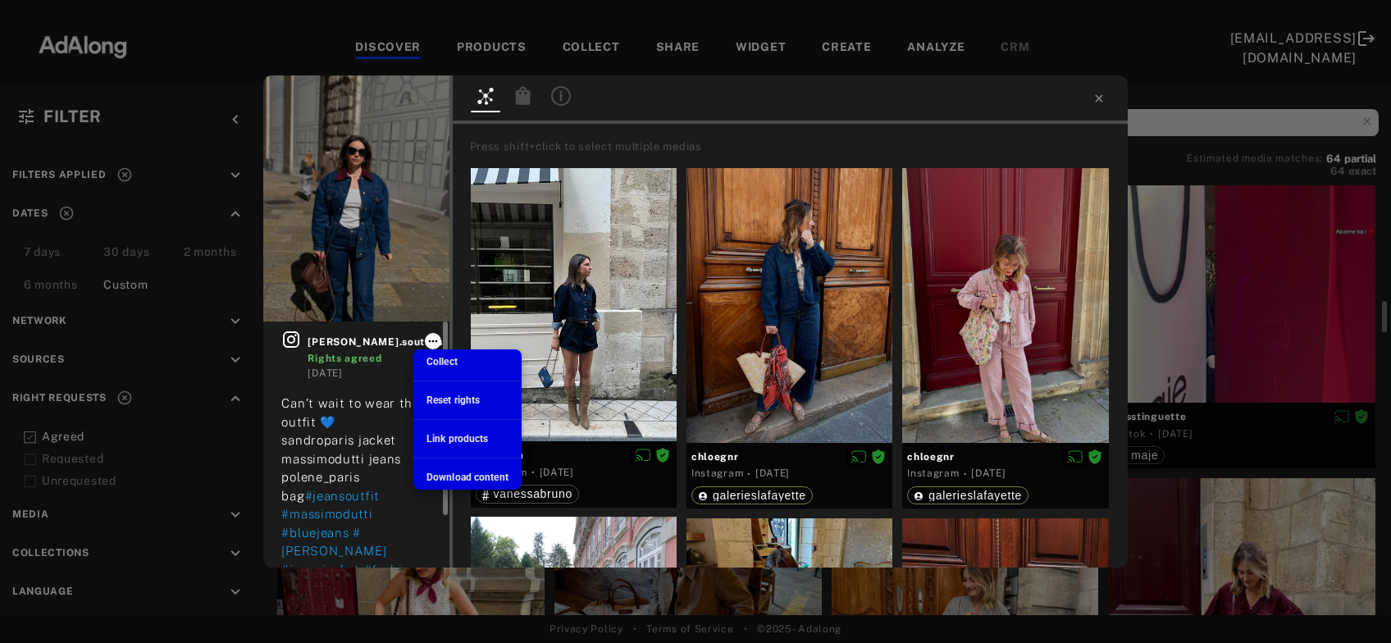
scroll to position [1591, 0]
click at [457, 476] on span "Download content" at bounding box center [467, 477] width 82 height 11
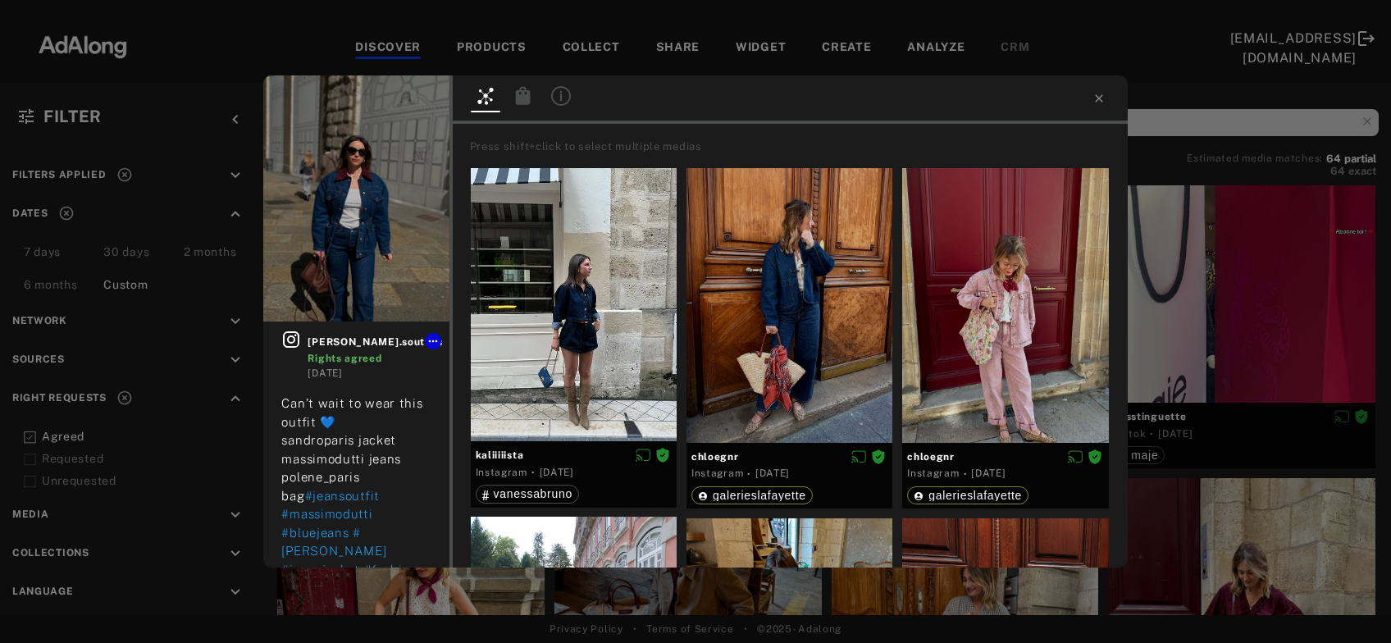
click at [1216, 331] on div "[PERSON_NAME].soutfits Rights agreed [DATE] Can’t wait to wear this outfit 💙 sa…" at bounding box center [695, 321] width 1391 height 643
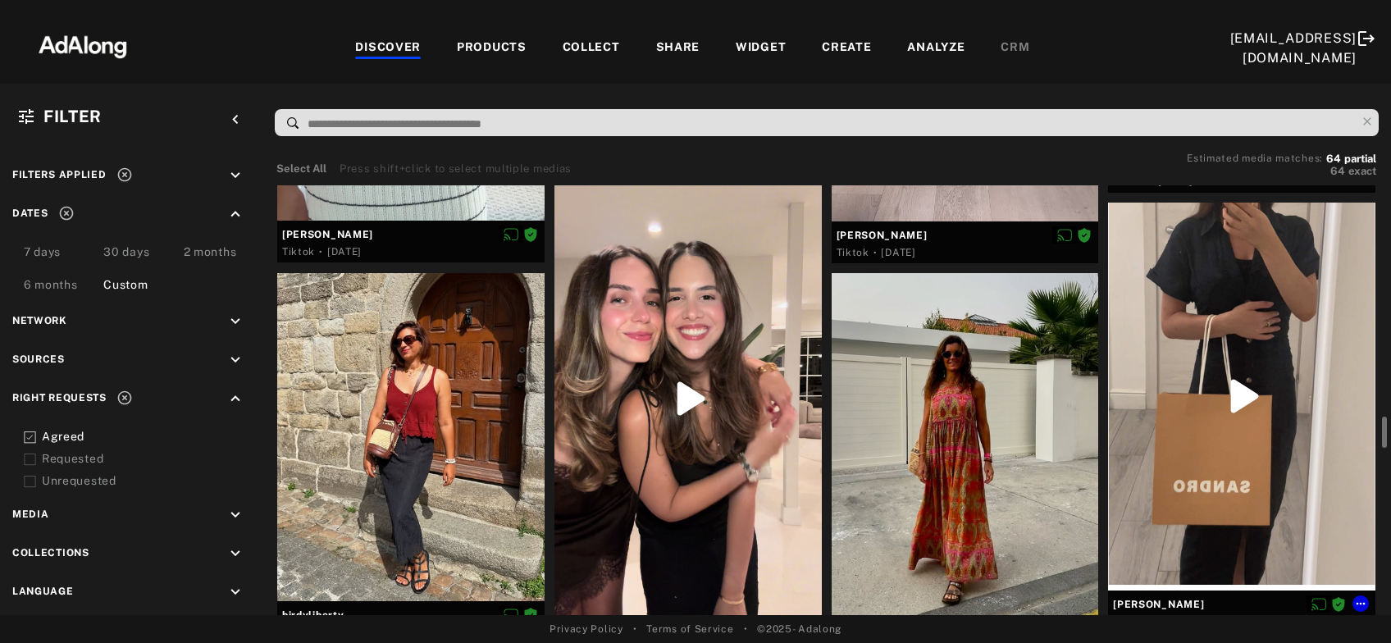
scroll to position [3272, 0]
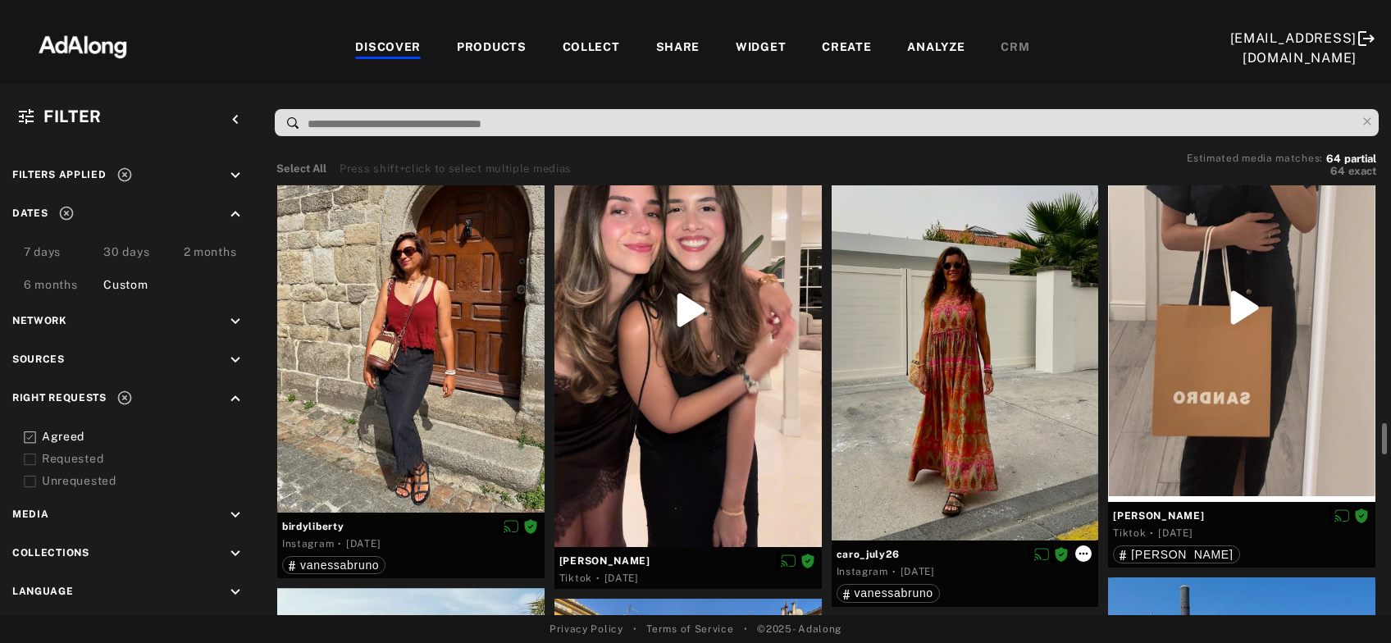
click at [1085, 555] on icon at bounding box center [1083, 553] width 13 height 13
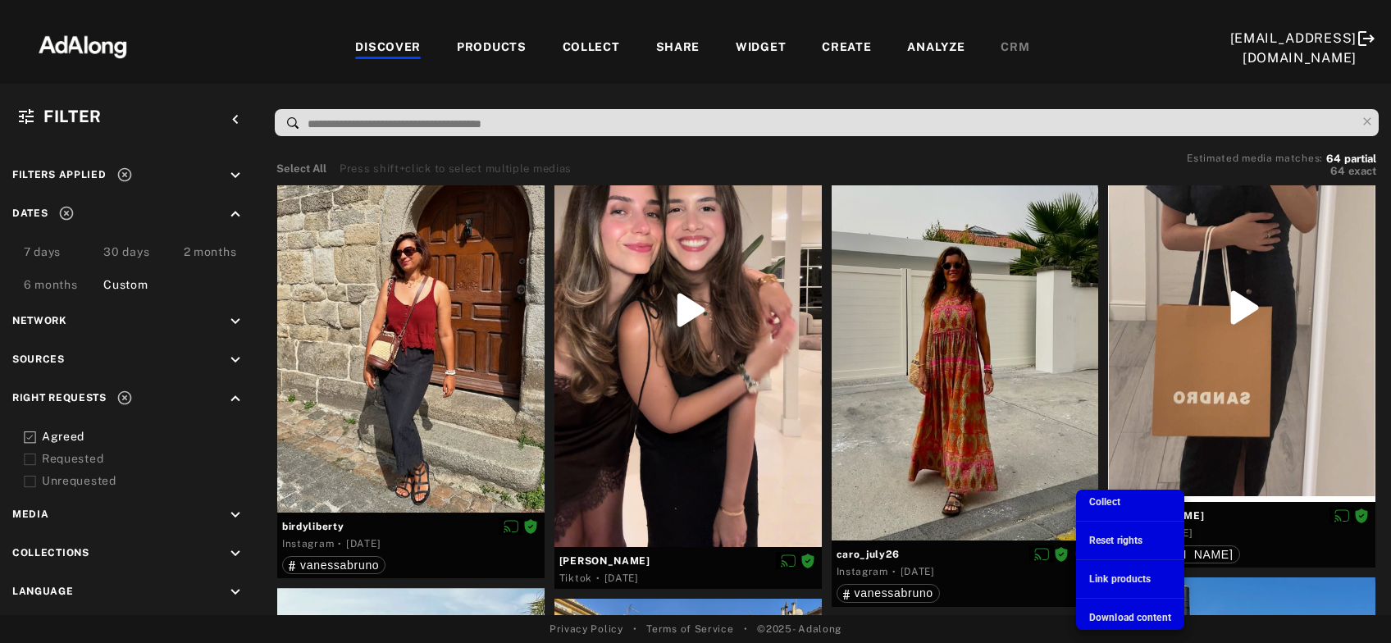
click at [1107, 620] on span "Download content" at bounding box center [1130, 617] width 82 height 11
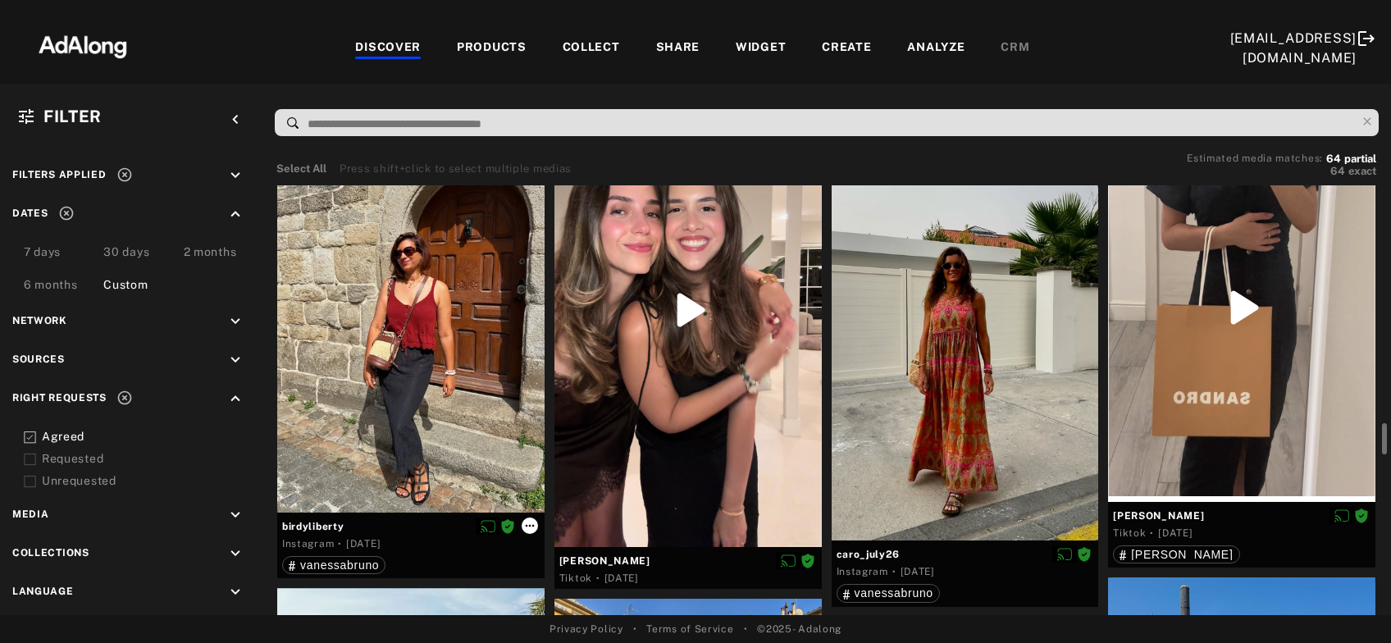
click at [526, 527] on icon at bounding box center [529, 525] width 13 height 13
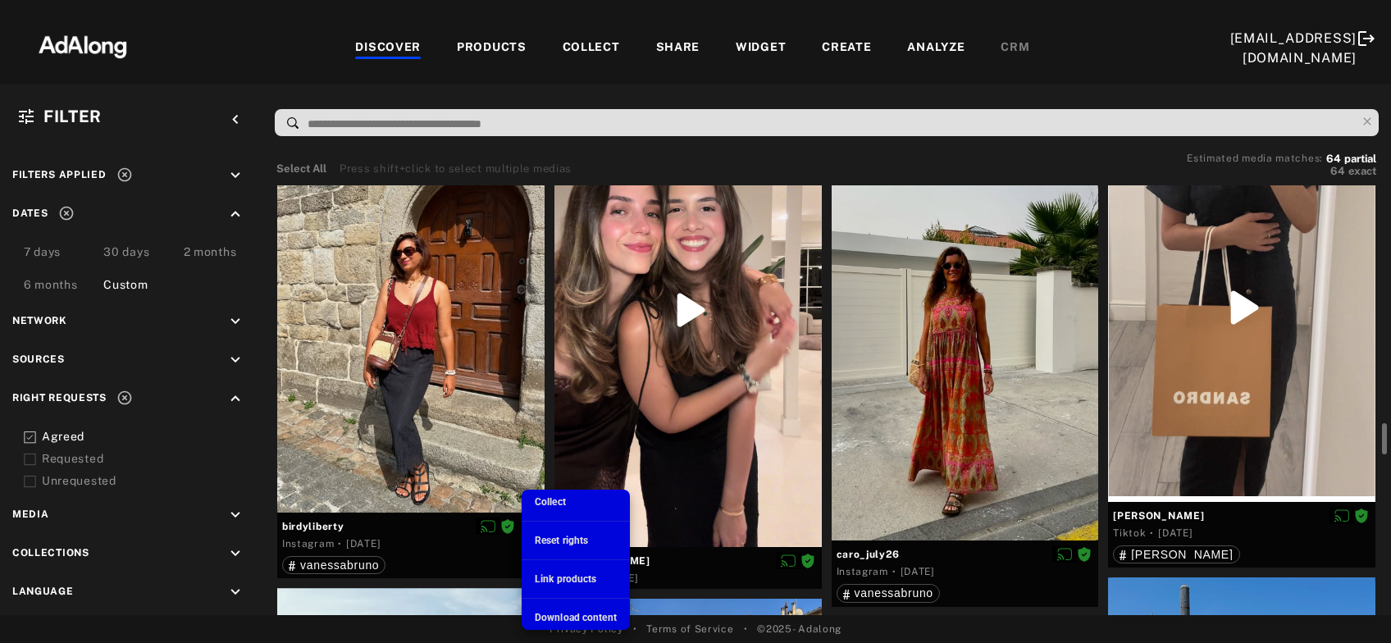
click at [549, 616] on span "Download content" at bounding box center [576, 617] width 82 height 11
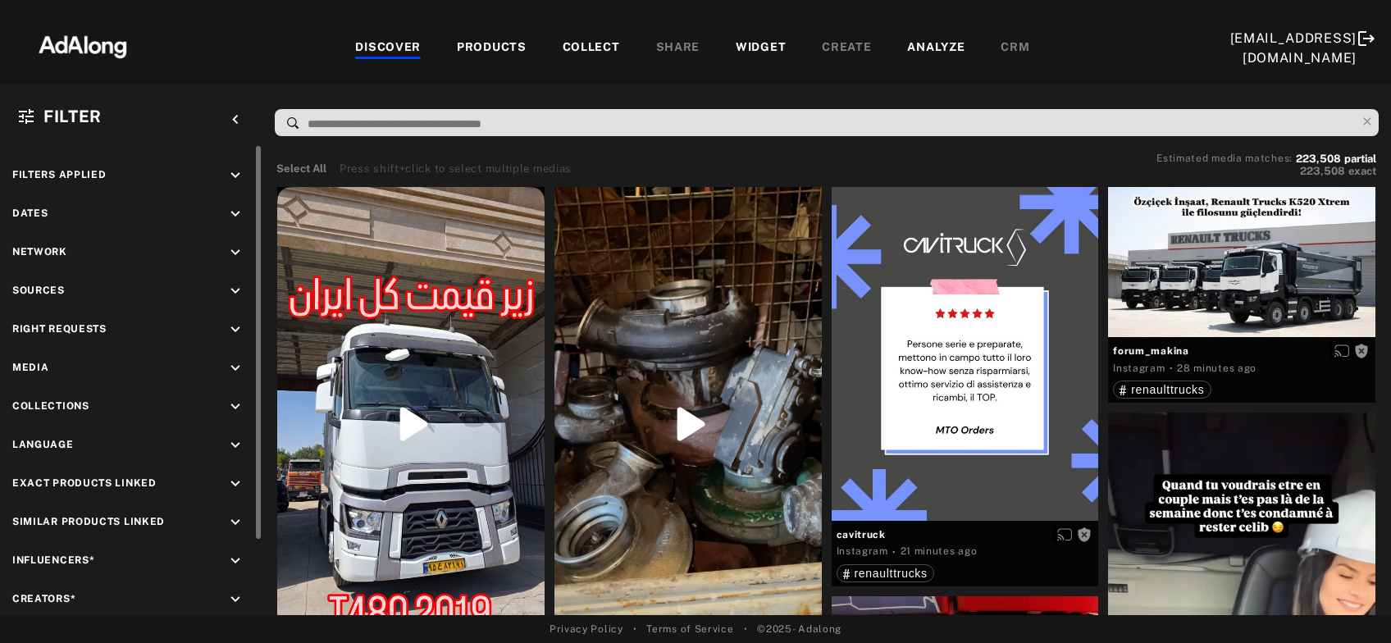
click at [235, 289] on icon "keyboard_arrow_down" at bounding box center [235, 291] width 18 height 18
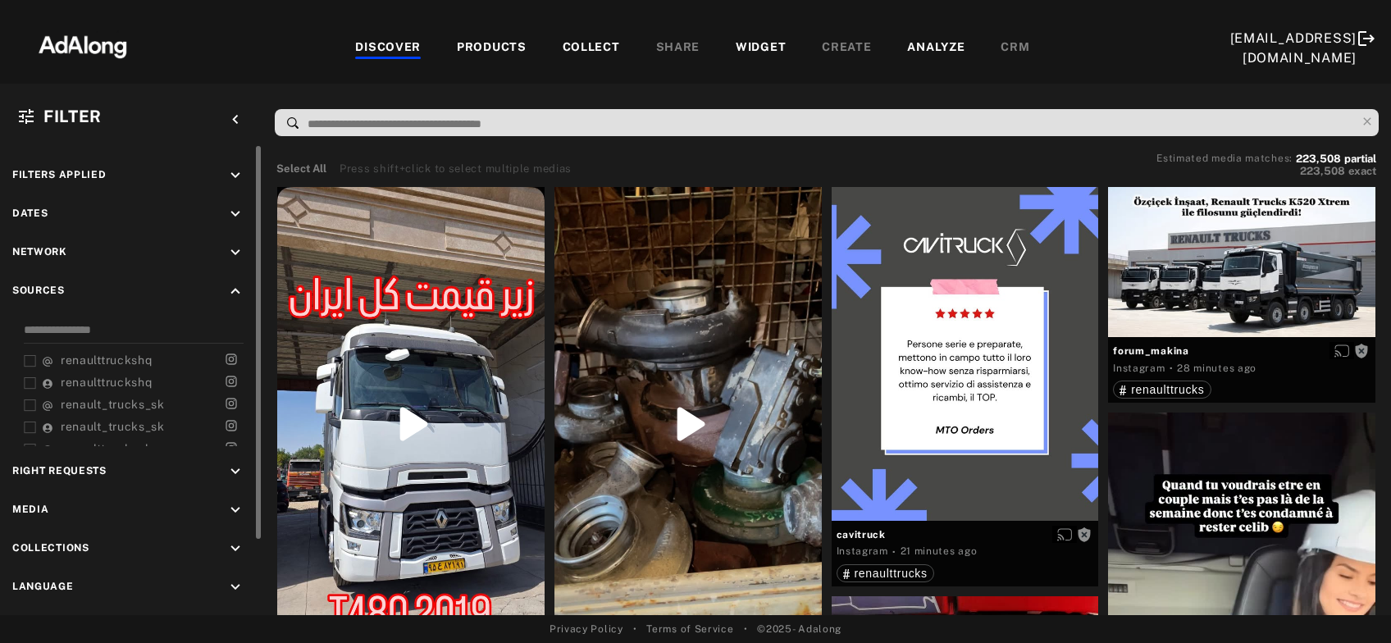
click at [228, 286] on icon "keyboard_arrow_up" at bounding box center [235, 291] width 18 height 18
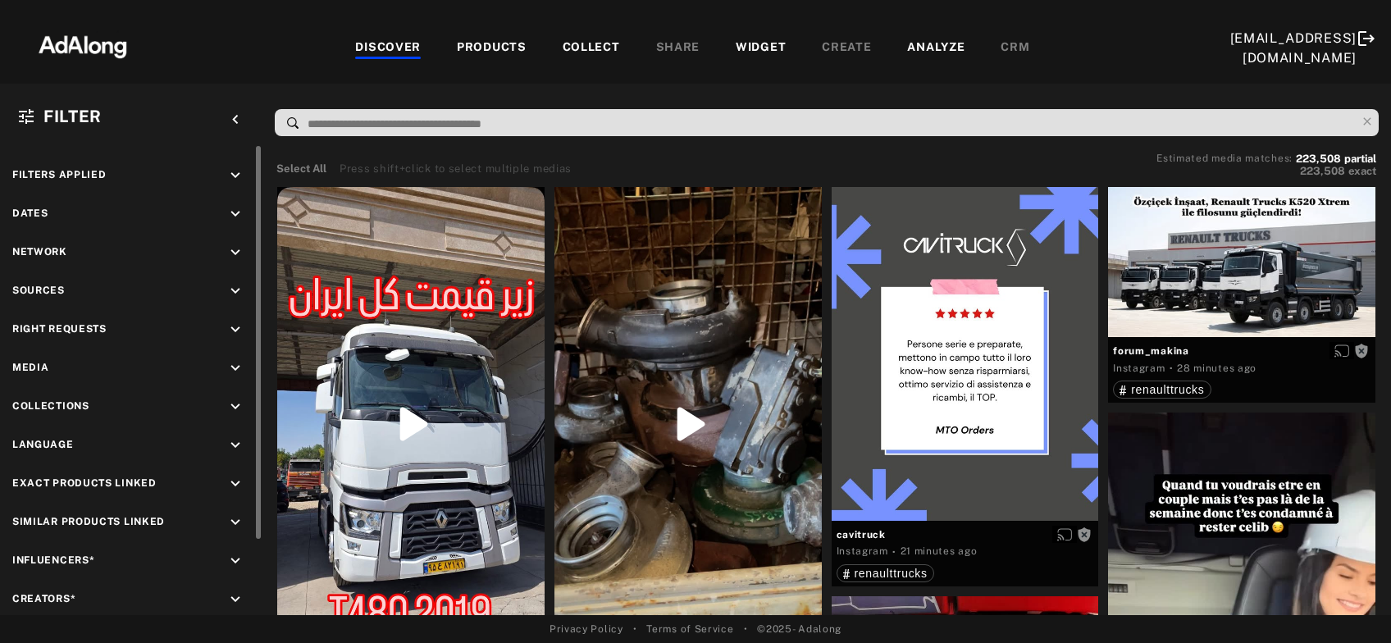
click at [229, 212] on icon "keyboard_arrow_down" at bounding box center [235, 214] width 18 height 18
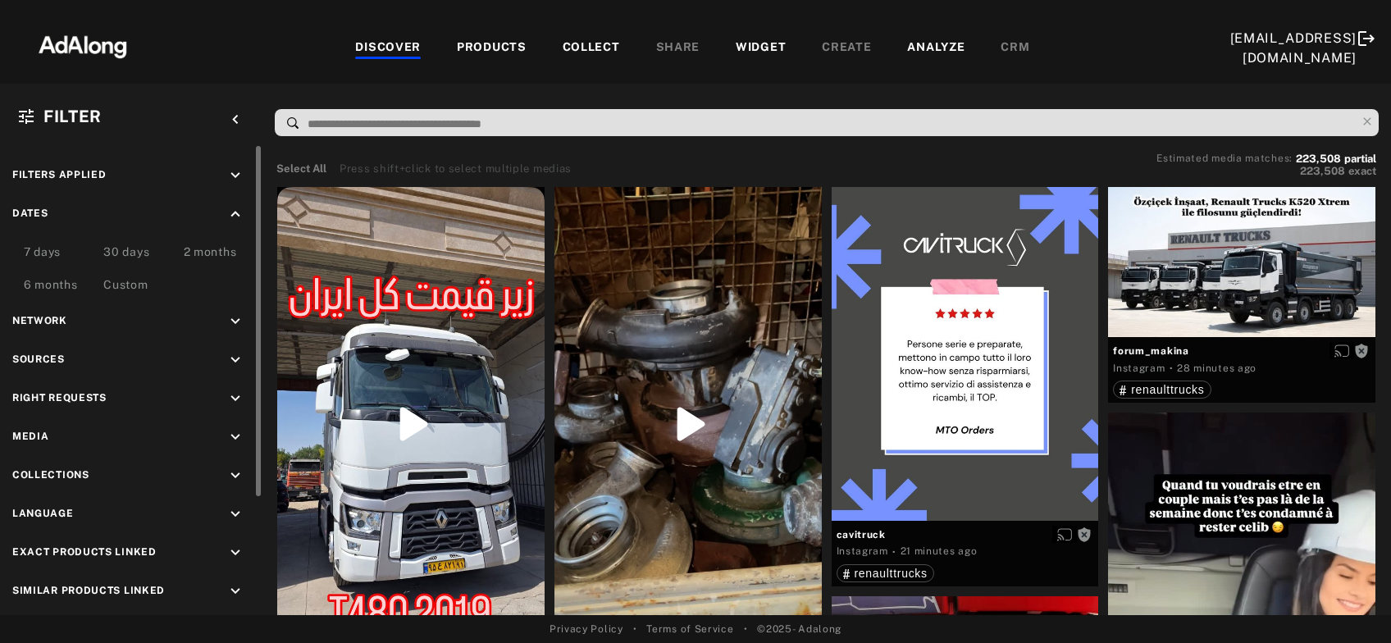
click at [140, 284] on div "Custom" at bounding box center [125, 286] width 44 height 20
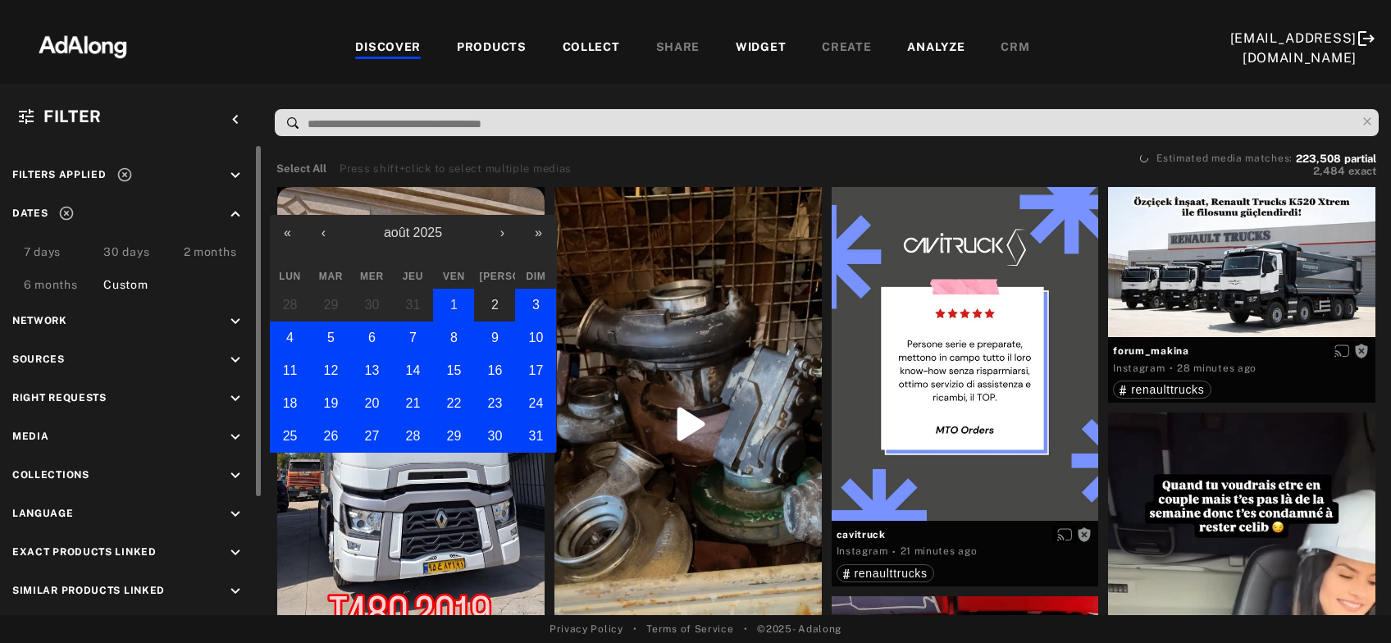
click at [464, 316] on button "1" at bounding box center [453, 305] width 41 height 33
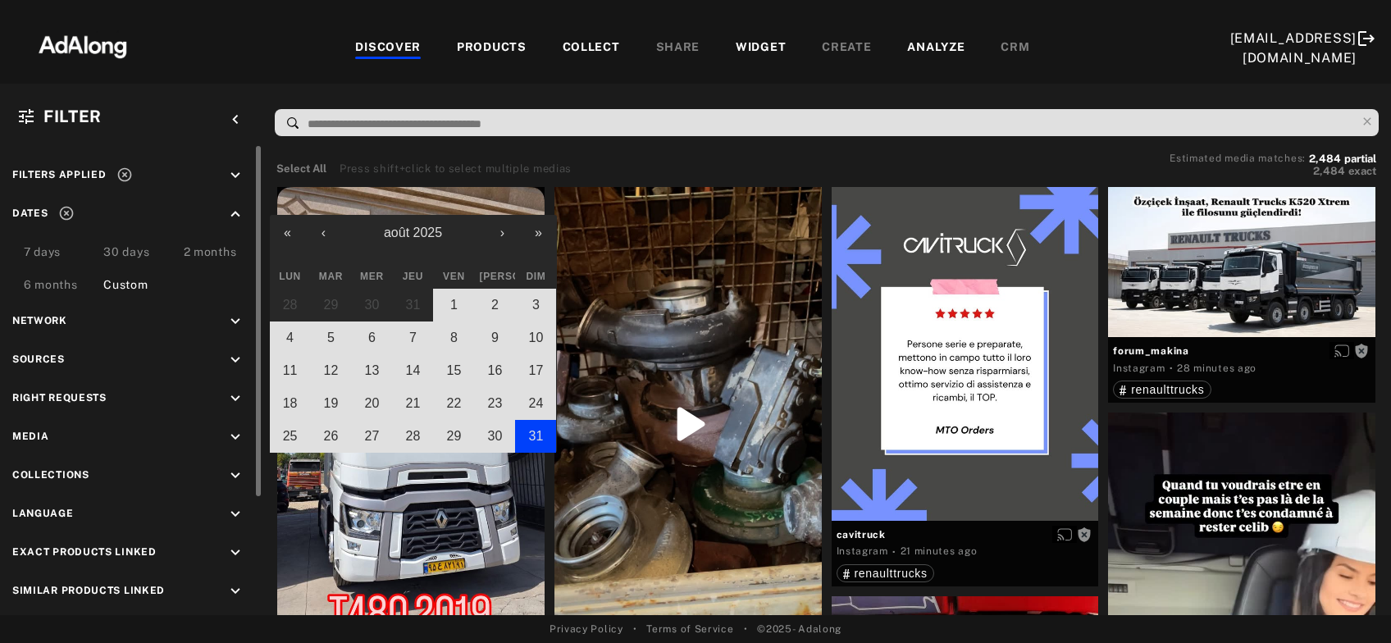
click at [533, 426] on button "31" at bounding box center [535, 436] width 41 height 33
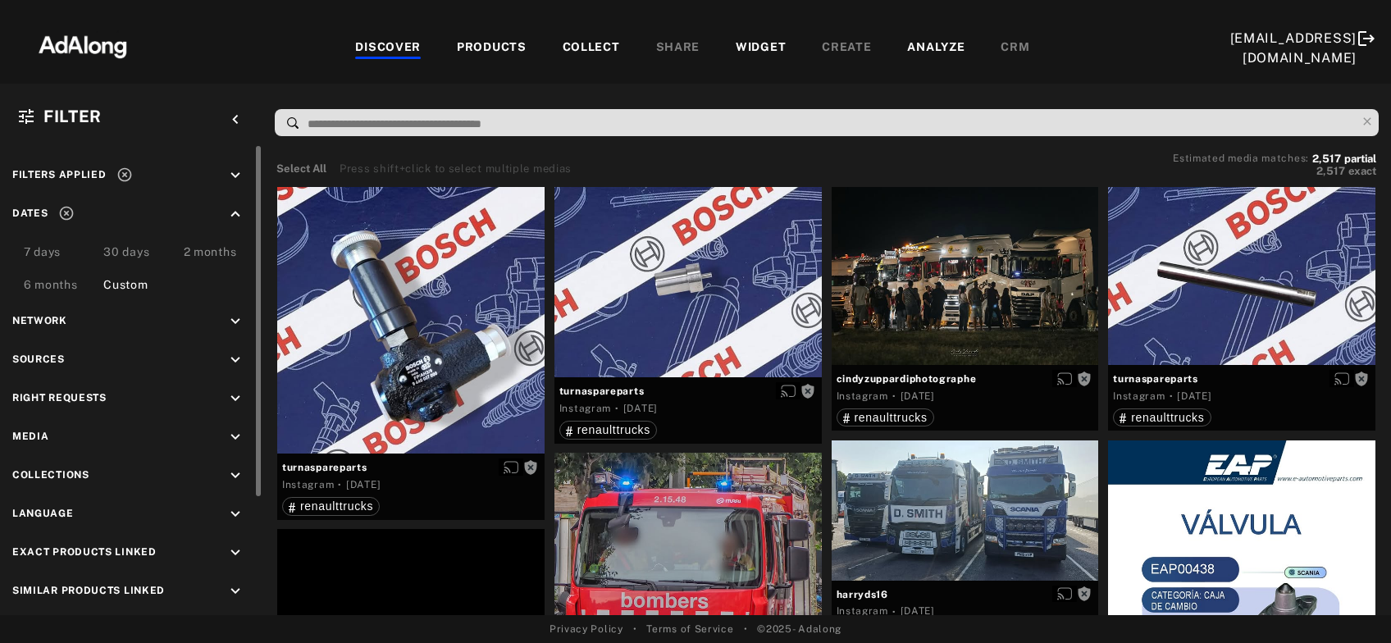
click at [239, 393] on icon "keyboard_arrow_down" at bounding box center [235, 399] width 18 height 18
click at [29, 438] on icon at bounding box center [30, 437] width 12 height 12
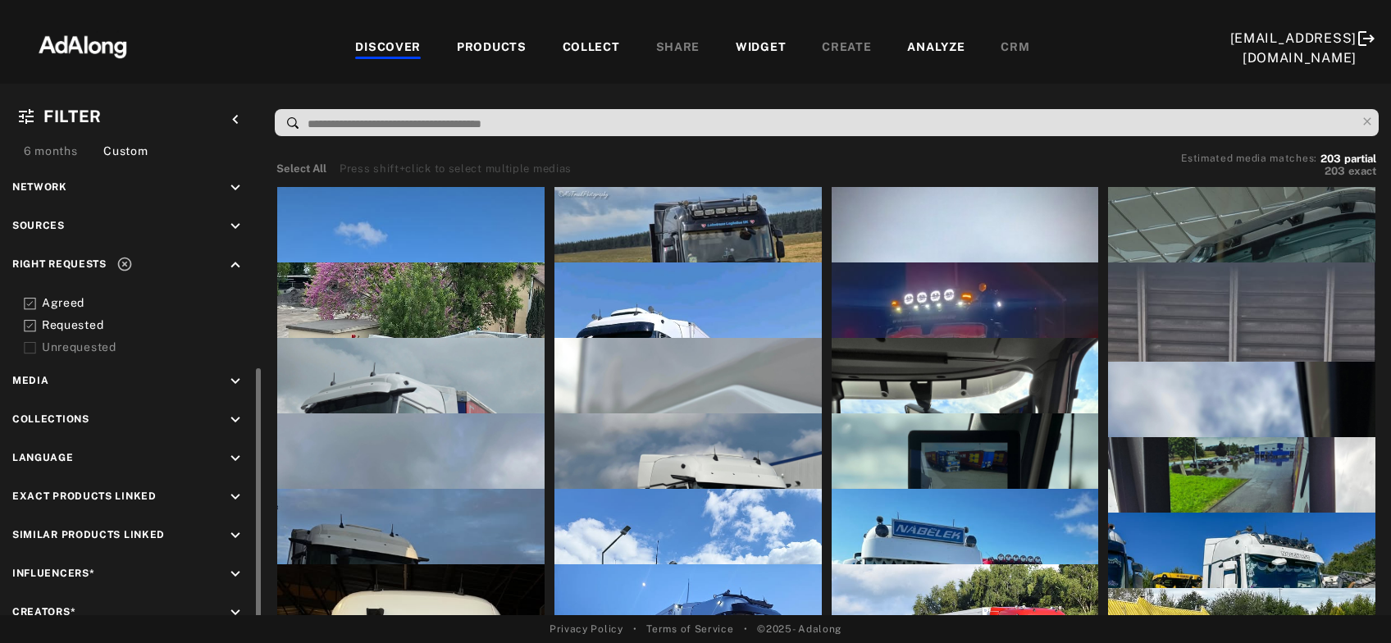
scroll to position [214, 0]
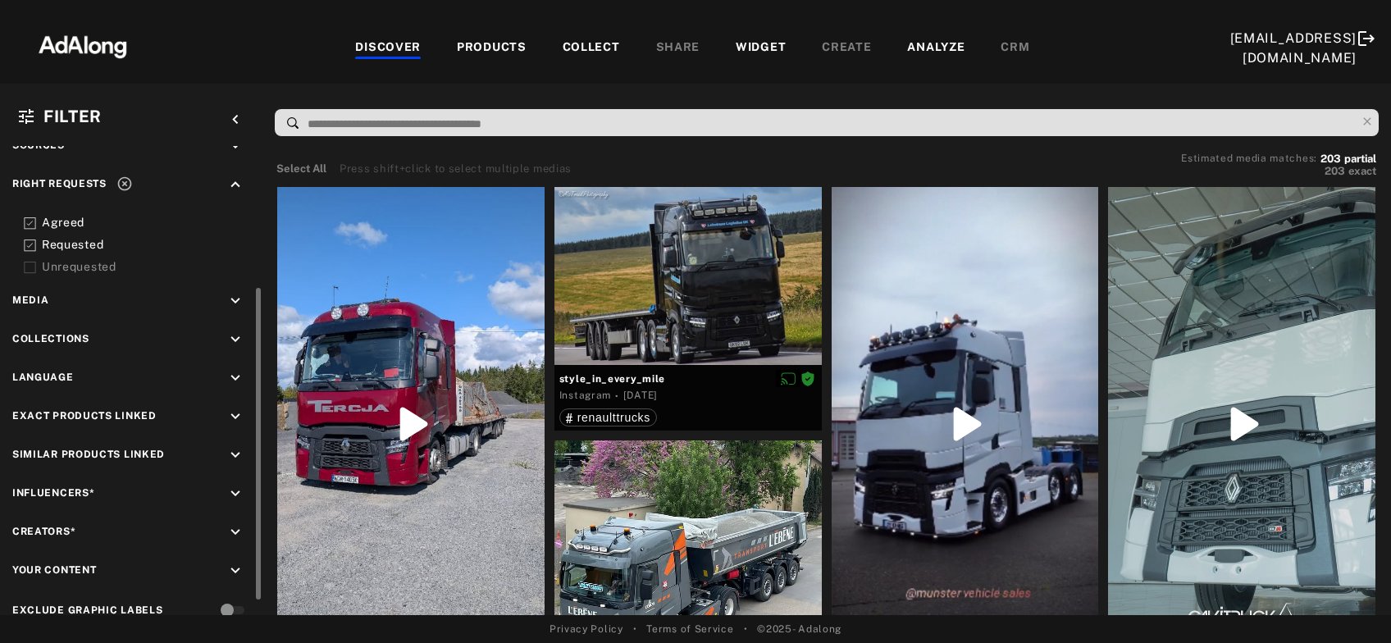
click at [236, 485] on icon "keyboard_arrow_down" at bounding box center [235, 494] width 18 height 18
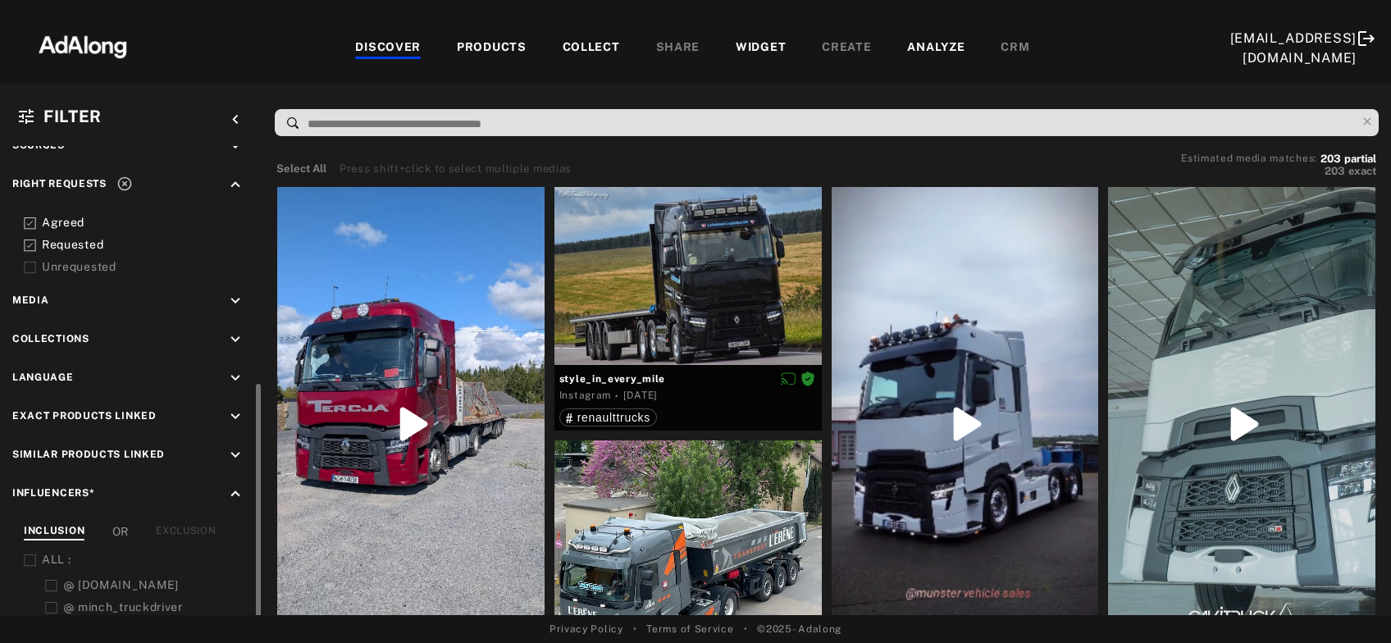
scroll to position [294, 0]
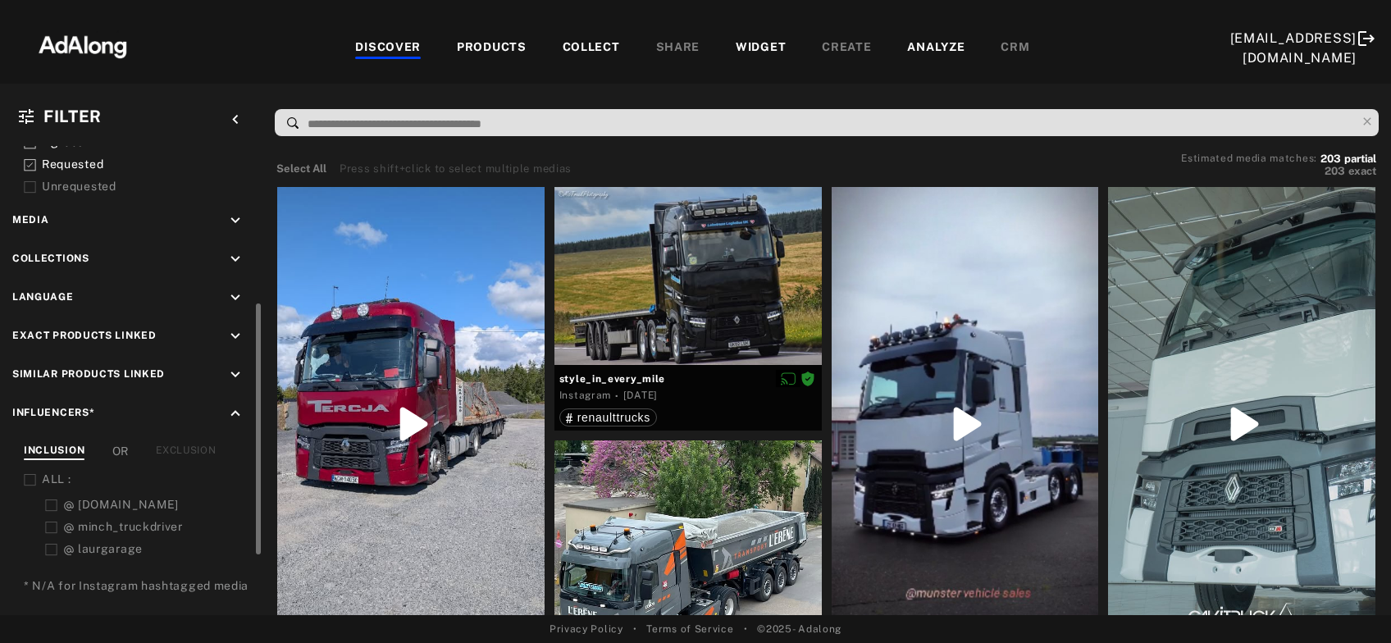
click at [194, 444] on div "EXCLUSION" at bounding box center [186, 451] width 60 height 17
click at [25, 475] on rect at bounding box center [30, 480] width 11 height 11
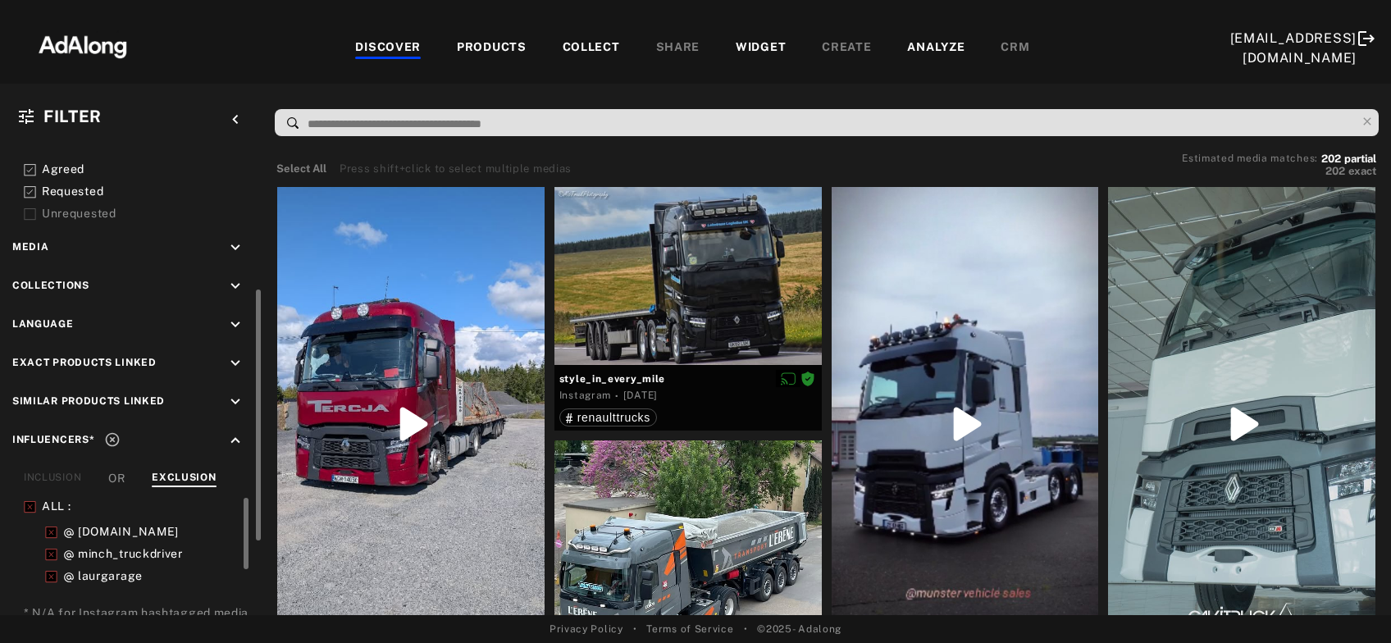
scroll to position [214, 0]
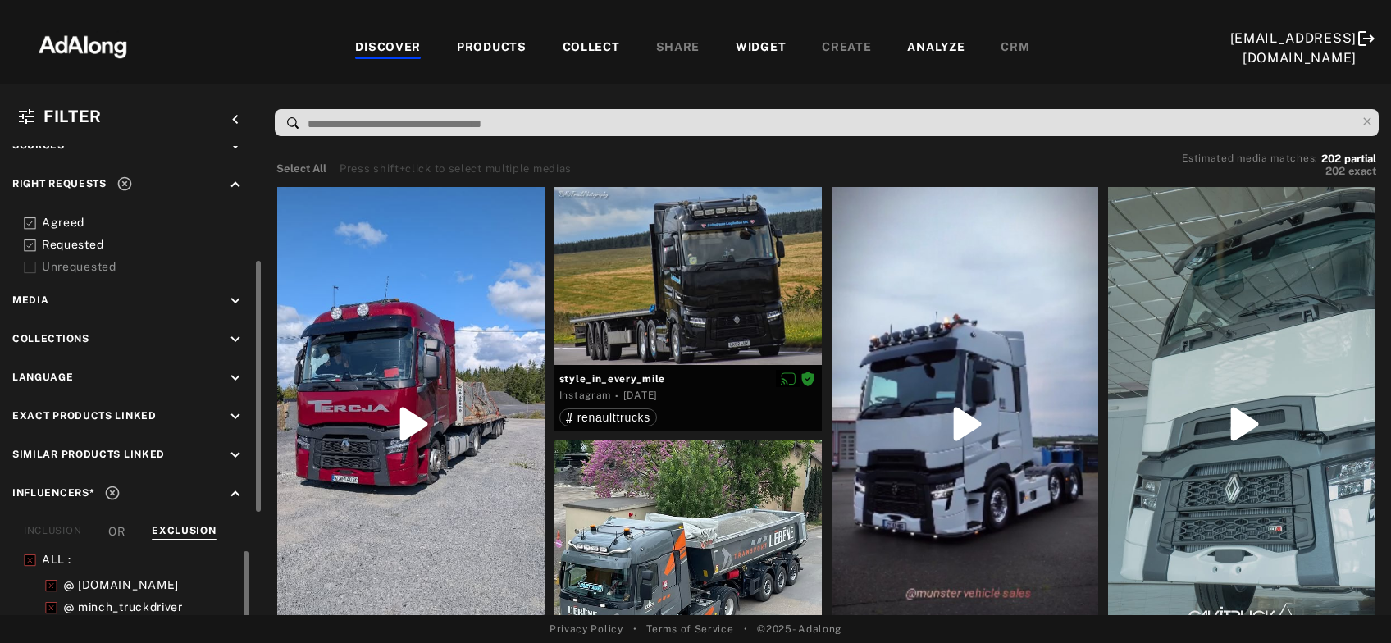
click at [29, 244] on polyline at bounding box center [30, 246] width 6 height 4
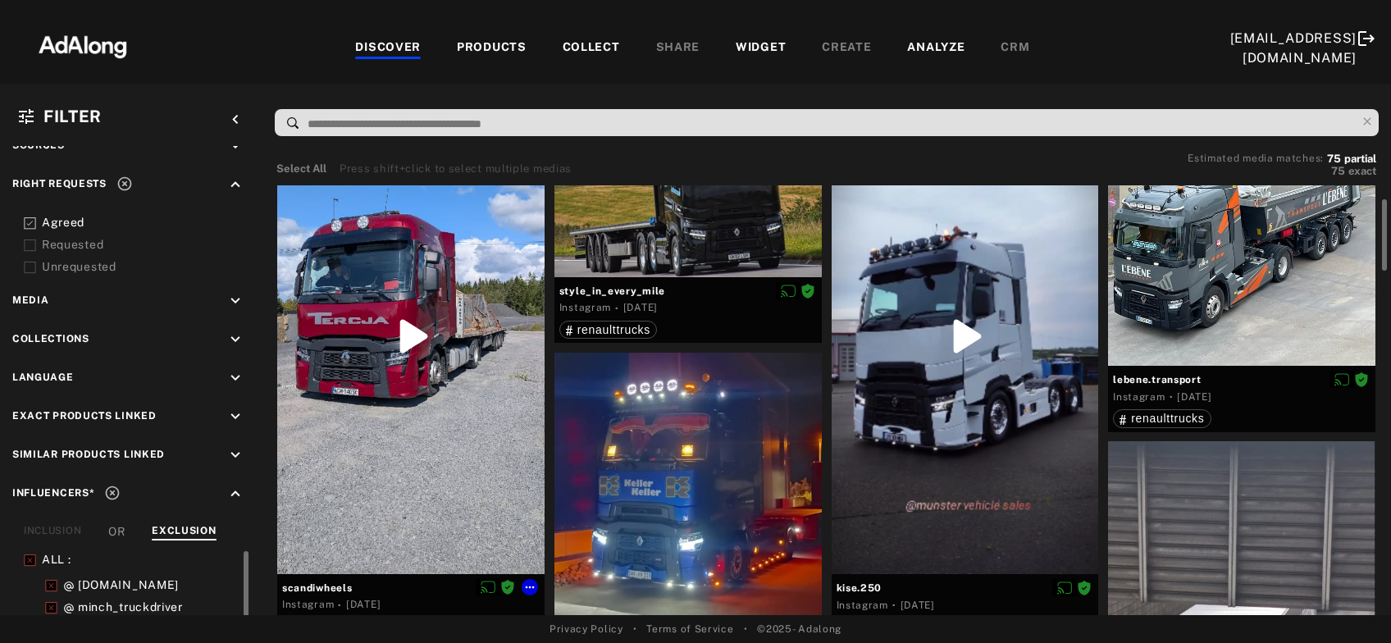
scroll to position [265, 0]
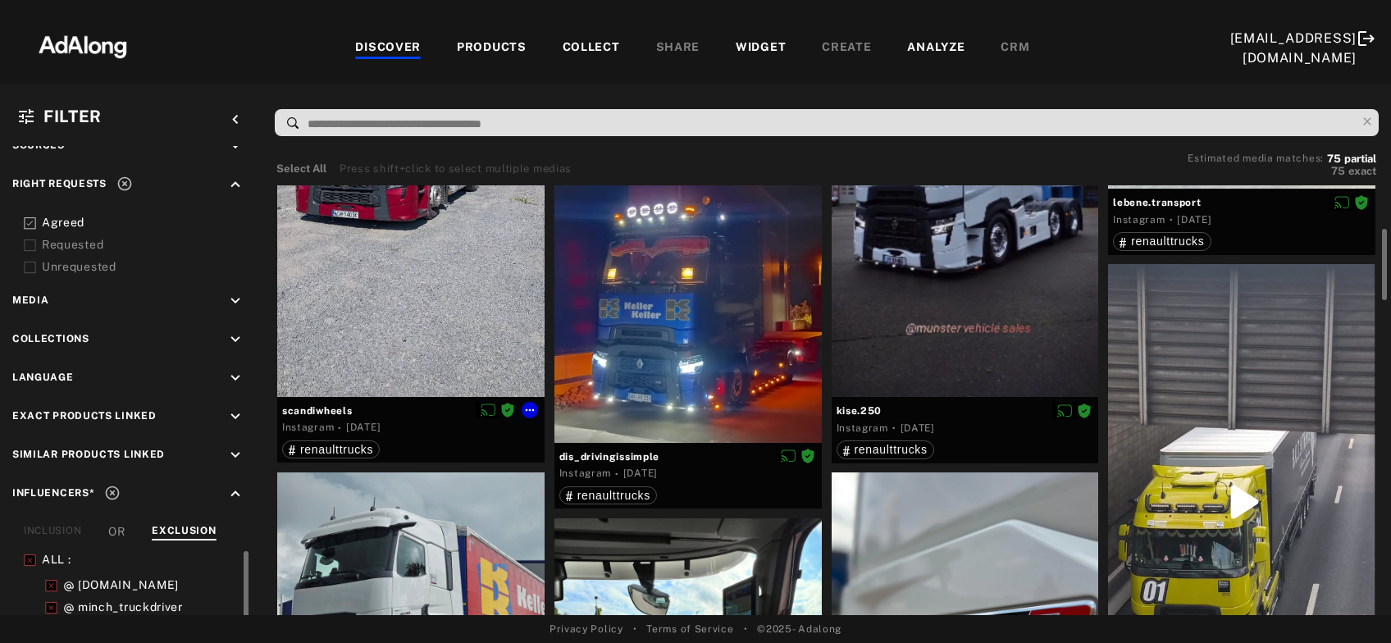
click at [477, 327] on div at bounding box center [410, 159] width 267 height 475
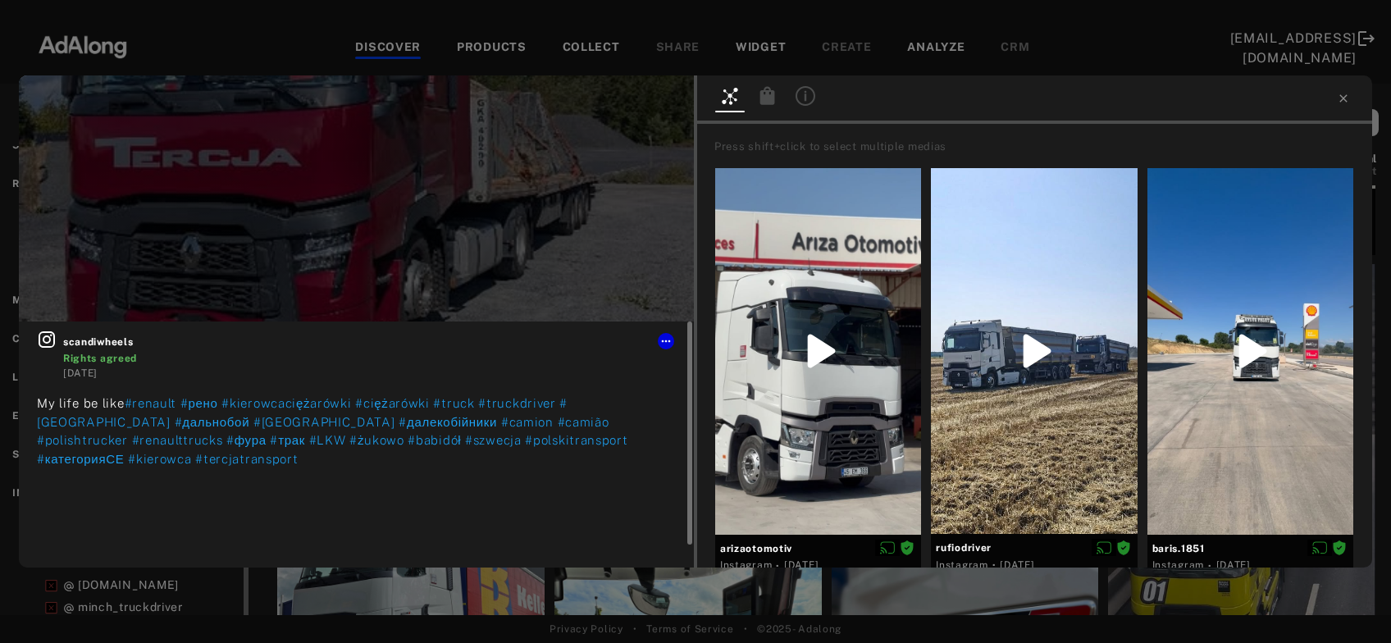
click at [48, 335] on icon at bounding box center [47, 340] width 20 height 20
click at [1347, 102] on icon at bounding box center [1343, 98] width 13 height 13
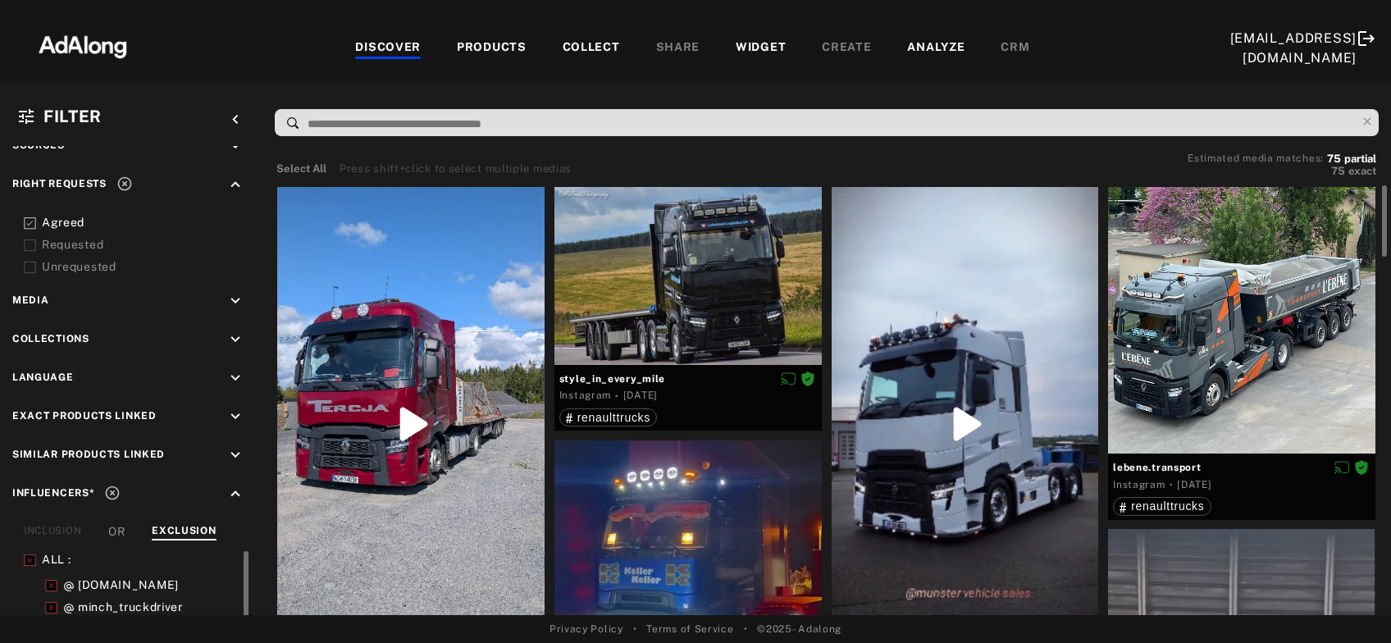
scroll to position [176, 0]
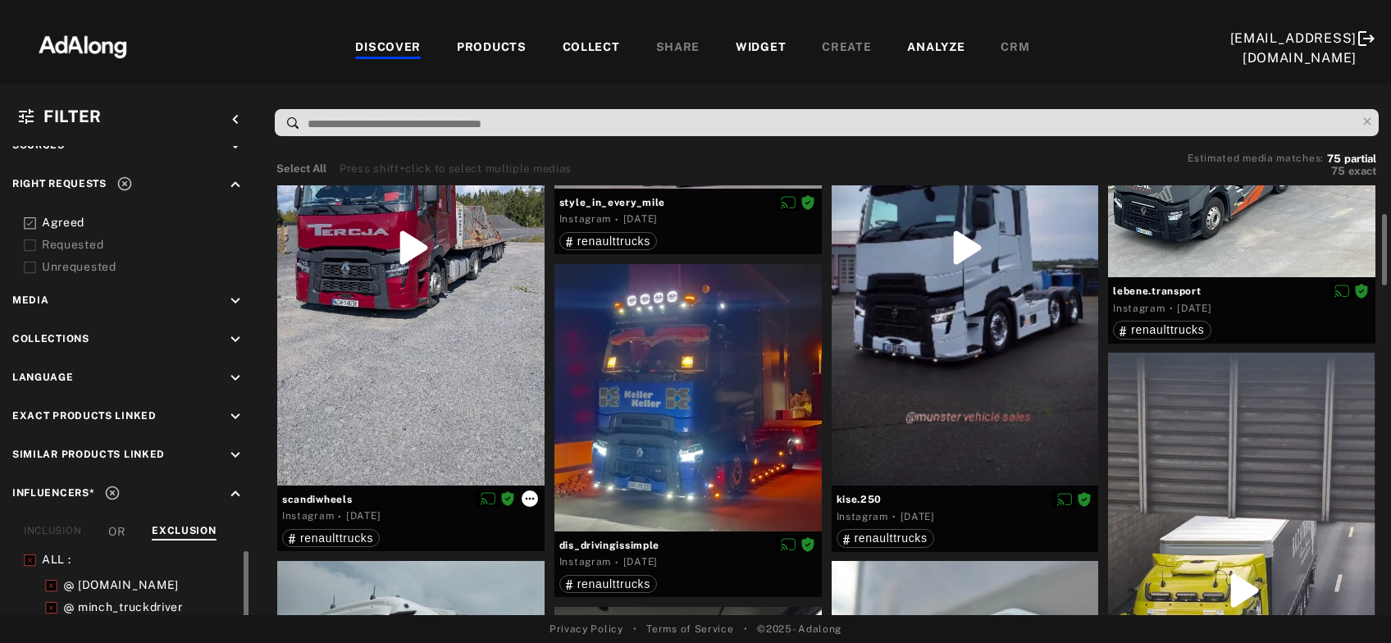
click at [525, 494] on icon at bounding box center [529, 498] width 13 height 13
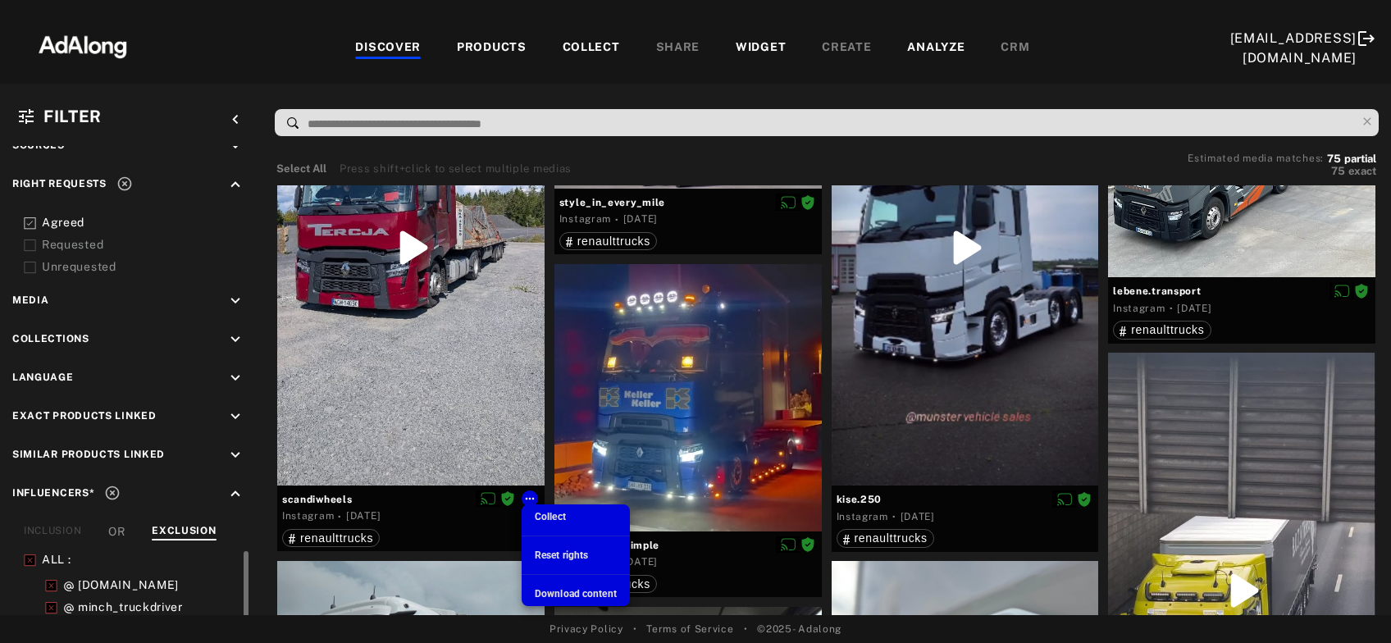
click at [567, 590] on span "Download content" at bounding box center [576, 593] width 82 height 11
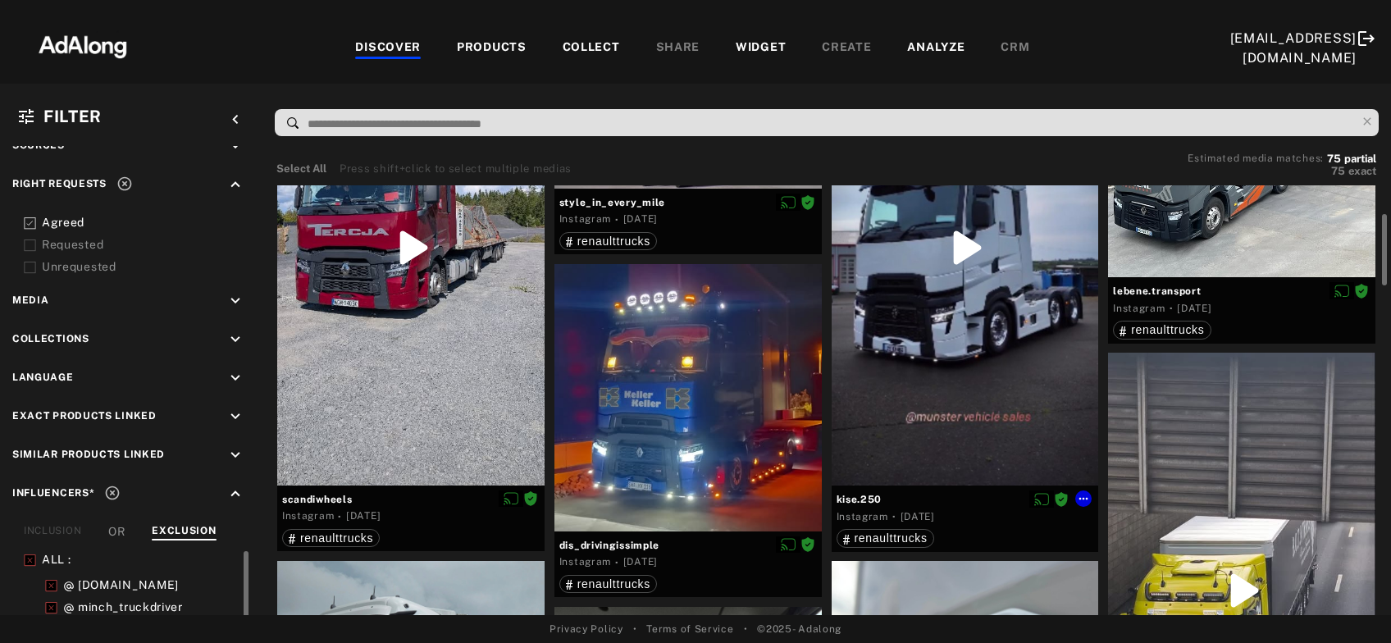
scroll to position [0, 0]
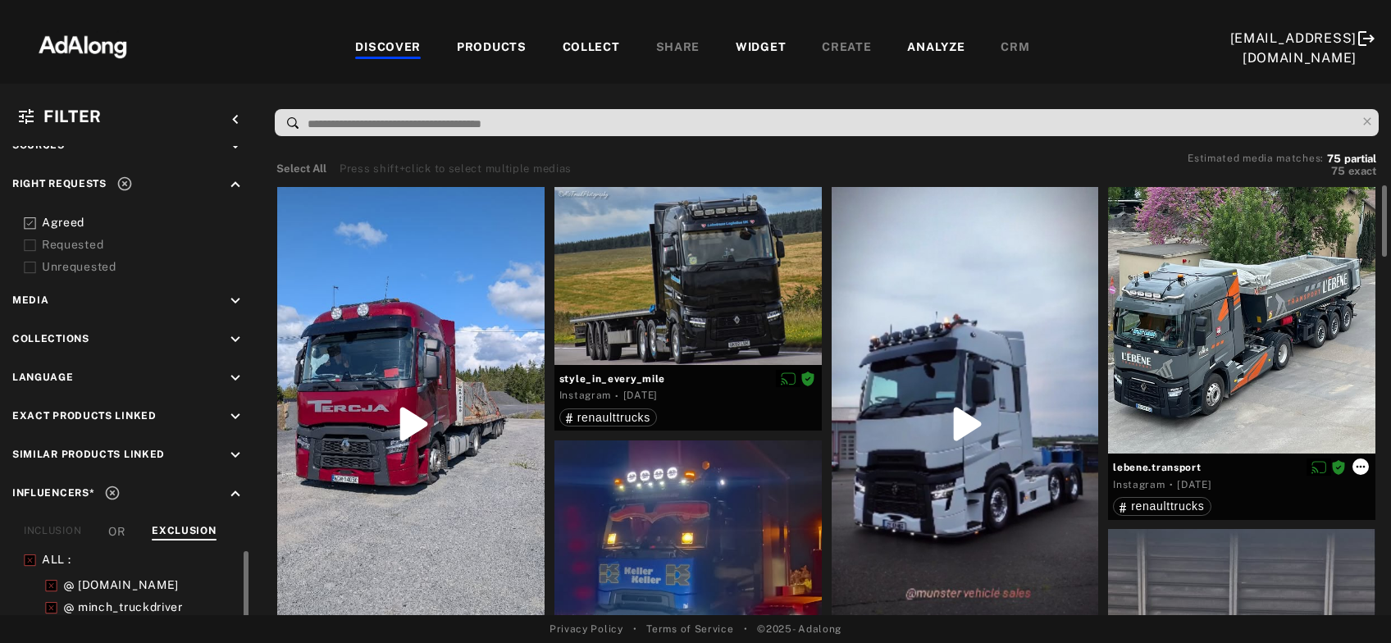
click at [1358, 468] on icon at bounding box center [1360, 466] width 13 height 13
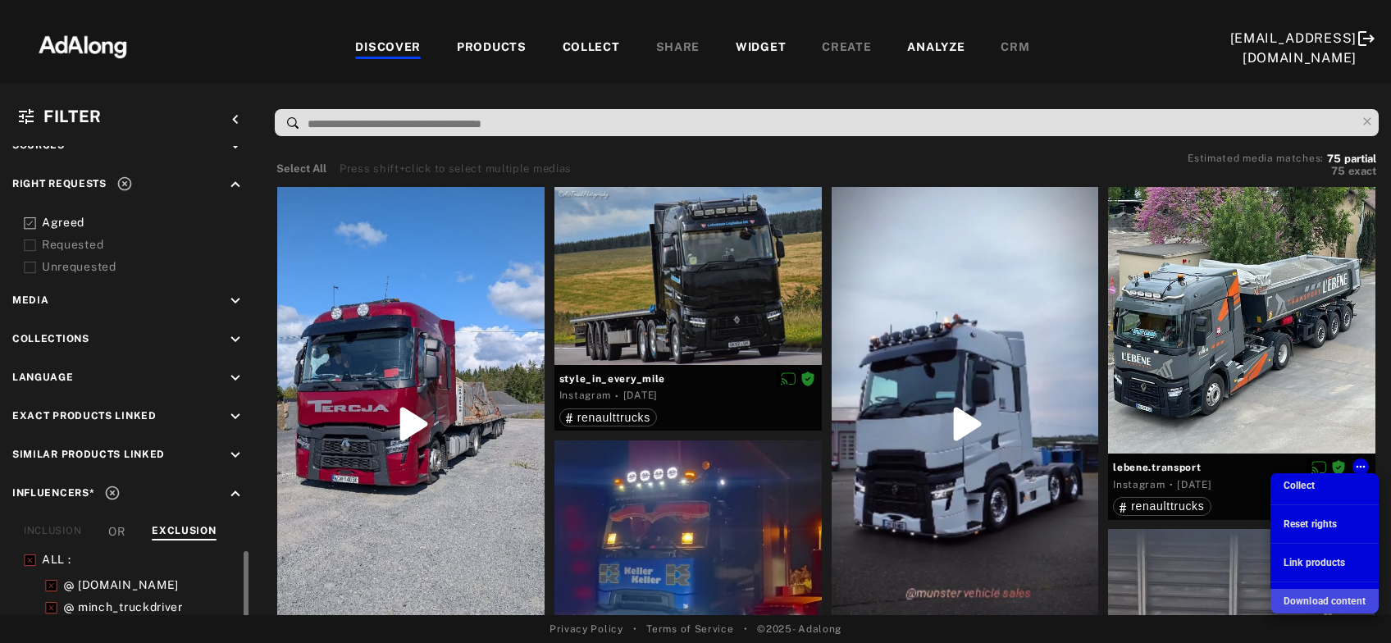
click at [1296, 600] on span "Download content" at bounding box center [1324, 600] width 82 height 11
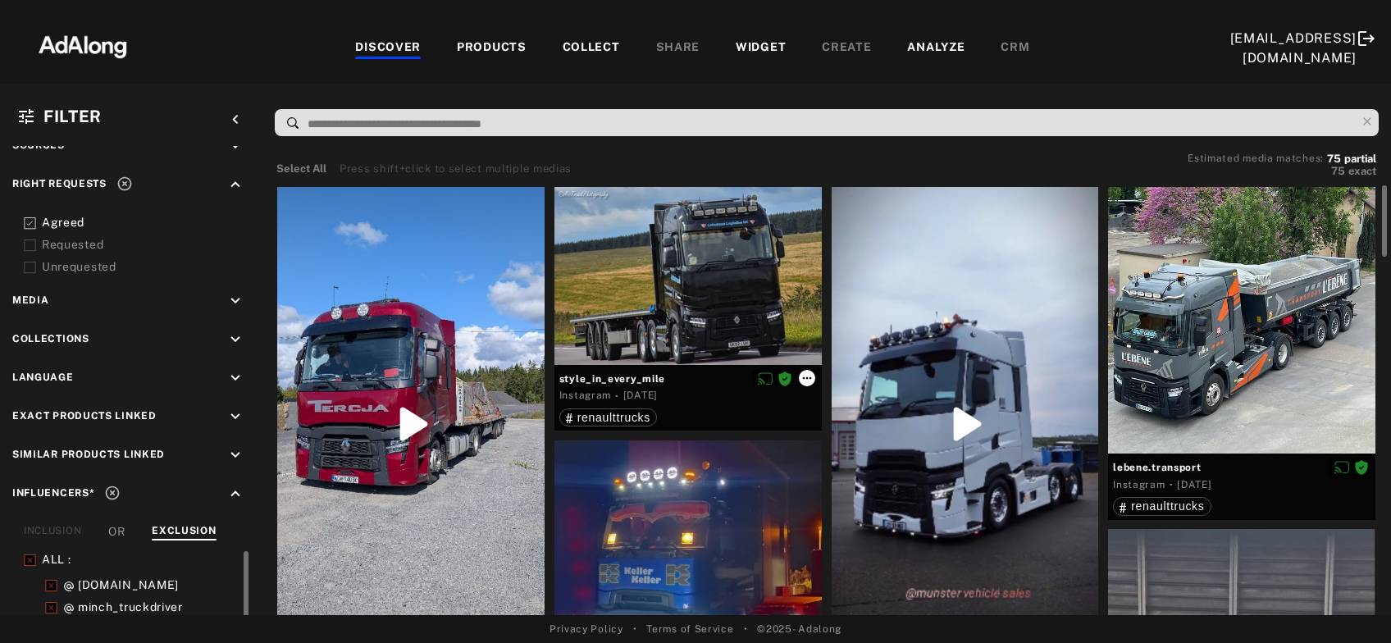
click at [812, 376] on icon at bounding box center [806, 377] width 13 height 13
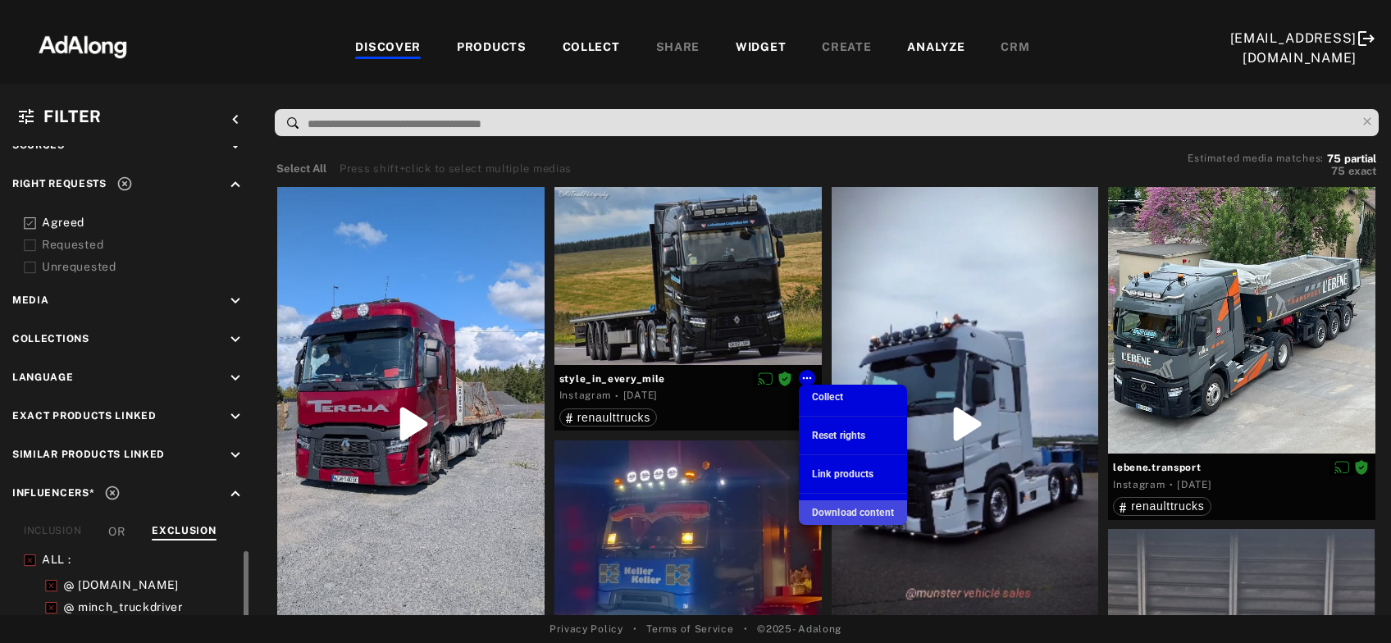
click at [852, 515] on span "Download content" at bounding box center [853, 512] width 82 height 11
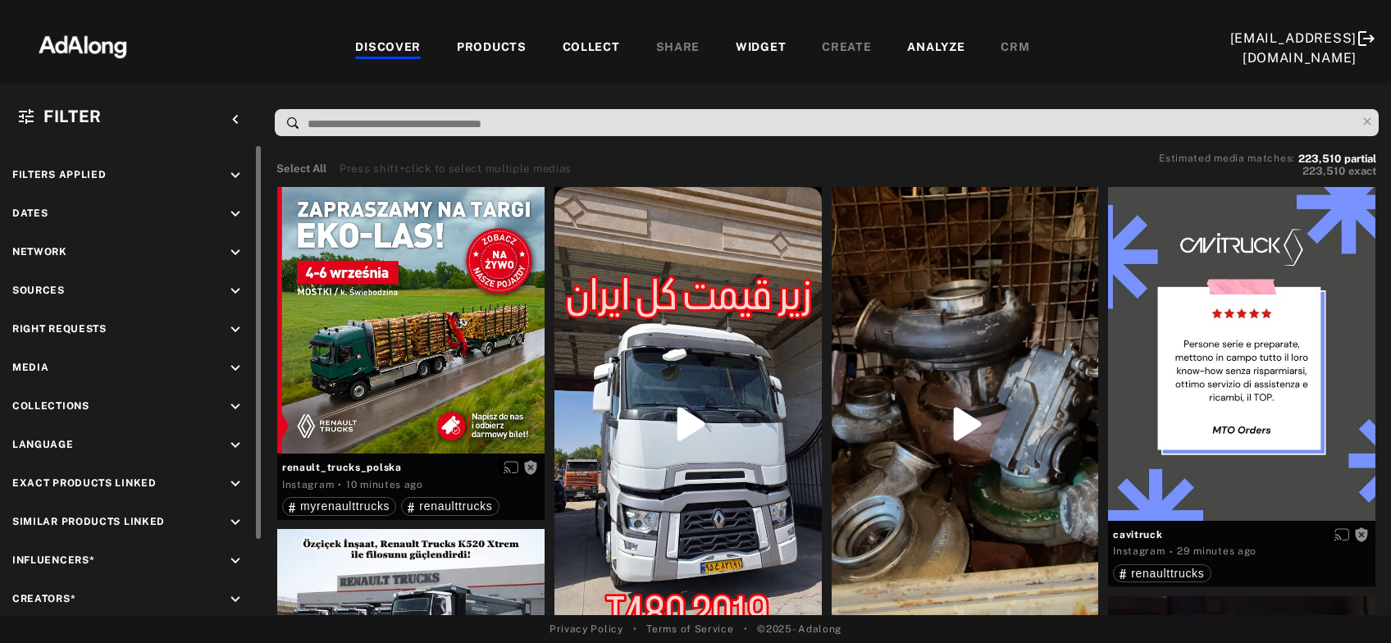
click at [236, 326] on icon "keyboard_arrow_down" at bounding box center [235, 330] width 18 height 18
click at [31, 371] on icon at bounding box center [30, 368] width 12 height 12
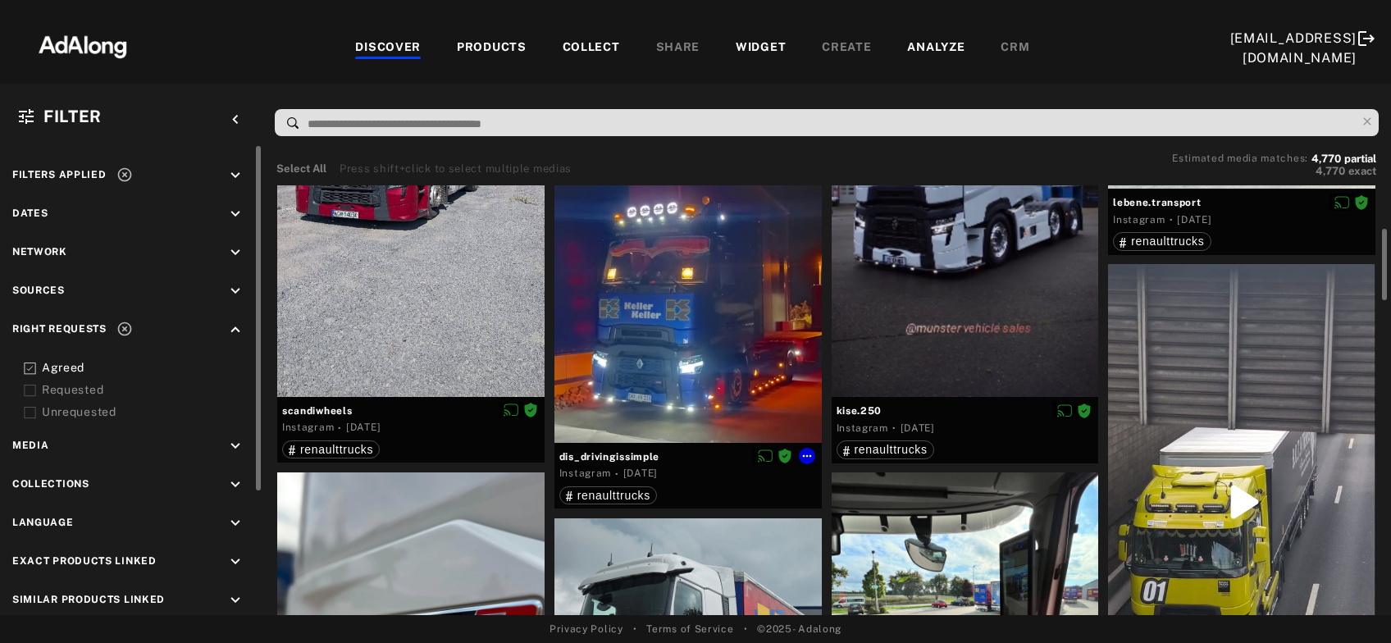
scroll to position [530, 0]
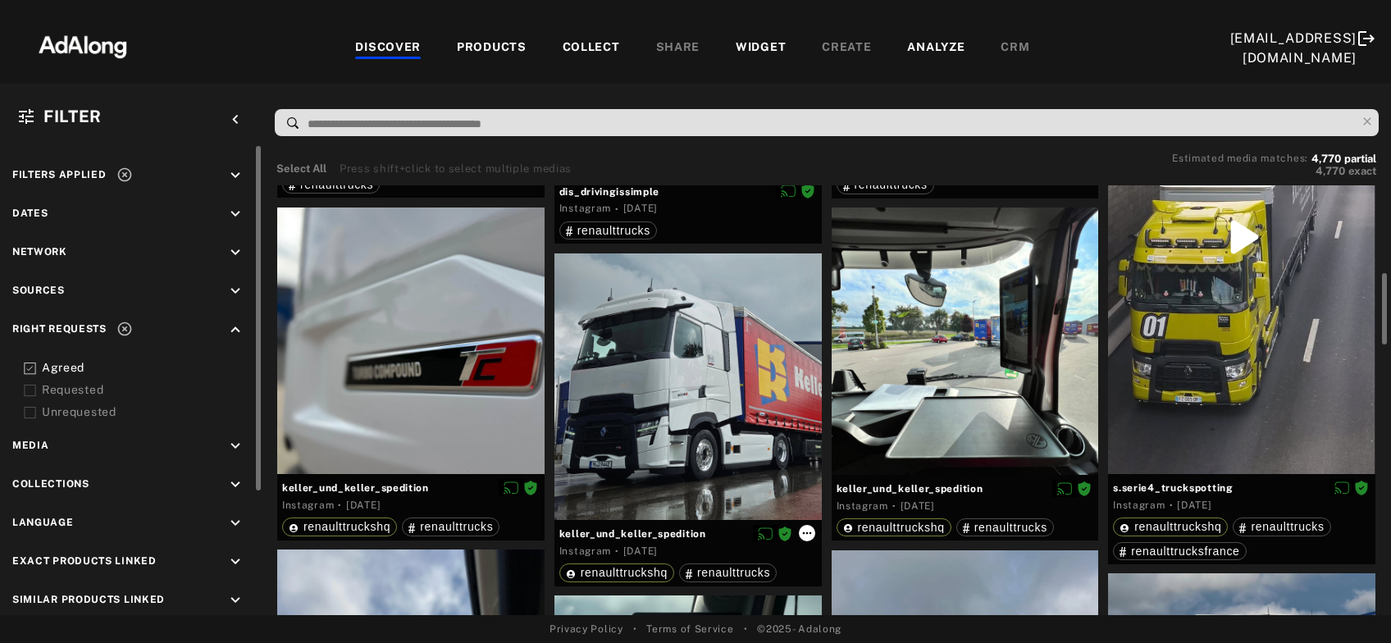
click at [809, 531] on icon at bounding box center [806, 532] width 13 height 13
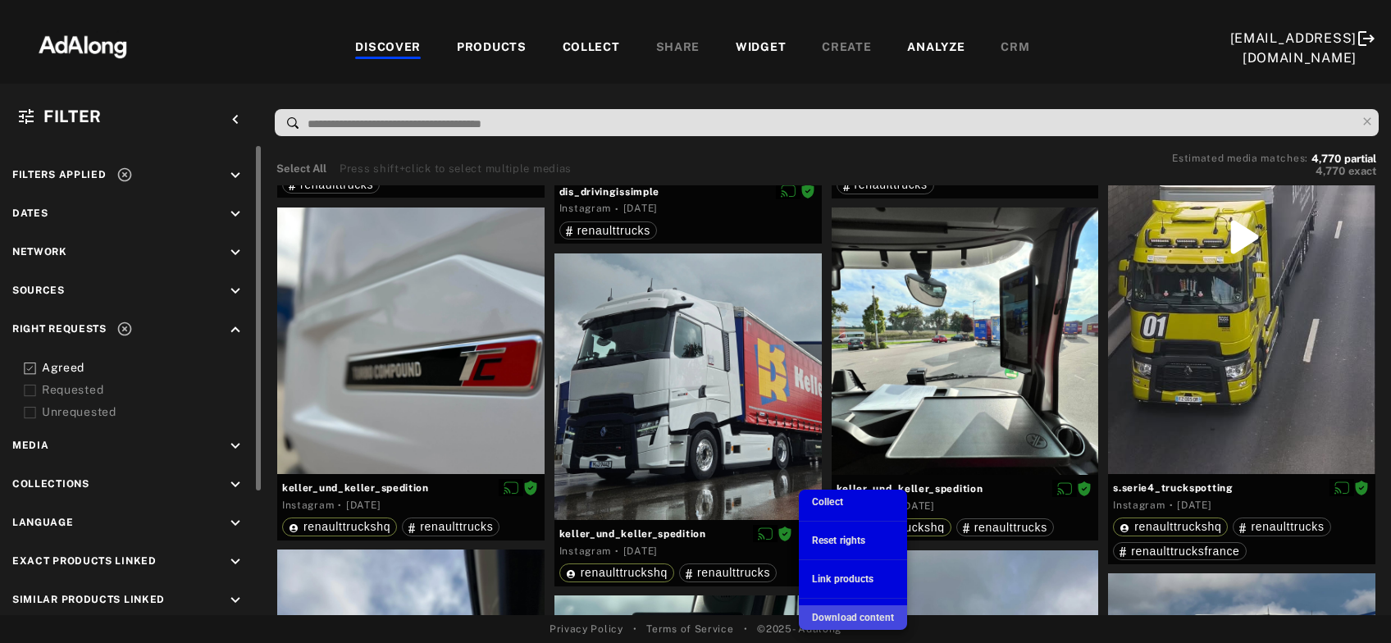
click at [818, 617] on span "Download content" at bounding box center [853, 617] width 82 height 11
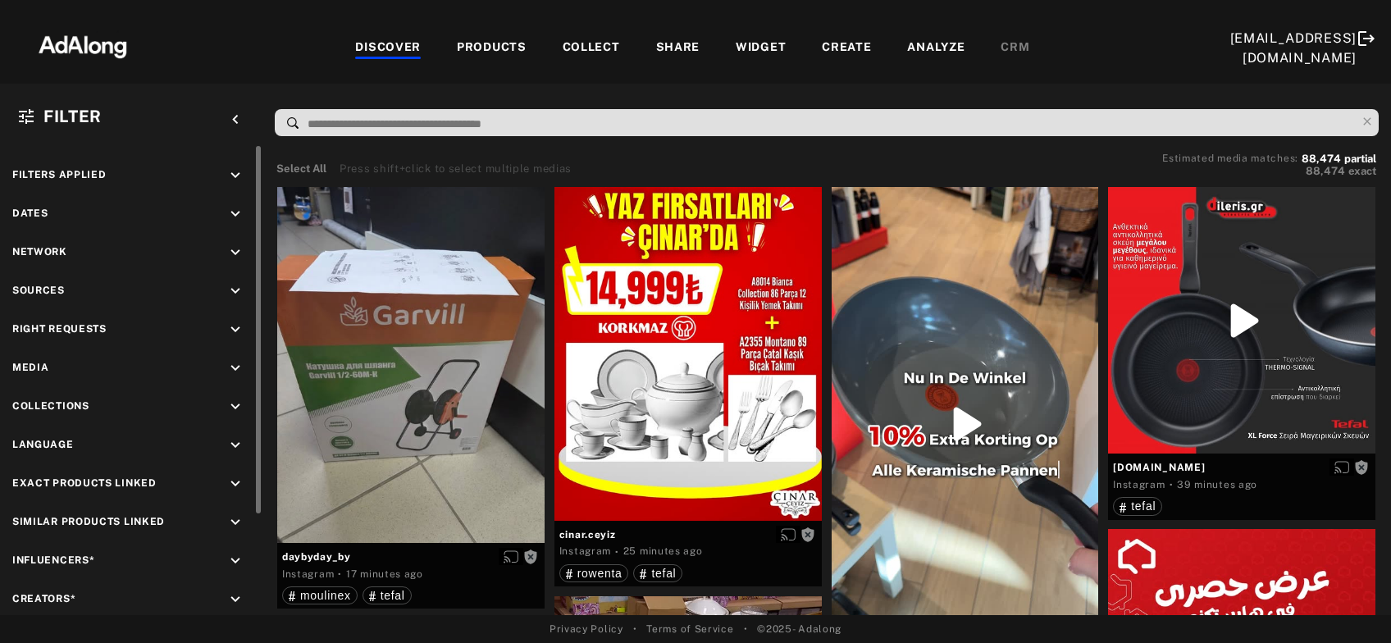
click at [233, 210] on icon "keyboard_arrow_down" at bounding box center [235, 214] width 18 height 18
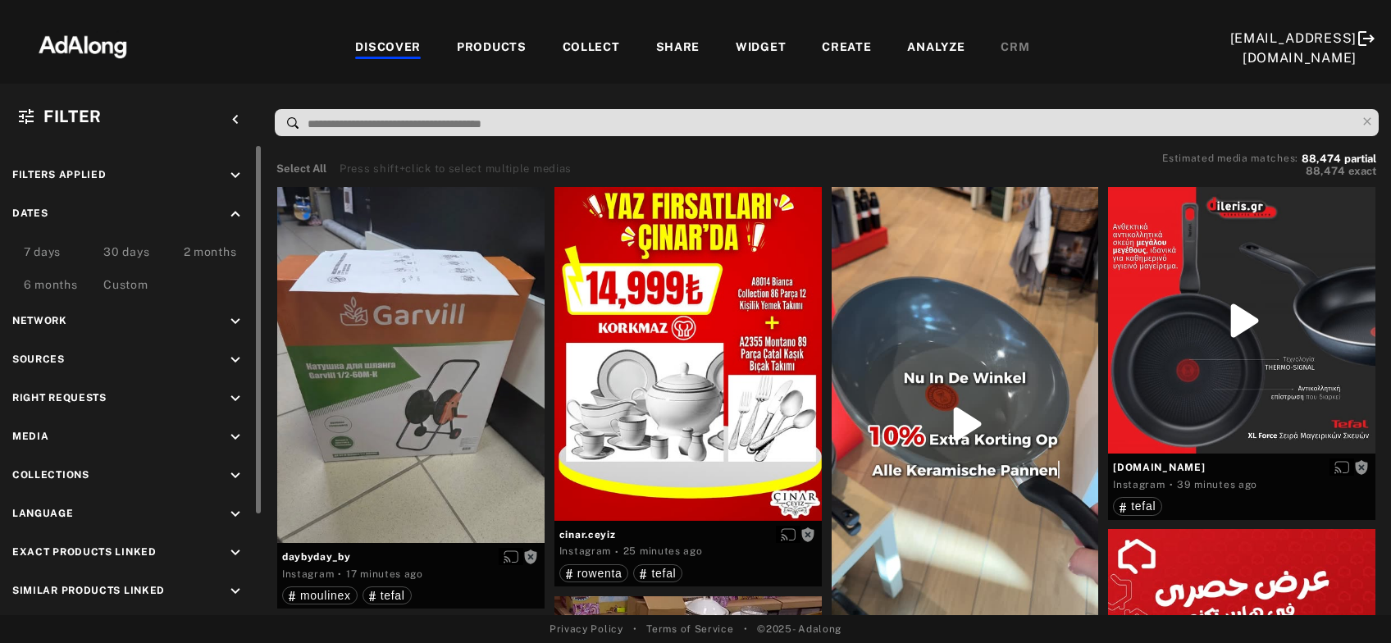
click at [141, 286] on div "Custom" at bounding box center [125, 286] width 44 height 20
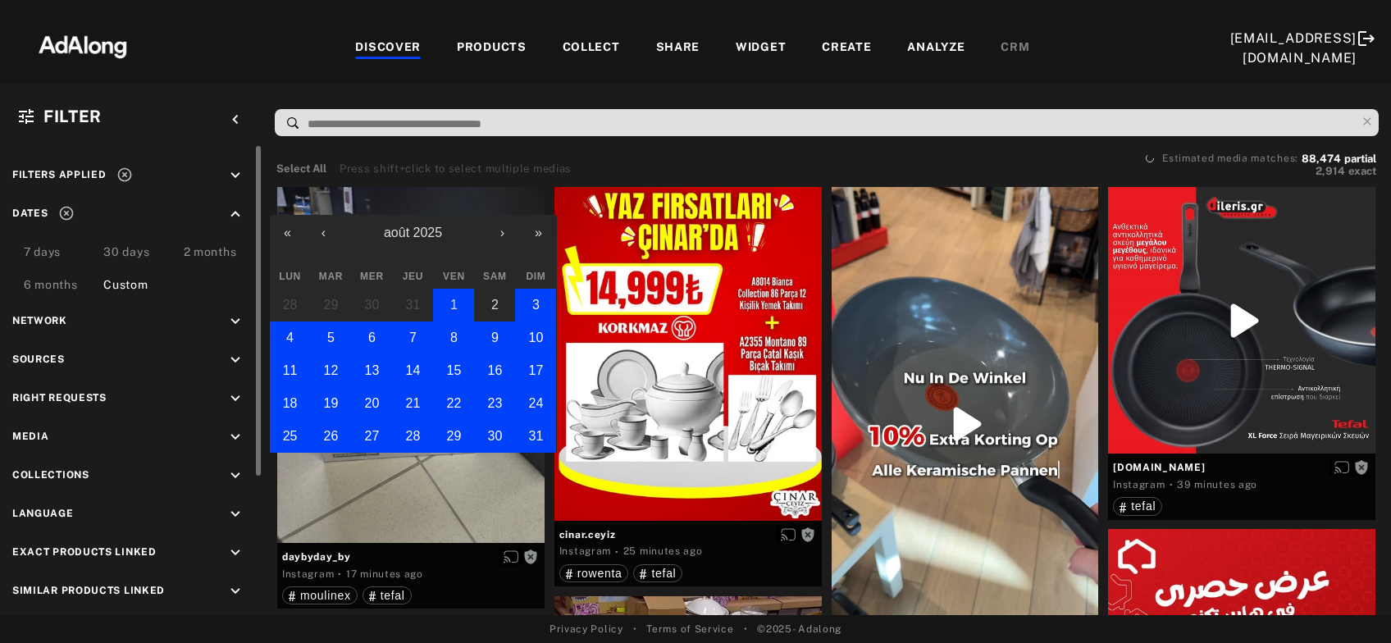
click at [450, 308] on abbr "1" at bounding box center [453, 305] width 7 height 14
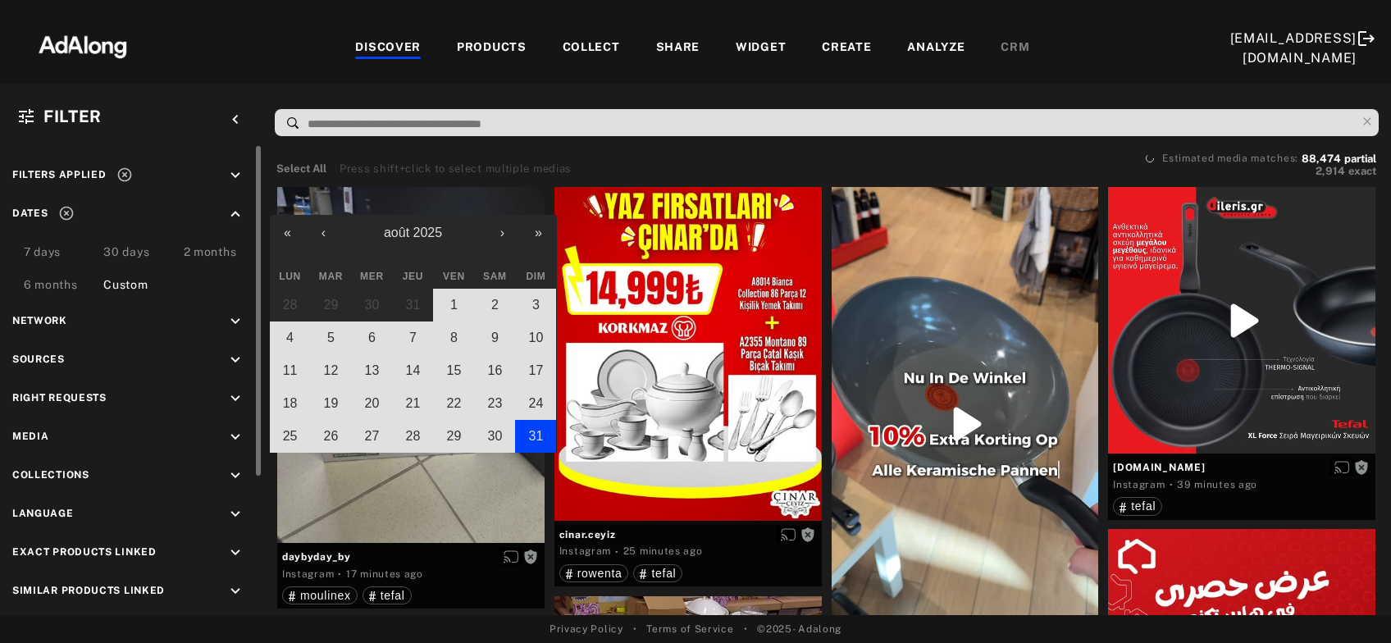
click at [527, 434] on button "31" at bounding box center [535, 436] width 41 height 33
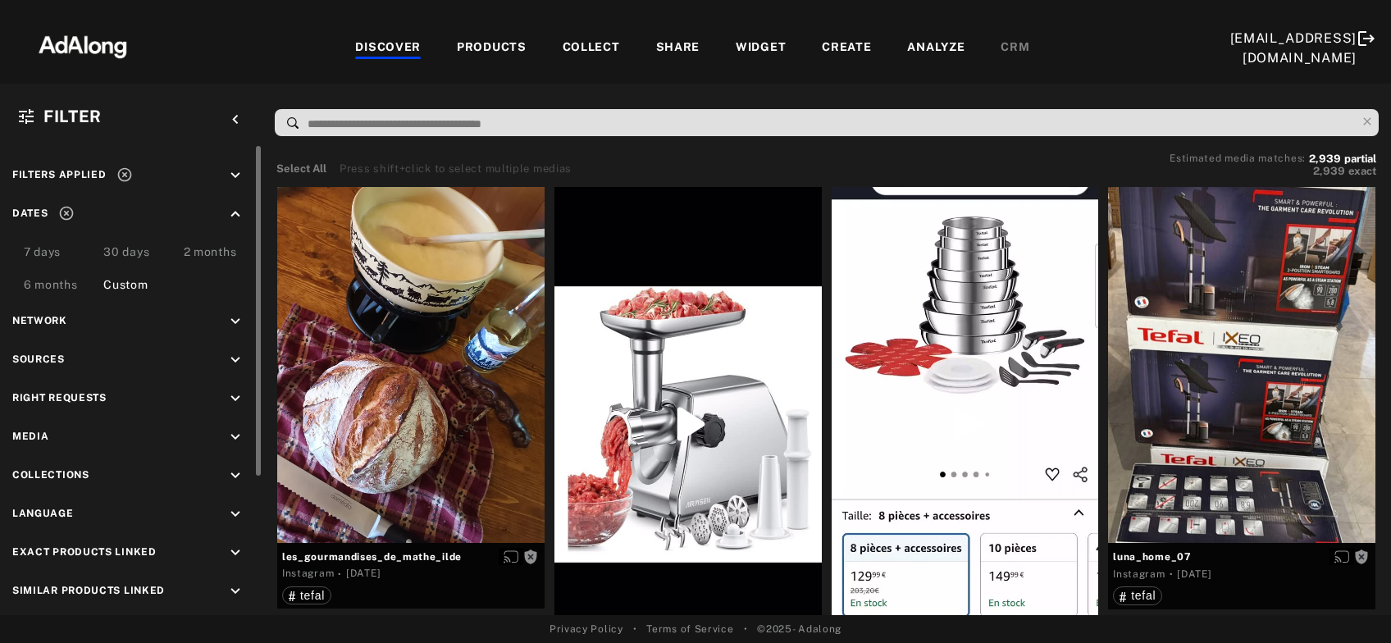
click at [232, 363] on icon "keyboard_arrow_down" at bounding box center [235, 360] width 18 height 18
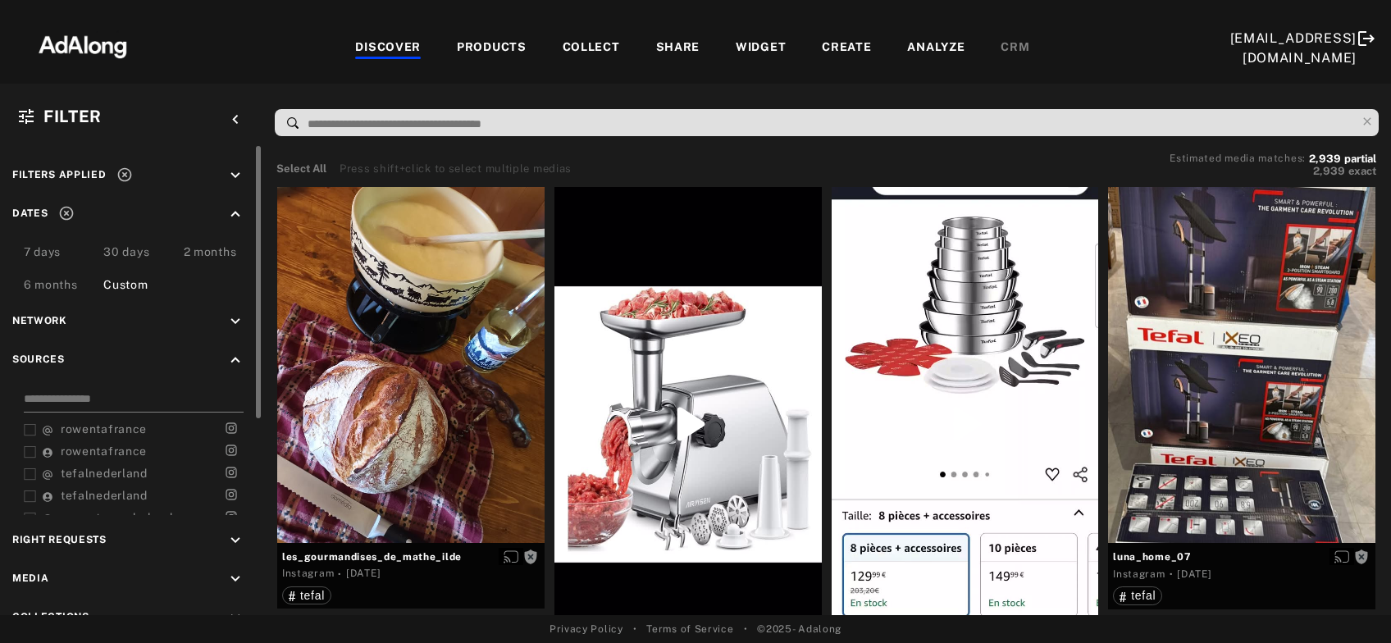
click at [117, 399] on input at bounding box center [134, 401] width 220 height 22
click at [25, 426] on rect at bounding box center [30, 430] width 11 height 11
click at [28, 447] on icon at bounding box center [30, 452] width 12 height 12
click at [27, 469] on icon at bounding box center [30, 474] width 12 height 12
click at [25, 494] on icon at bounding box center [30, 496] width 12 height 12
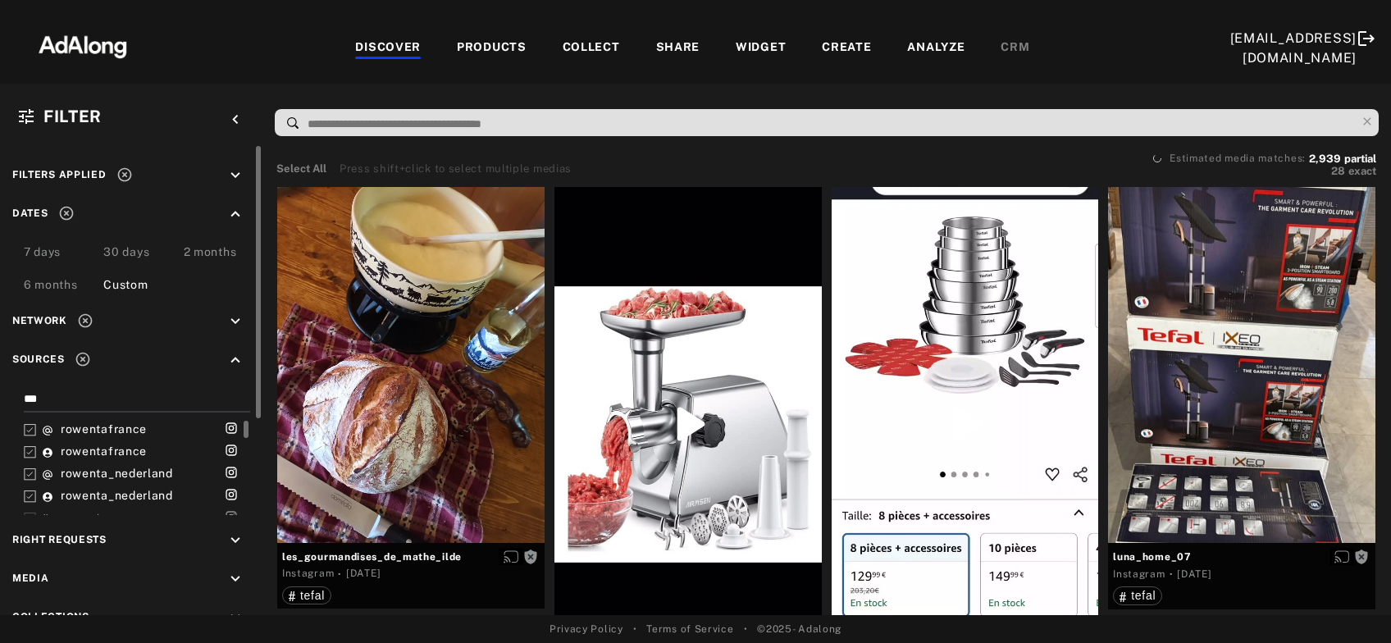
scroll to position [52, 0]
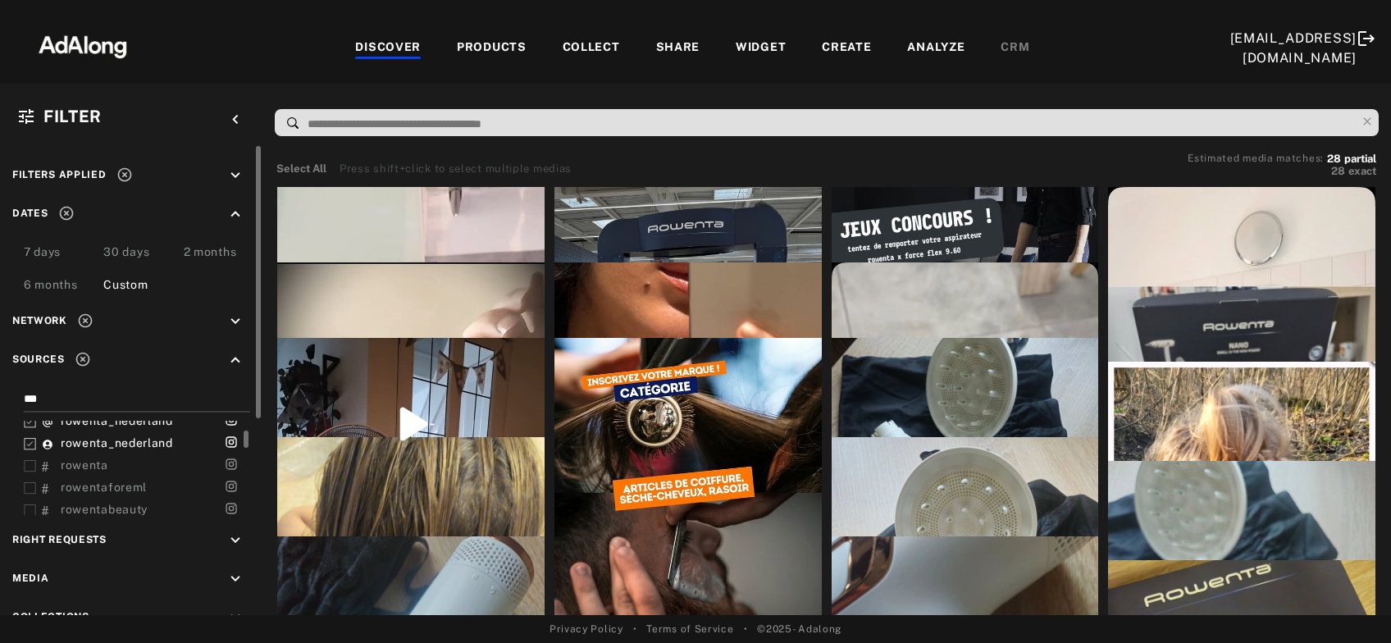
click at [28, 462] on icon at bounding box center [30, 466] width 12 height 12
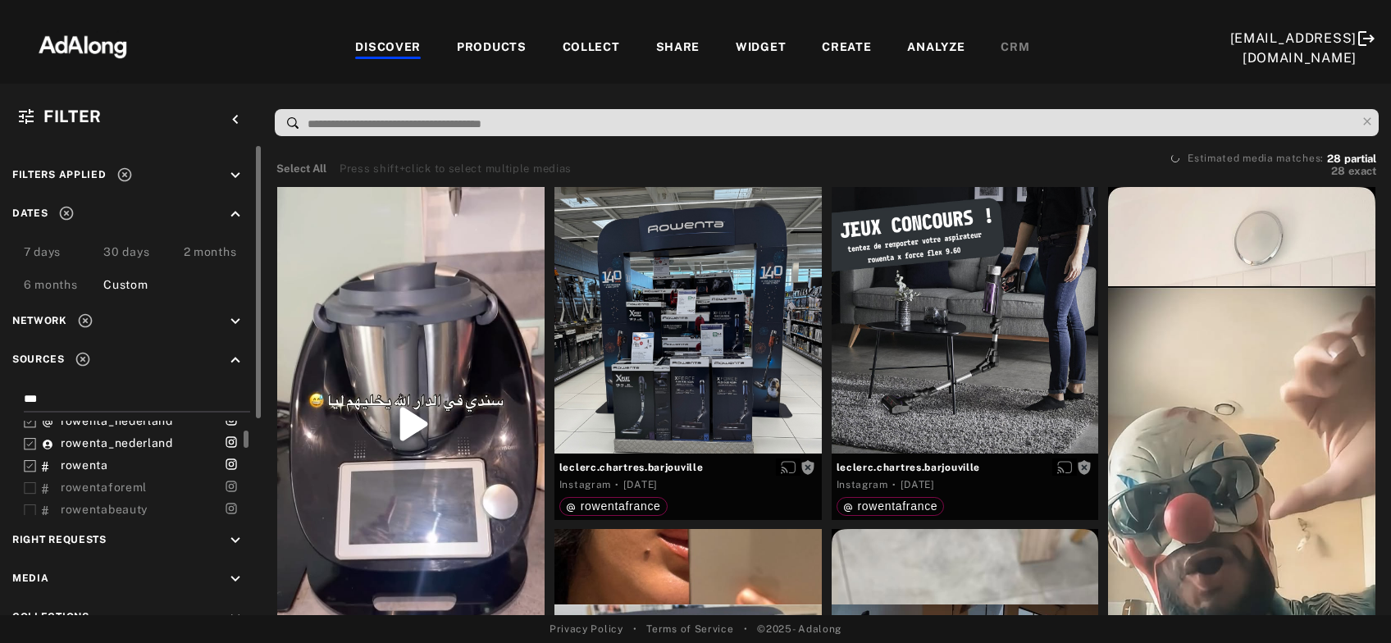
click at [30, 483] on icon at bounding box center [30, 488] width 12 height 12
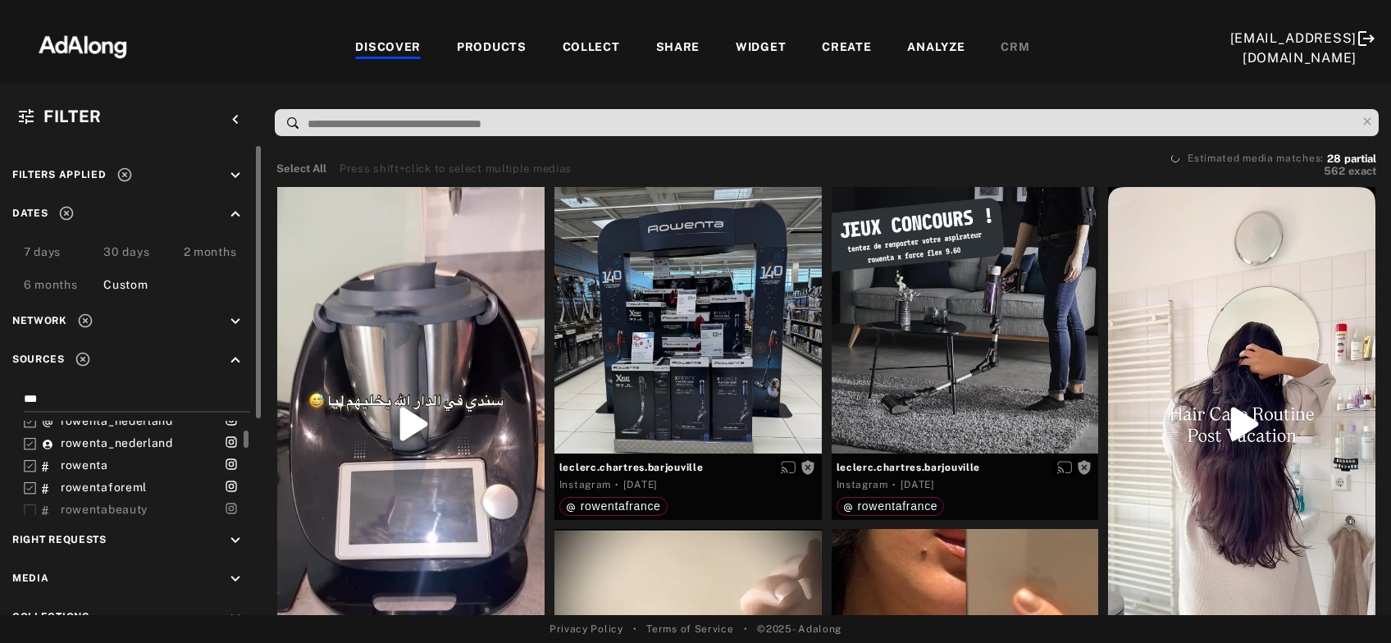
click at [27, 504] on icon at bounding box center [30, 510] width 12 height 12
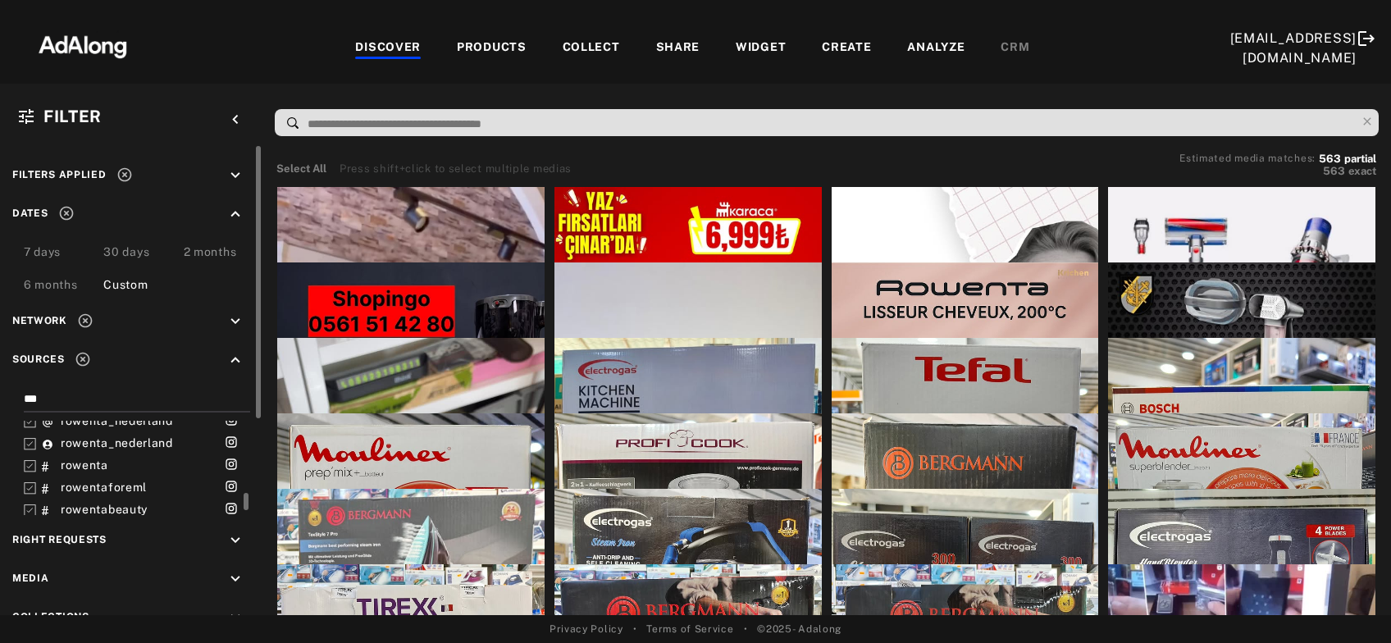
scroll to position [105, 0]
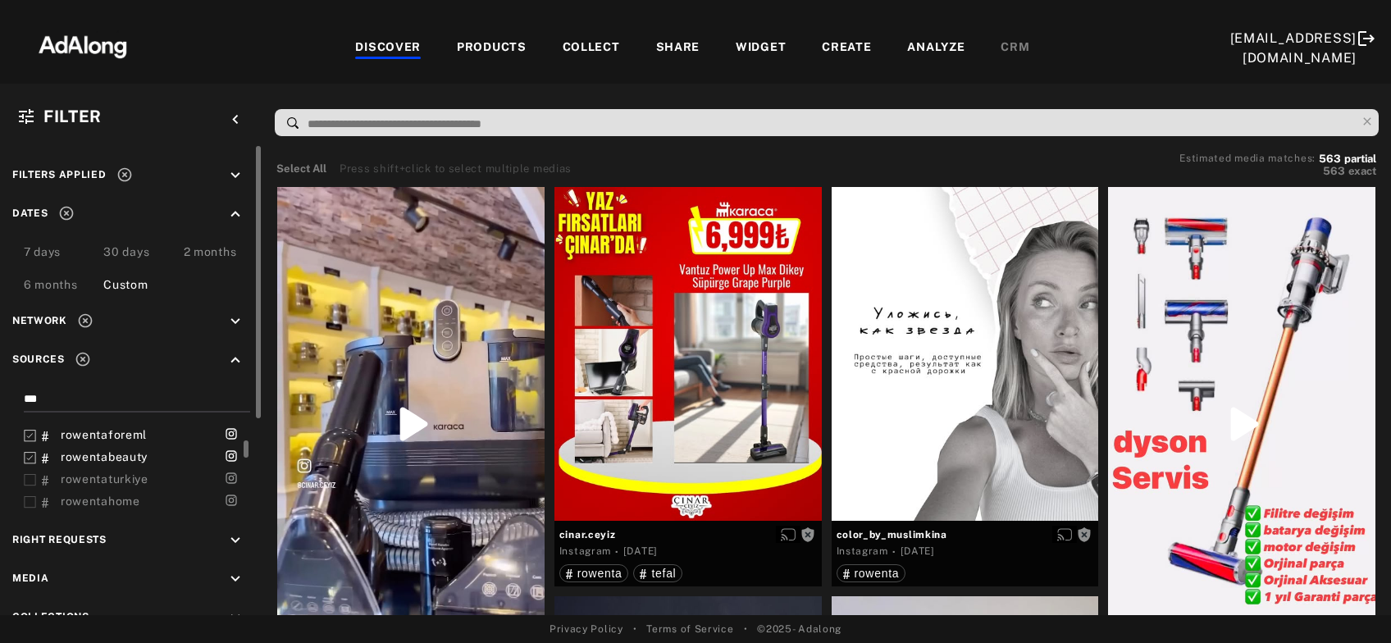
click at [25, 477] on icon at bounding box center [30, 480] width 12 height 12
click at [28, 503] on icon at bounding box center [30, 502] width 12 height 12
click at [31, 469] on icon at bounding box center [30, 471] width 12 height 12
click at [28, 499] on icon at bounding box center [30, 493] width 12 height 12
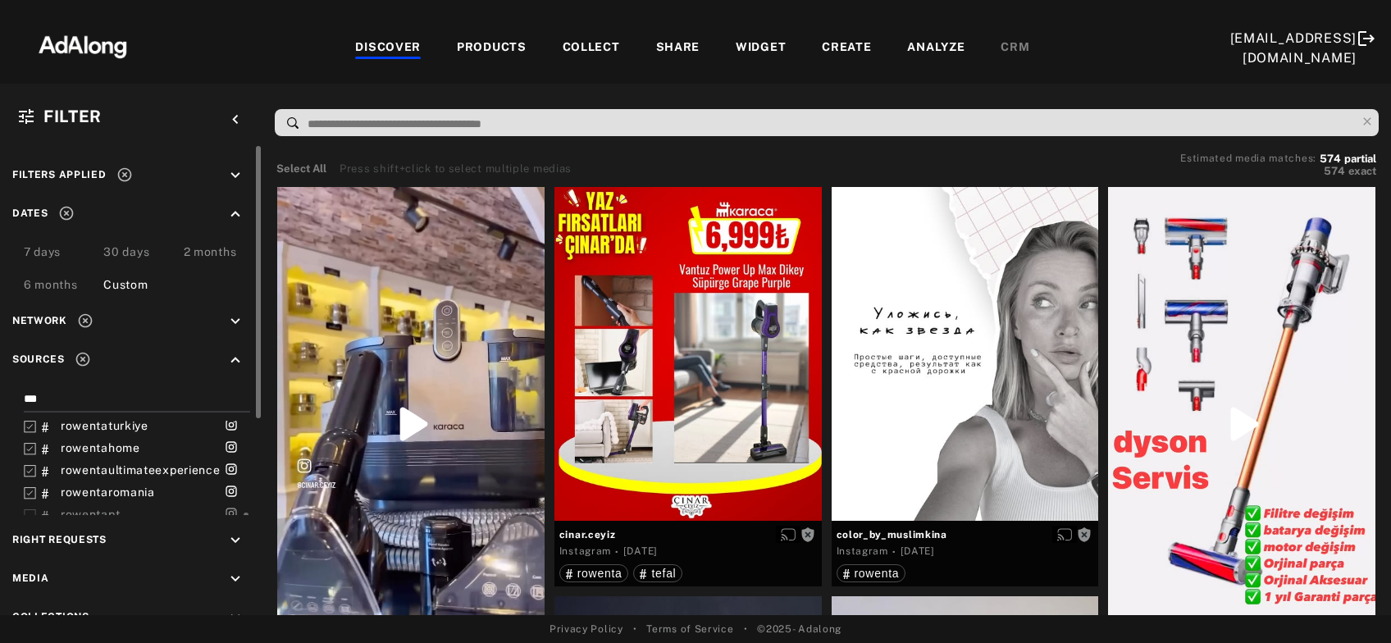
scroll to position [211, 0]
click at [32, 469] on icon at bounding box center [30, 463] width 12 height 12
click at [31, 491] on icon at bounding box center [30, 485] width 12 height 12
click at [30, 460] on icon at bounding box center [30, 454] width 12 height 12
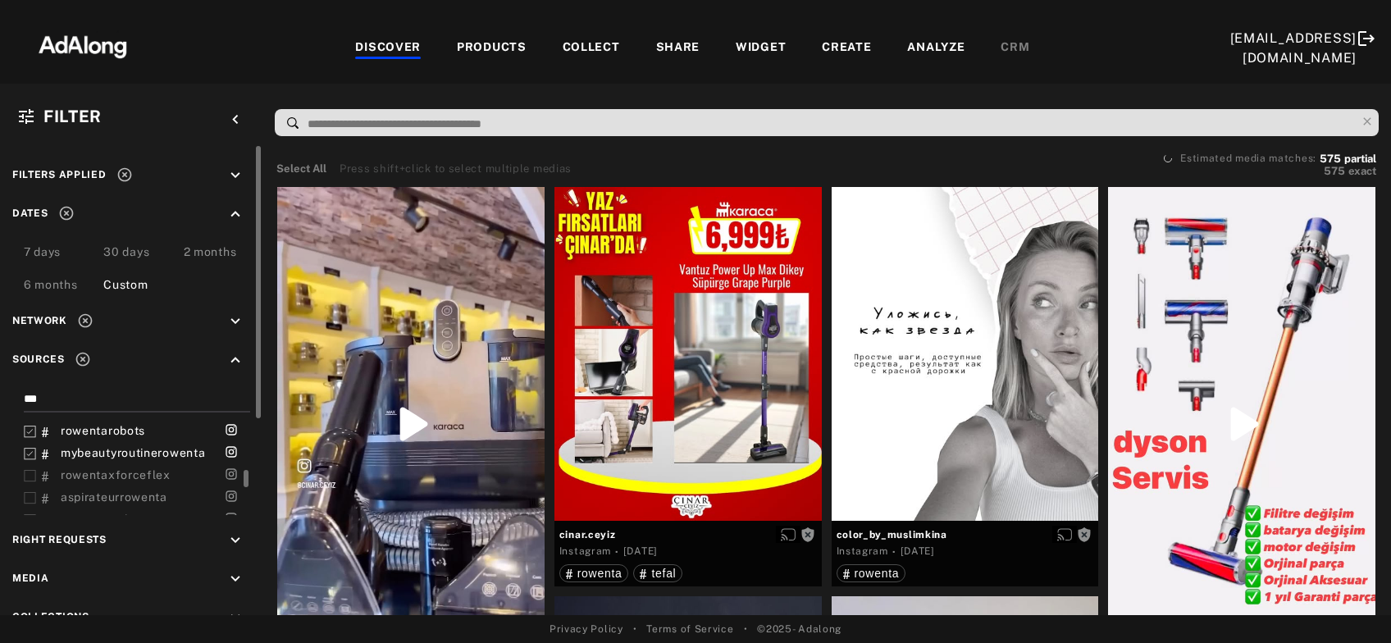
click at [32, 482] on icon at bounding box center [30, 476] width 12 height 12
click at [34, 452] on icon at bounding box center [30, 446] width 12 height 12
drag, startPoint x: 33, startPoint y: 477, endPoint x: 33, endPoint y: 496, distance: 18.9
click at [33, 474] on icon at bounding box center [30, 468] width 12 height 12
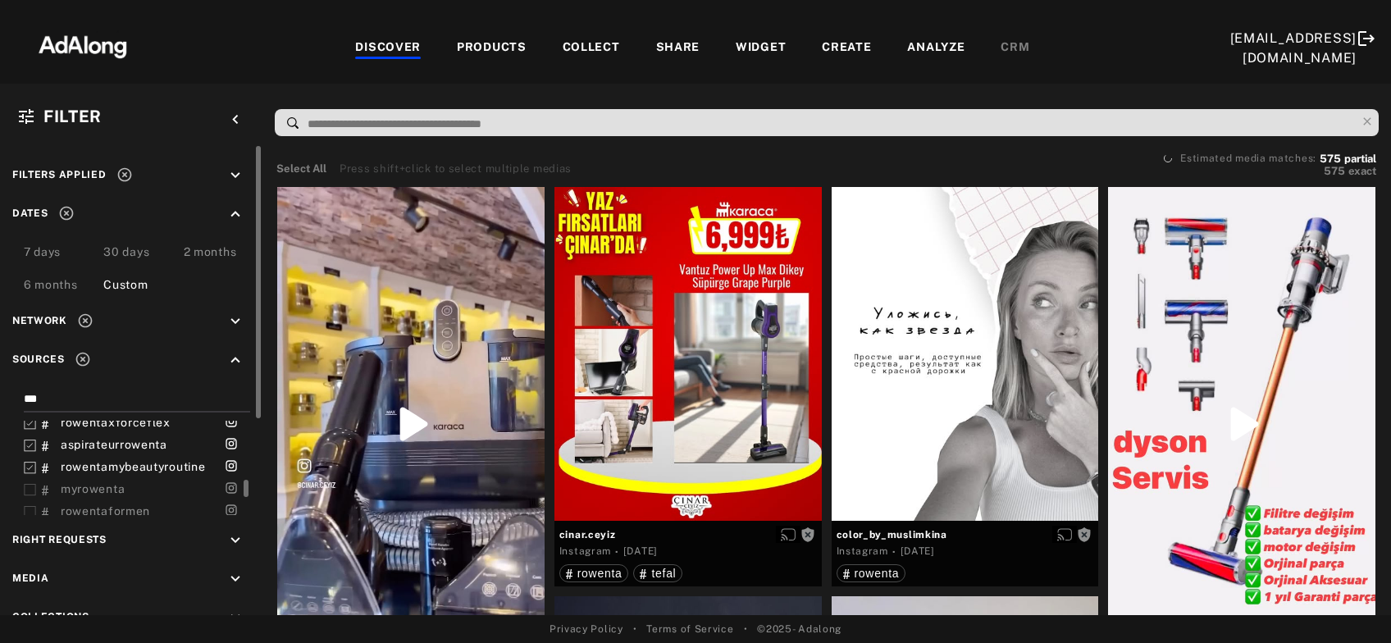
click at [33, 496] on icon at bounding box center [30, 490] width 12 height 12
click at [31, 465] on icon at bounding box center [30, 459] width 12 height 12
click at [28, 487] on icon at bounding box center [30, 481] width 12 height 12
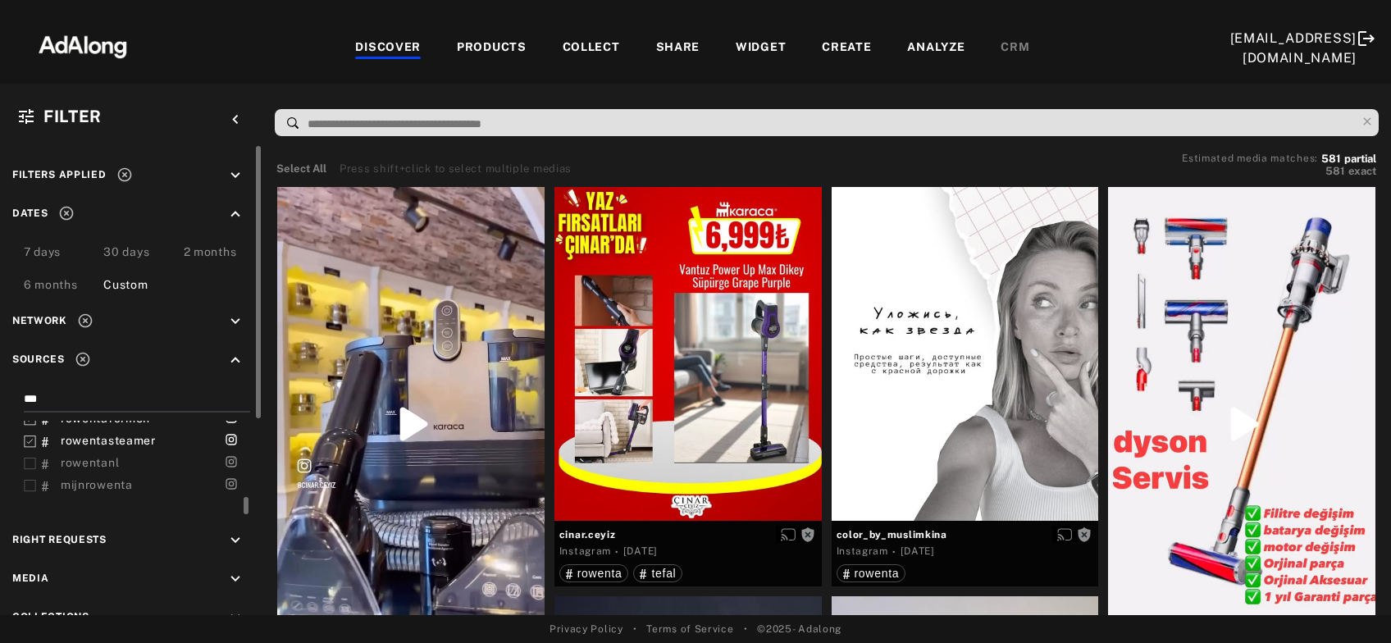
click at [28, 470] on icon at bounding box center [30, 464] width 12 height 12
click at [28, 492] on icon at bounding box center [30, 486] width 12 height 12
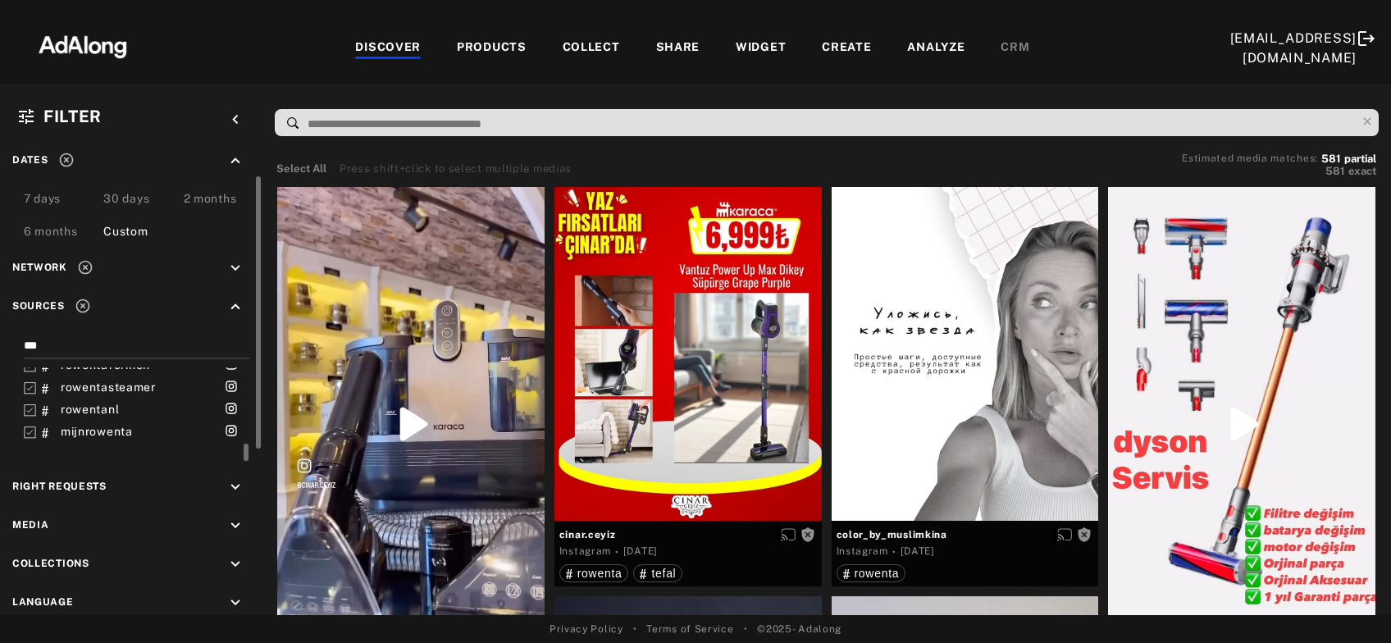
scroll to position [134, 0]
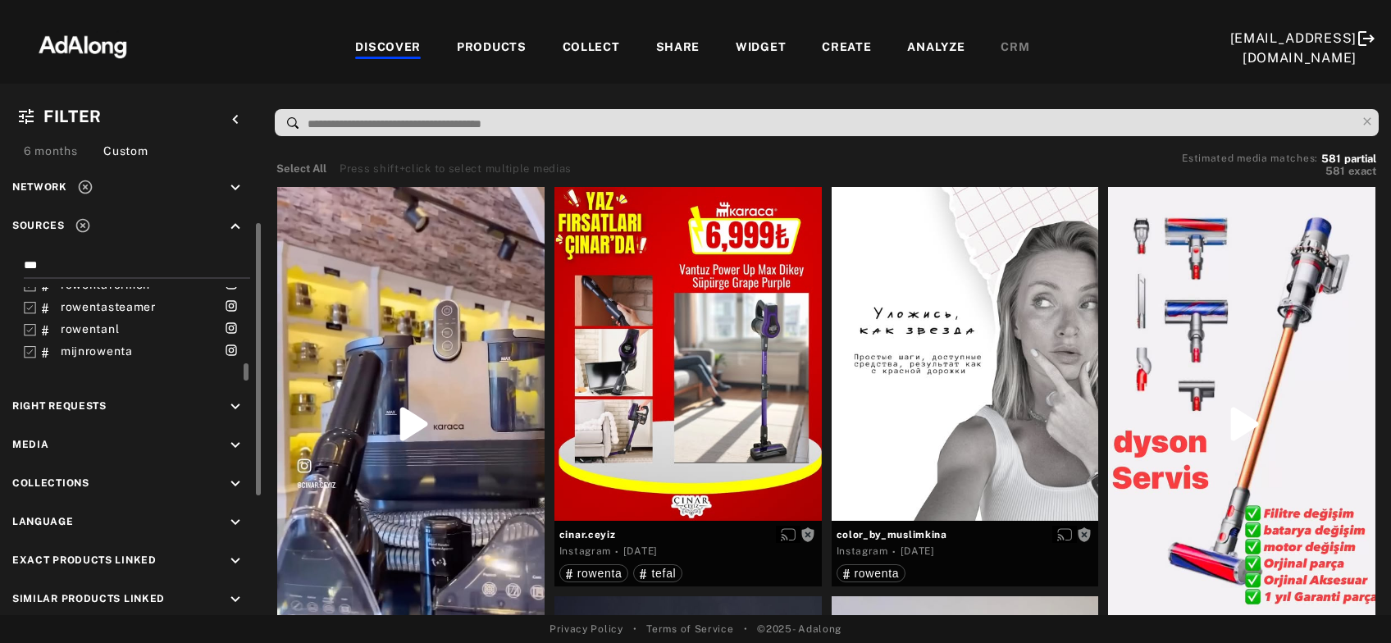
click at [228, 405] on icon "keyboard_arrow_down" at bounding box center [235, 407] width 18 height 18
click at [27, 436] on div at bounding box center [30, 444] width 12 height 17
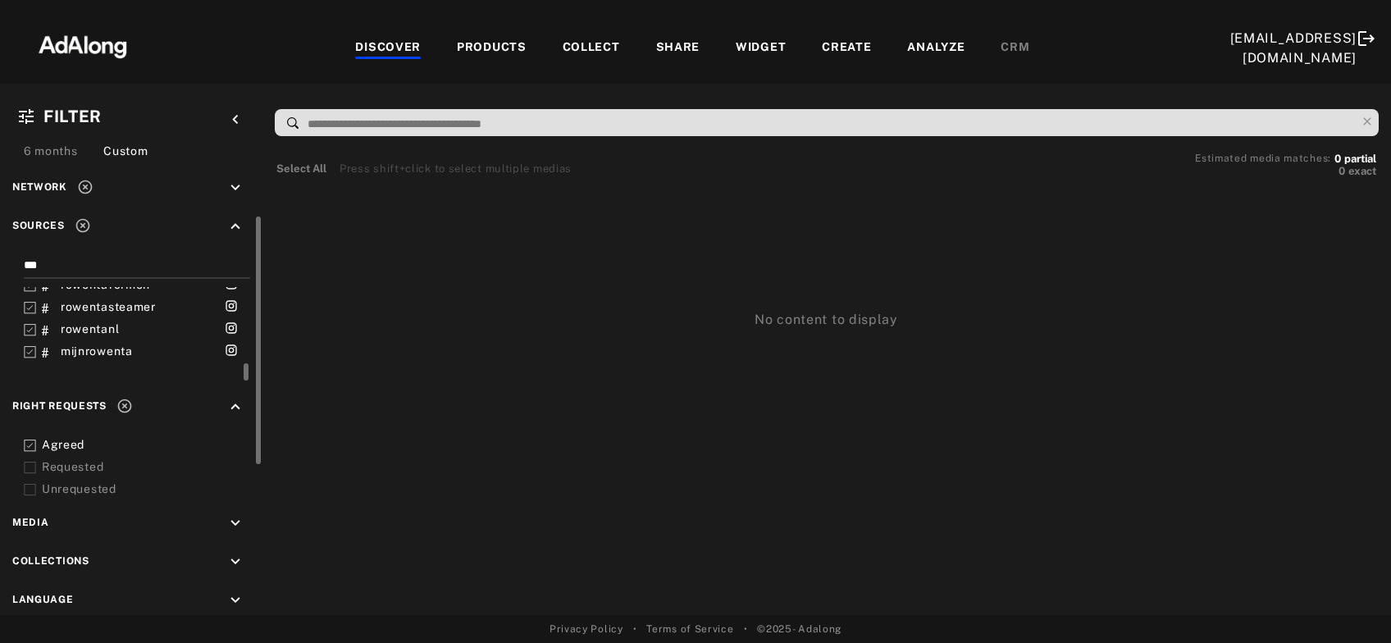
click at [31, 463] on icon at bounding box center [30, 468] width 12 height 12
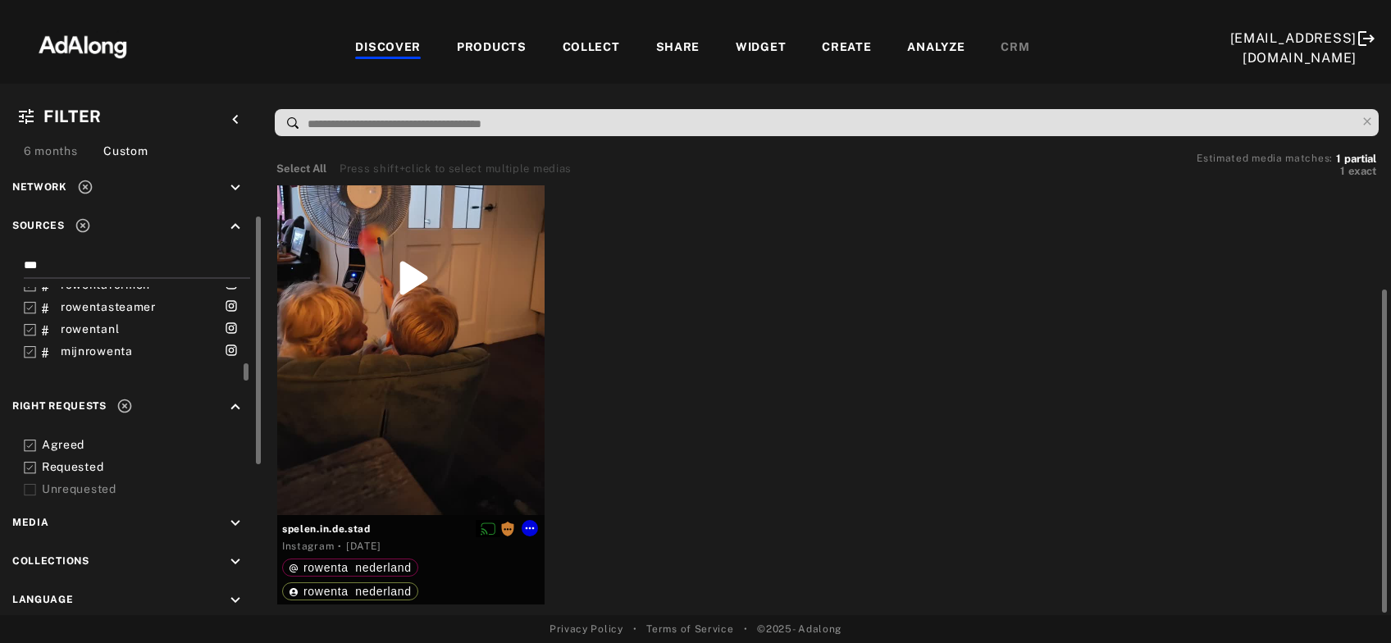
scroll to position [143, 0]
click at [393, 435] on div "Get rights" at bounding box center [410, 281] width 267 height 474
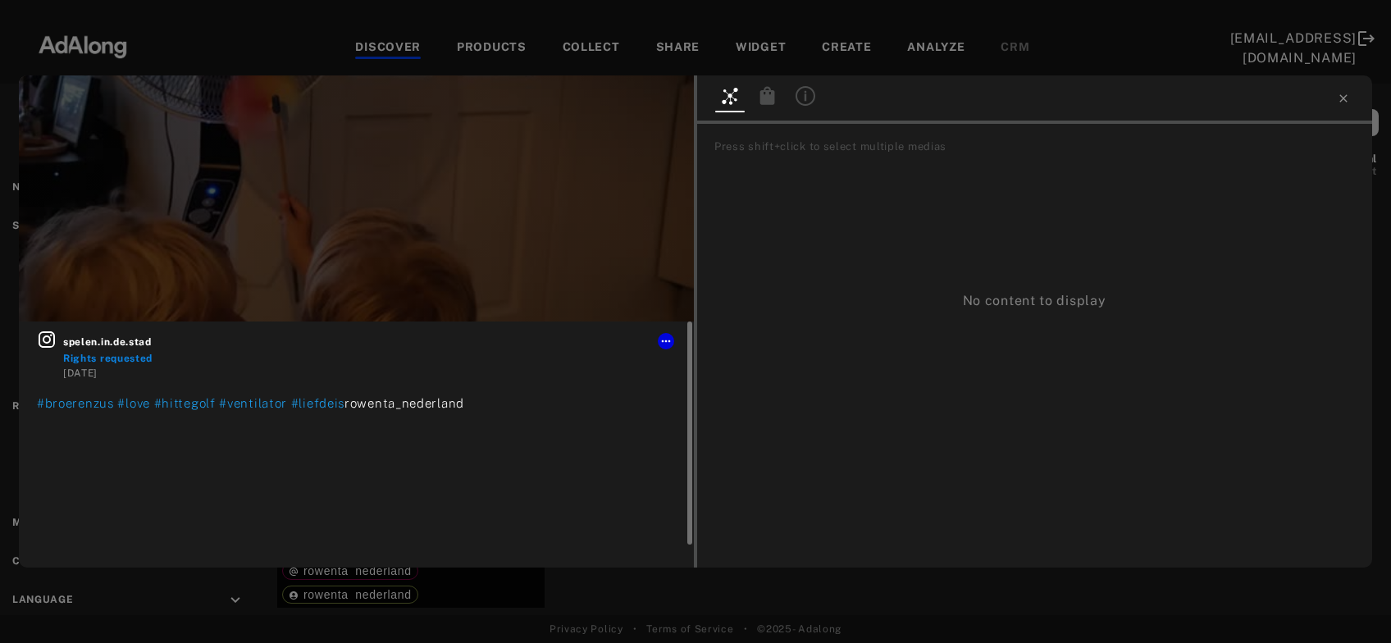
click at [45, 342] on icon at bounding box center [47, 339] width 16 height 16
click at [1347, 97] on icon at bounding box center [1343, 98] width 13 height 13
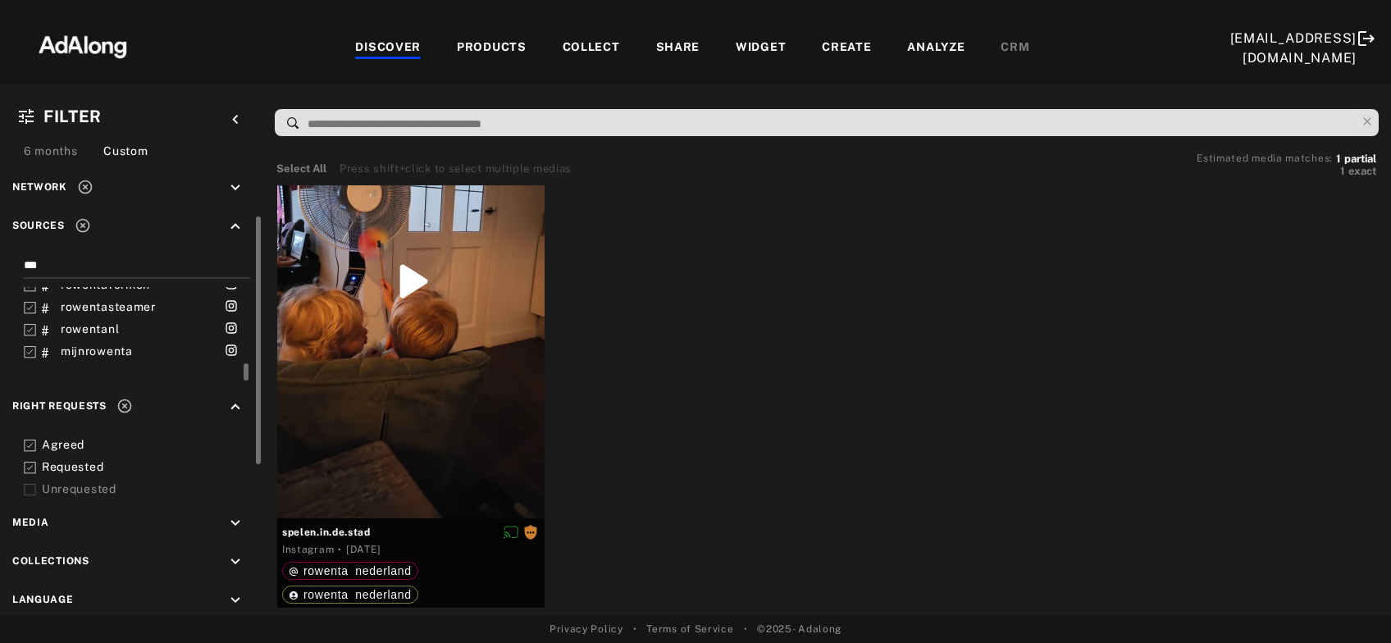
click at [130, 404] on icon at bounding box center [124, 406] width 16 height 16
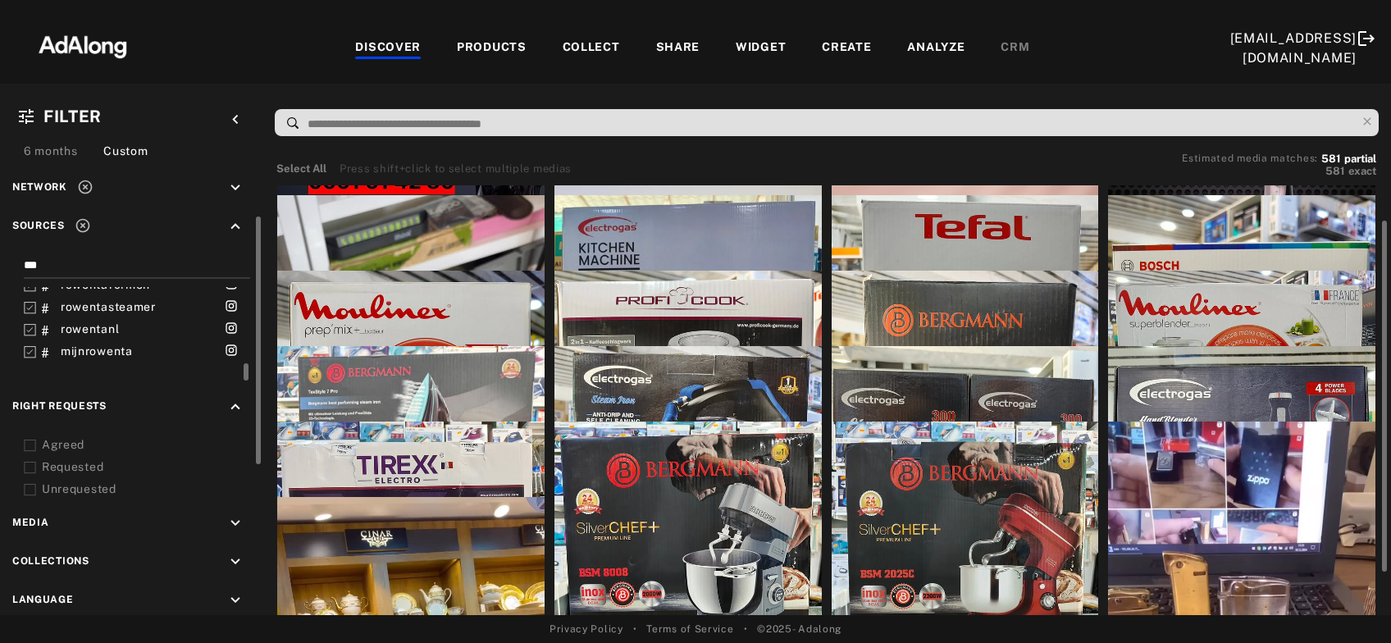
scroll to position [98, 0]
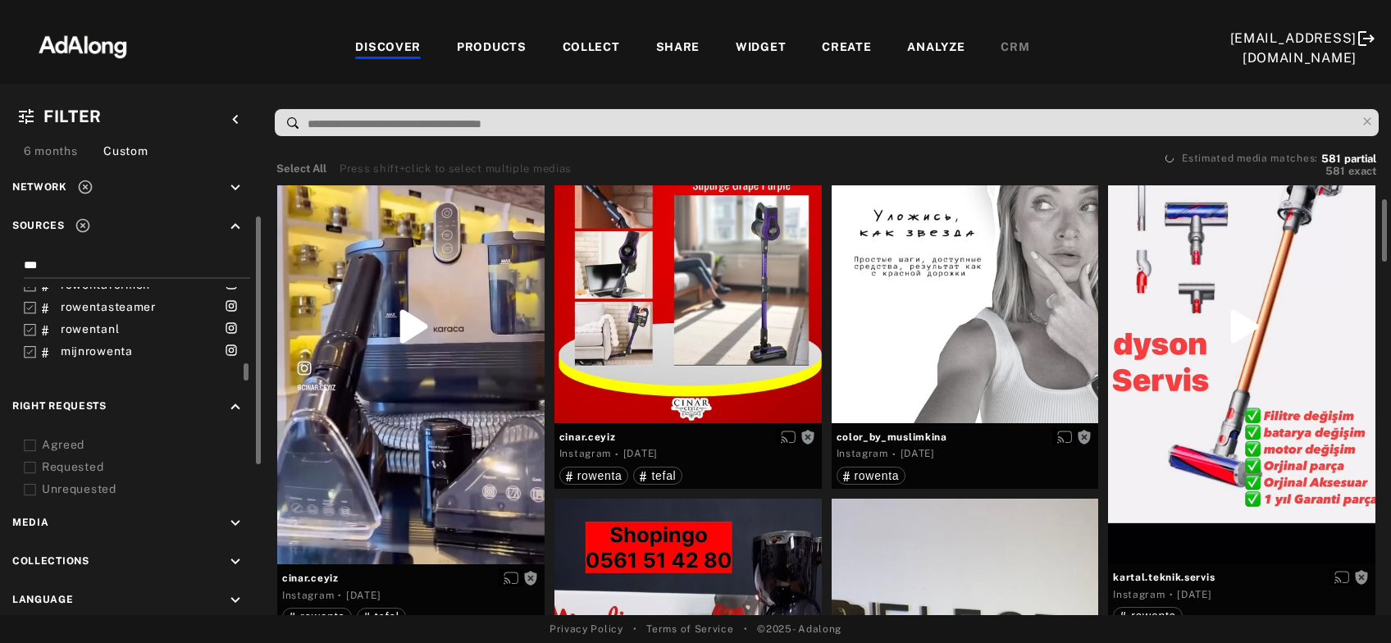
click at [83, 224] on icon at bounding box center [83, 226] width 14 height 14
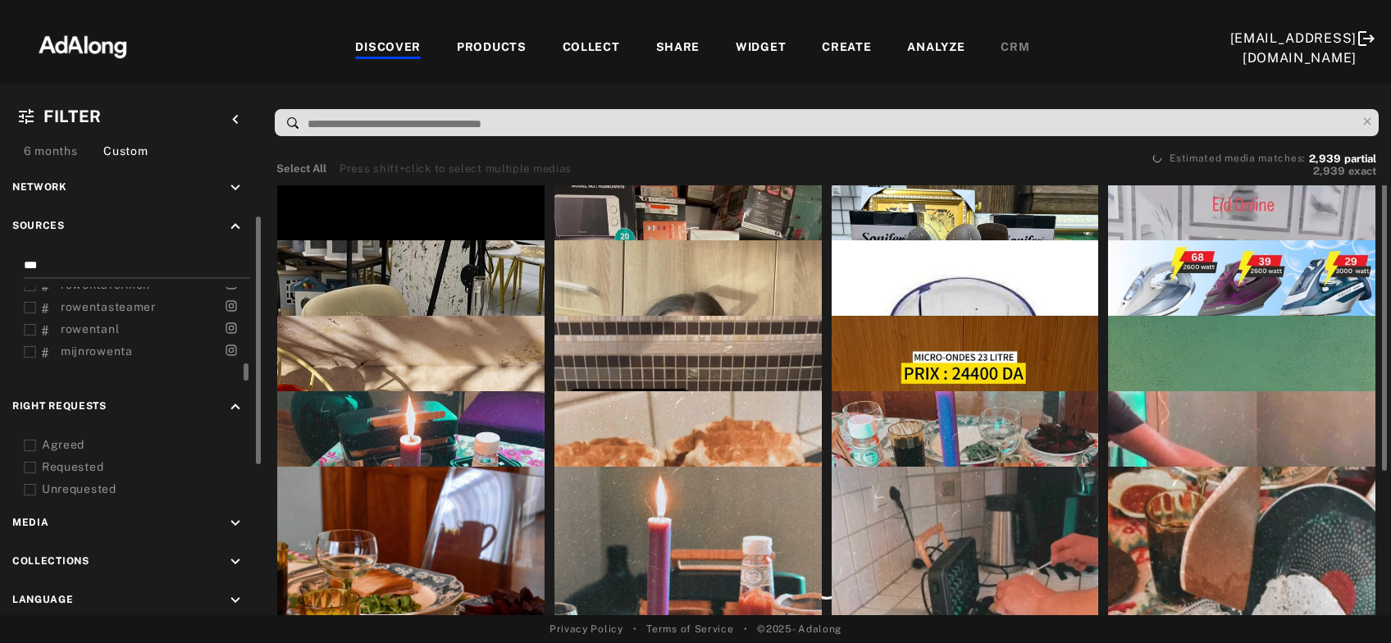
scroll to position [22, 0]
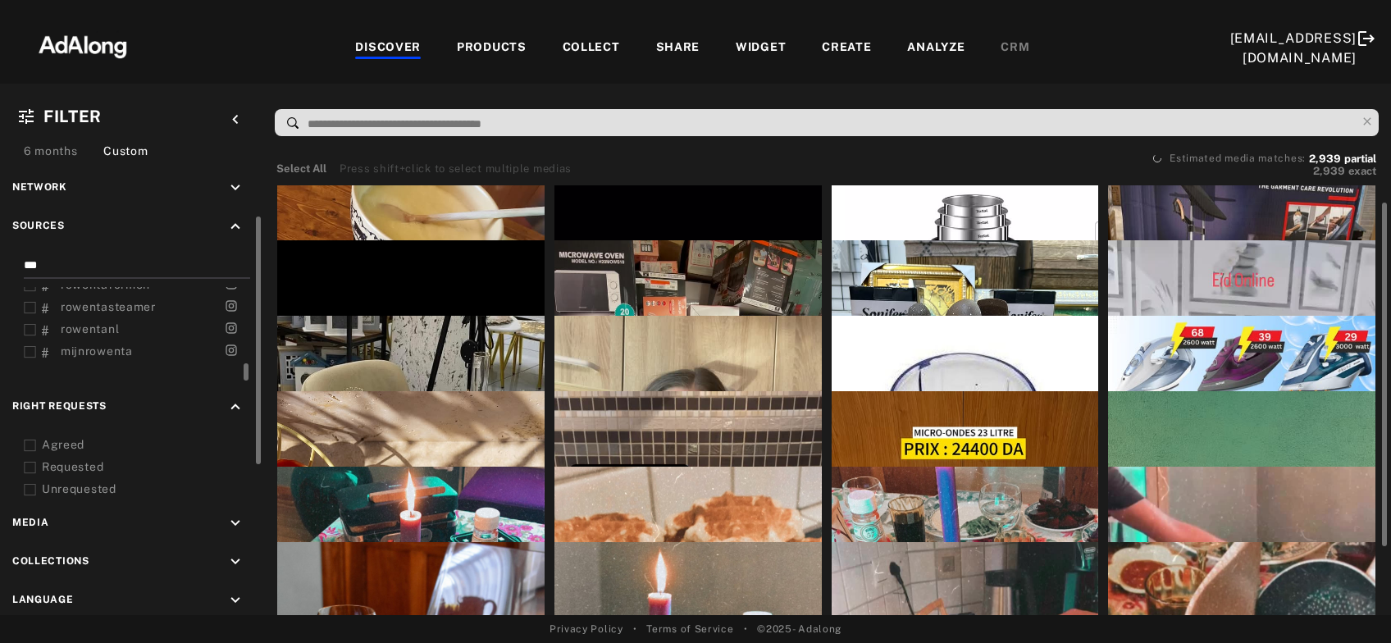
drag, startPoint x: 55, startPoint y: 264, endPoint x: 4, endPoint y: 267, distance: 50.9
click at [24, 267] on input "***" at bounding box center [134, 268] width 220 height 22
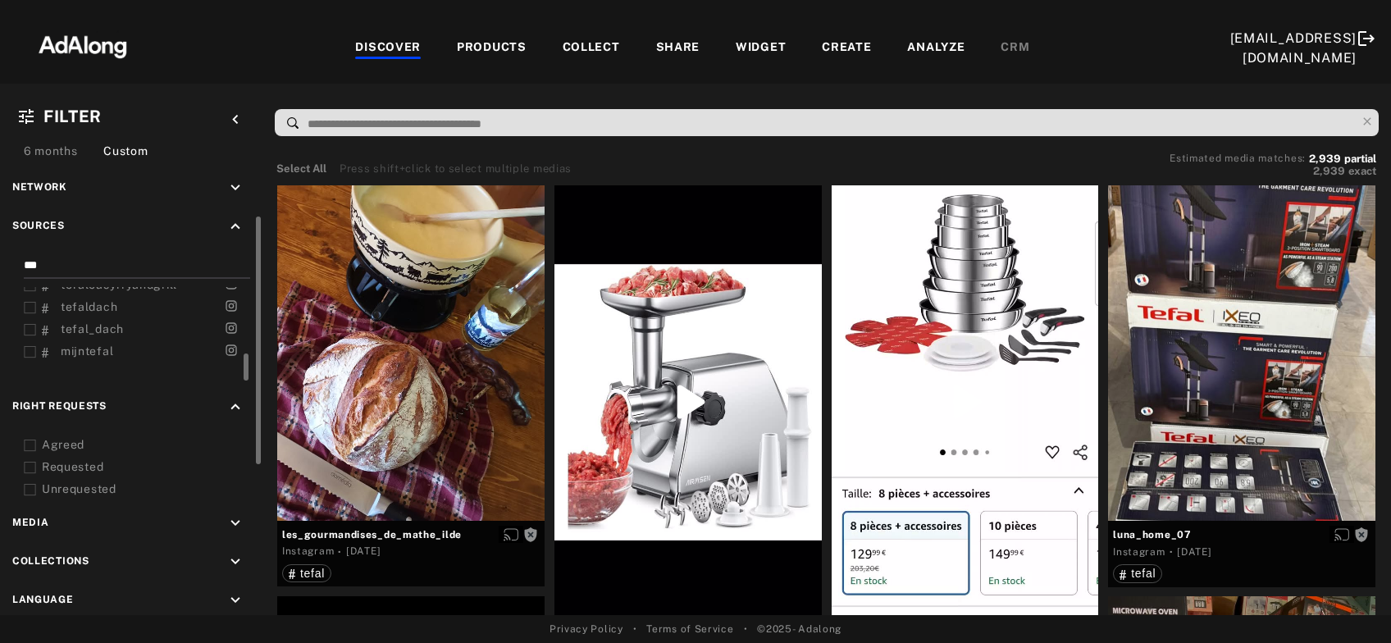
scroll to position [148, 0]
type input "***"
click at [30, 363] on icon at bounding box center [30, 369] width 12 height 12
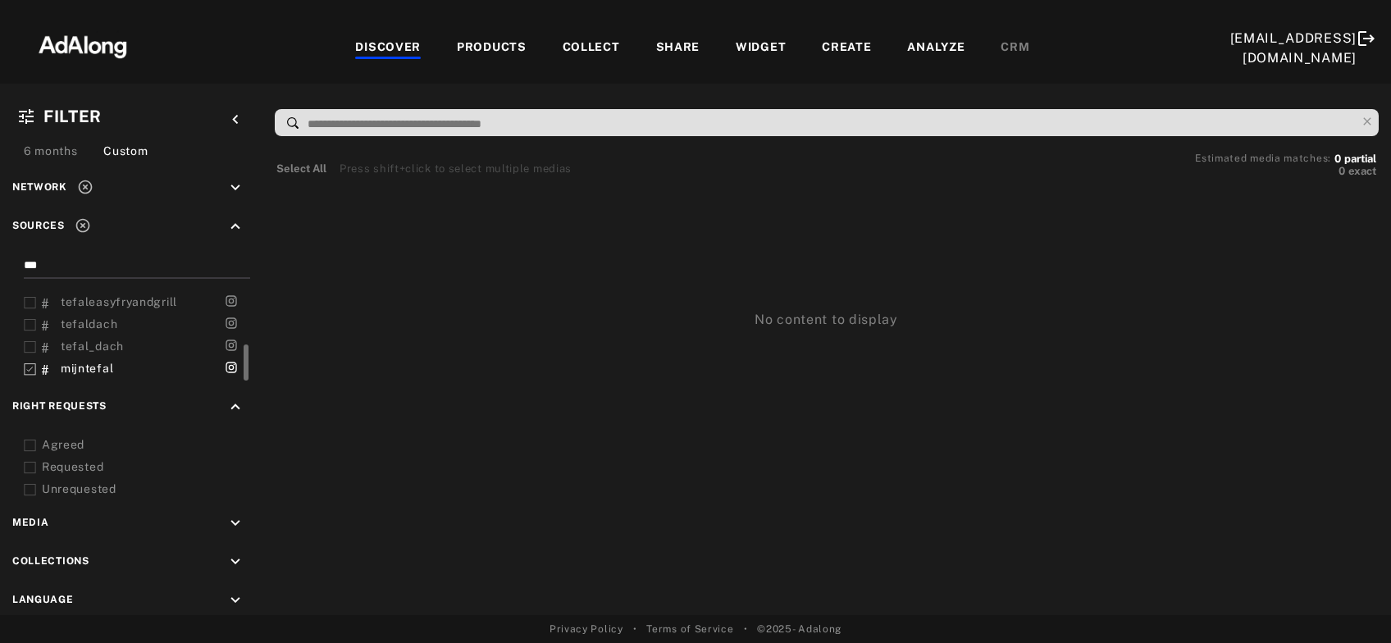
click at [27, 347] on icon at bounding box center [30, 347] width 12 height 12
click at [28, 324] on icon at bounding box center [30, 325] width 12 height 12
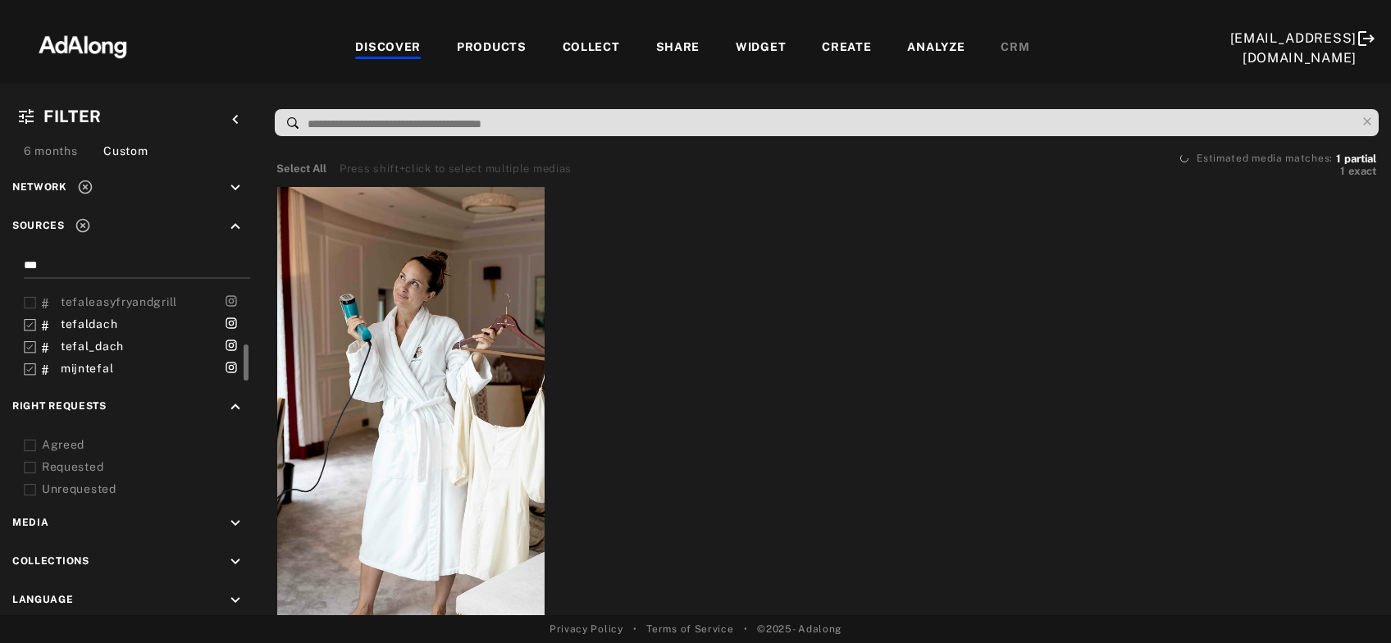
click at [28, 301] on icon at bounding box center [30, 303] width 12 height 12
click at [30, 330] on icon at bounding box center [30, 333] width 12 height 12
click at [31, 308] on icon at bounding box center [30, 311] width 12 height 12
click at [28, 286] on icon at bounding box center [30, 289] width 12 height 12
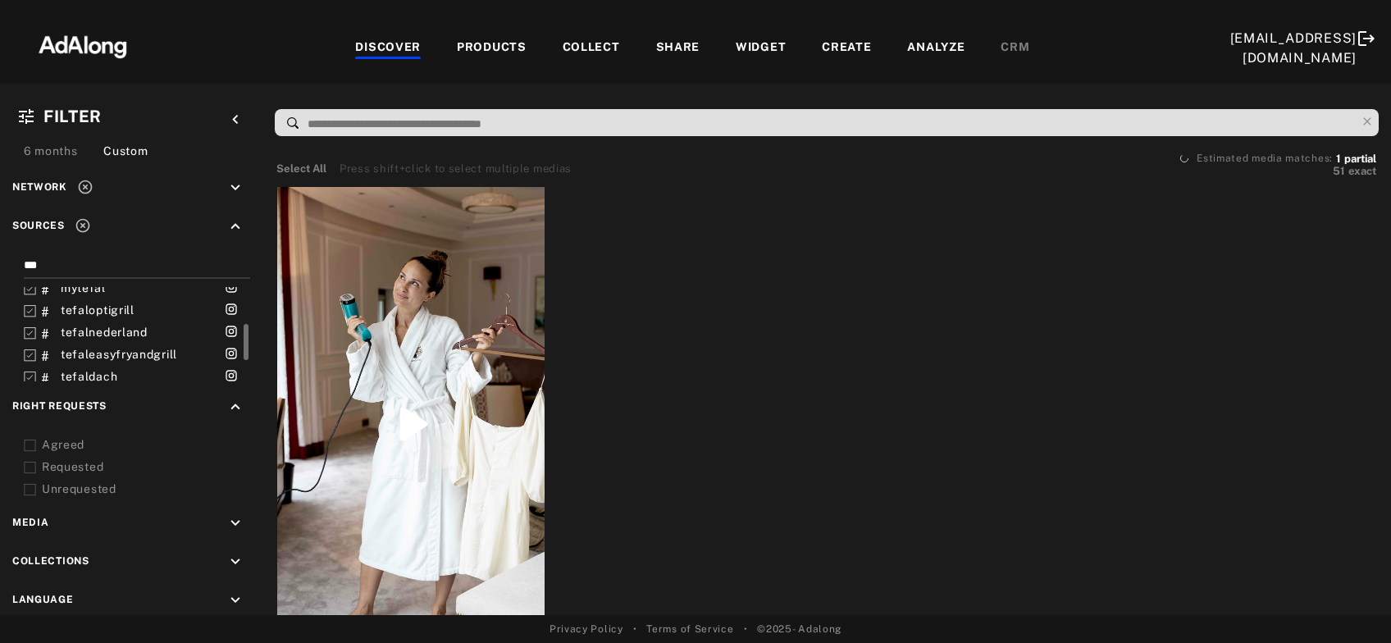
scroll to position [43, 0]
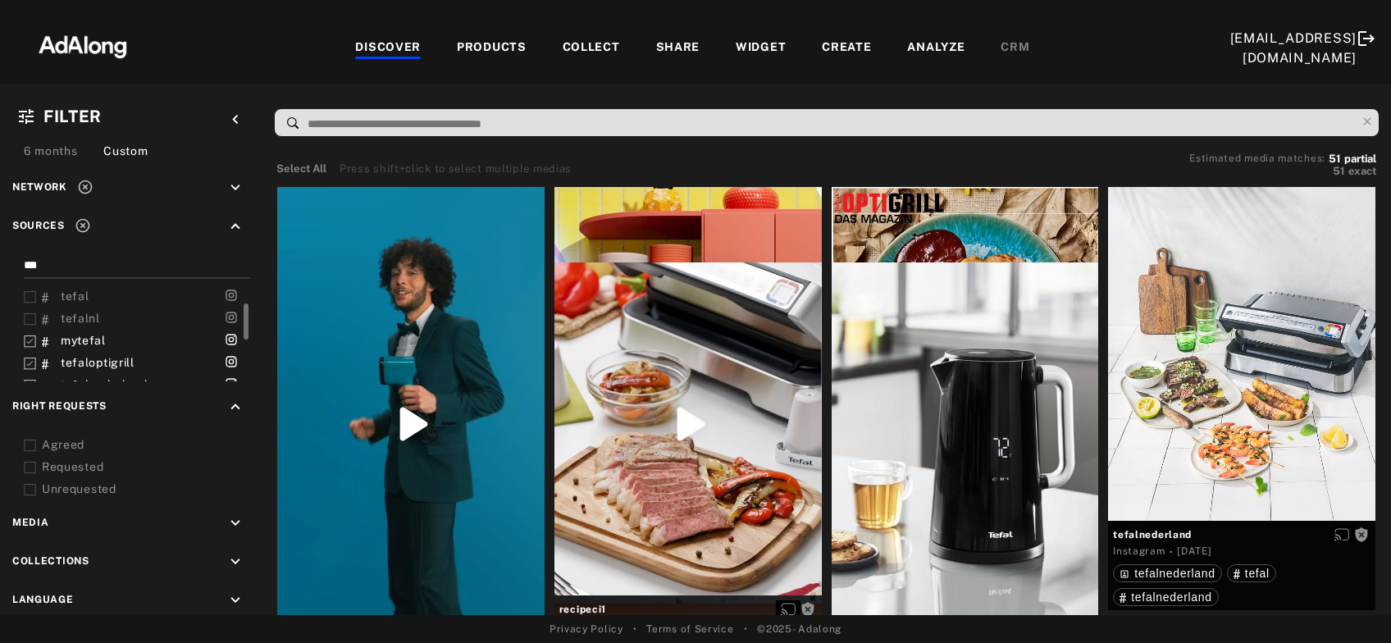
click at [27, 314] on icon at bounding box center [30, 319] width 12 height 12
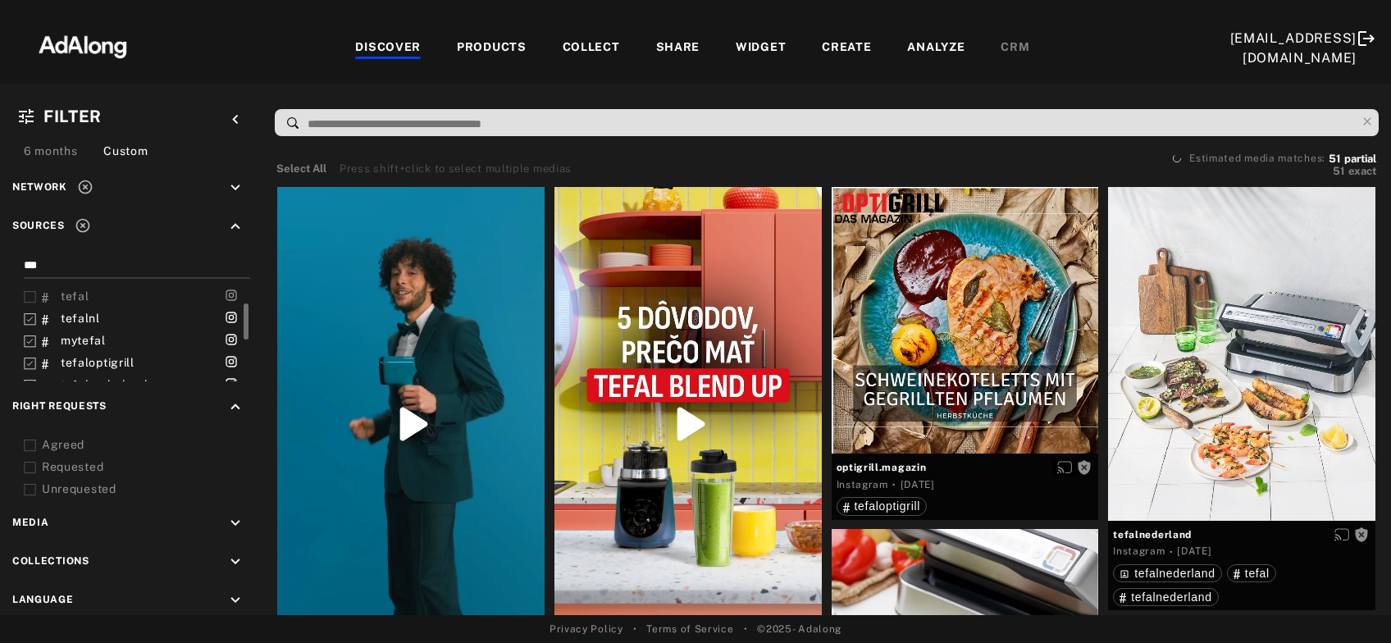
click at [28, 295] on icon at bounding box center [30, 297] width 12 height 12
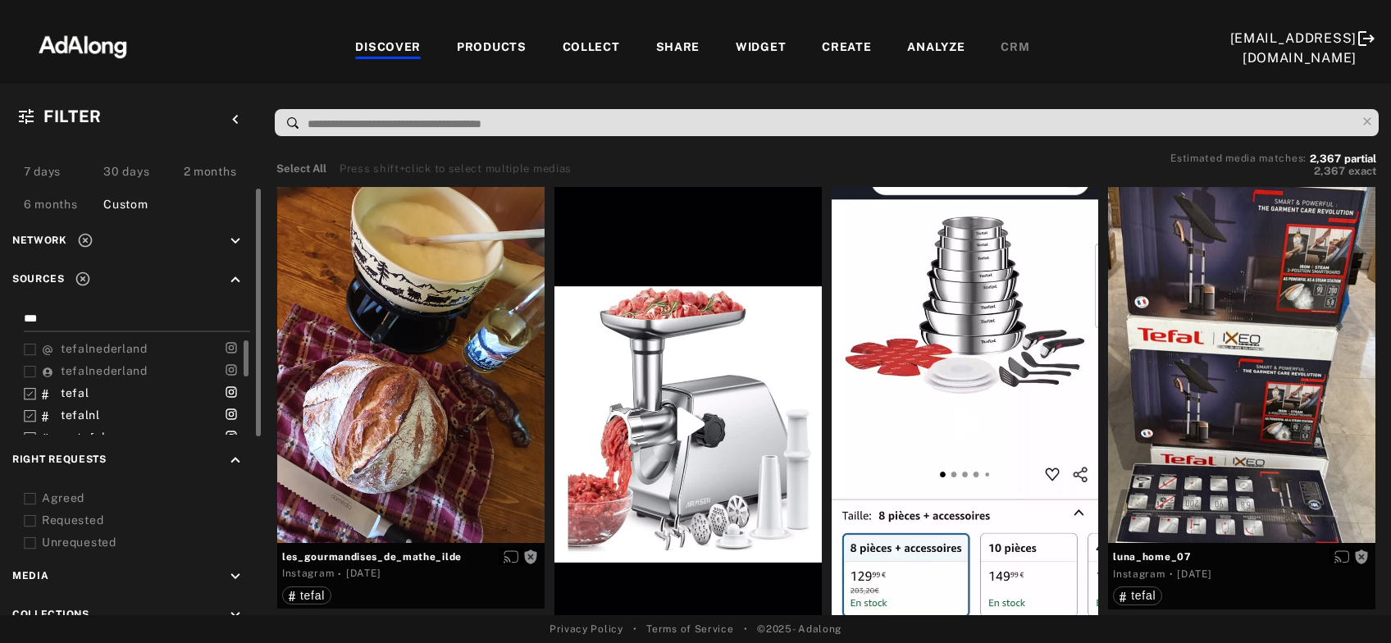
click at [24, 367] on icon at bounding box center [30, 372] width 12 height 12
click at [27, 346] on icon at bounding box center [30, 350] width 12 height 12
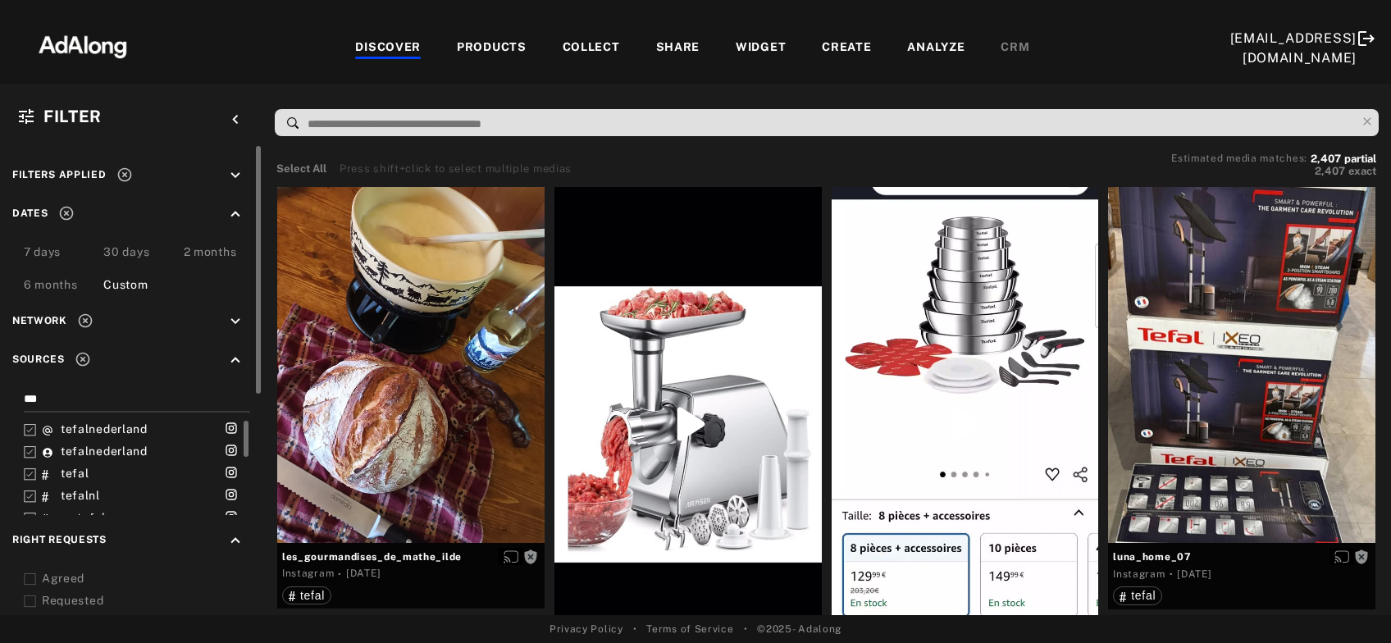
click at [245, 174] on div "keyboard_arrow_down" at bounding box center [238, 177] width 24 height 22
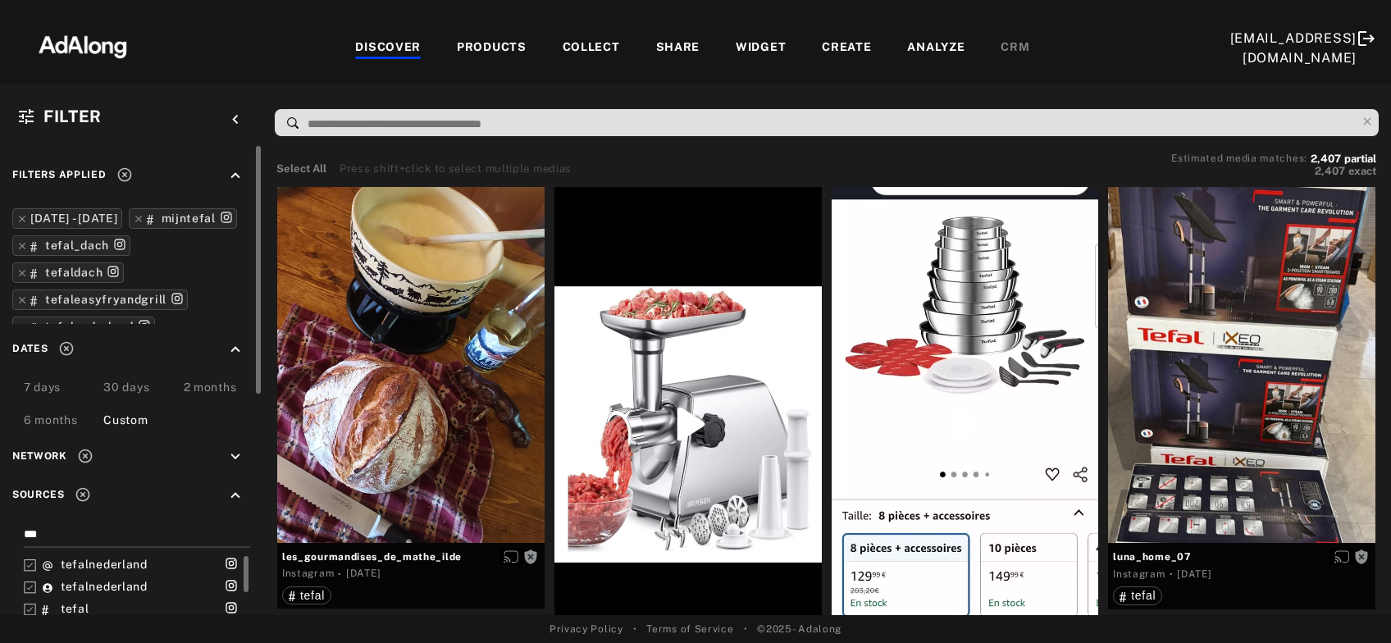
click at [242, 174] on icon "keyboard_arrow_up" at bounding box center [235, 175] width 18 height 18
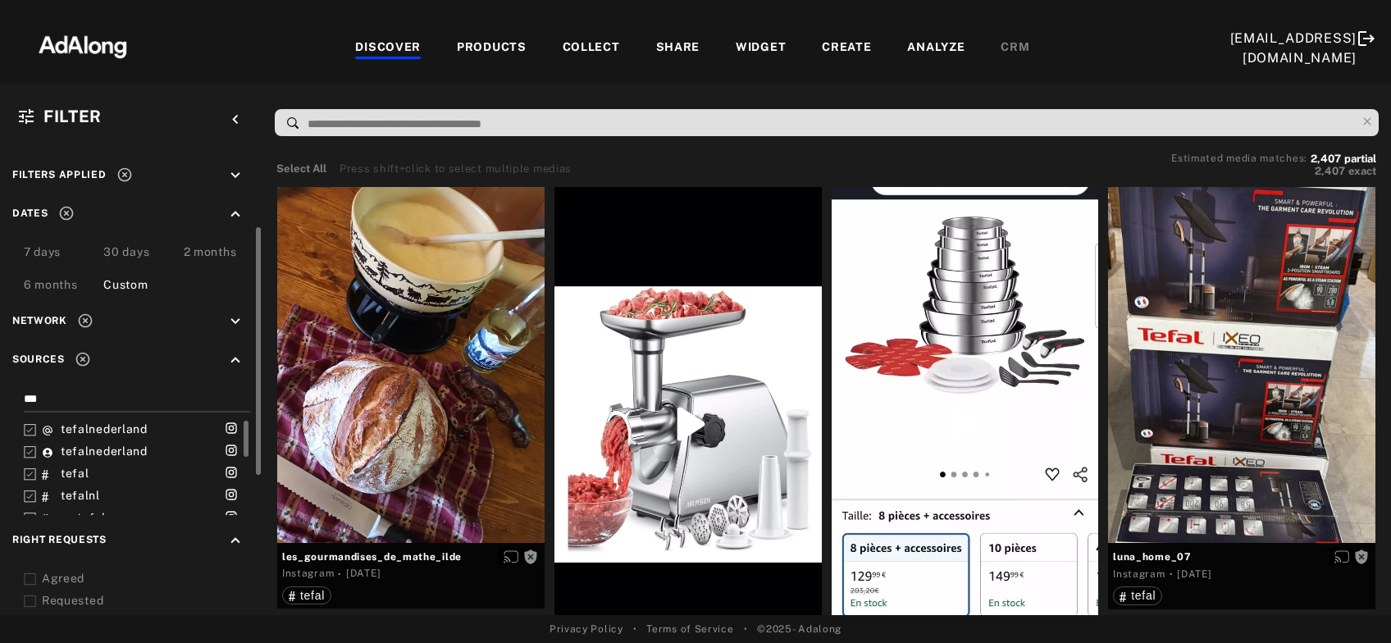
scroll to position [80, 0]
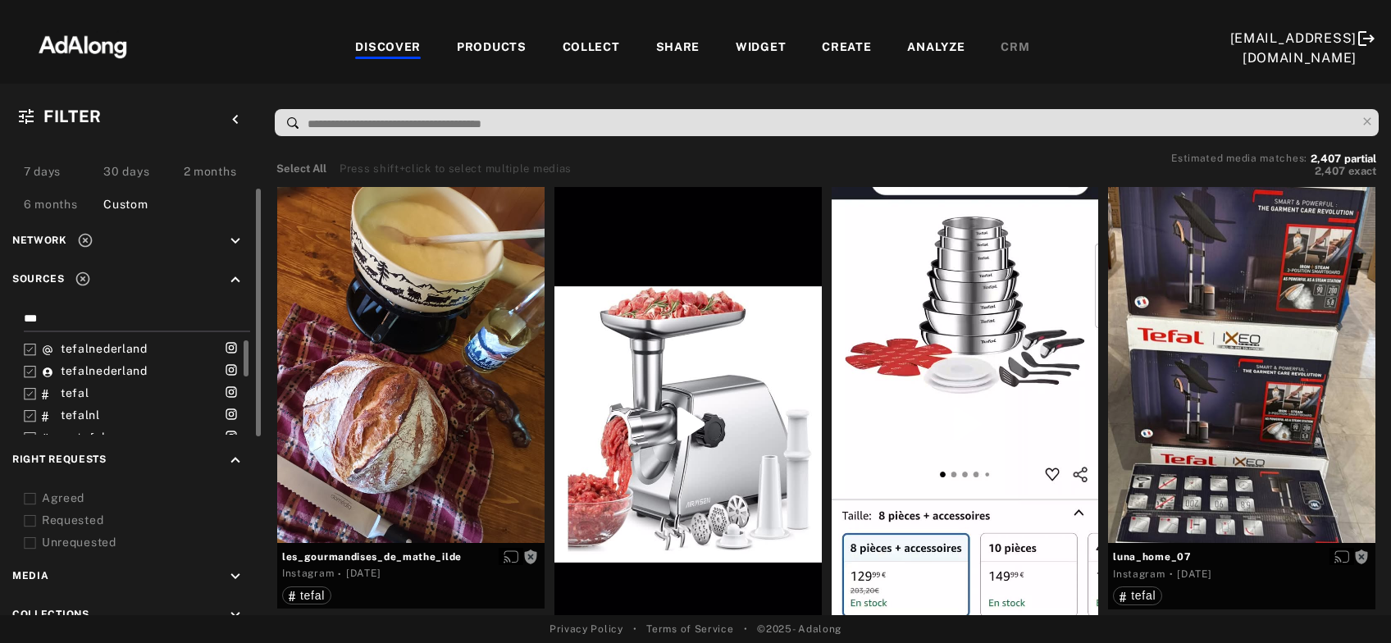
click at [26, 496] on icon at bounding box center [30, 499] width 12 height 12
click at [32, 521] on icon at bounding box center [30, 521] width 12 height 12
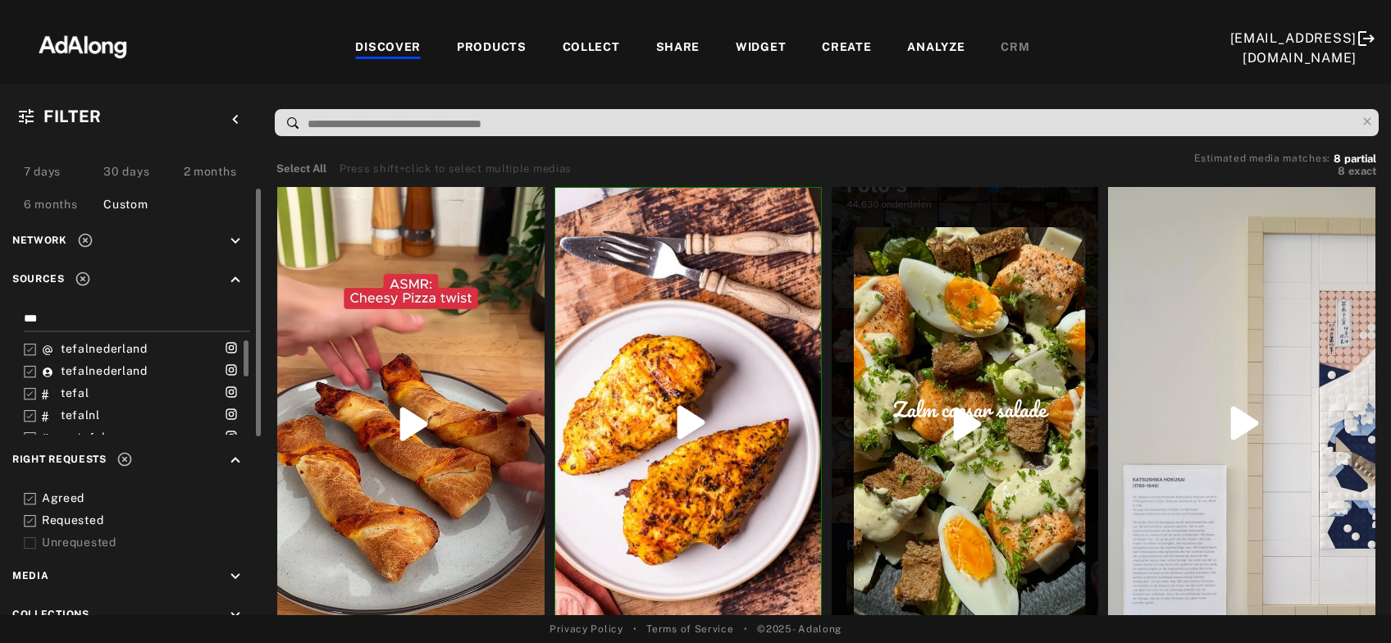
click at [34, 517] on icon at bounding box center [30, 521] width 12 height 12
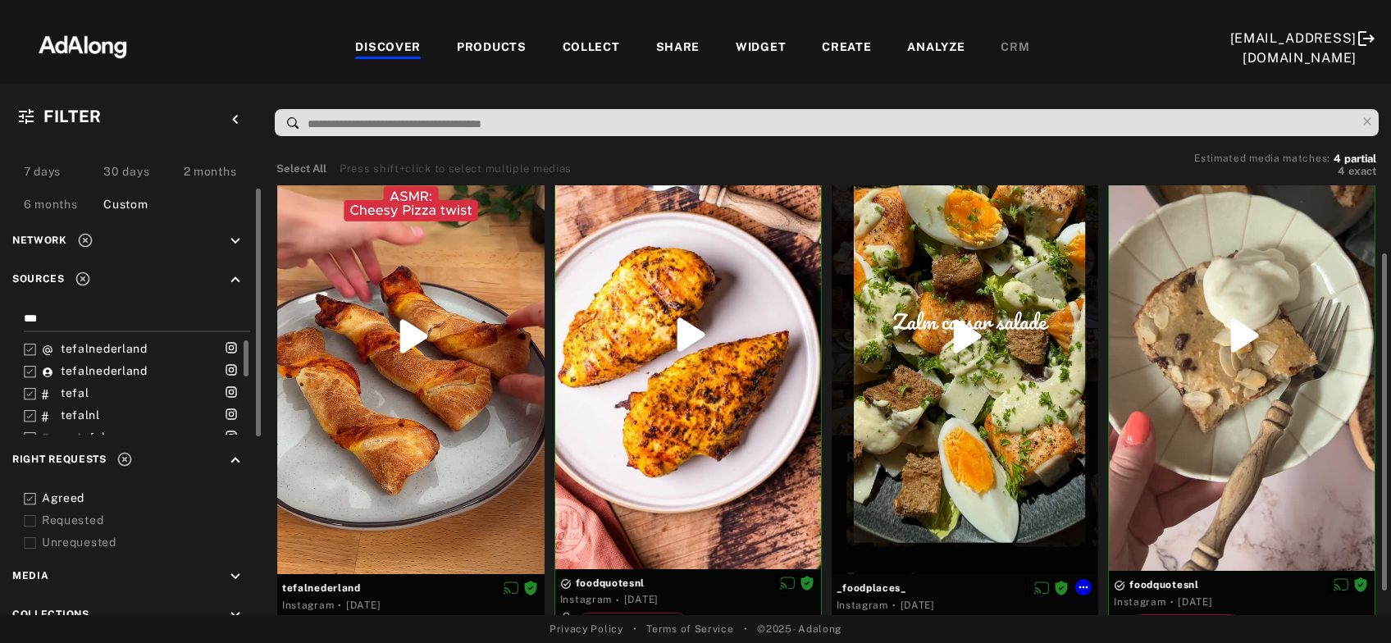
scroll to position [120, 0]
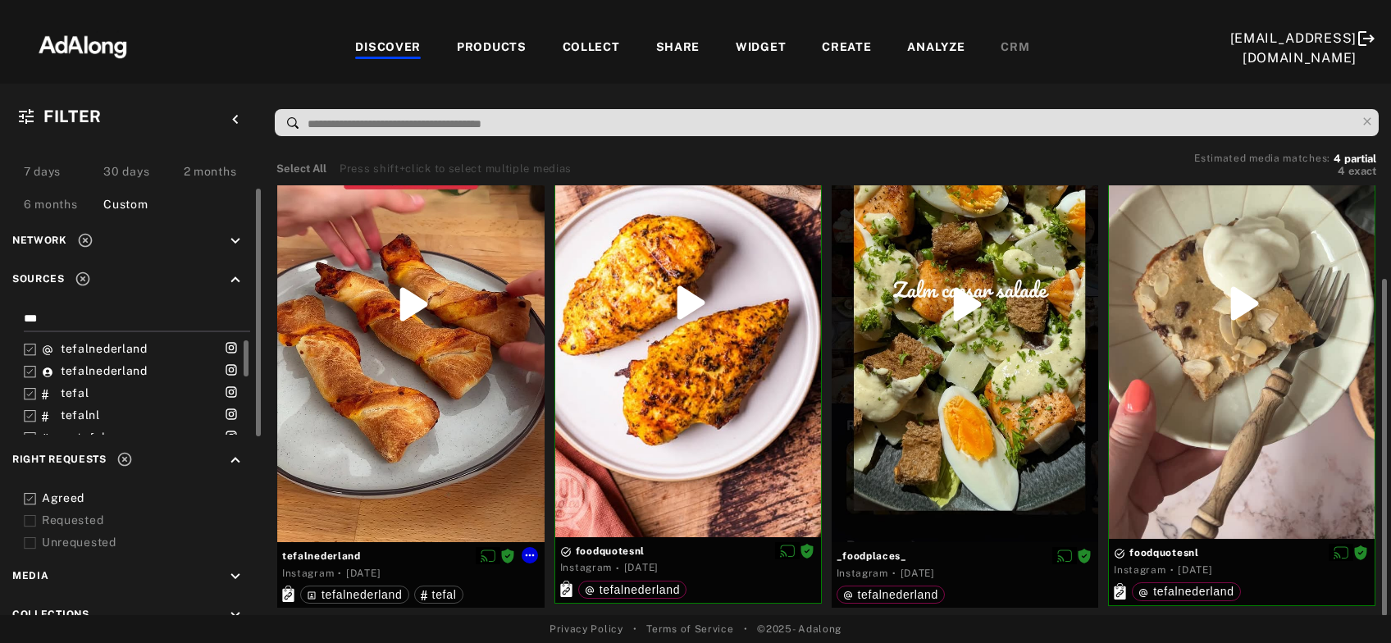
click at [417, 405] on div at bounding box center [410, 304] width 267 height 475
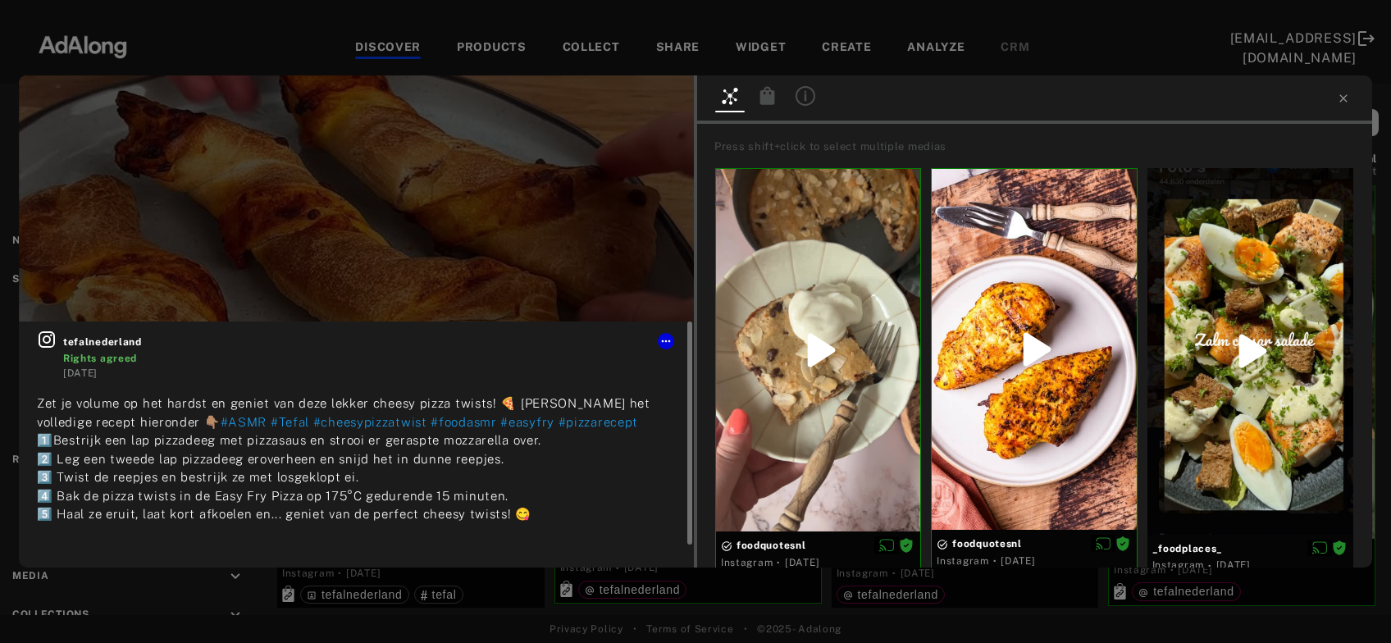
click at [48, 341] on icon at bounding box center [47, 340] width 20 height 20
click at [1338, 102] on icon at bounding box center [1343, 98] width 13 height 13
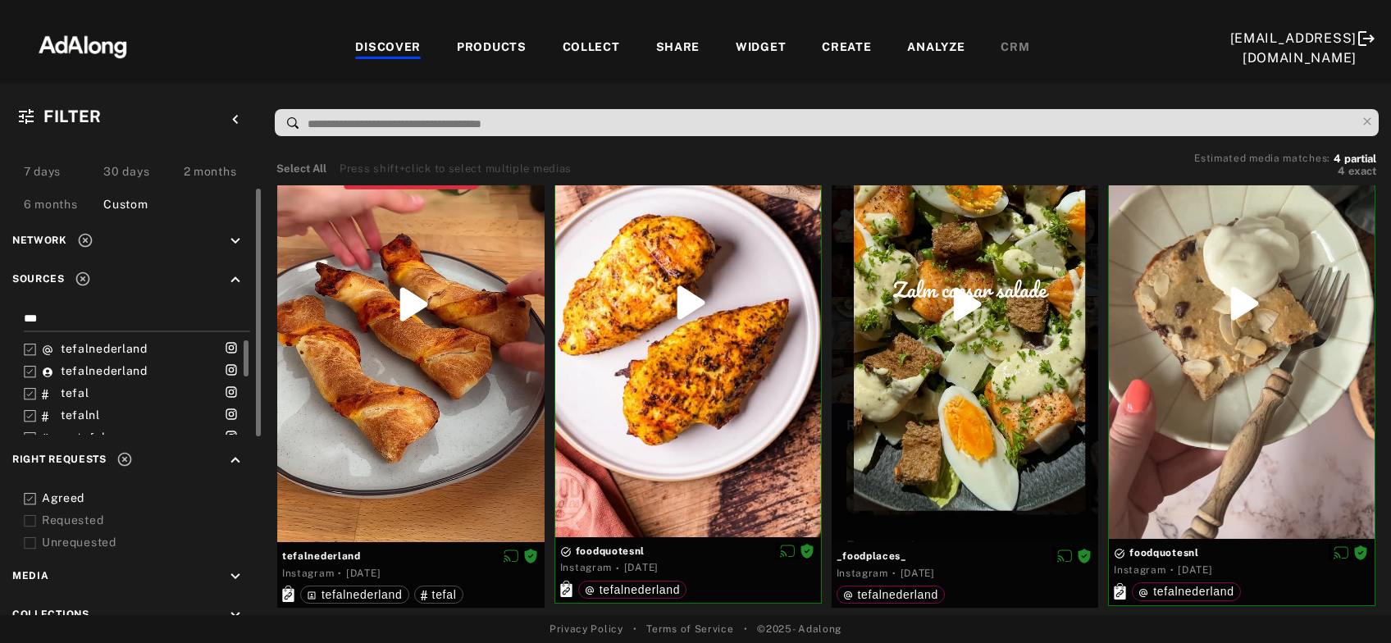
click at [26, 520] on icon at bounding box center [30, 521] width 12 height 12
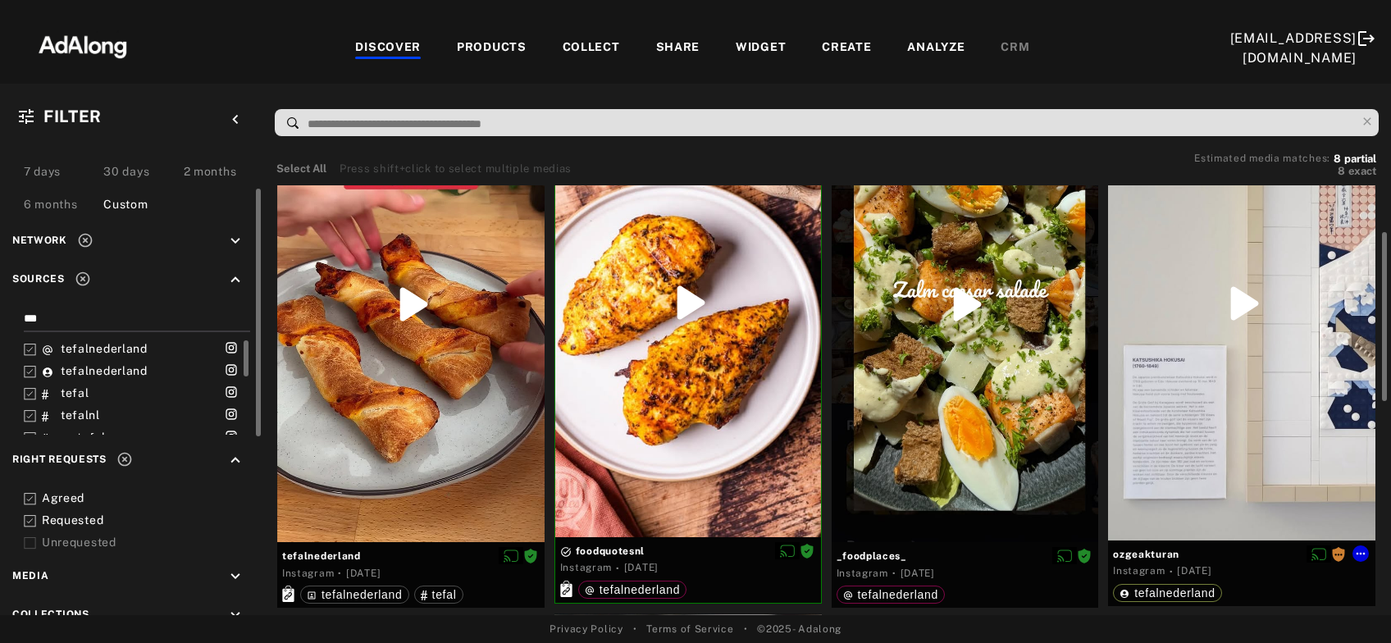
scroll to position [208, 0]
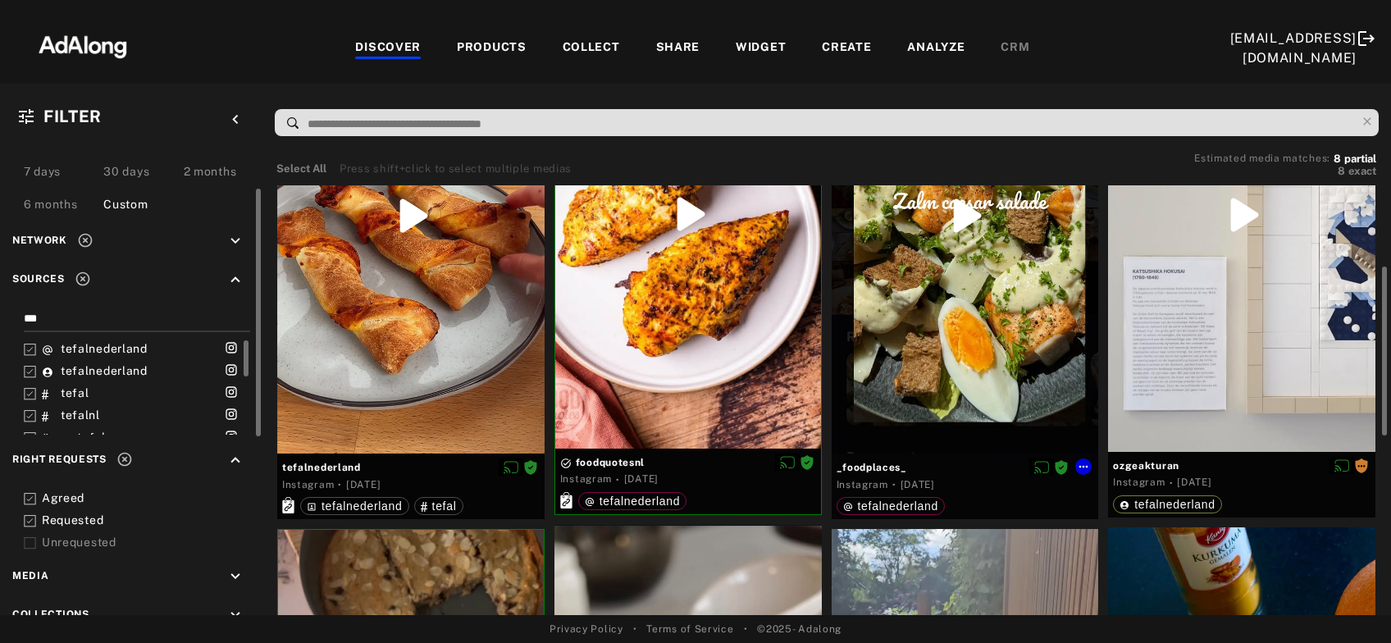
click at [966, 391] on div at bounding box center [965, 216] width 267 height 475
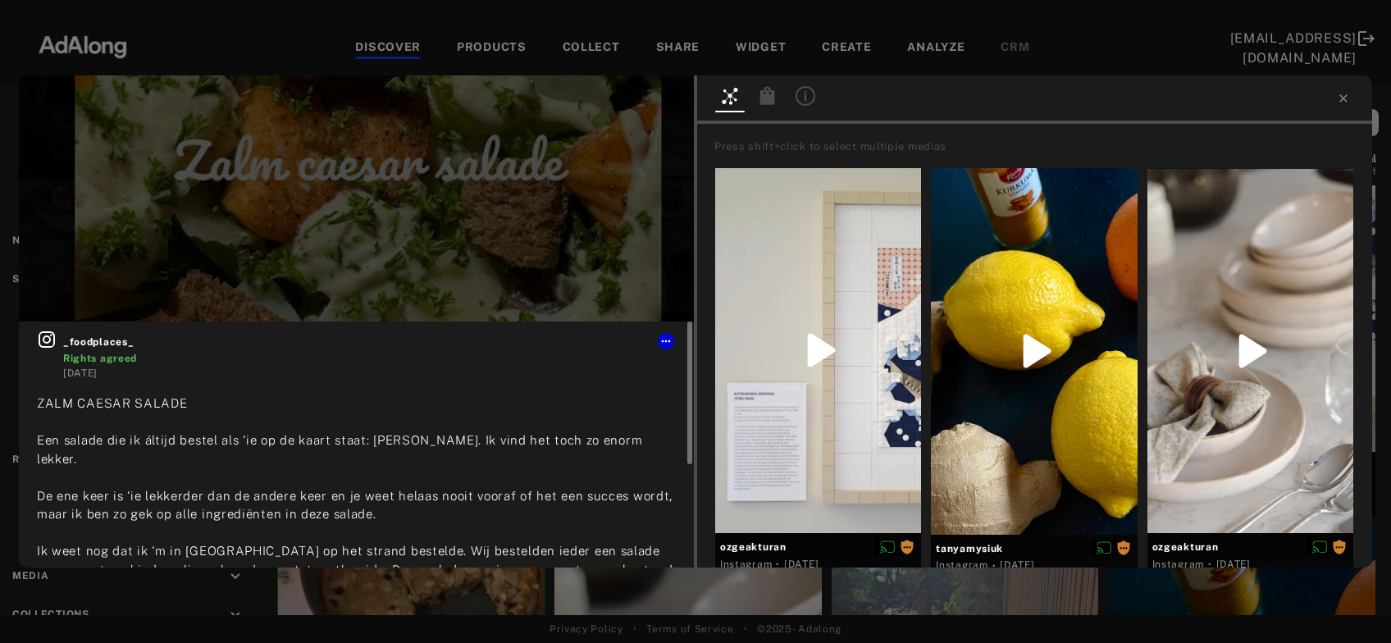
click at [50, 343] on icon at bounding box center [47, 340] width 20 height 20
click at [1340, 100] on icon at bounding box center [1343, 98] width 13 height 13
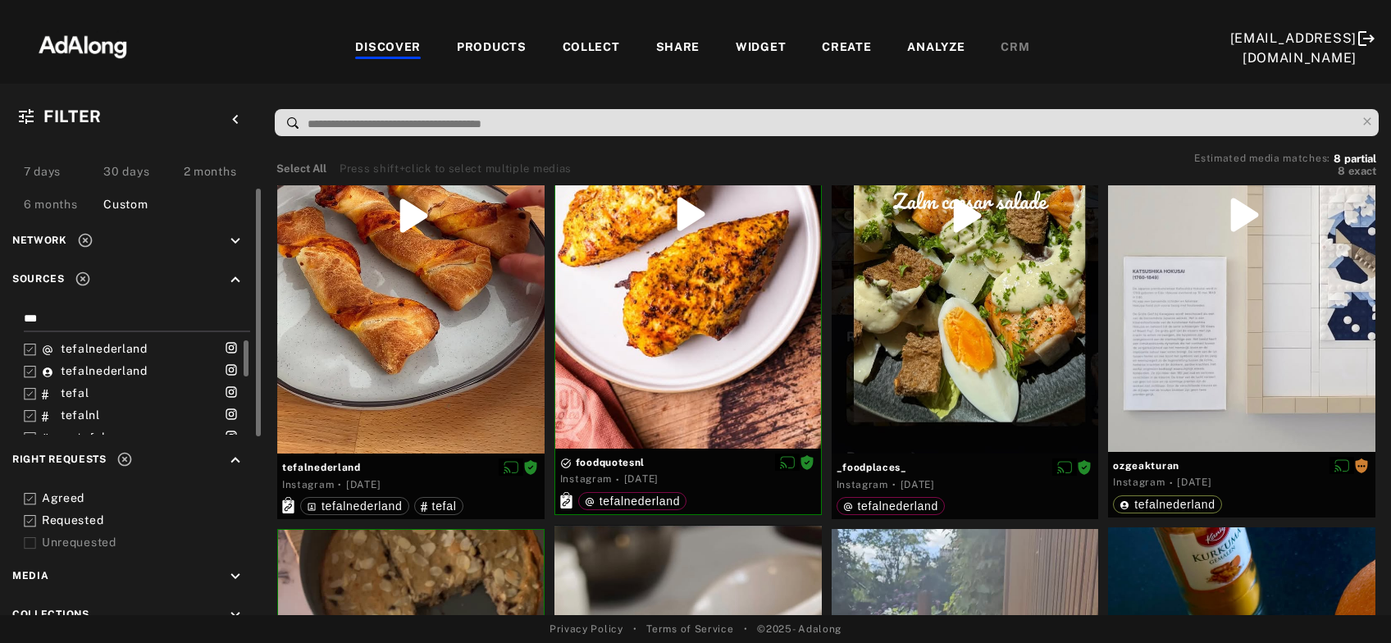
click at [30, 519] on icon at bounding box center [30, 521] width 12 height 12
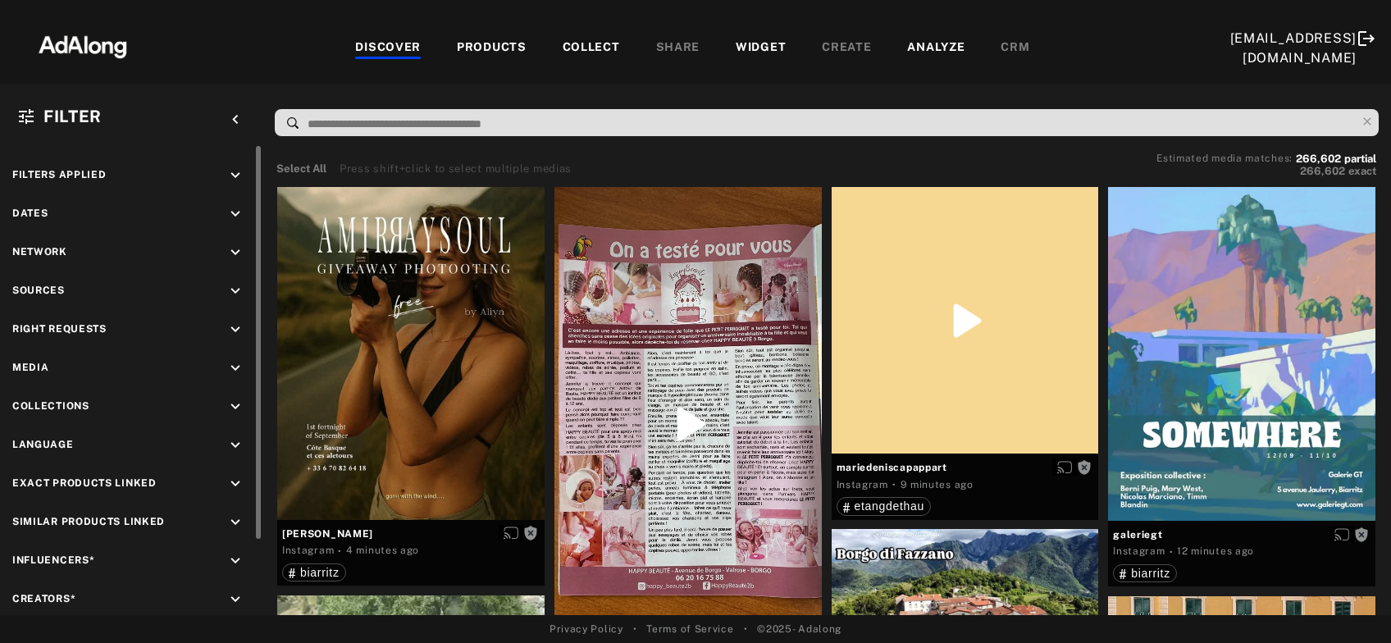
click at [240, 212] on icon "keyboard_arrow_down" at bounding box center [235, 214] width 18 height 18
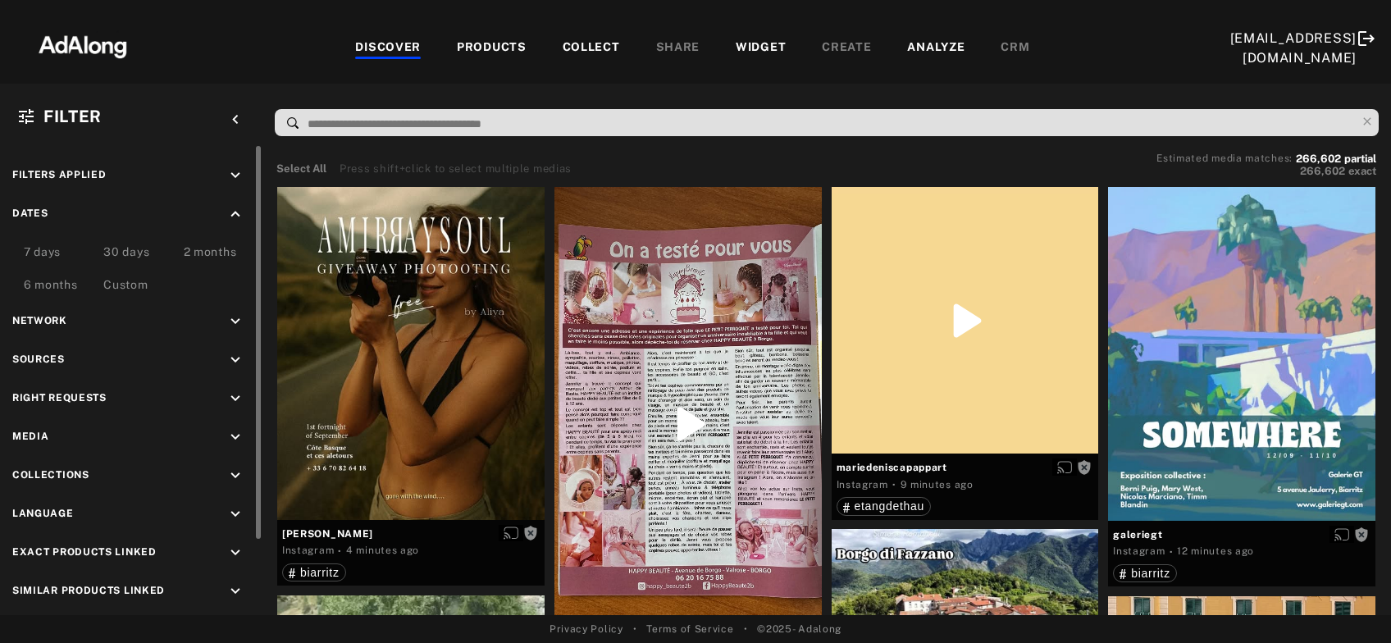
click at [131, 285] on div "Custom" at bounding box center [125, 286] width 44 height 20
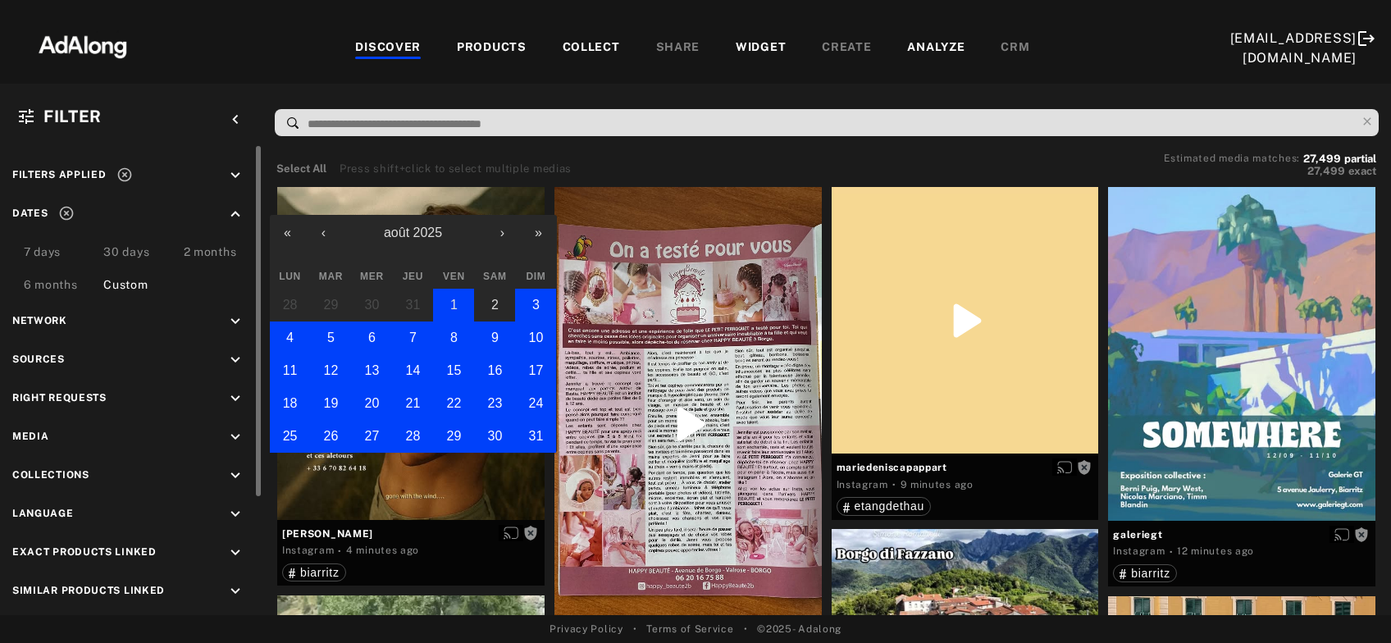
click at [471, 308] on button "1" at bounding box center [453, 305] width 41 height 33
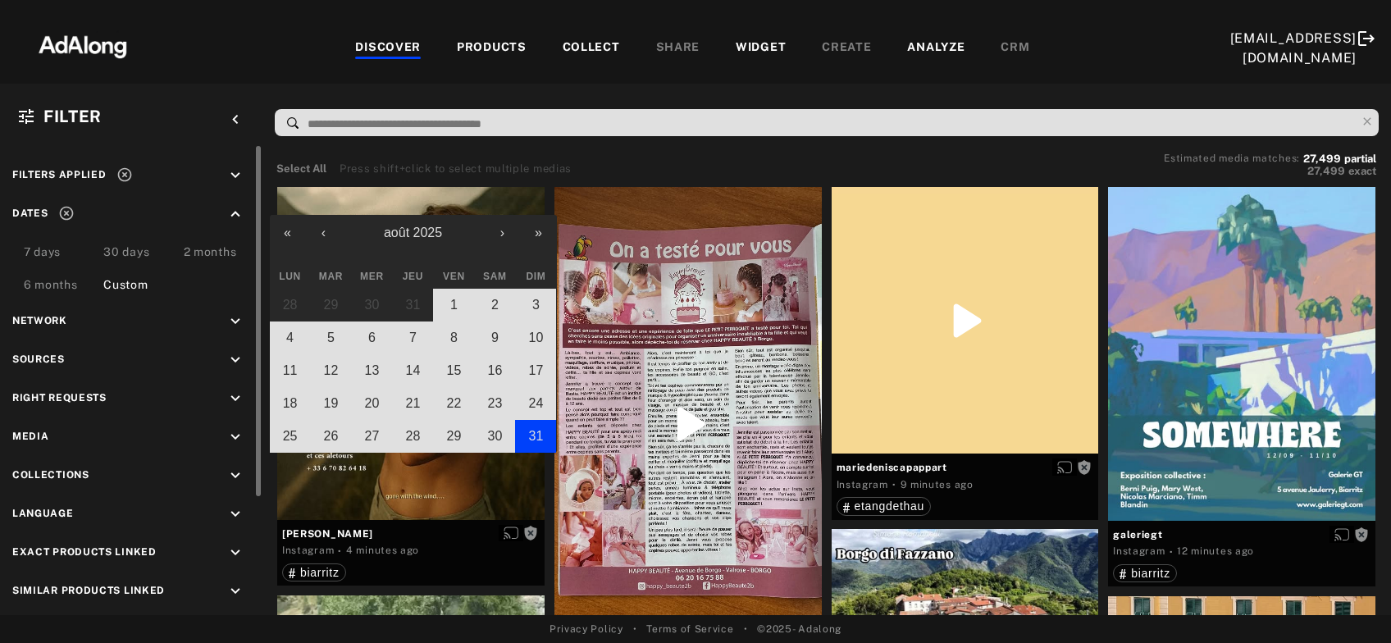
click at [535, 431] on abbr "31" at bounding box center [536, 436] width 15 height 14
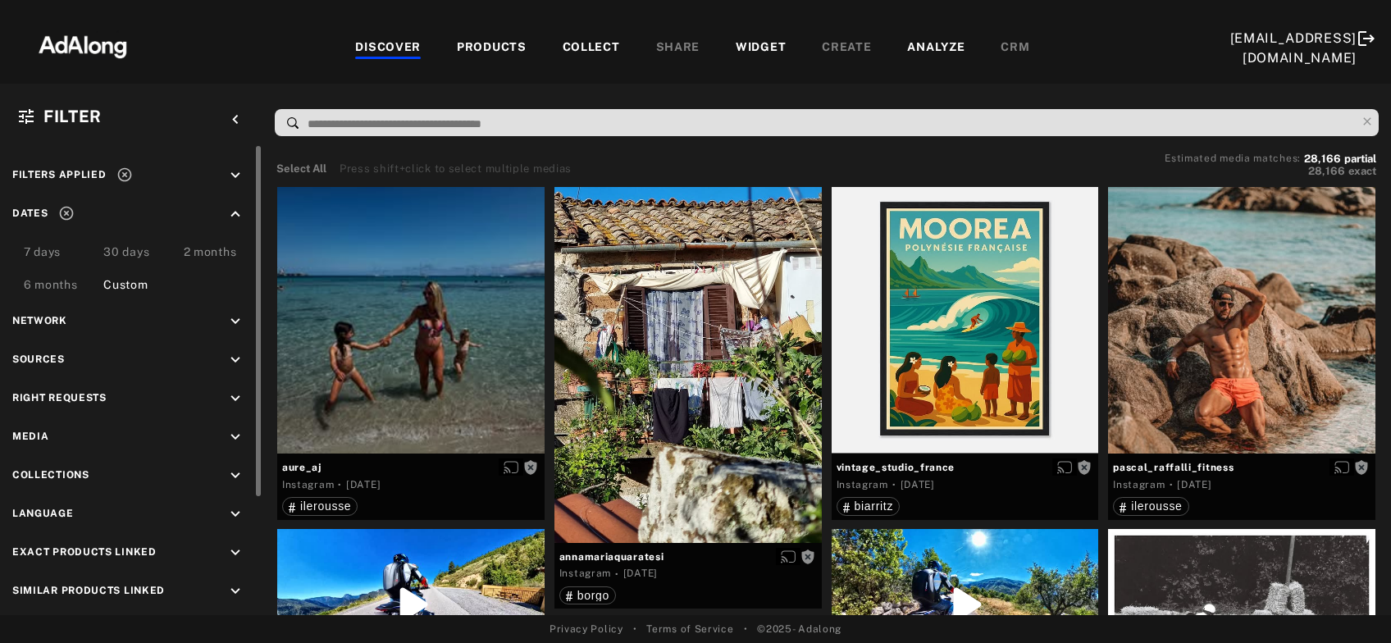
click at [233, 400] on icon "keyboard_arrow_down" at bounding box center [235, 399] width 18 height 18
click at [31, 433] on icon at bounding box center [30, 437] width 12 height 12
click at [34, 456] on icon at bounding box center [30, 459] width 12 height 12
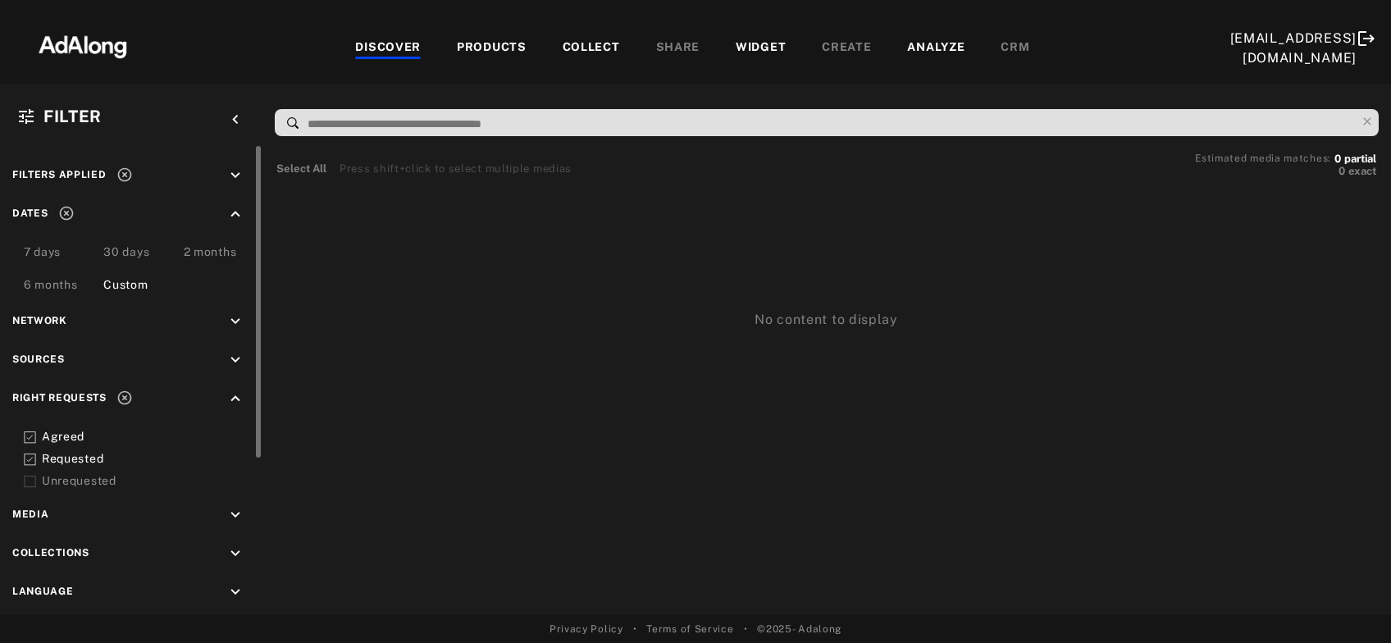
click at [123, 400] on icon at bounding box center [124, 398] width 16 height 16
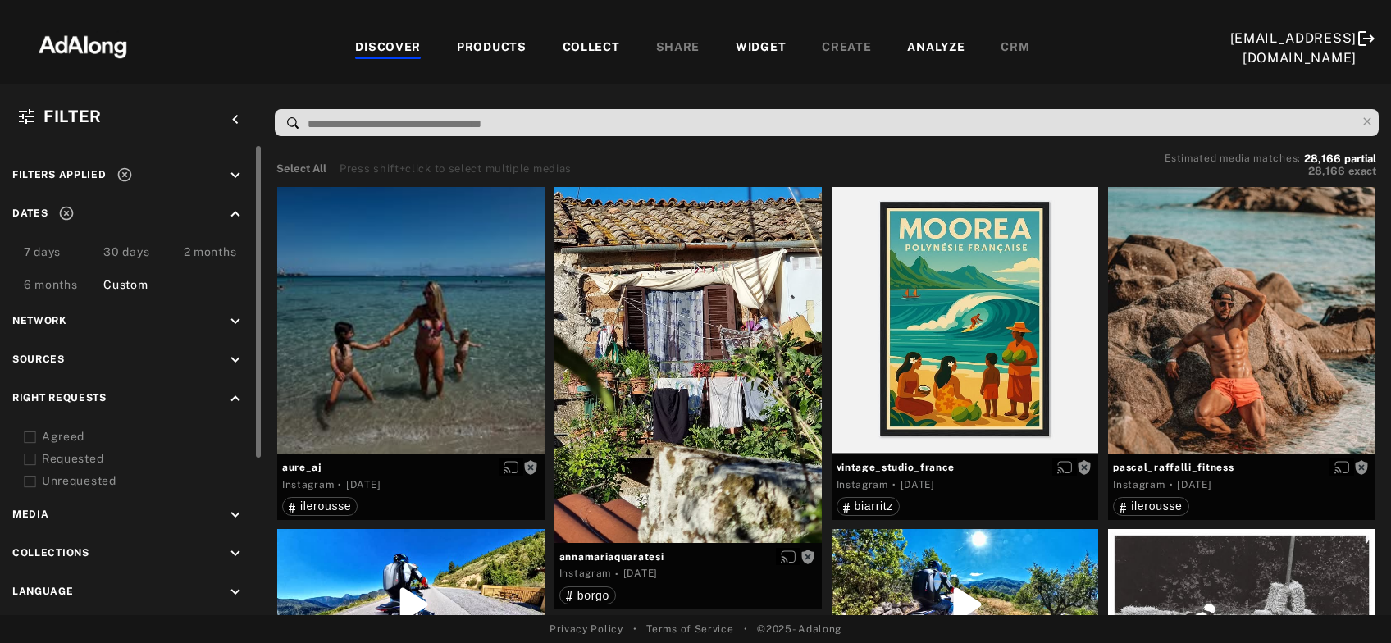
click at [116, 180] on icon at bounding box center [124, 174] width 16 height 16
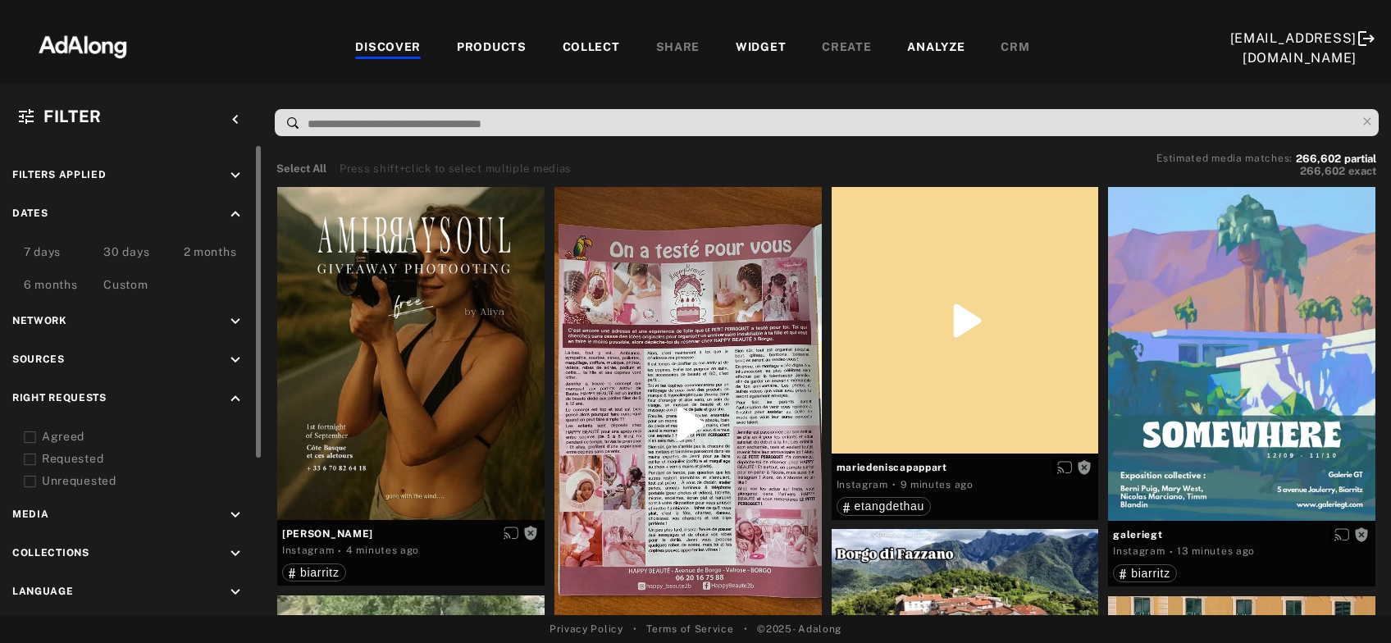
click at [30, 438] on icon at bounding box center [30, 437] width 12 height 12
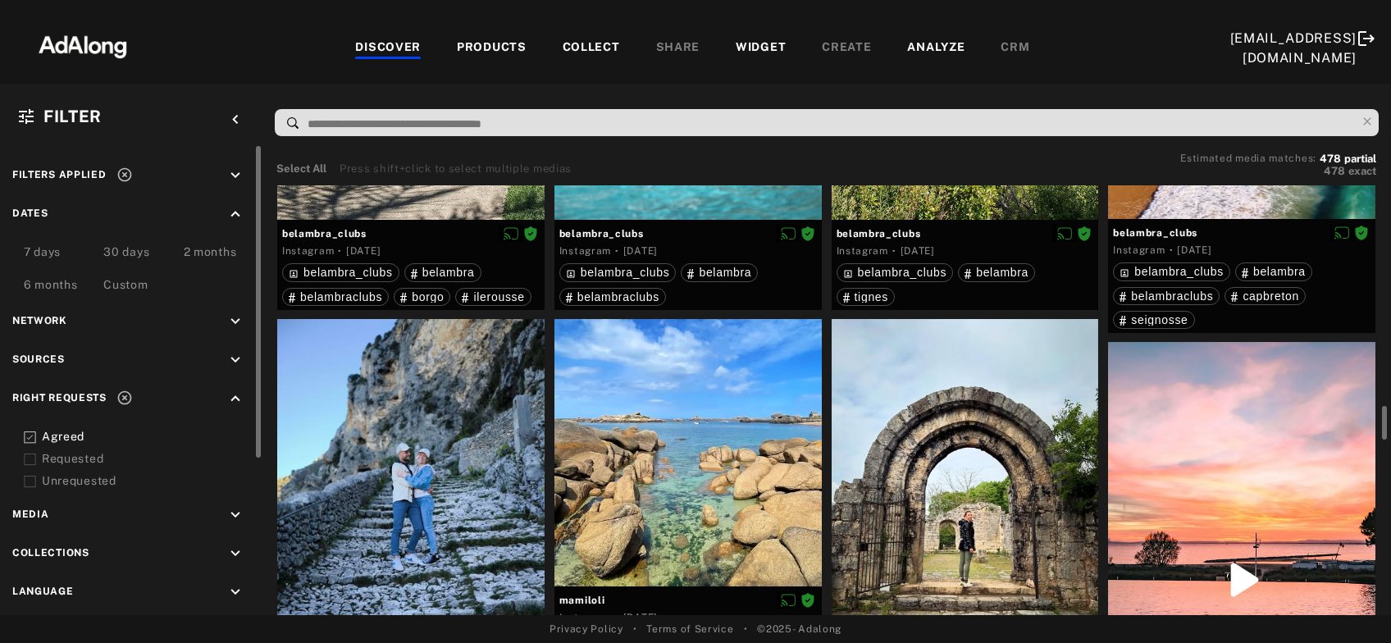
scroll to position [1856, 0]
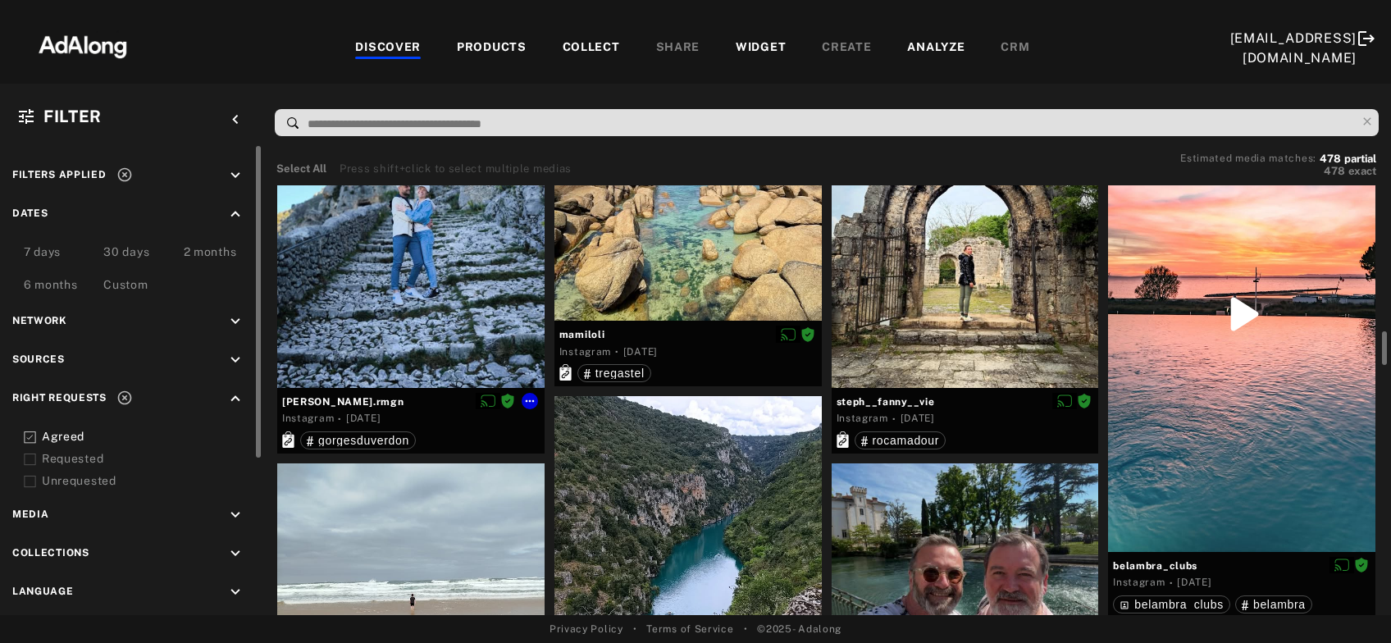
click at [426, 344] on div at bounding box center [410, 220] width 267 height 334
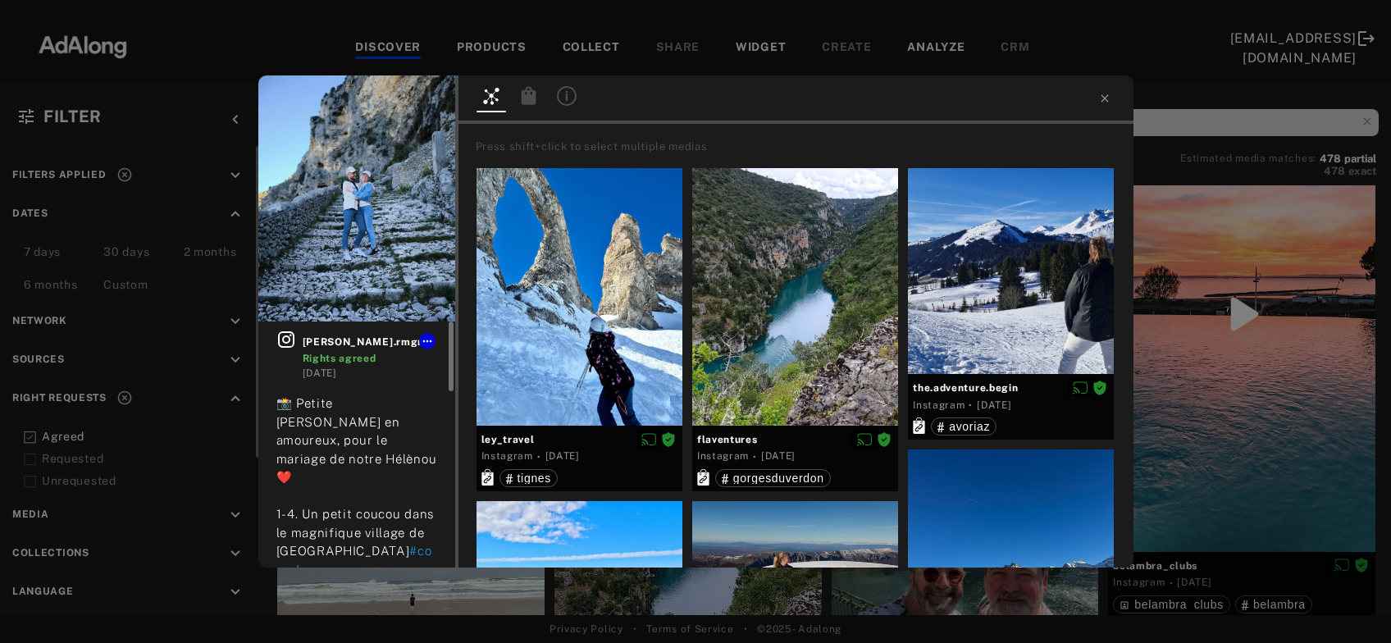
click at [283, 344] on icon at bounding box center [286, 340] width 20 height 20
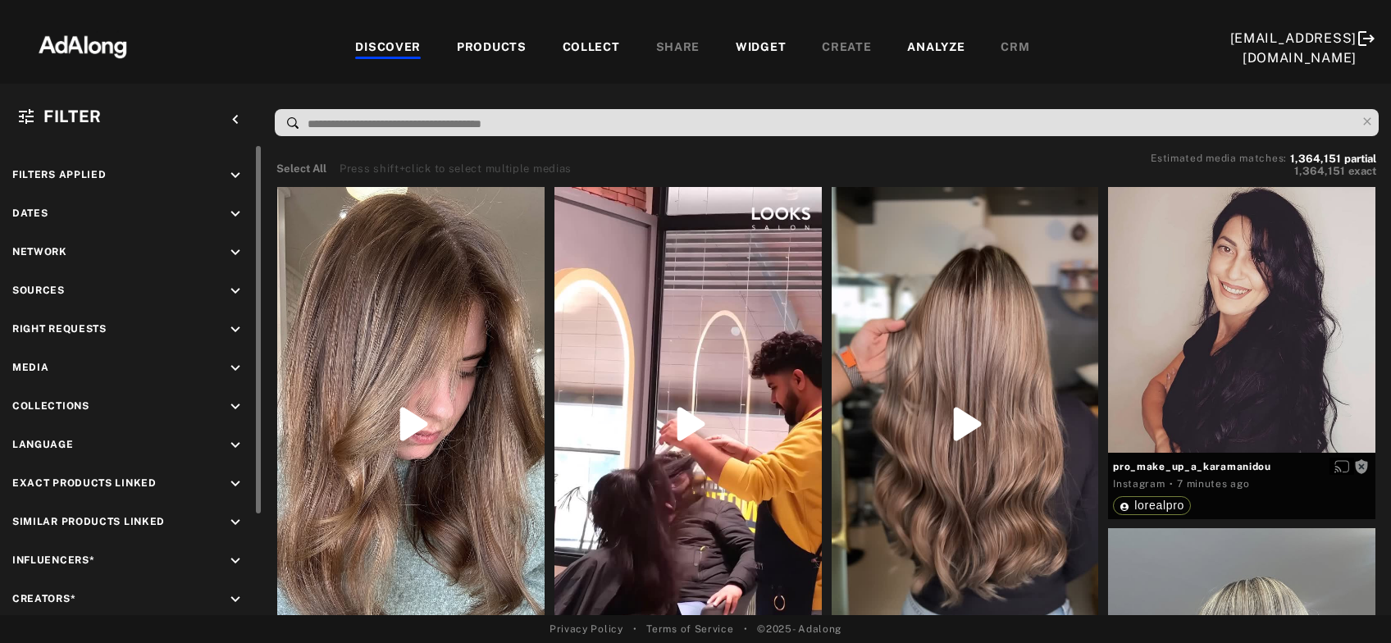
click at [229, 212] on icon "keyboard_arrow_down" at bounding box center [235, 214] width 18 height 18
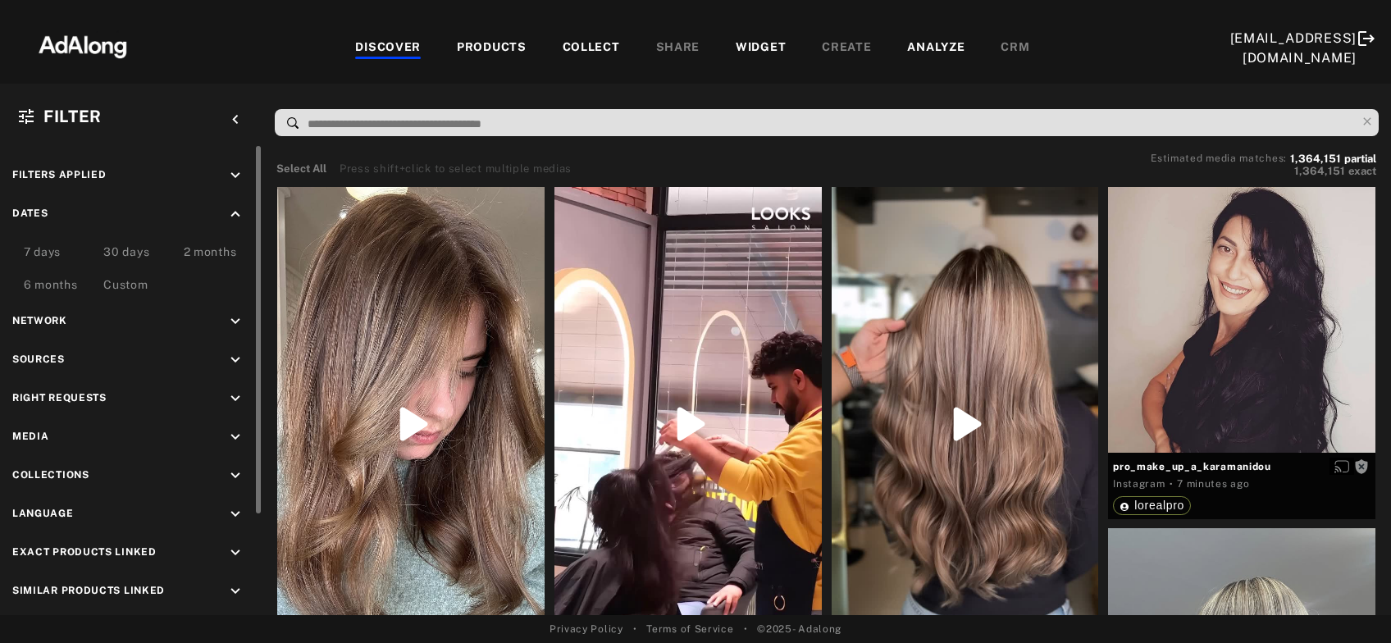
click at [136, 285] on div "Custom" at bounding box center [125, 286] width 44 height 20
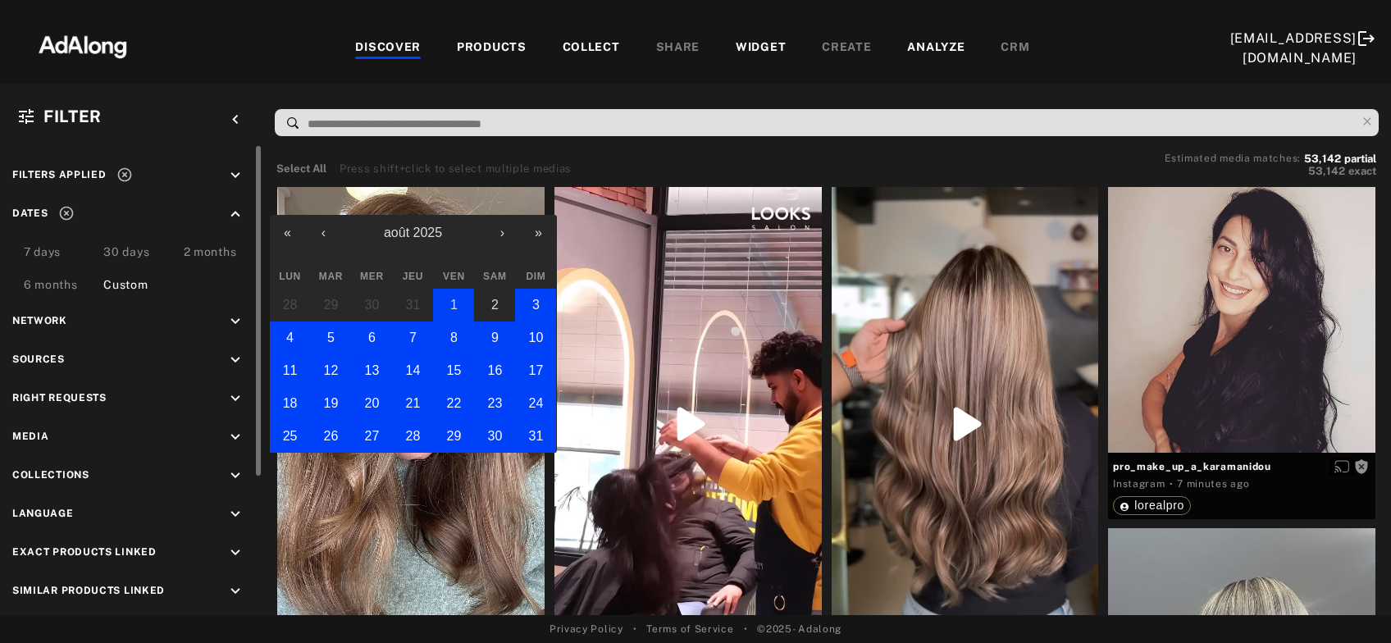
click at [456, 302] on abbr "1" at bounding box center [453, 305] width 7 height 14
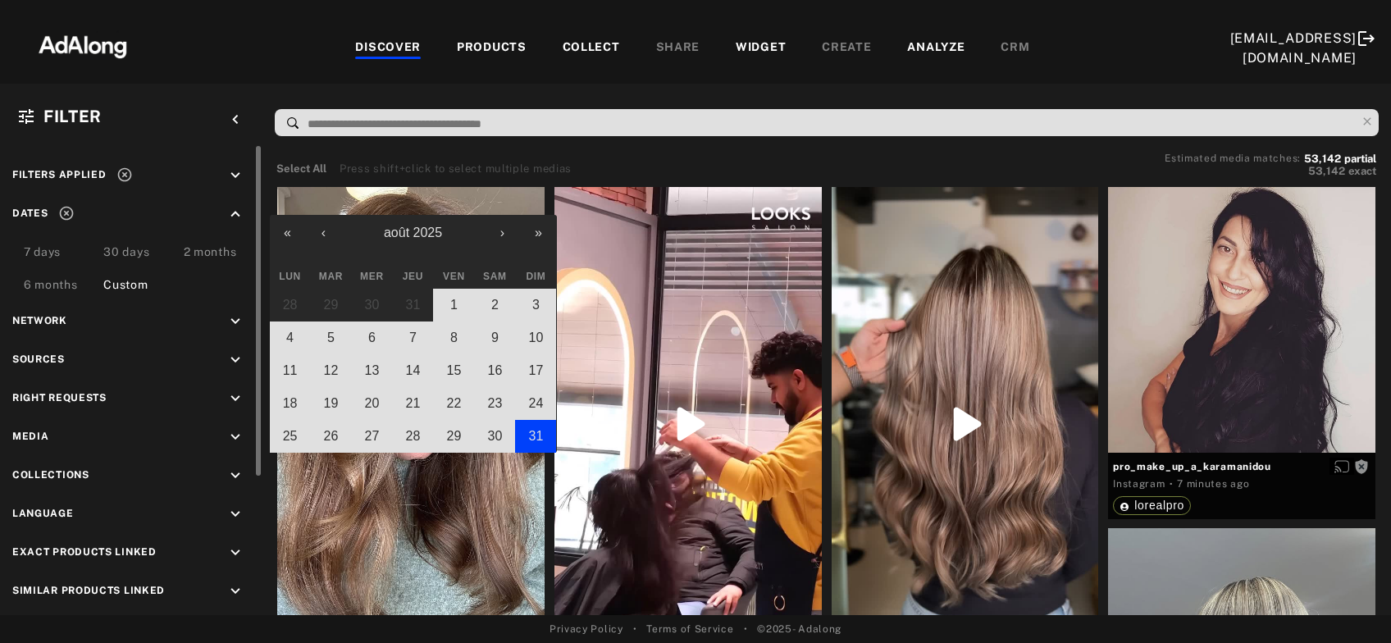
click at [530, 431] on abbr "31" at bounding box center [536, 436] width 15 height 14
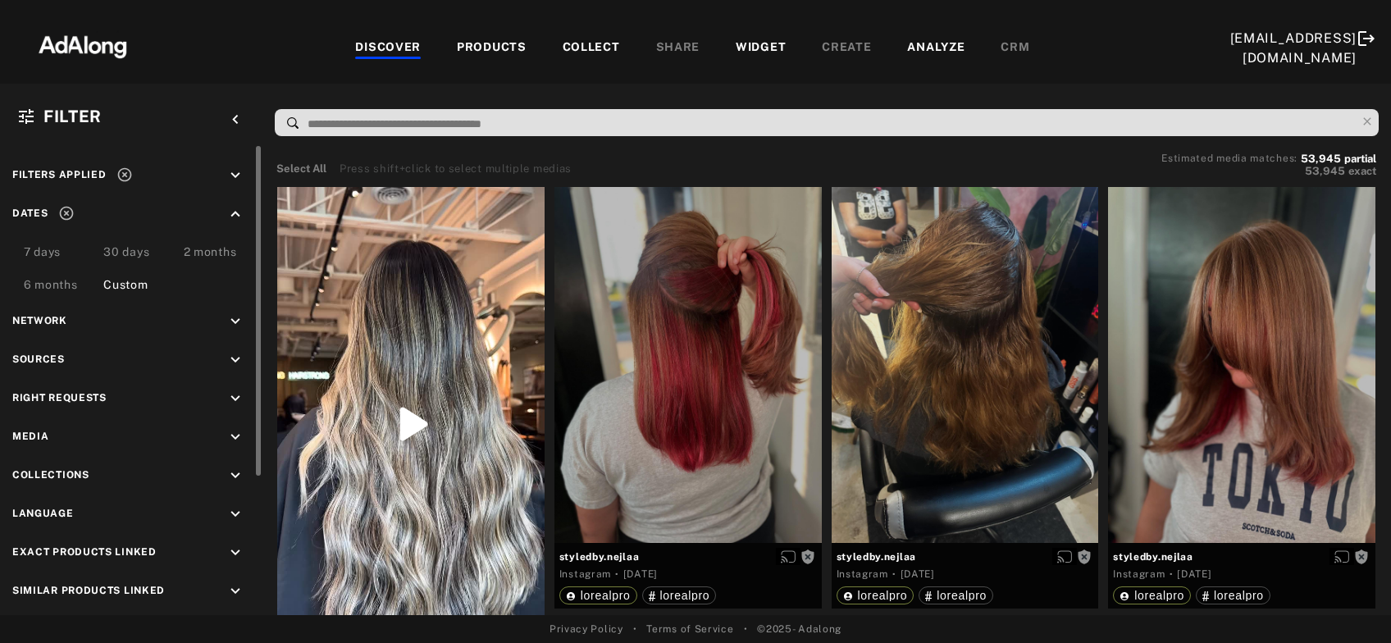
click at [233, 396] on icon "keyboard_arrow_down" at bounding box center [235, 399] width 18 height 18
click at [34, 435] on icon at bounding box center [30, 437] width 12 height 12
click at [29, 457] on icon at bounding box center [30, 459] width 12 height 12
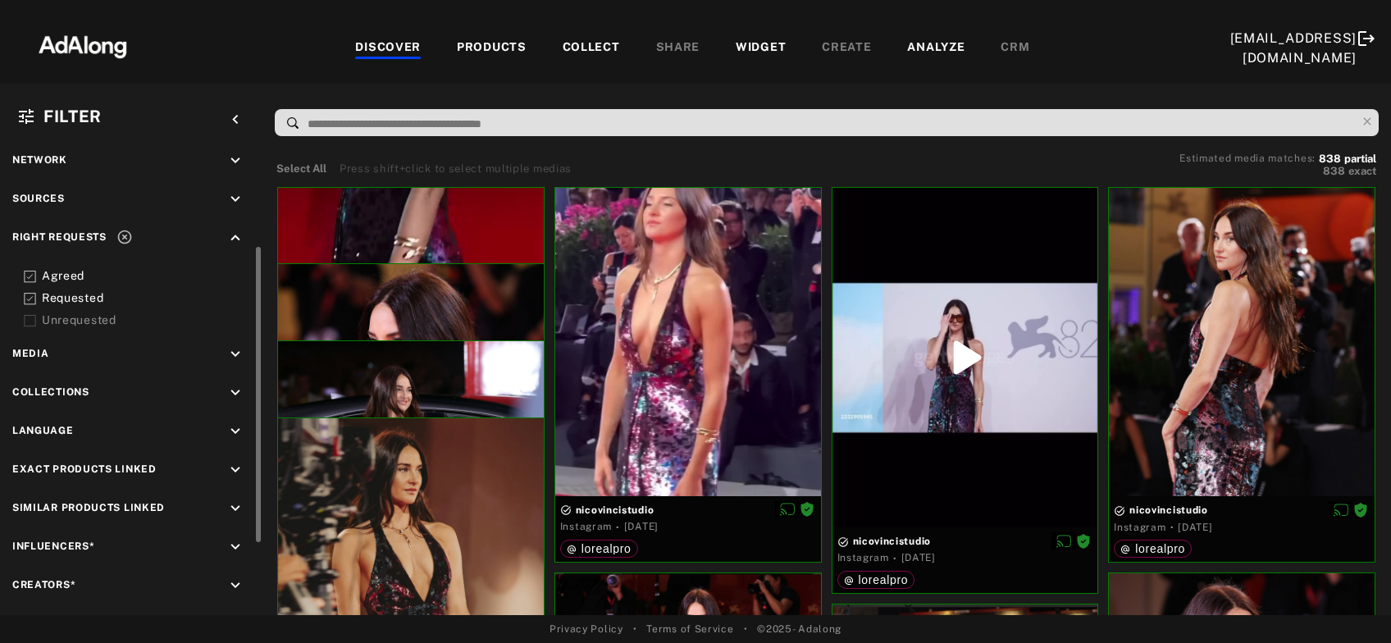
scroll to position [241, 0]
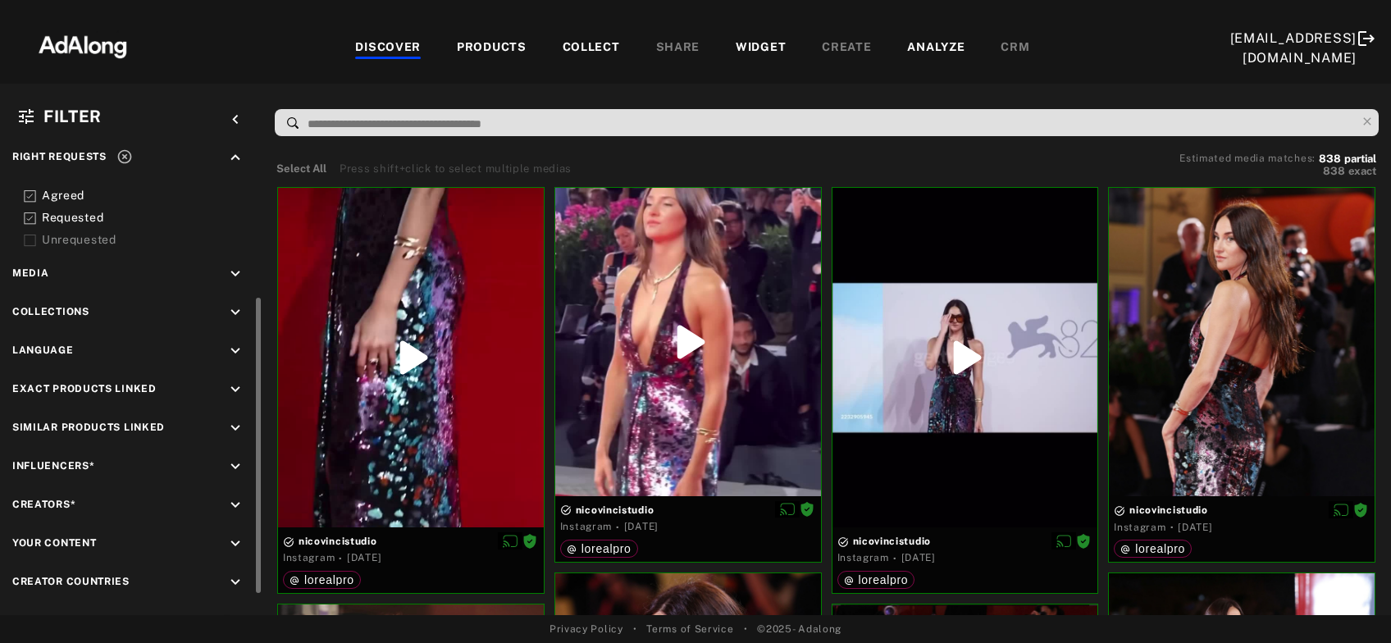
click at [233, 462] on icon "keyboard_arrow_down" at bounding box center [235, 467] width 18 height 18
click at [202, 500] on div "EXCLUSION" at bounding box center [186, 504] width 60 height 17
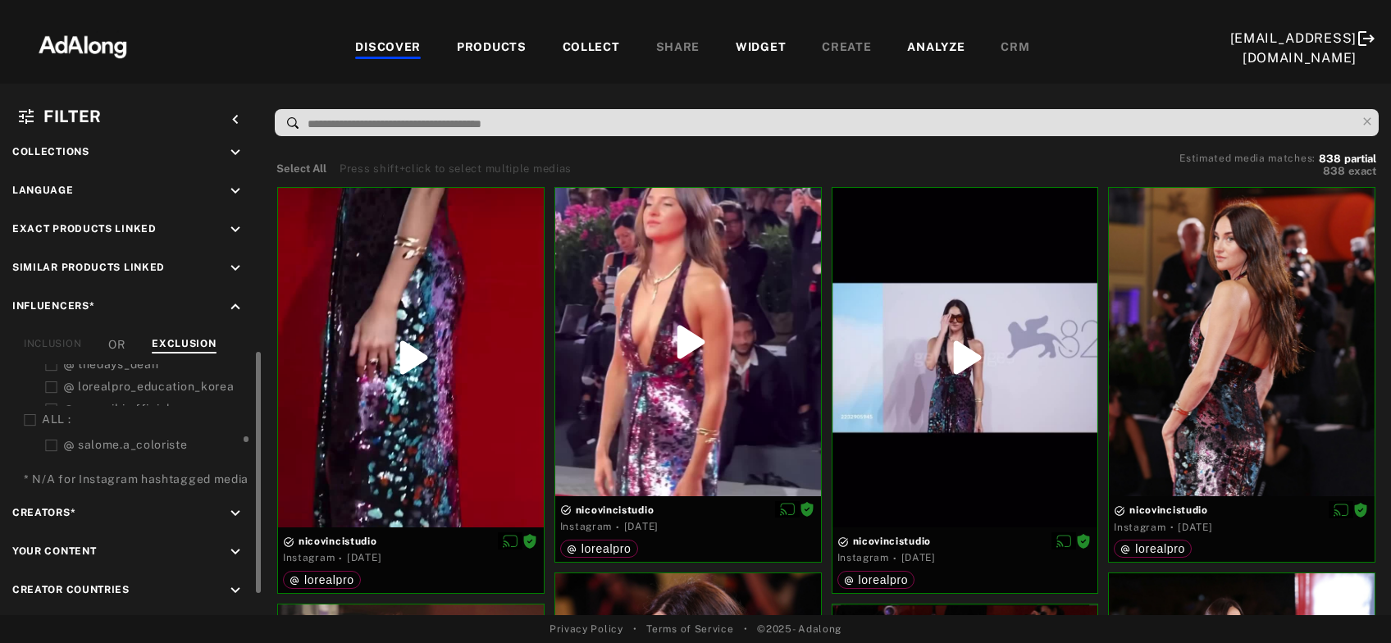
scroll to position [732, 0]
drag, startPoint x: 246, startPoint y: 384, endPoint x: 237, endPoint y: 441, distance: 58.1
click at [237, 441] on div "FRA : salome.a_coloriste lucasdioslo [PERSON_NAME][DOMAIN_NAME][PERSON_NAME] an…" at bounding box center [137, 411] width 226 height 94
click at [32, 377] on icon at bounding box center [30, 383] width 12 height 12
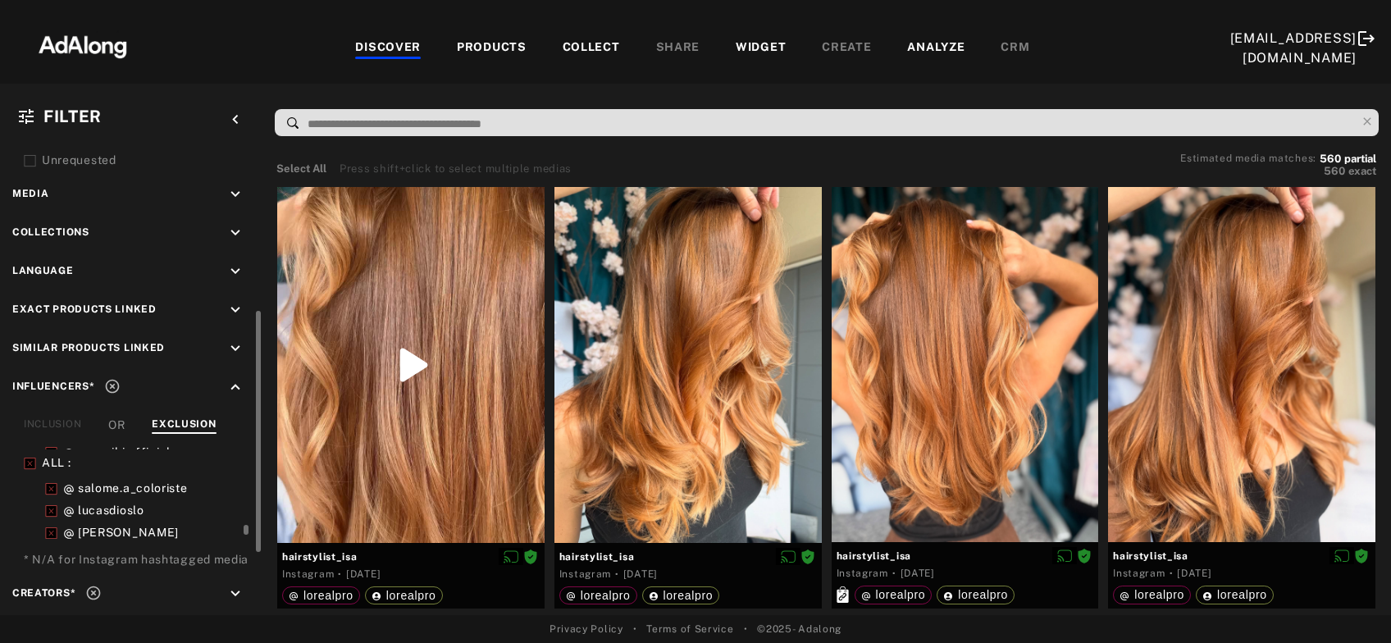
scroll to position [213, 0]
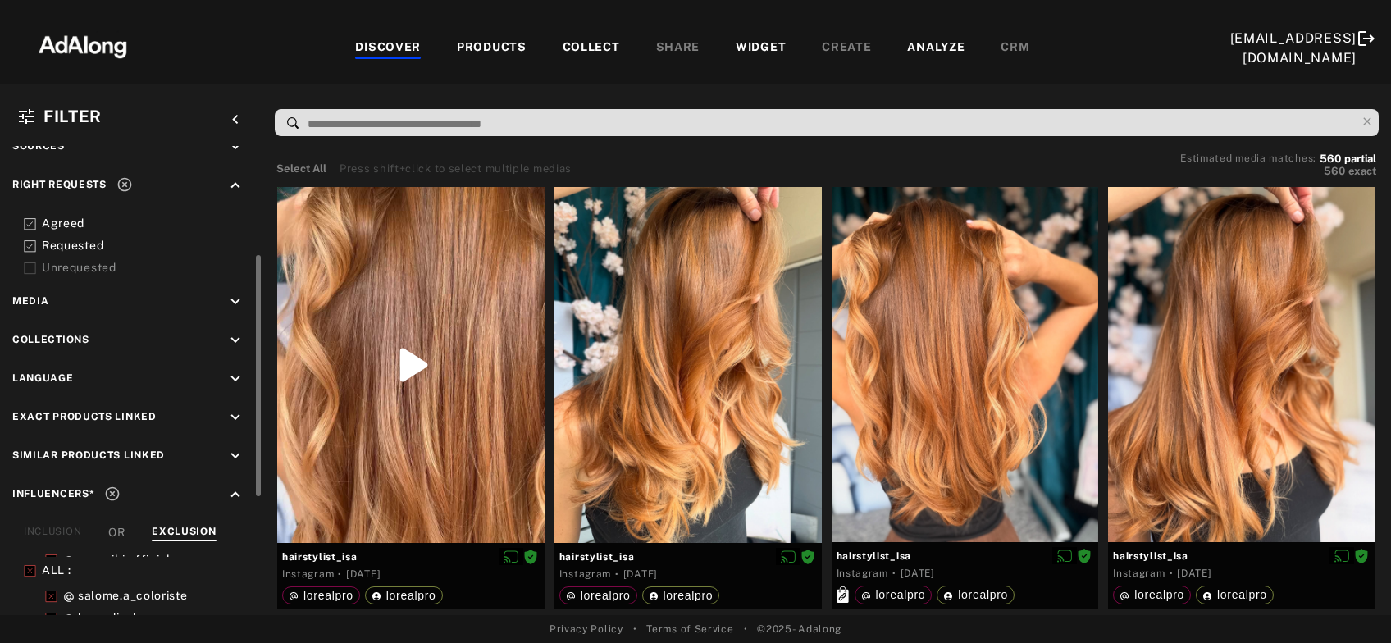
click at [28, 246] on icon at bounding box center [30, 246] width 12 height 12
click at [476, 353] on div at bounding box center [410, 365] width 267 height 356
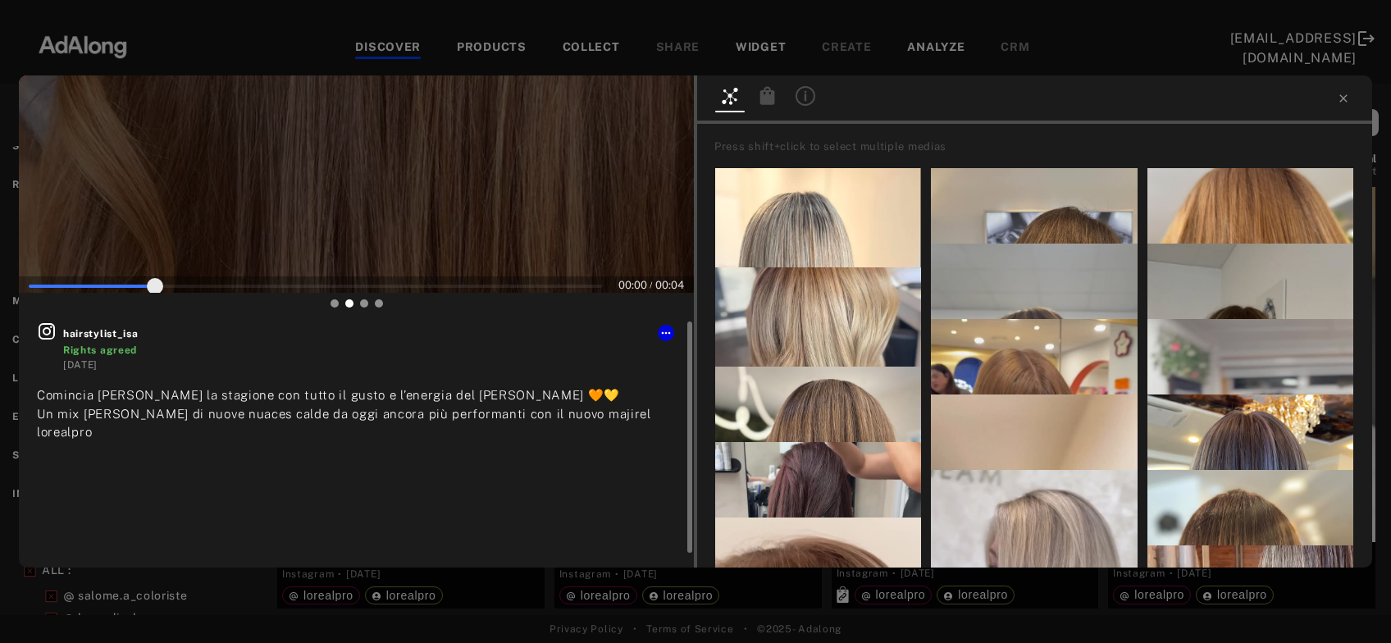
click at [51, 335] on icon at bounding box center [47, 331] width 20 height 20
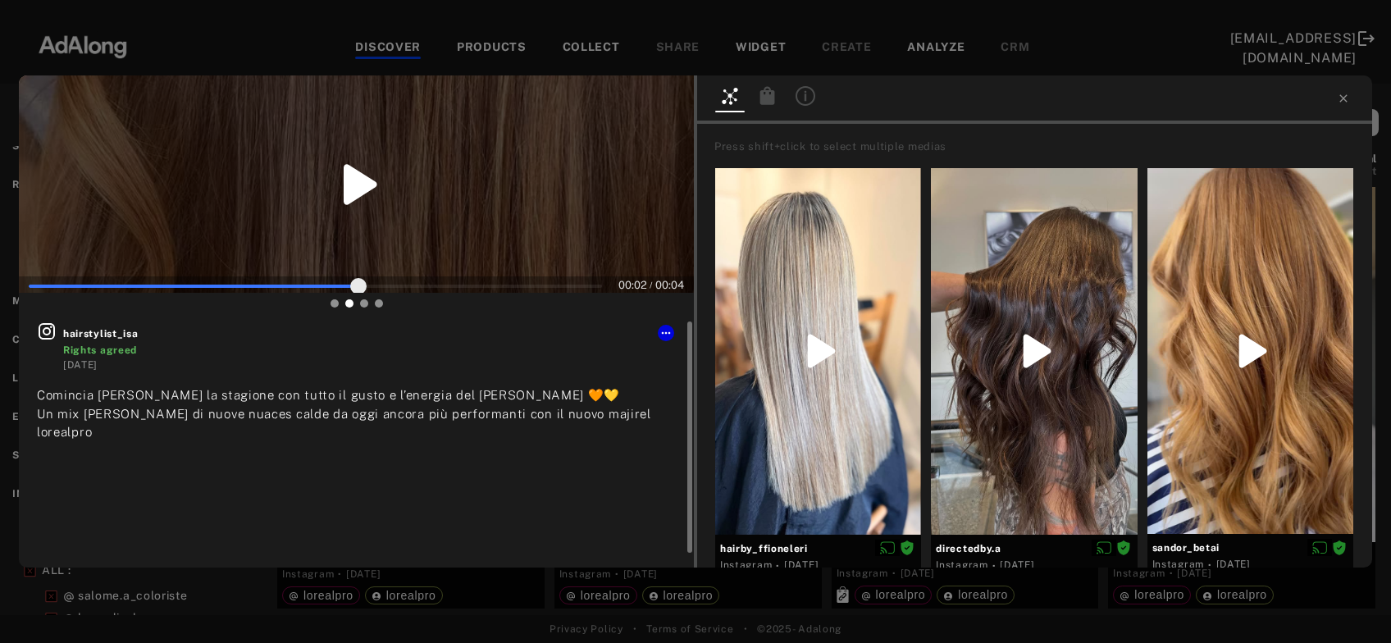
type input "***"
